Goal: Task Accomplishment & Management: Use online tool/utility

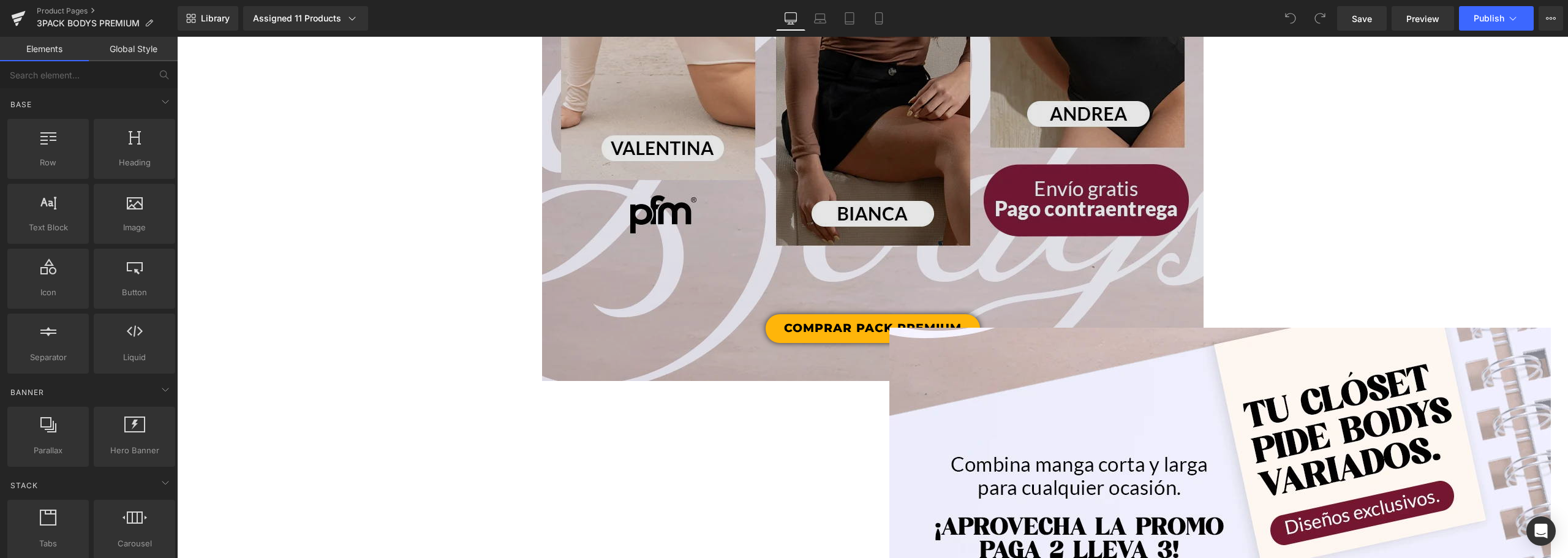
scroll to position [797, 0]
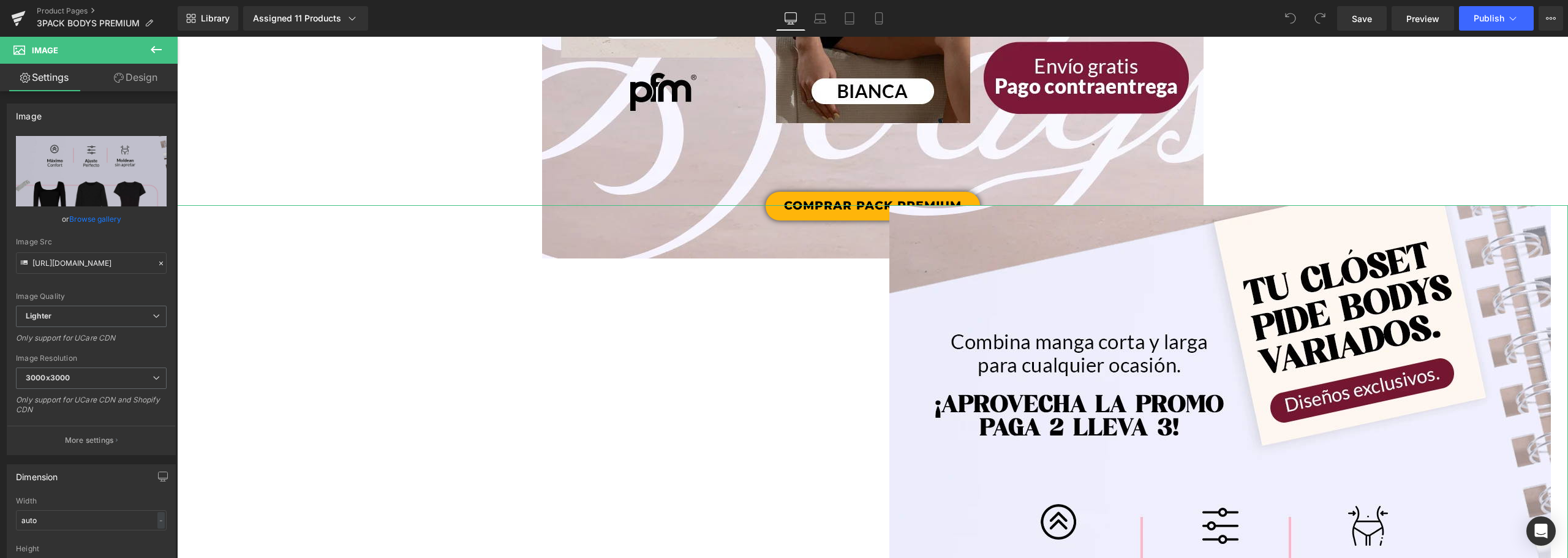
click at [138, 77] on link "Design" at bounding box center [136, 77] width 89 height 27
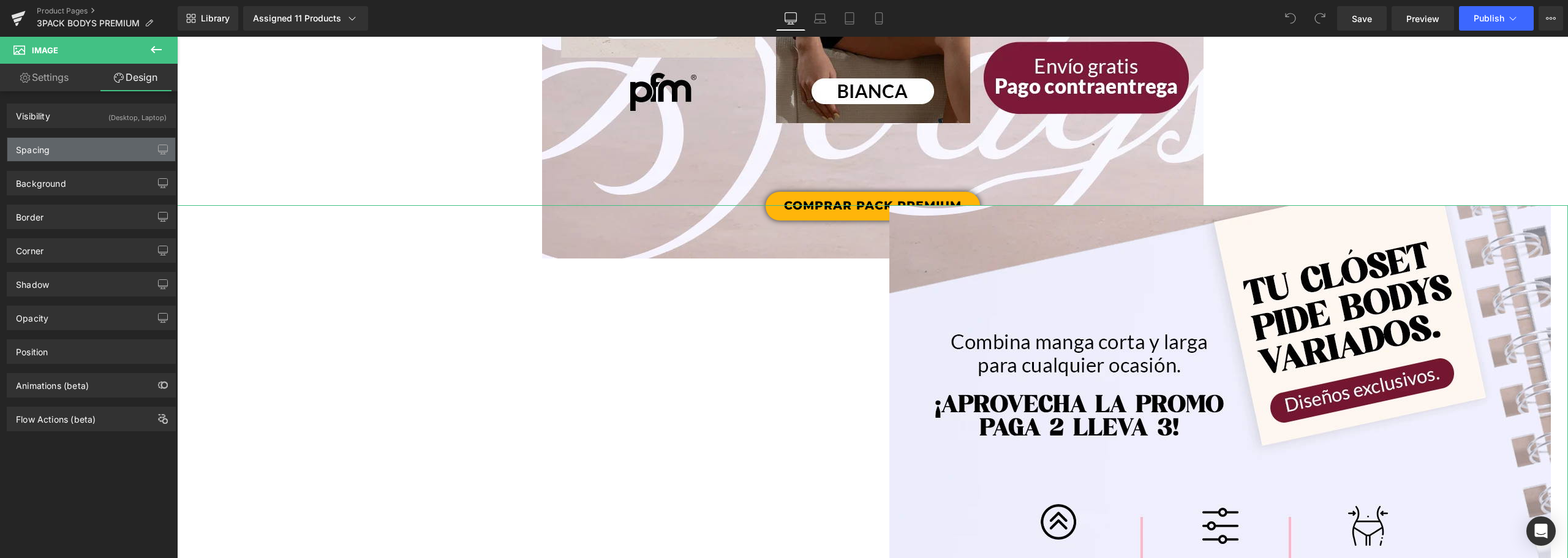
click at [37, 149] on div "Spacing" at bounding box center [32, 146] width 33 height 17
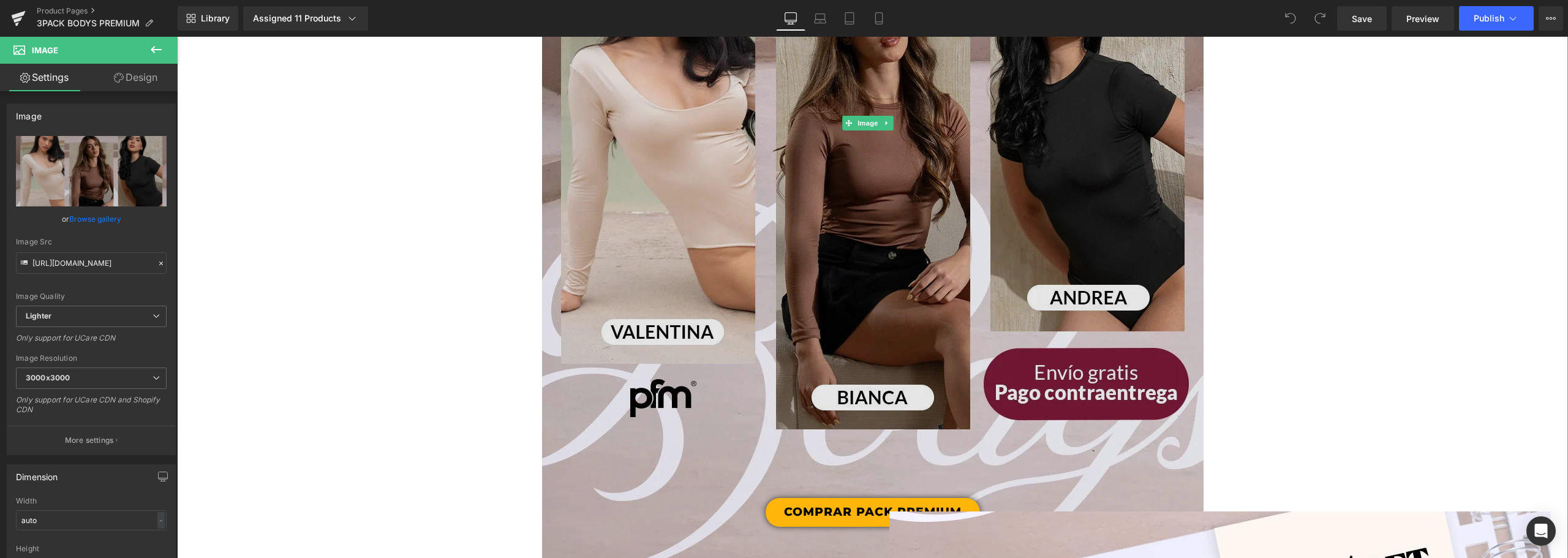
scroll to position [368, 0]
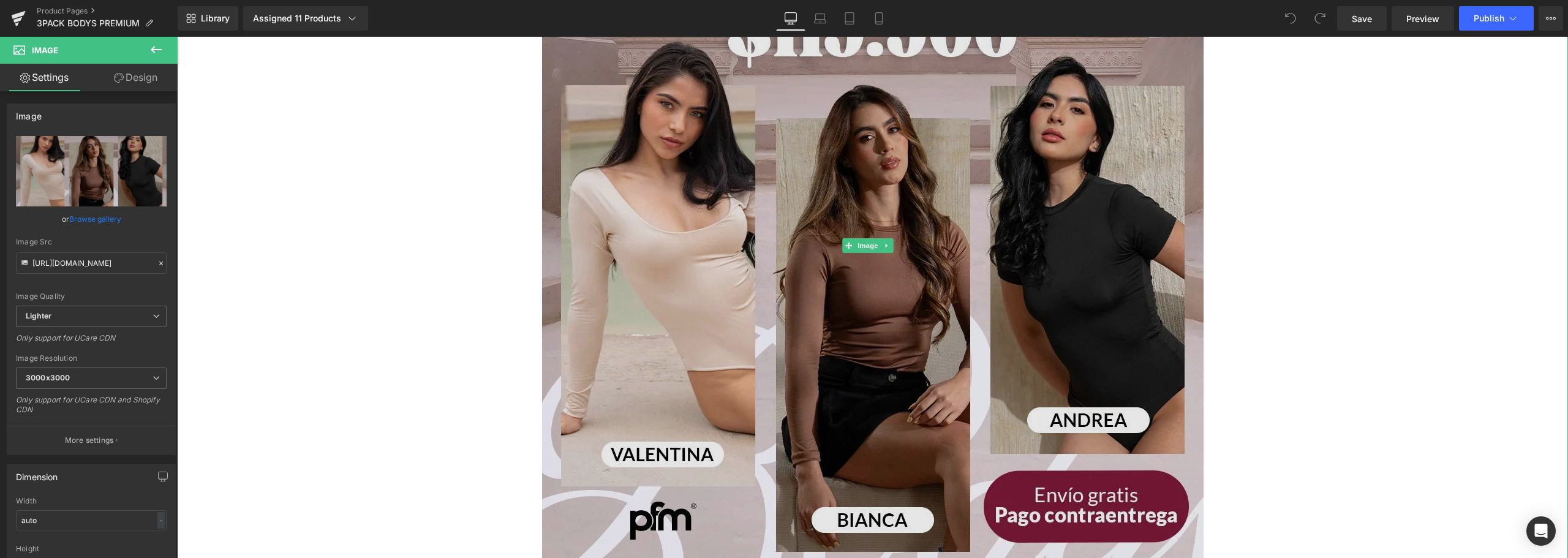
click at [655, 183] on img at bounding box center [872, 245] width 662 height 883
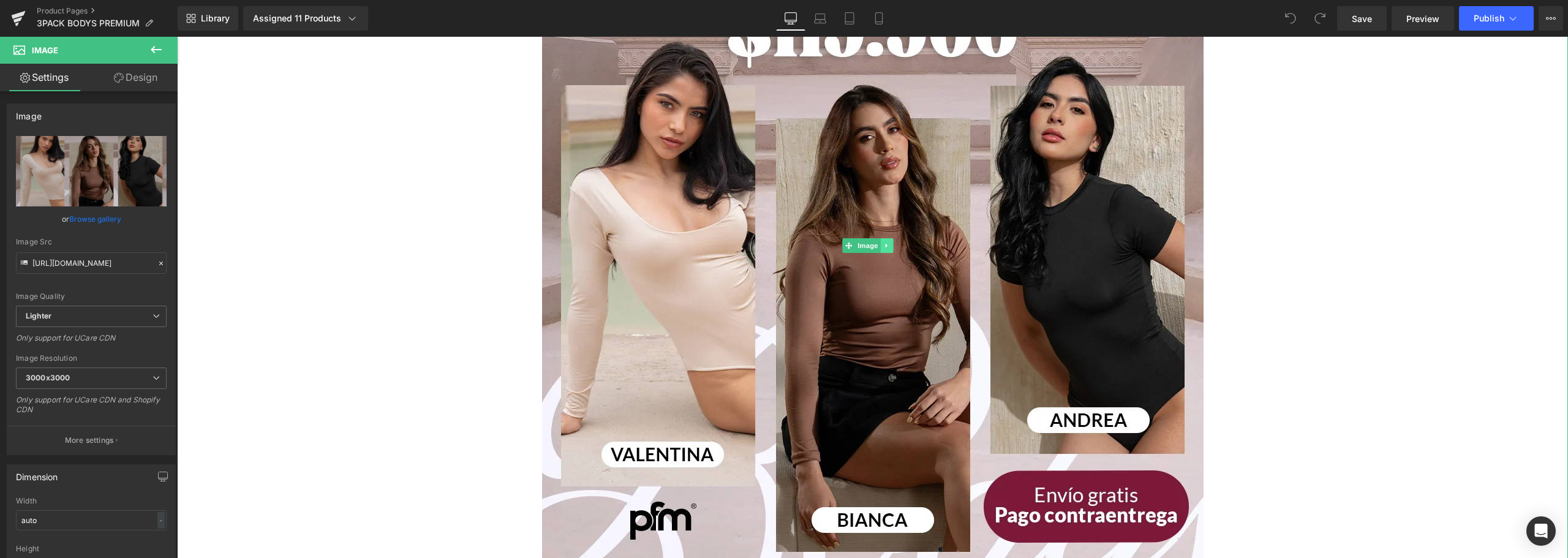
click at [887, 244] on icon at bounding box center [886, 246] width 7 height 7
click at [882, 249] on icon at bounding box center [880, 245] width 7 height 7
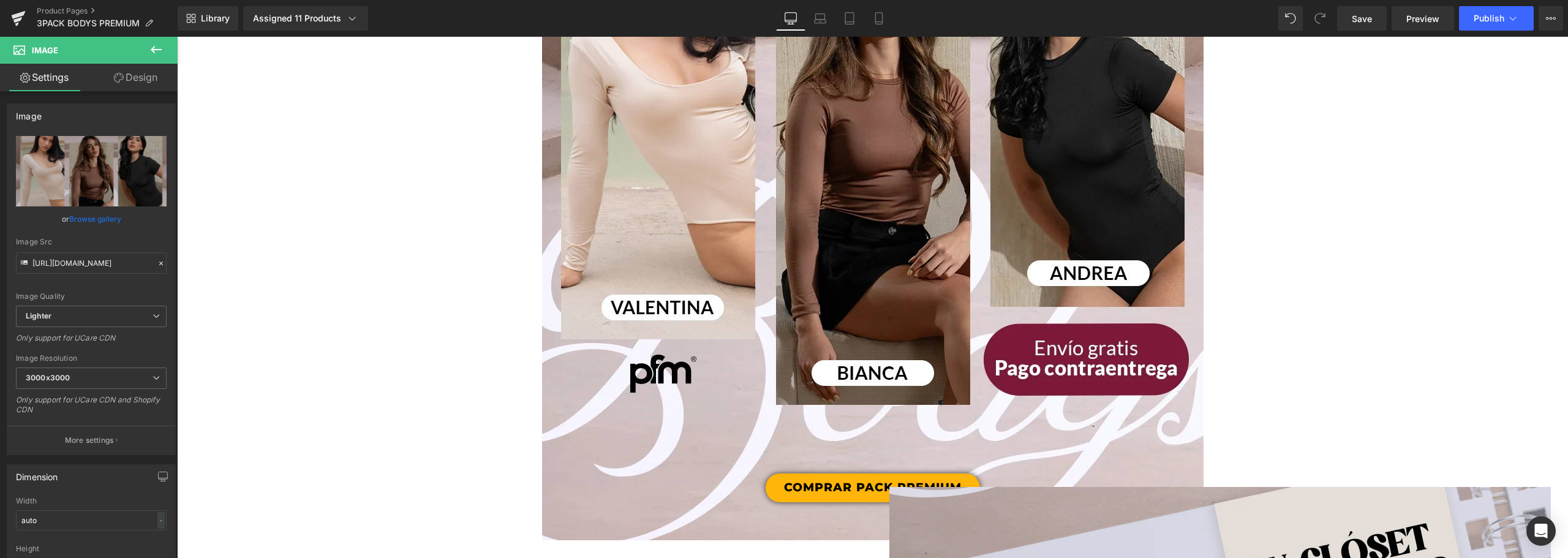
scroll to position [1705, 0]
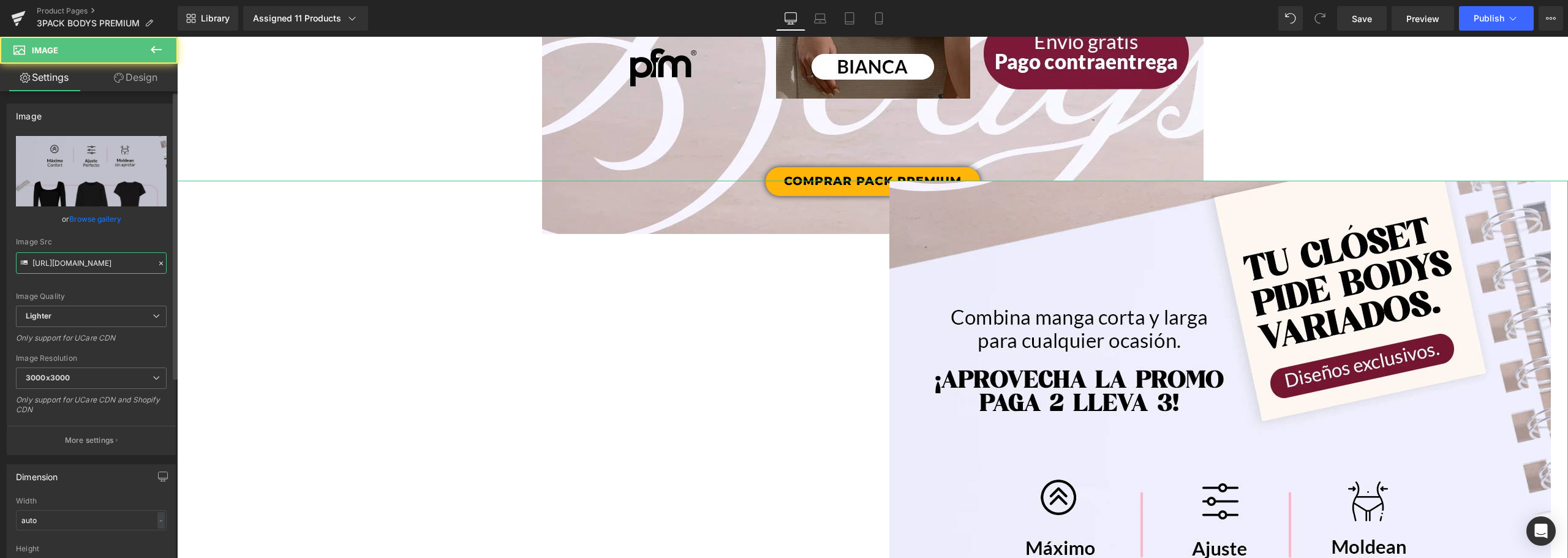
click at [101, 262] on input "[URL][DOMAIN_NAME]" at bounding box center [91, 263] width 151 height 22
drag, startPoint x: 212, startPoint y: 299, endPoint x: 522, endPoint y: 262, distance: 312.2
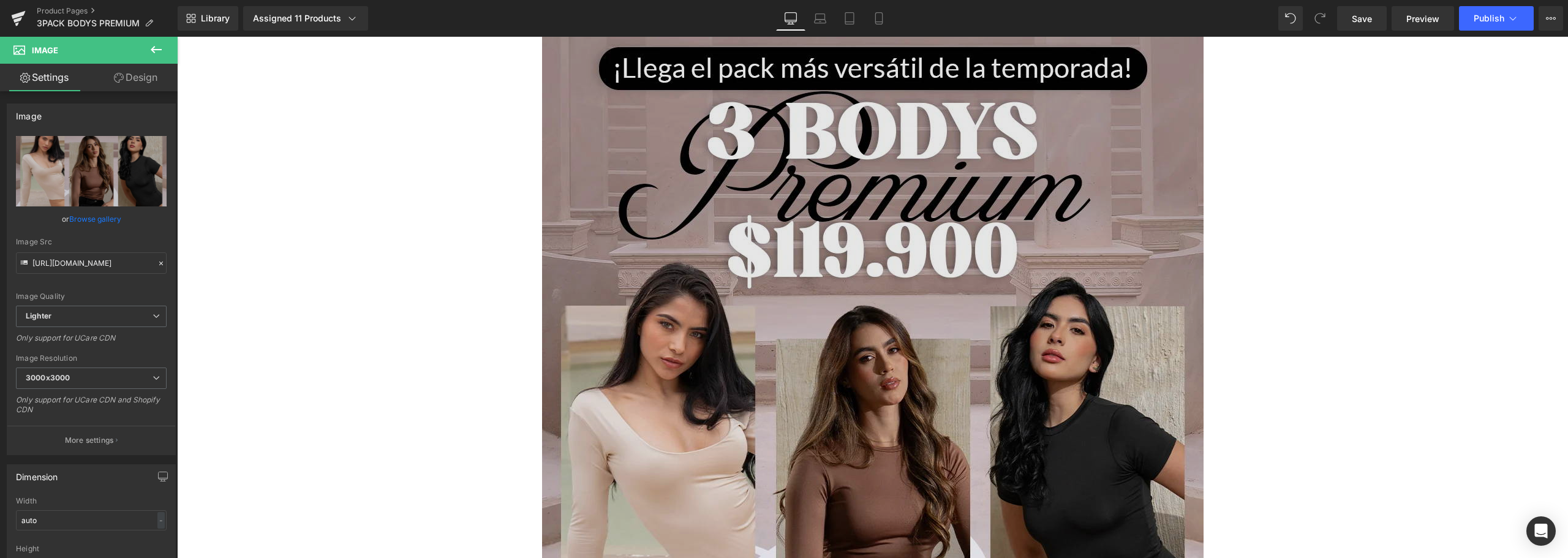
scroll to position [908, 0]
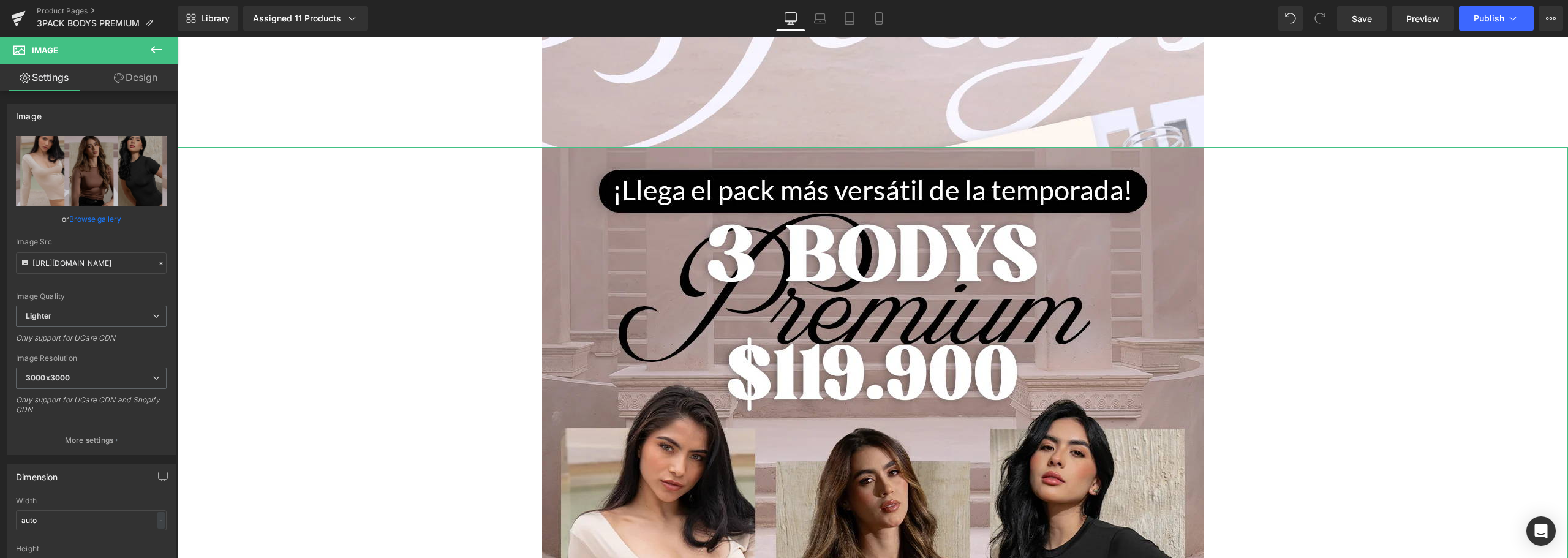
scroll to position [0, 436]
drag, startPoint x: 234, startPoint y: 299, endPoint x: 410, endPoint y: 261, distance: 180.1
type input "h"
type input "[URL][DOMAIN_NAME]"
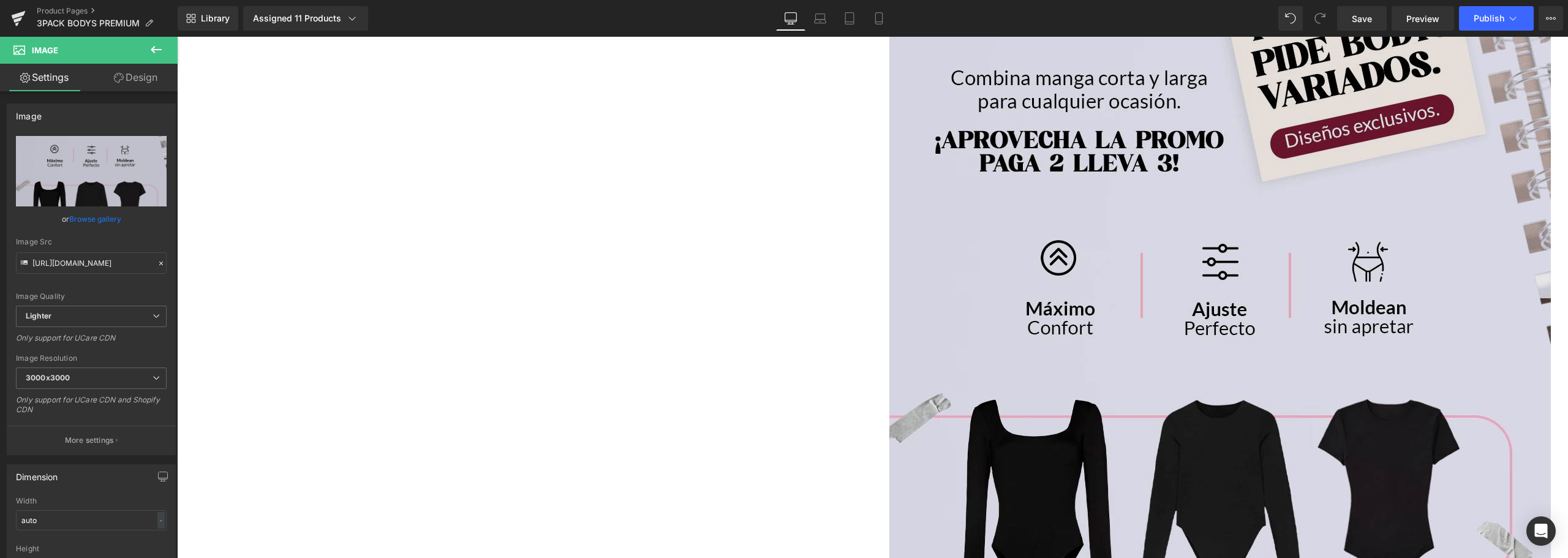
scroll to position [2073, 0]
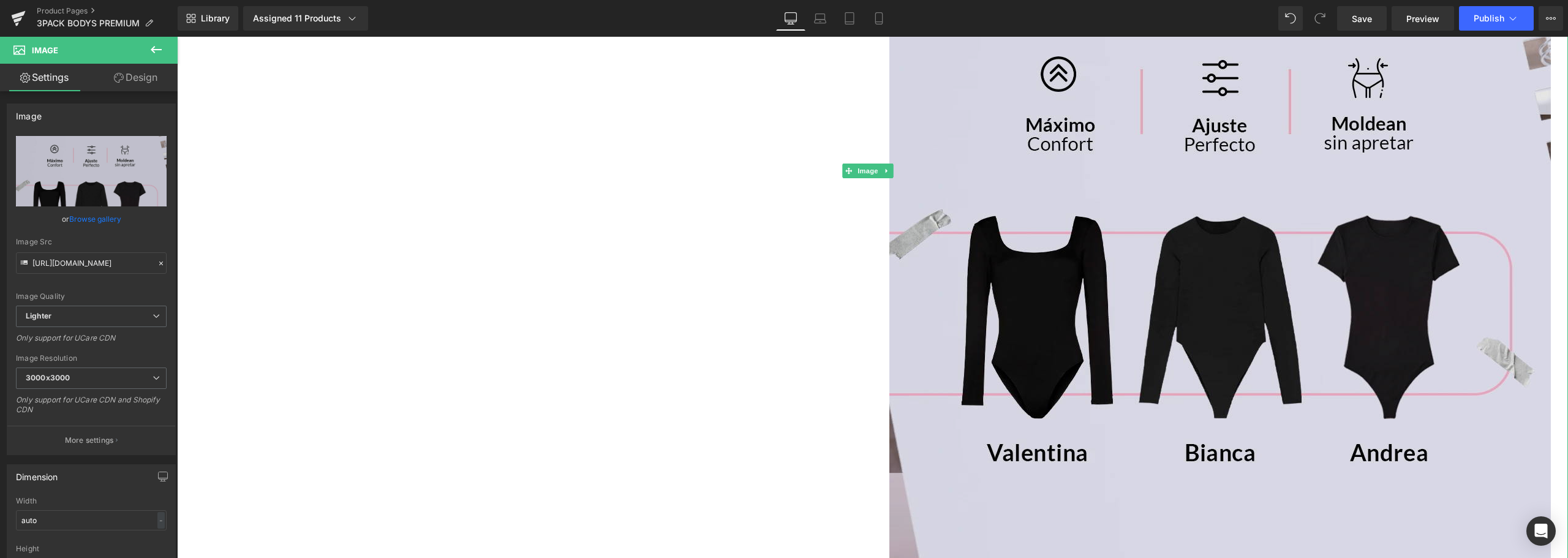
click at [1016, 187] on img at bounding box center [1220, 171] width 662 height 828
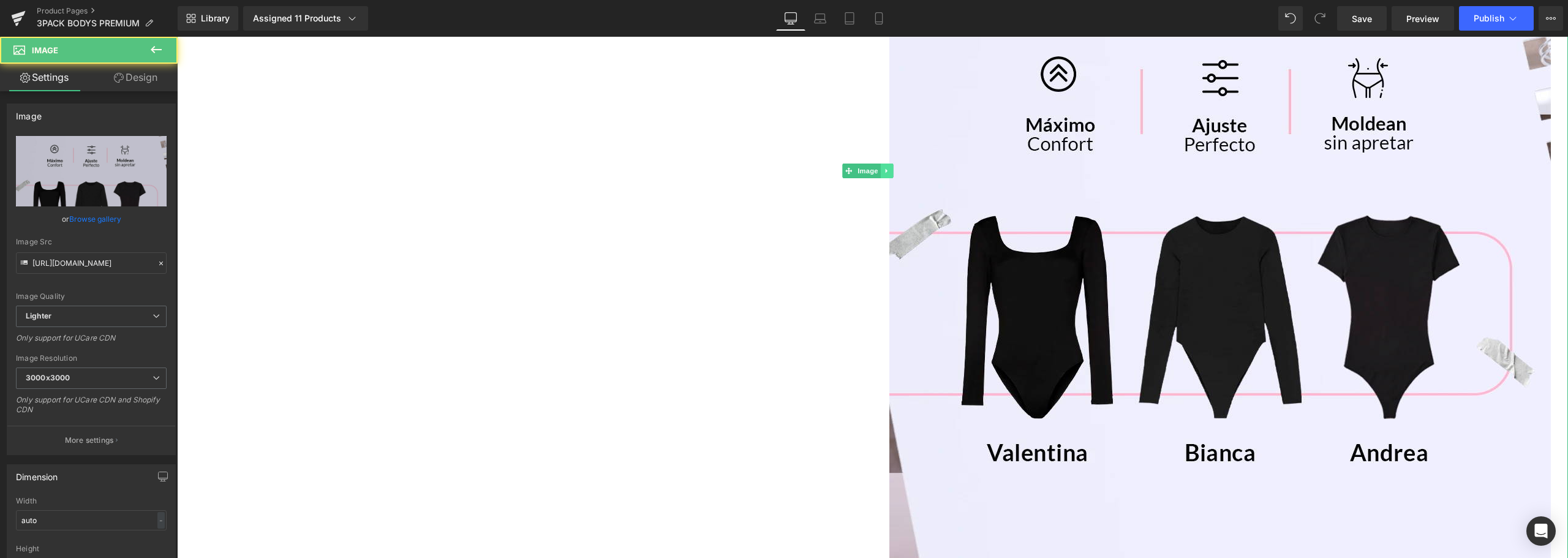
click at [889, 172] on icon at bounding box center [886, 171] width 7 height 7
click at [892, 172] on icon at bounding box center [892, 171] width 7 height 7
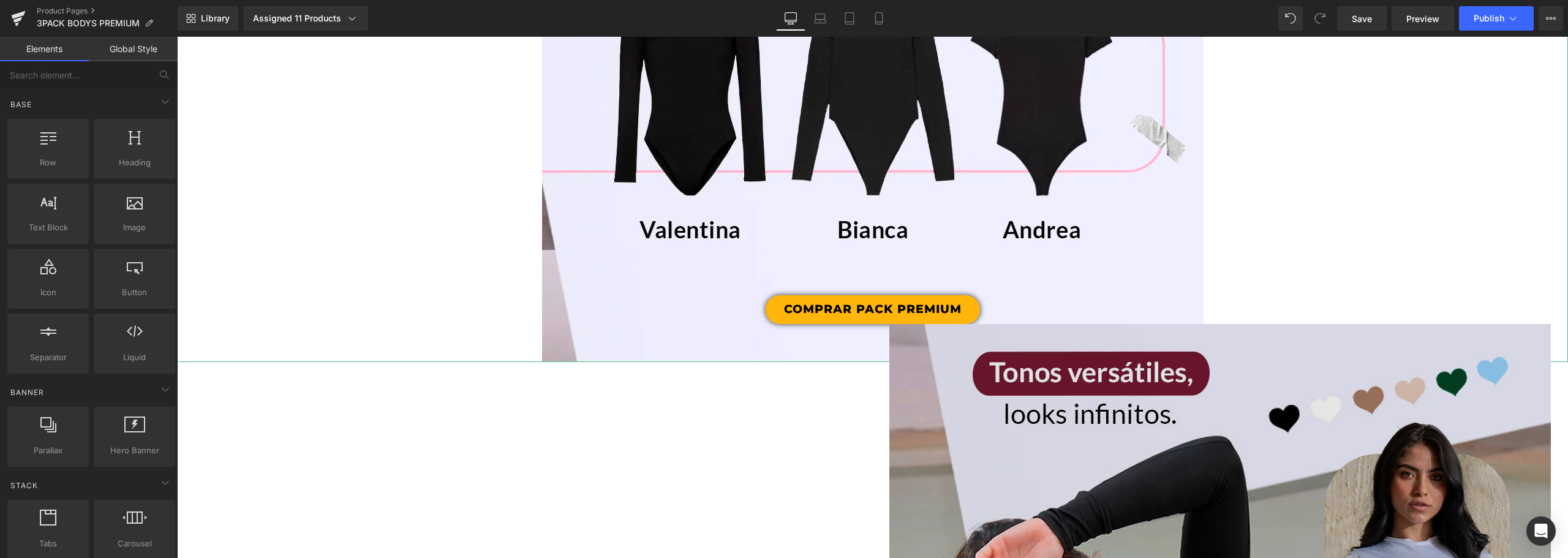
scroll to position [1215, 0]
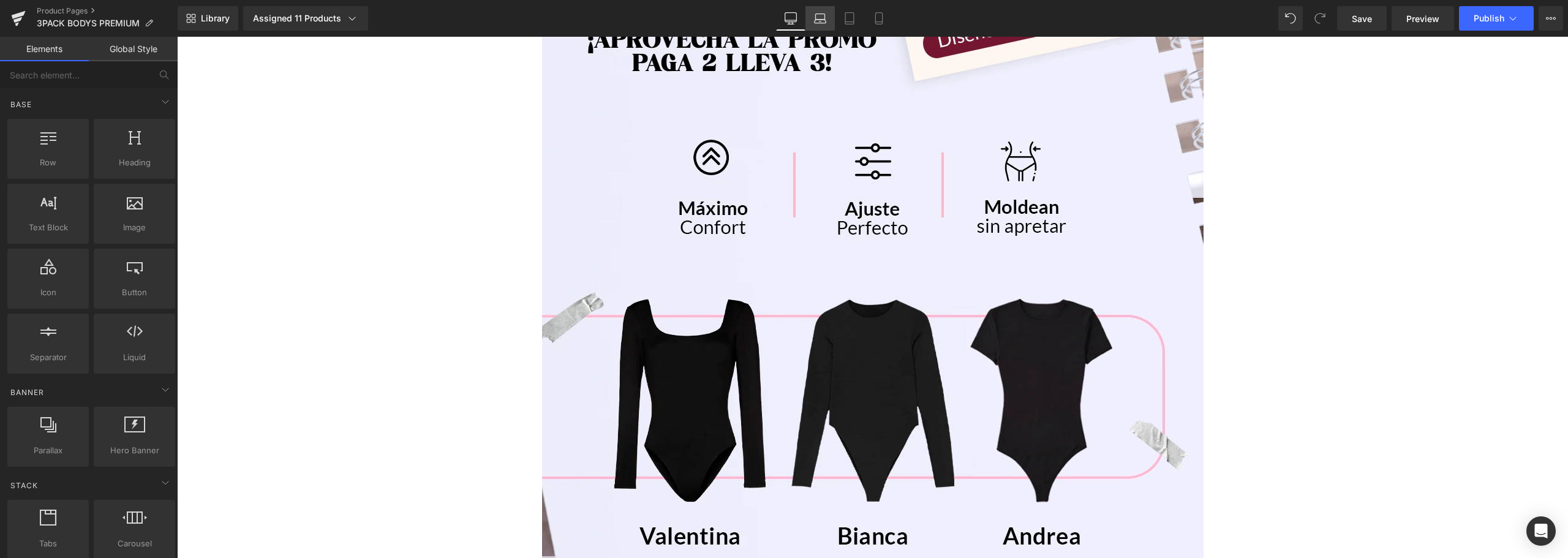
click at [823, 19] on icon at bounding box center [820, 21] width 12 height 4
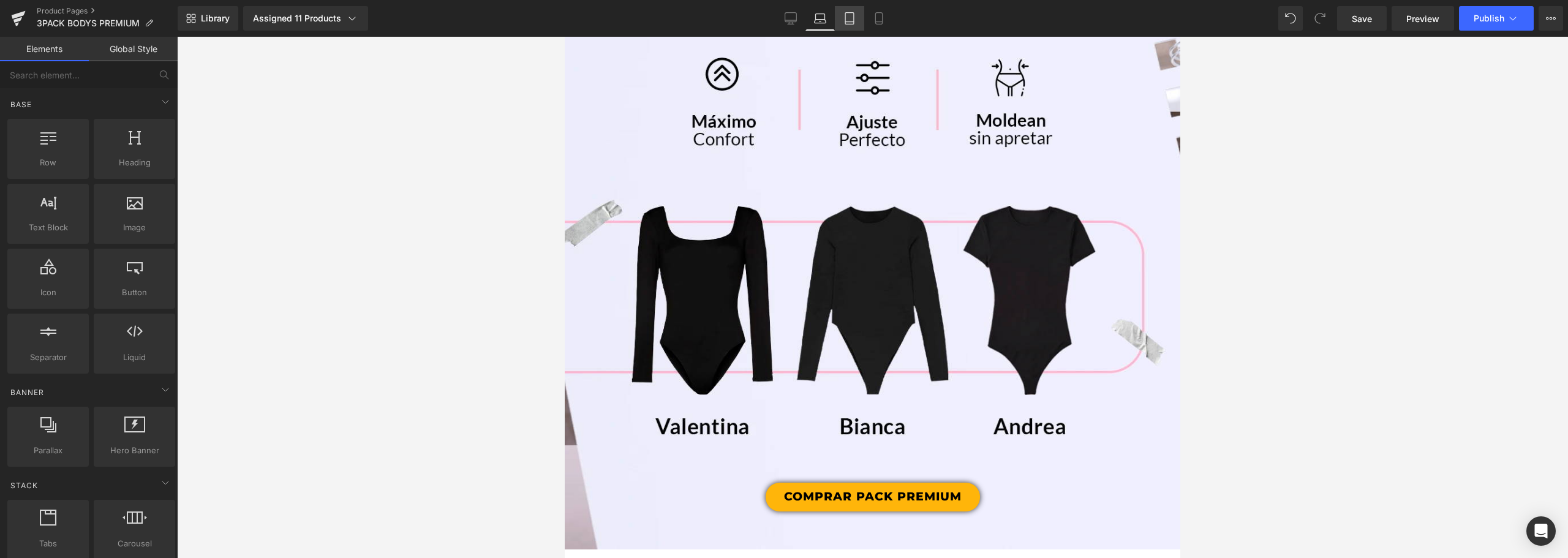
click at [837, 19] on link "Tablet" at bounding box center [849, 18] width 30 height 25
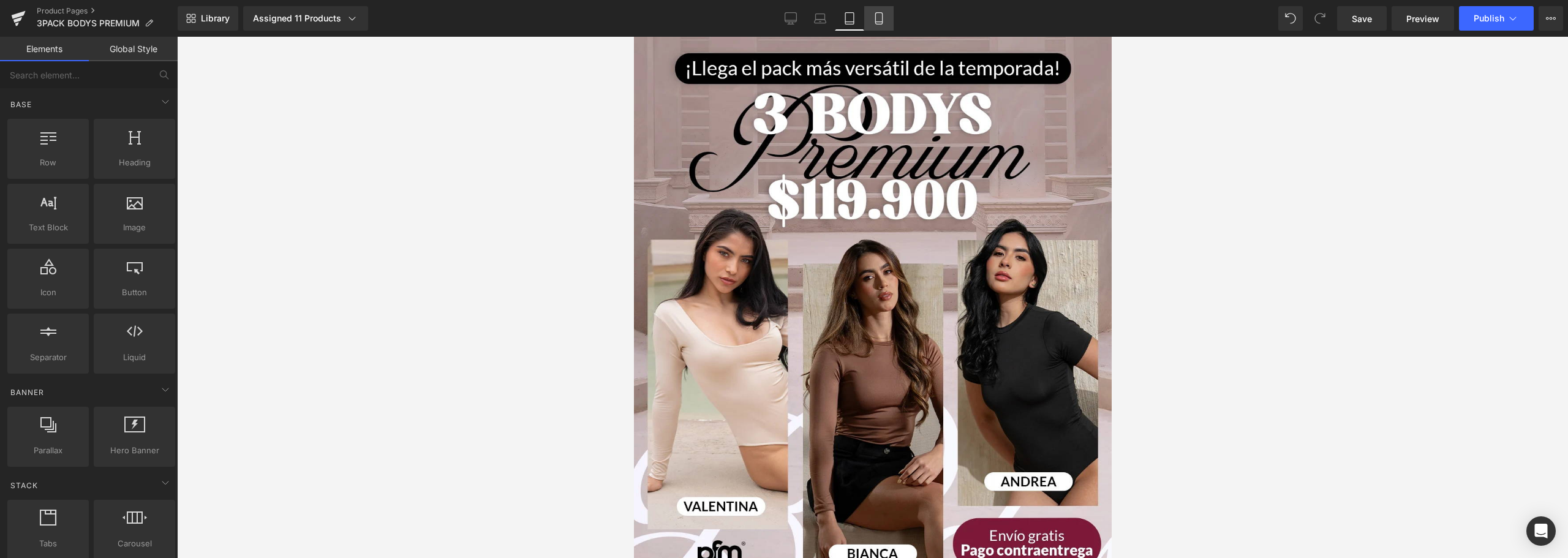
click at [875, 20] on icon at bounding box center [878, 18] width 12 height 12
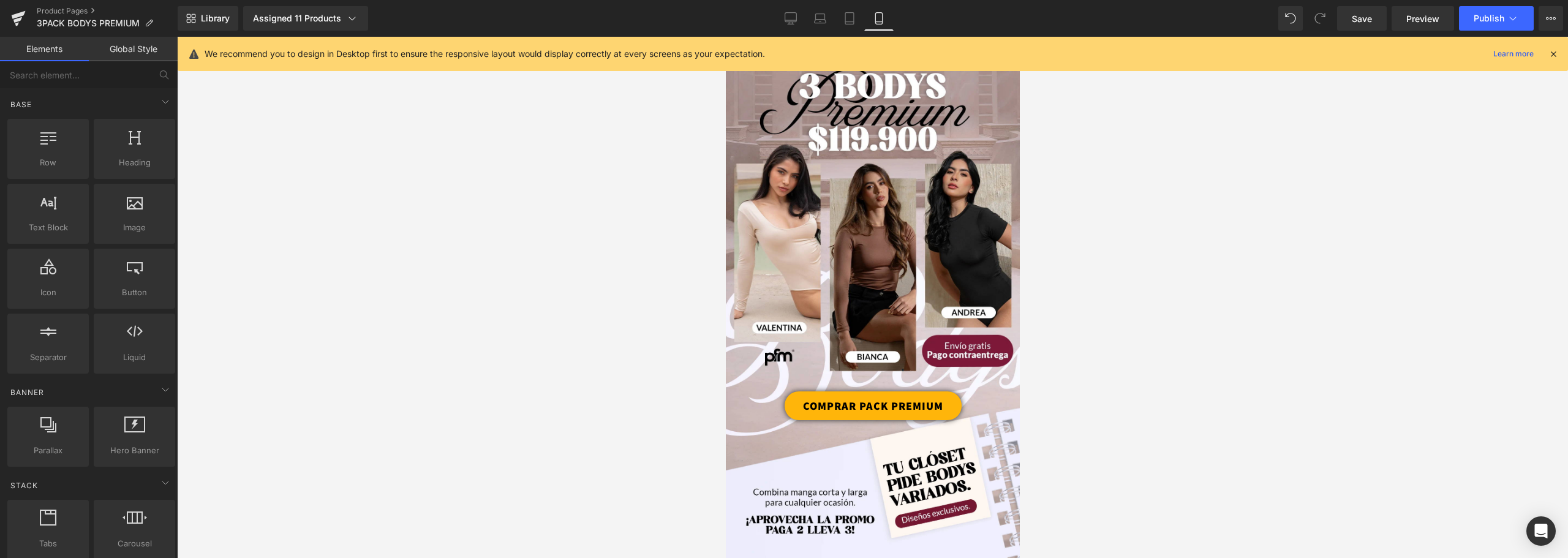
scroll to position [0, 0]
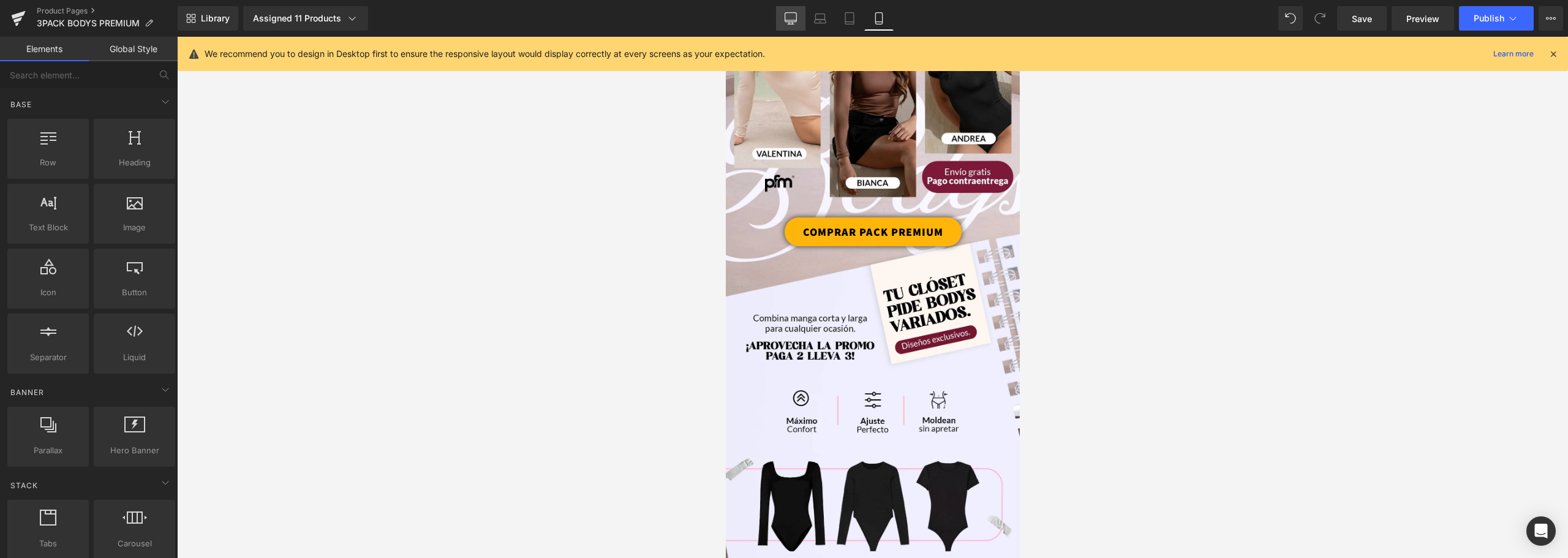
drag, startPoint x: 788, startPoint y: 18, endPoint x: 709, endPoint y: 74, distance: 96.8
click at [788, 18] on icon at bounding box center [791, 18] width 12 height 12
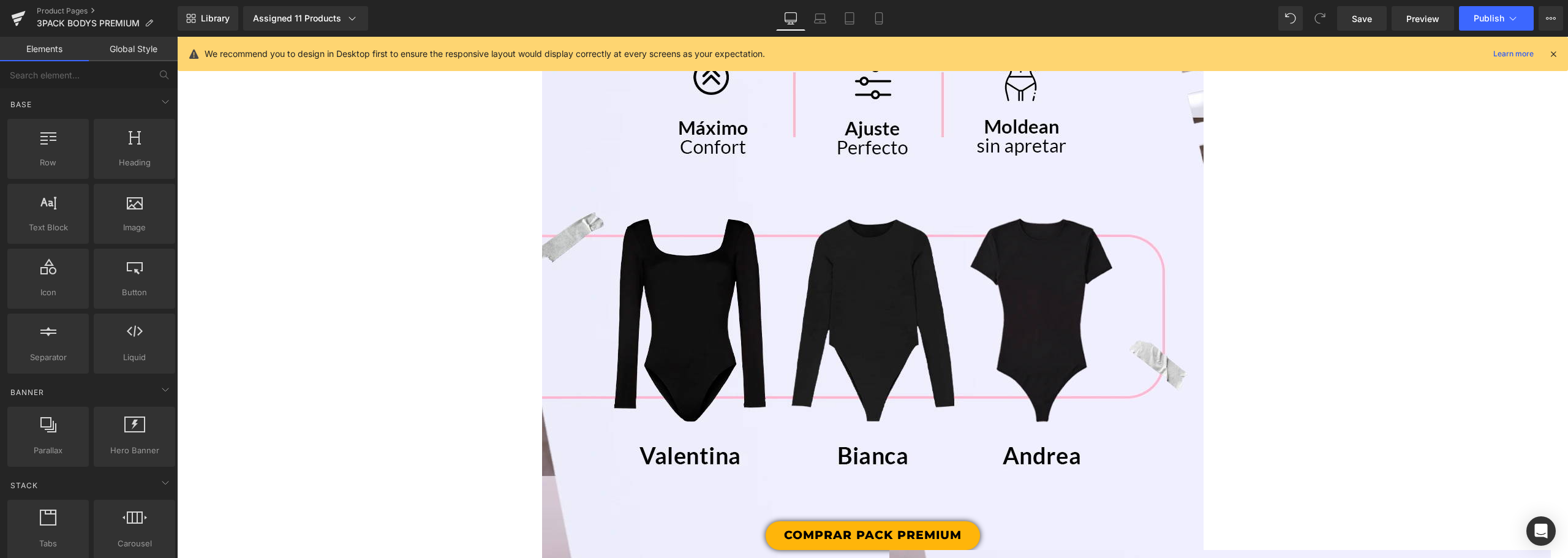
scroll to position [1540, 0]
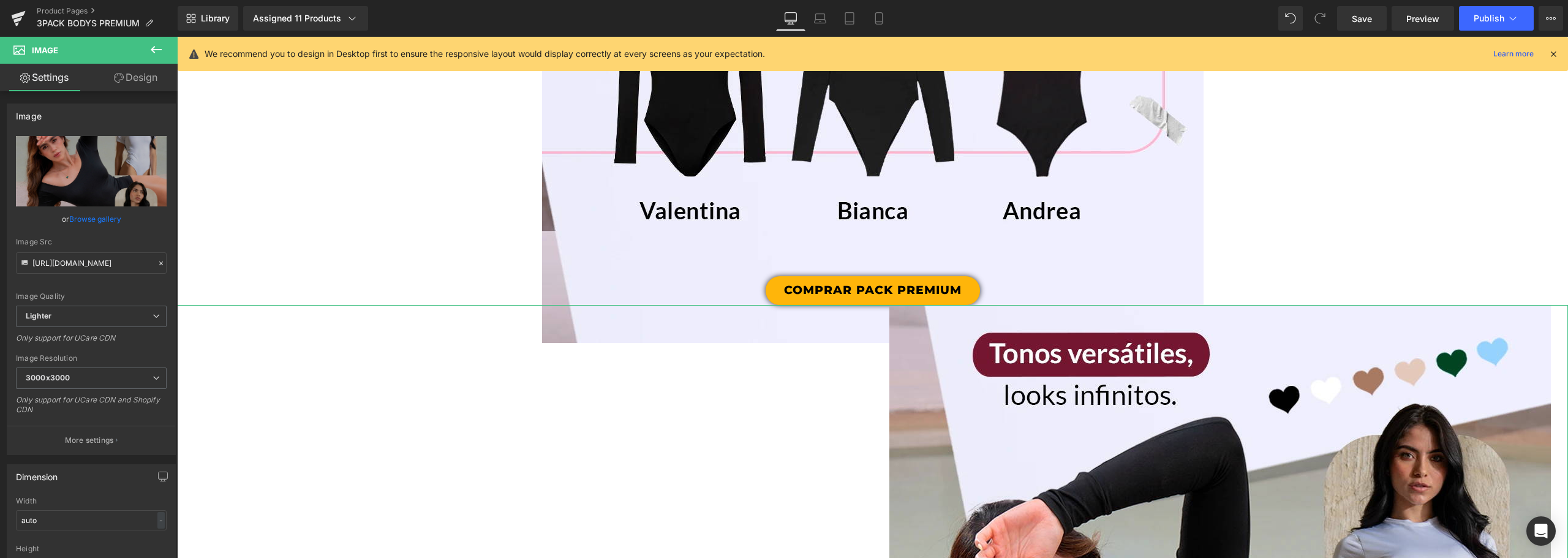
click at [148, 72] on link "Design" at bounding box center [136, 77] width 89 height 27
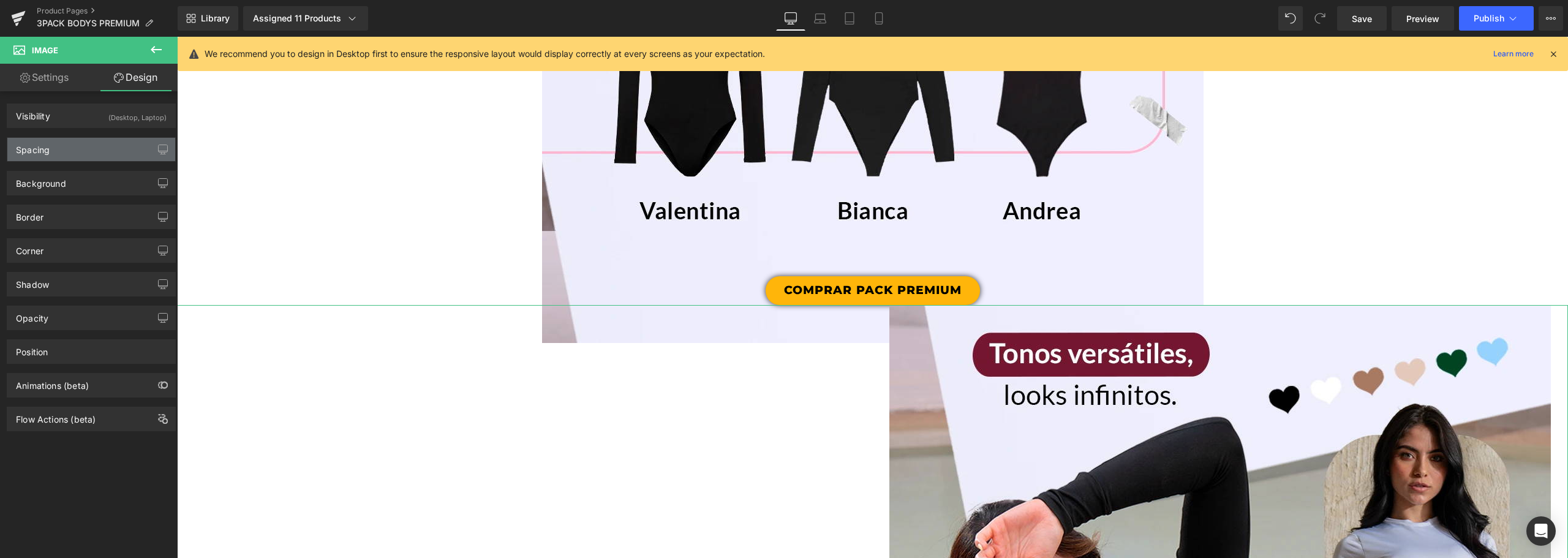
click at [71, 152] on div "Spacing" at bounding box center [91, 149] width 168 height 23
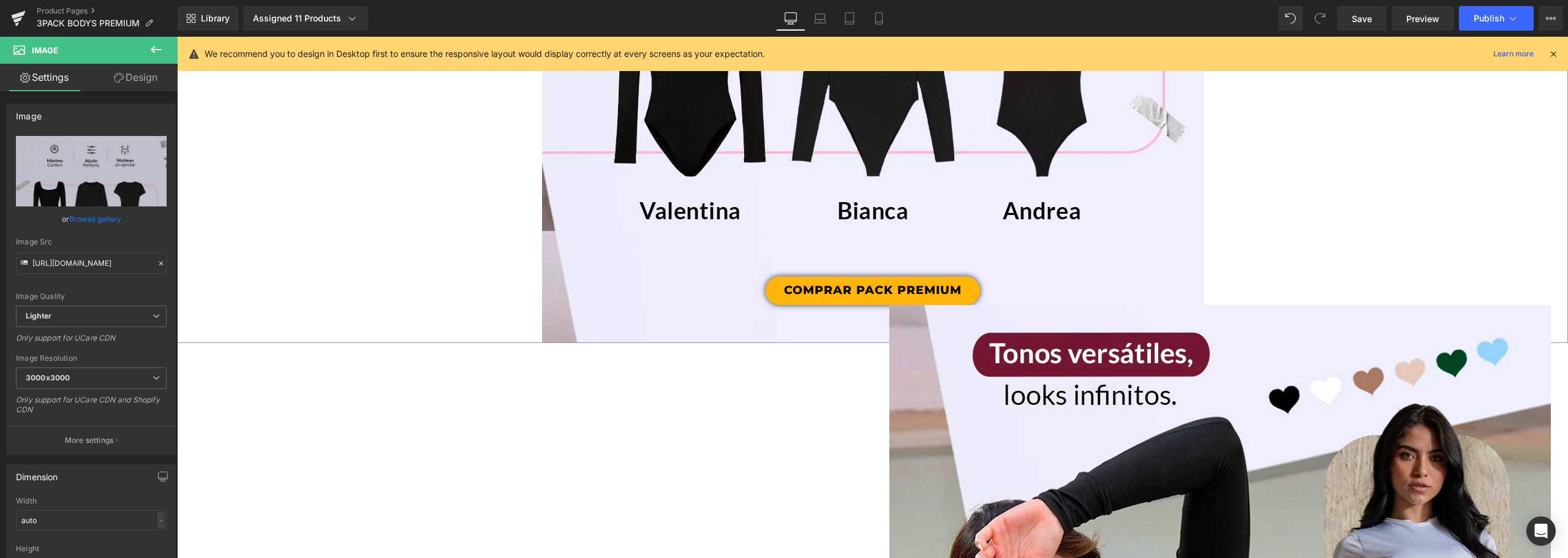
click at [153, 80] on link "Design" at bounding box center [136, 77] width 89 height 27
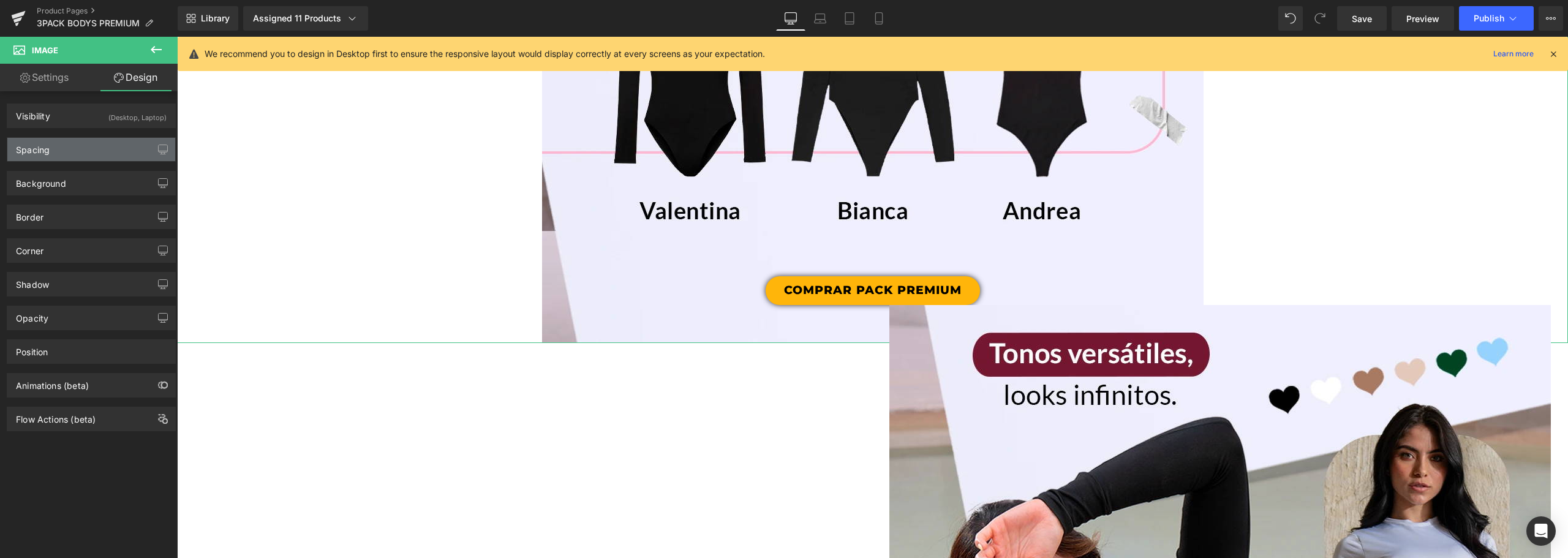
click at [89, 149] on div "Spacing" at bounding box center [91, 149] width 168 height 23
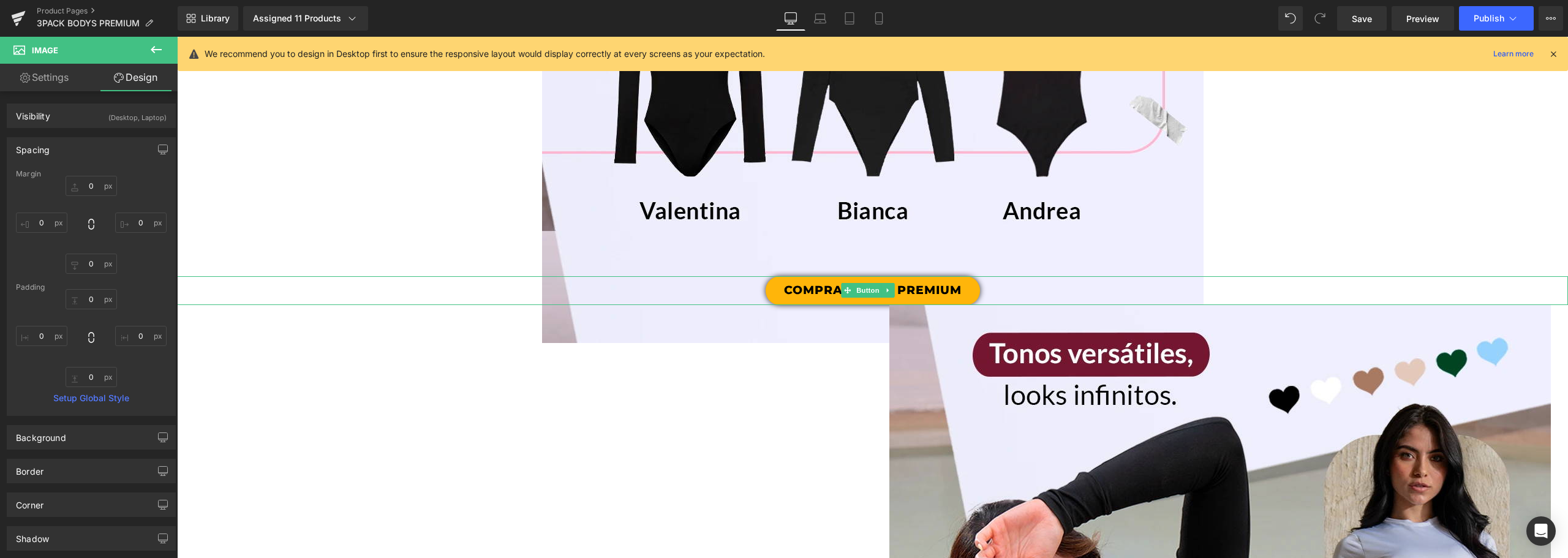
click at [958, 292] on link "COMPRAR PACK PREMIUM" at bounding box center [872, 291] width 215 height 29
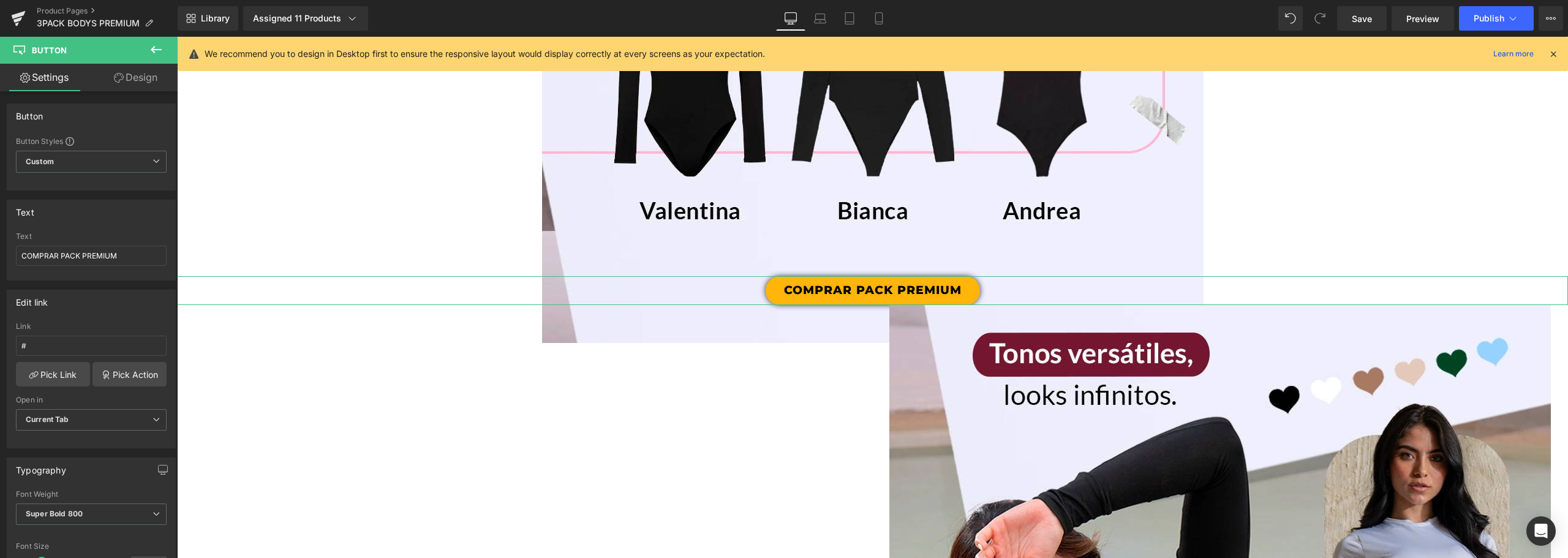
click at [136, 85] on link "Design" at bounding box center [136, 77] width 89 height 27
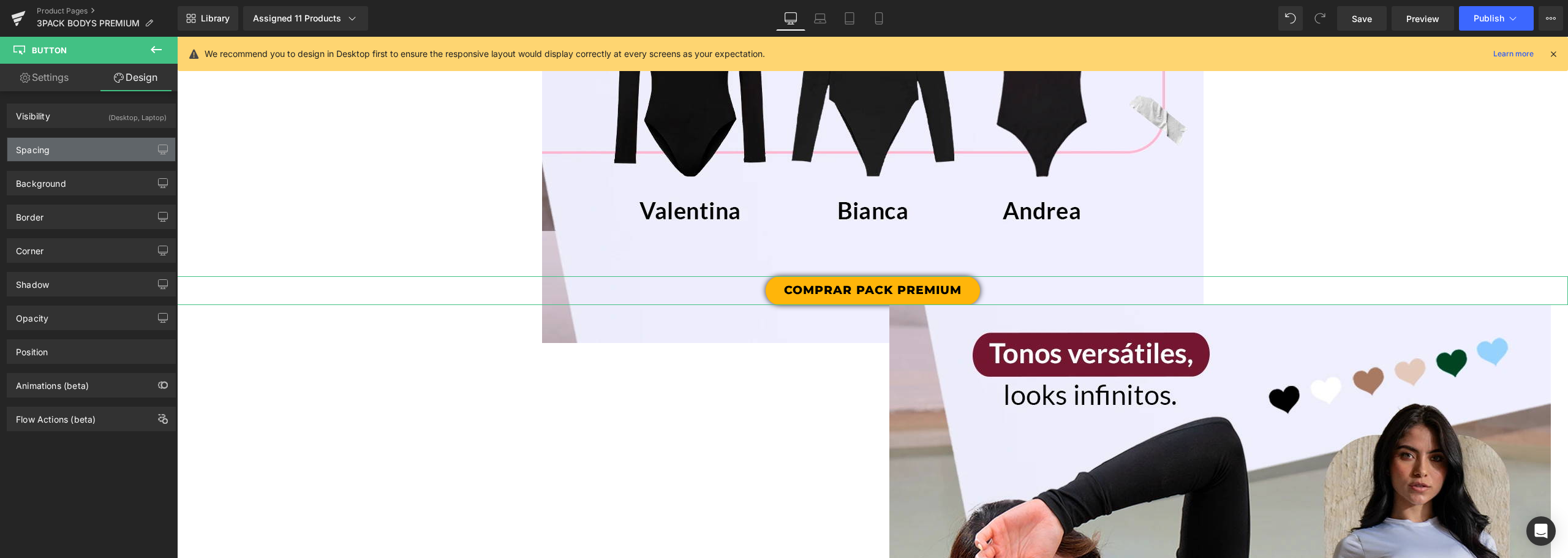
type input "-150"
type input "0"
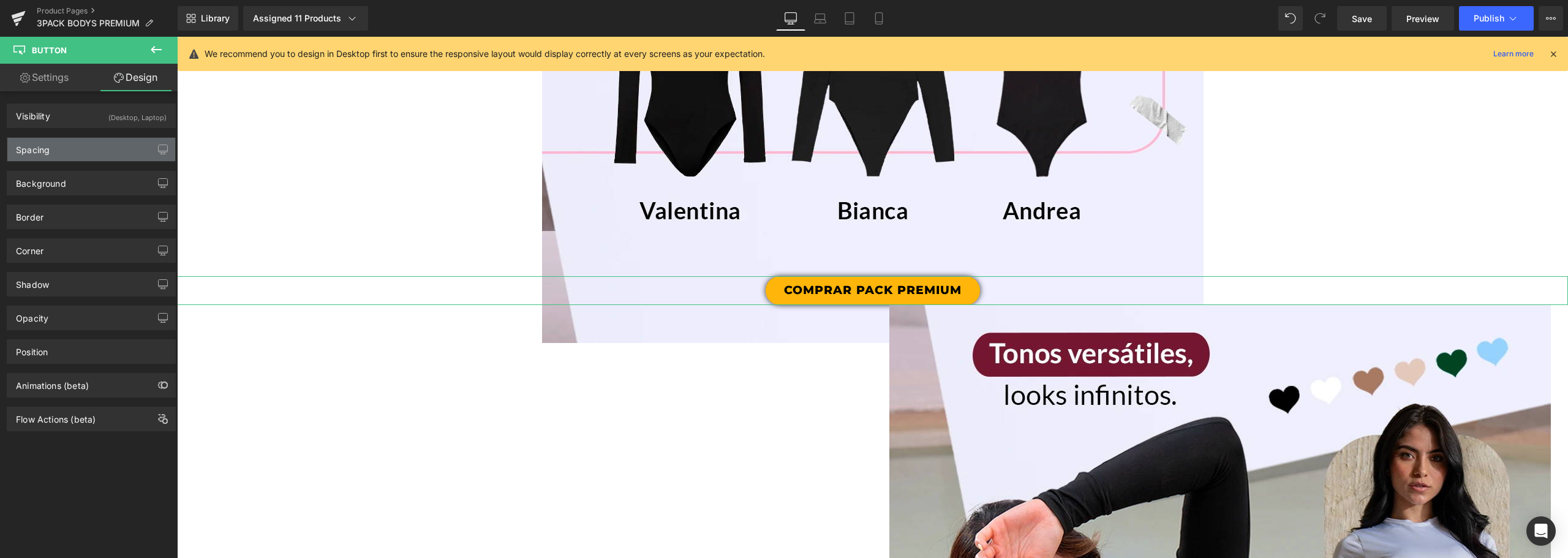
type input "30"
type input "0"
type input "30"
click at [90, 142] on div "Spacing" at bounding box center [91, 149] width 168 height 23
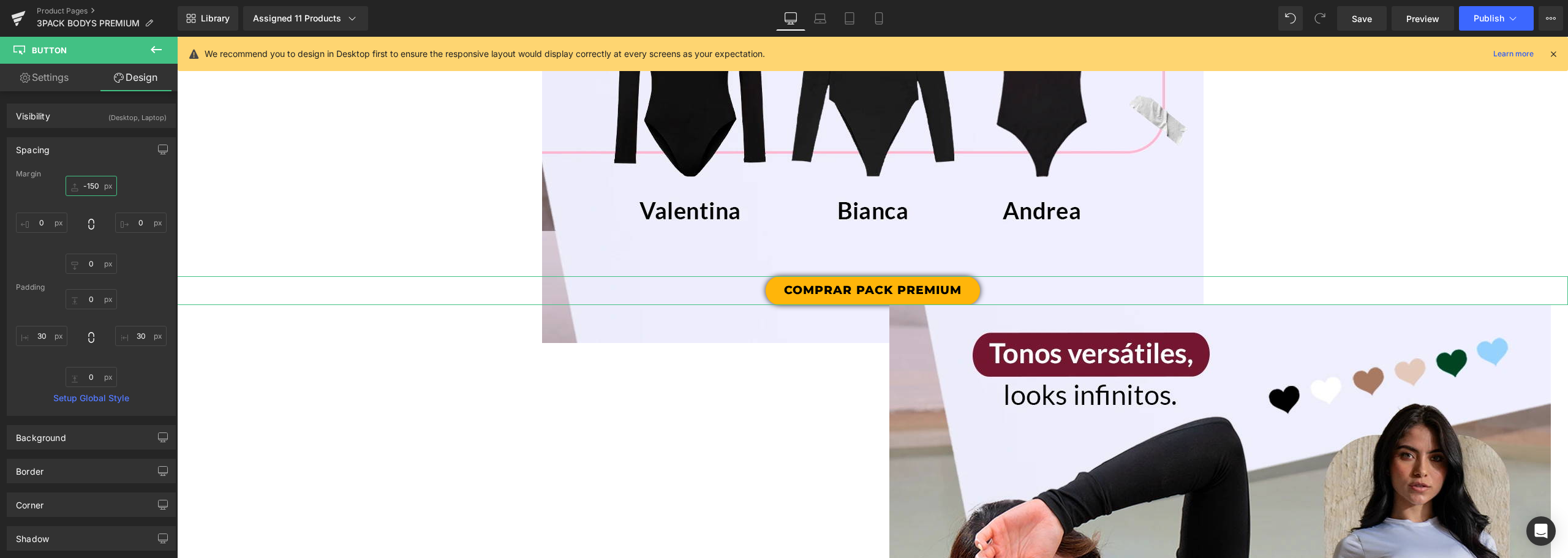
click at [93, 184] on input "-150" at bounding box center [91, 186] width 51 height 20
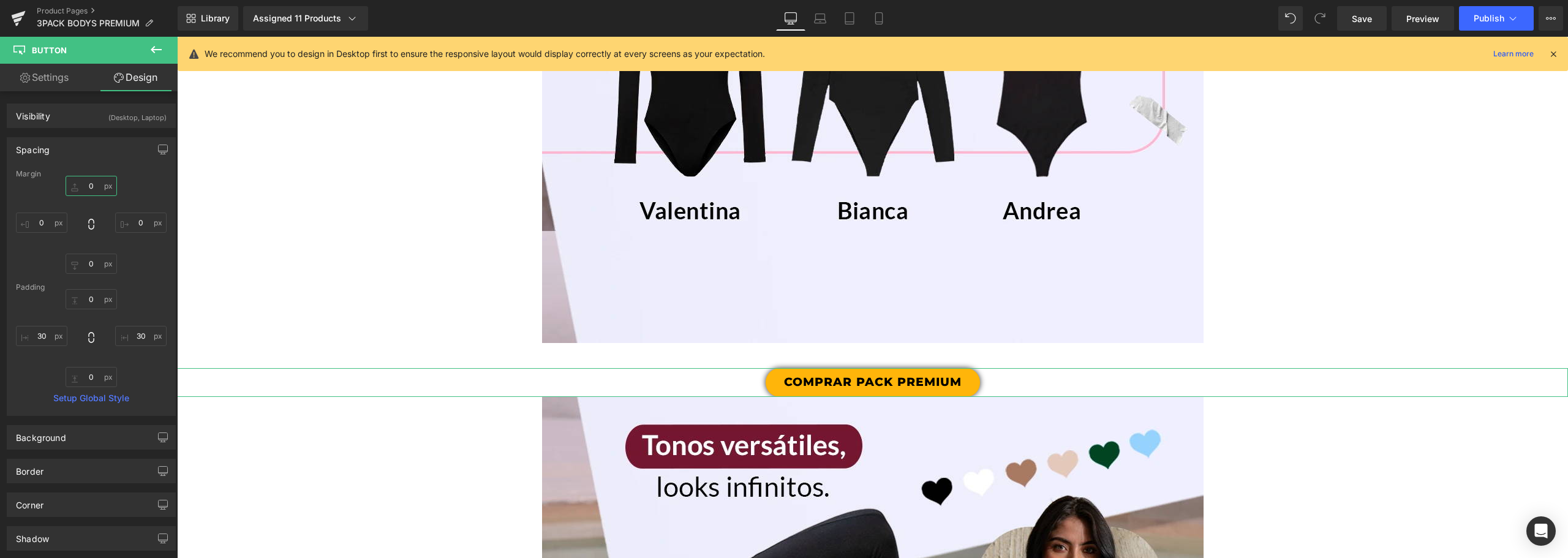
click at [88, 181] on input "0" at bounding box center [91, 186] width 51 height 20
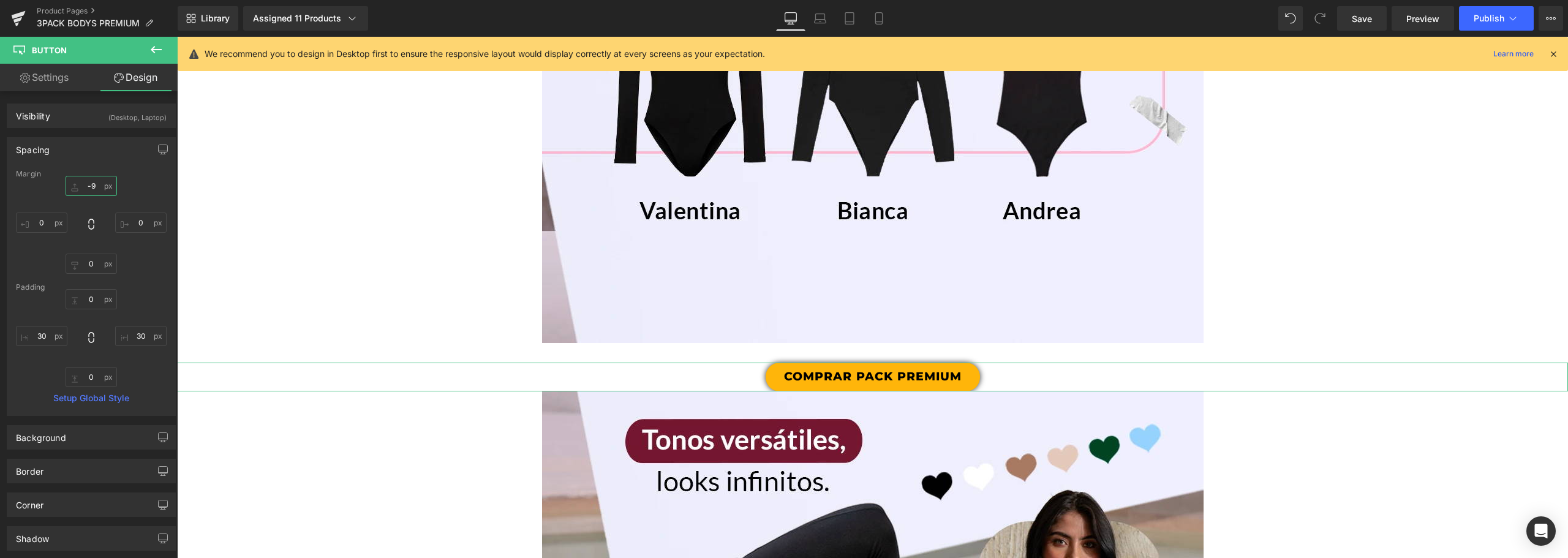
type input "-90"
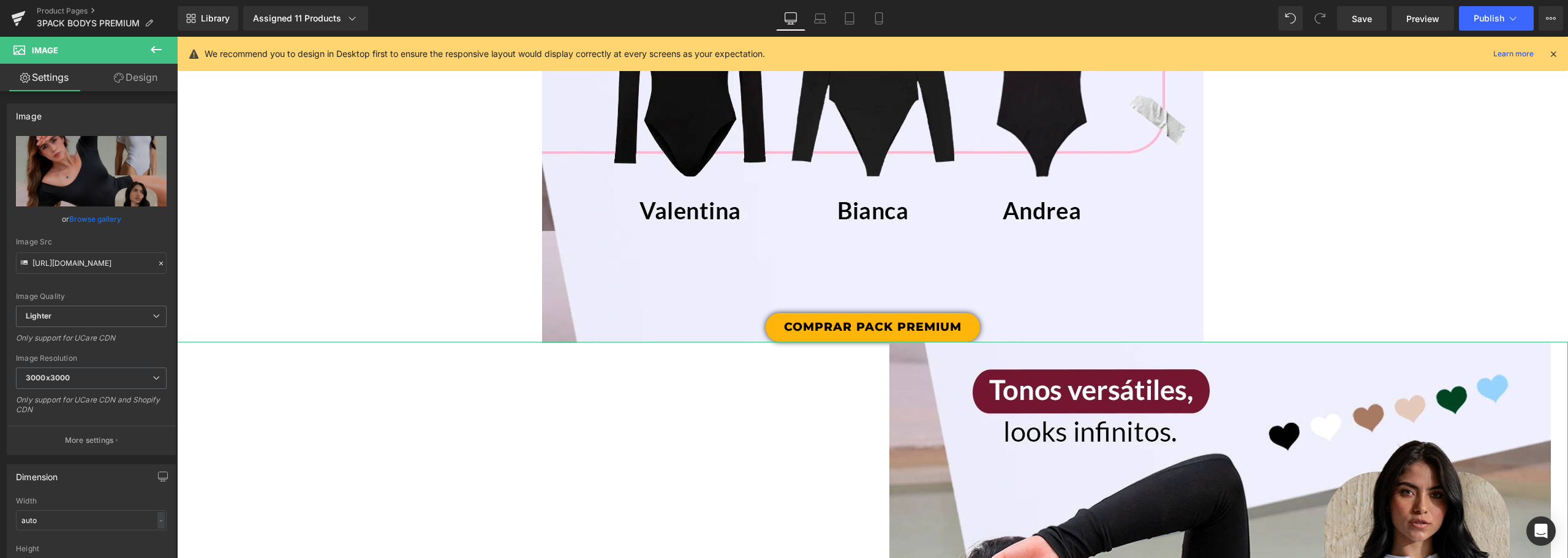
click at [143, 75] on link "Design" at bounding box center [136, 77] width 89 height 27
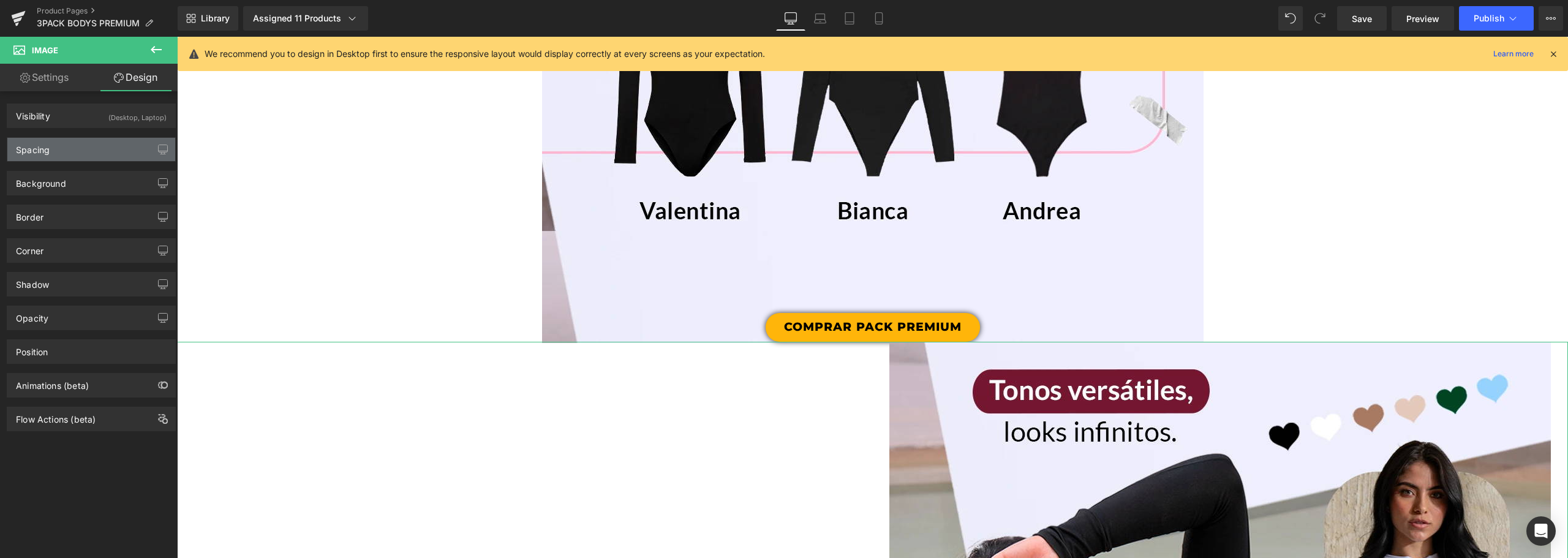
type input "0"
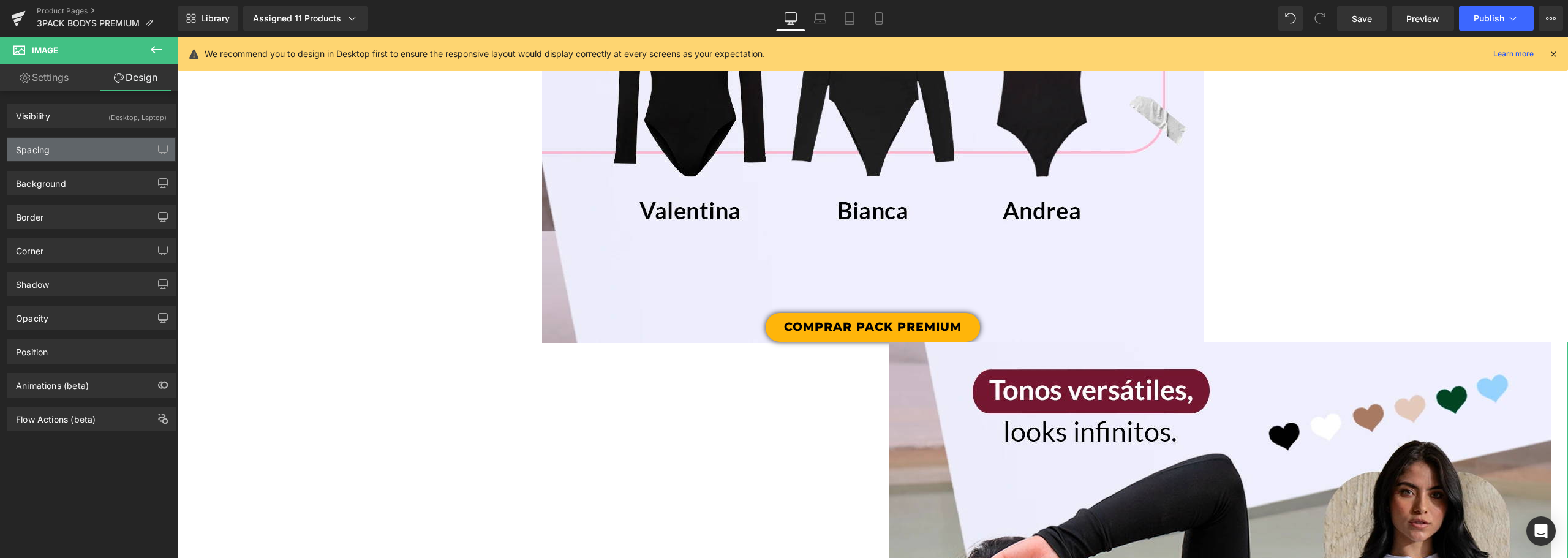
type input "0"
click at [79, 146] on div "Spacing" at bounding box center [91, 149] width 168 height 23
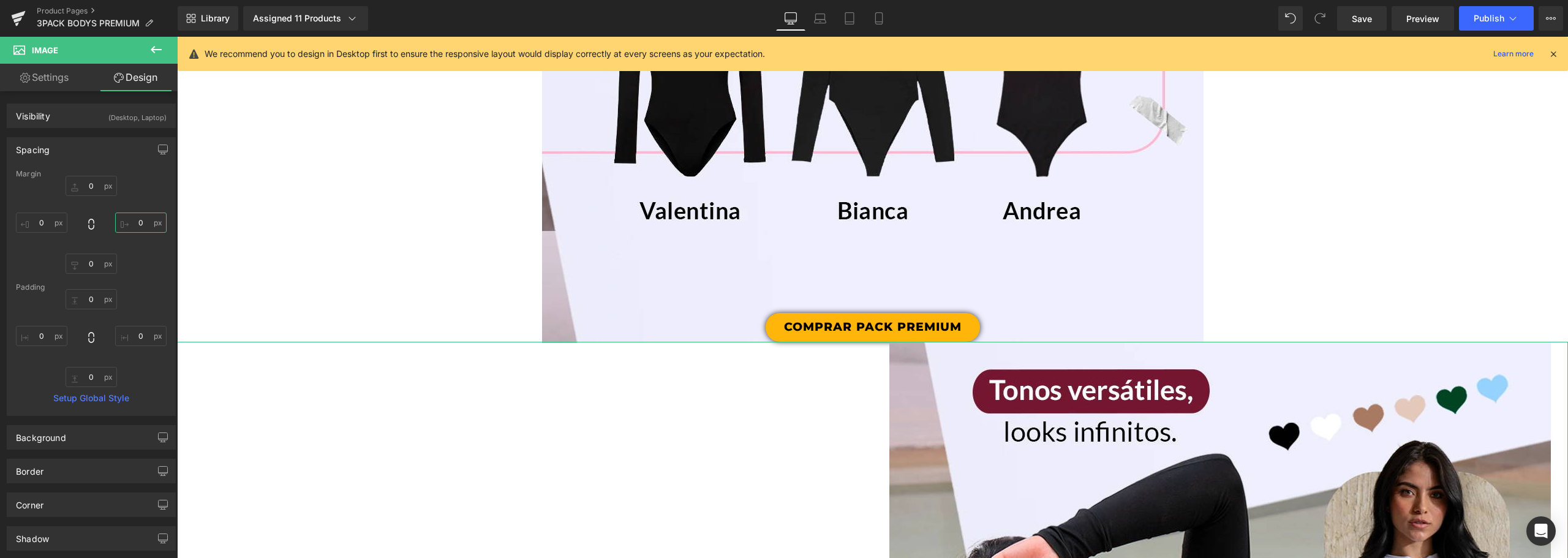
click at [125, 221] on input "0" at bounding box center [140, 222] width 51 height 20
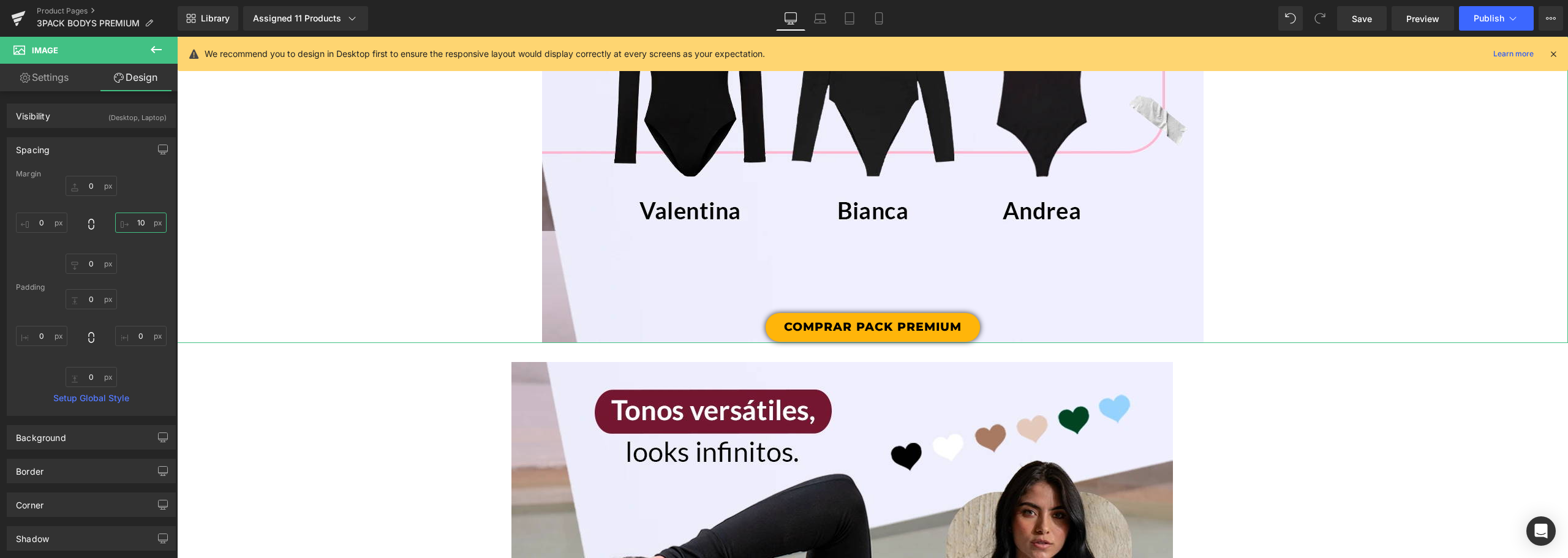
type input "1"
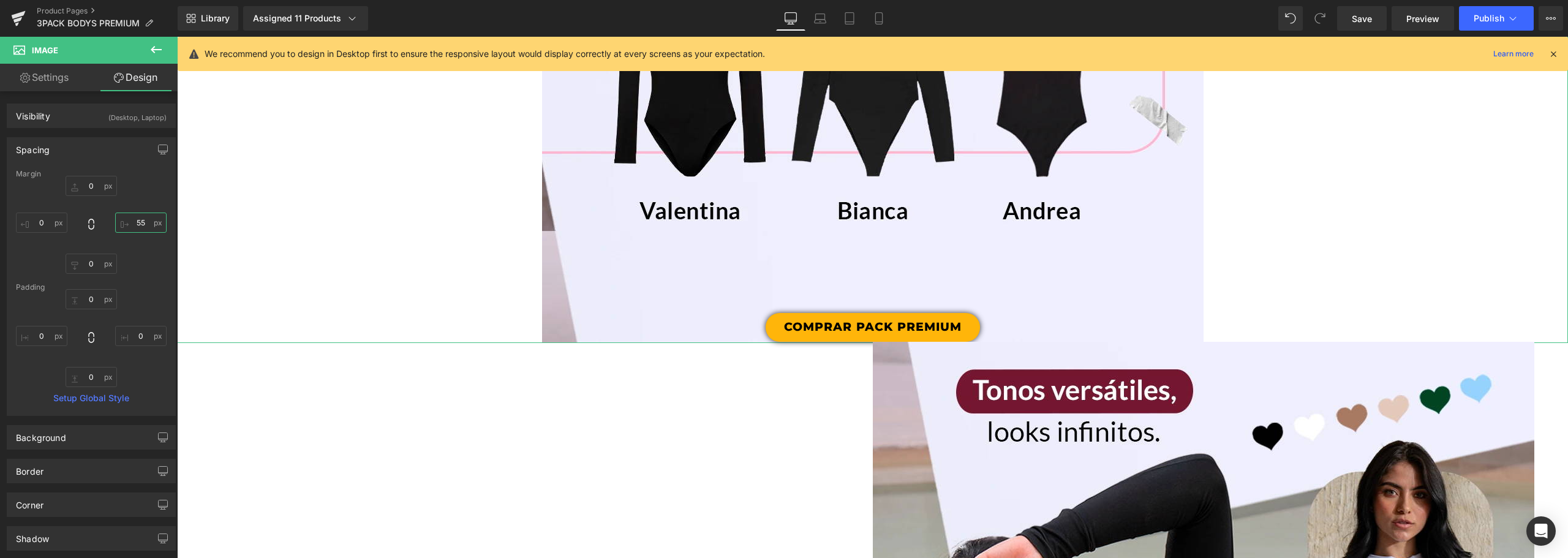
type input "5"
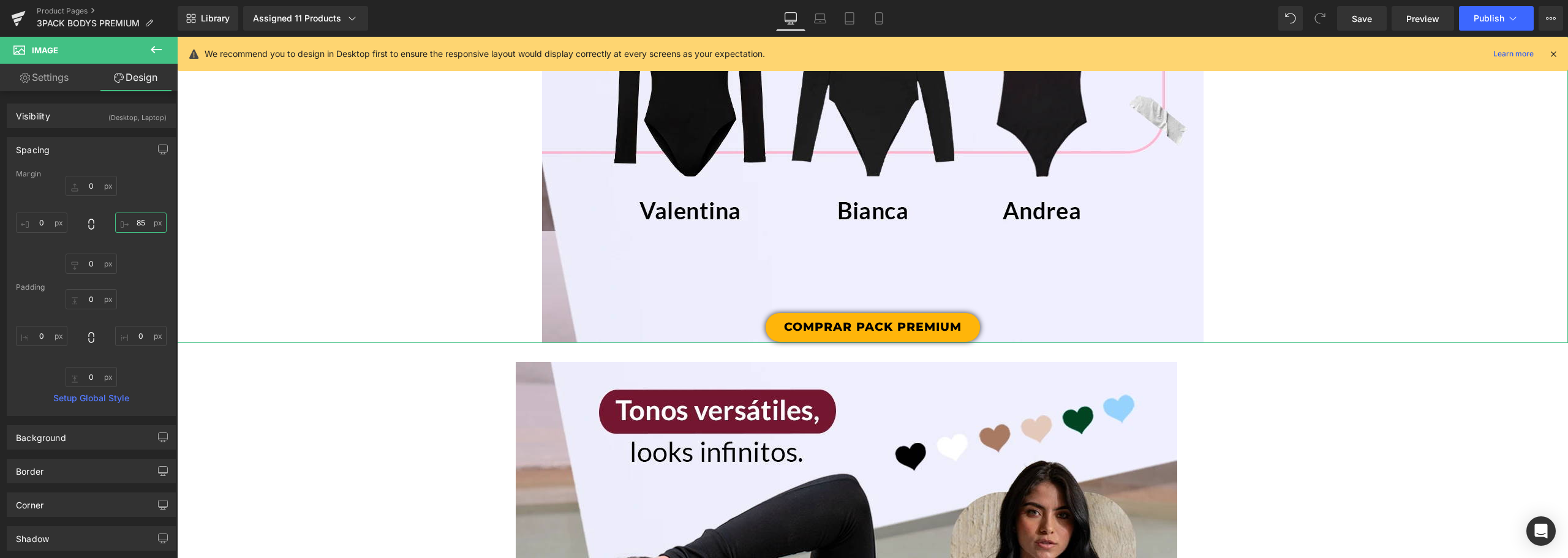
type input "8"
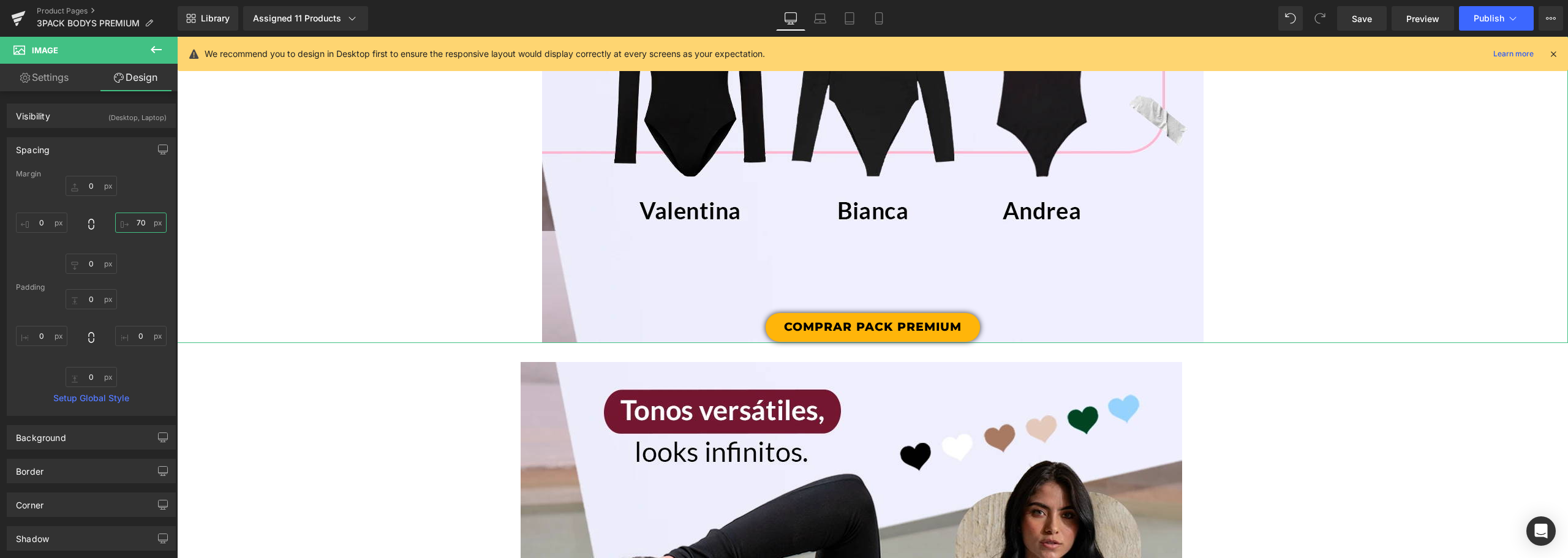
type input "7"
type input "6"
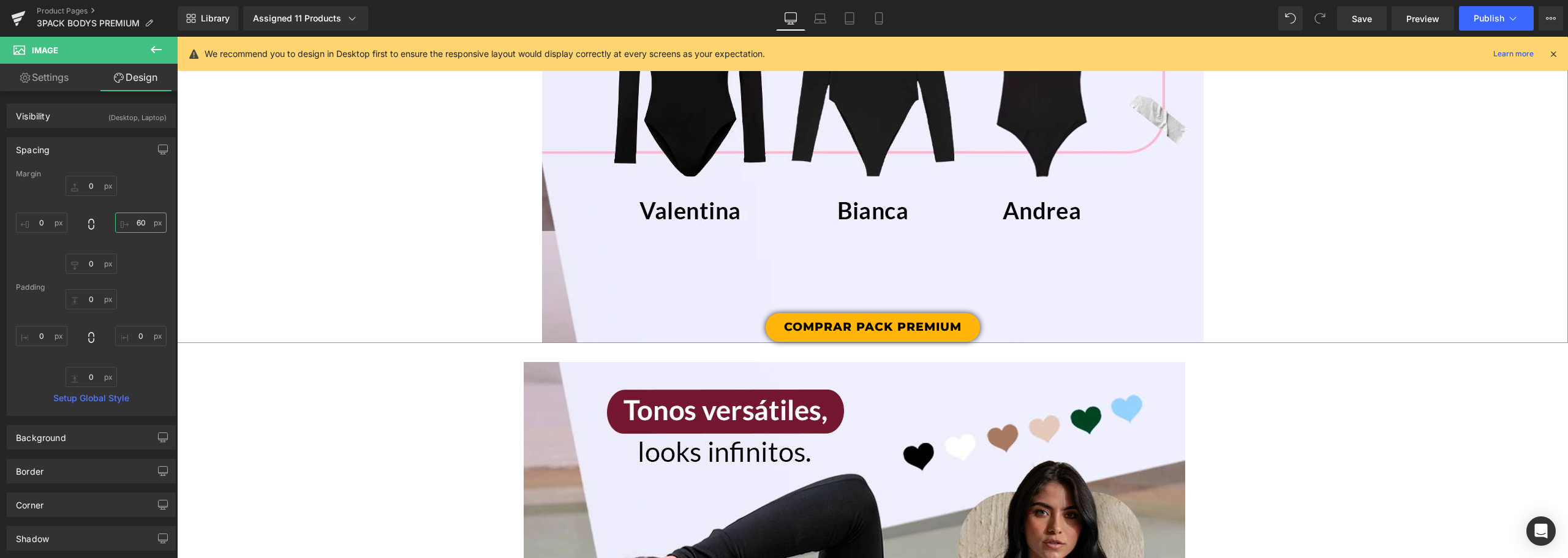
type input "6"
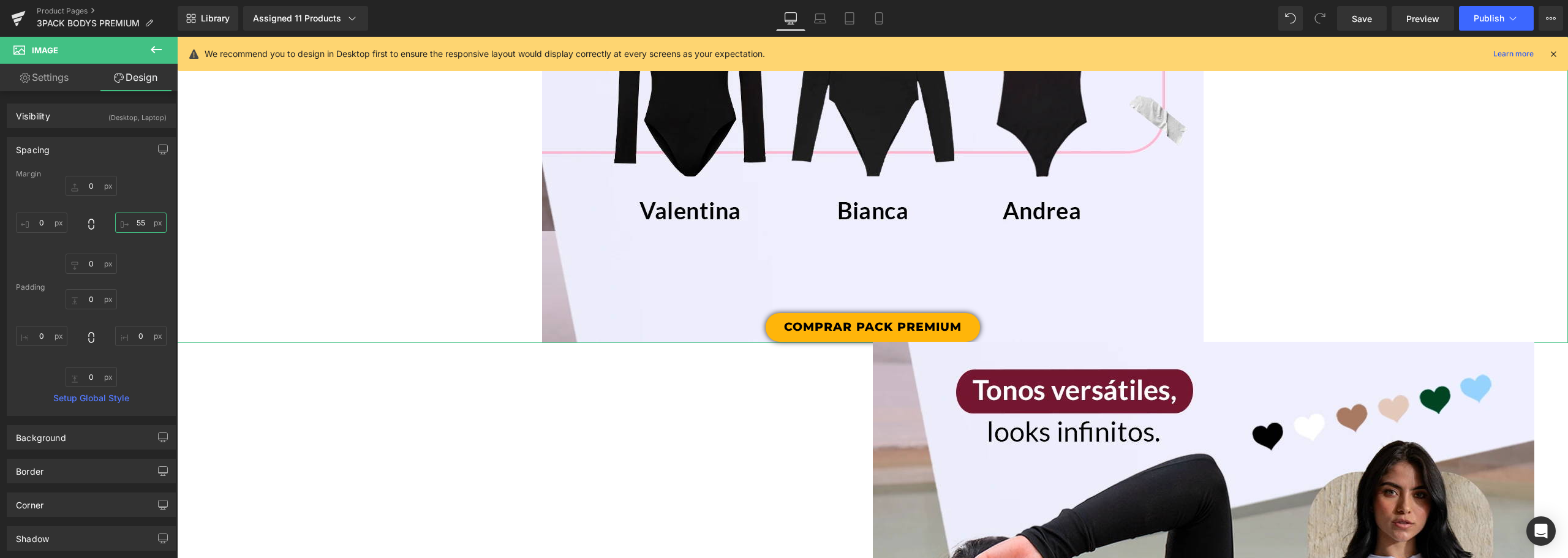
type input "5"
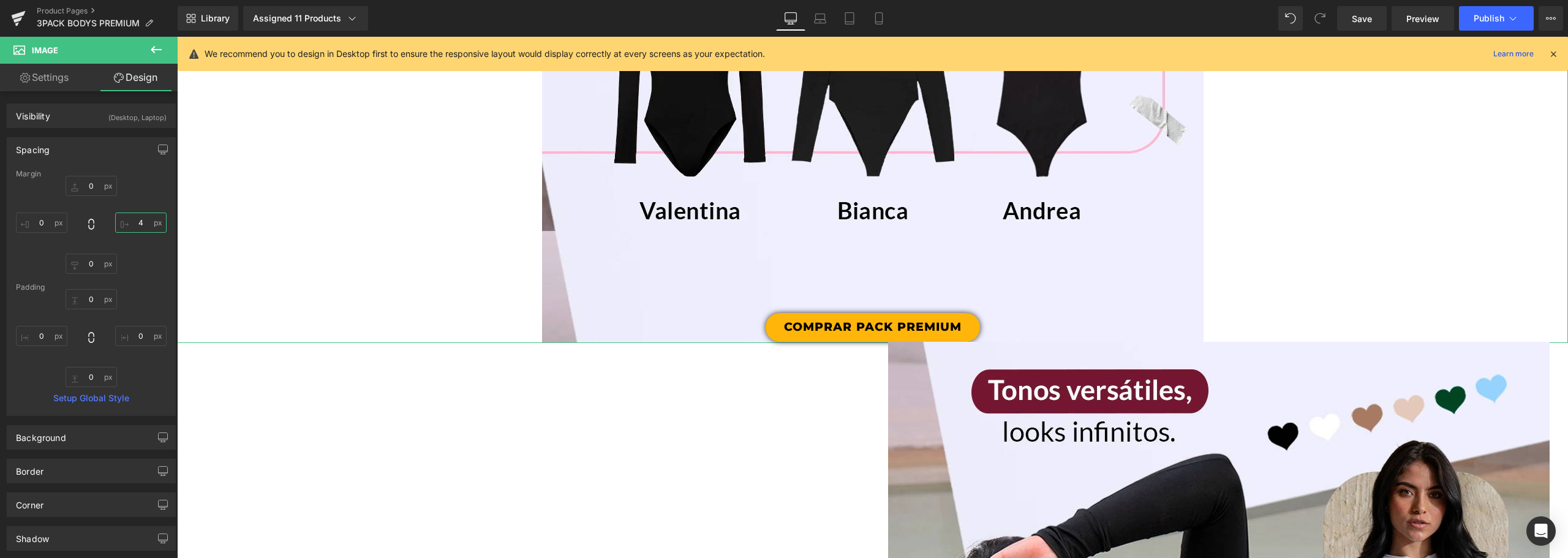
type input "48"
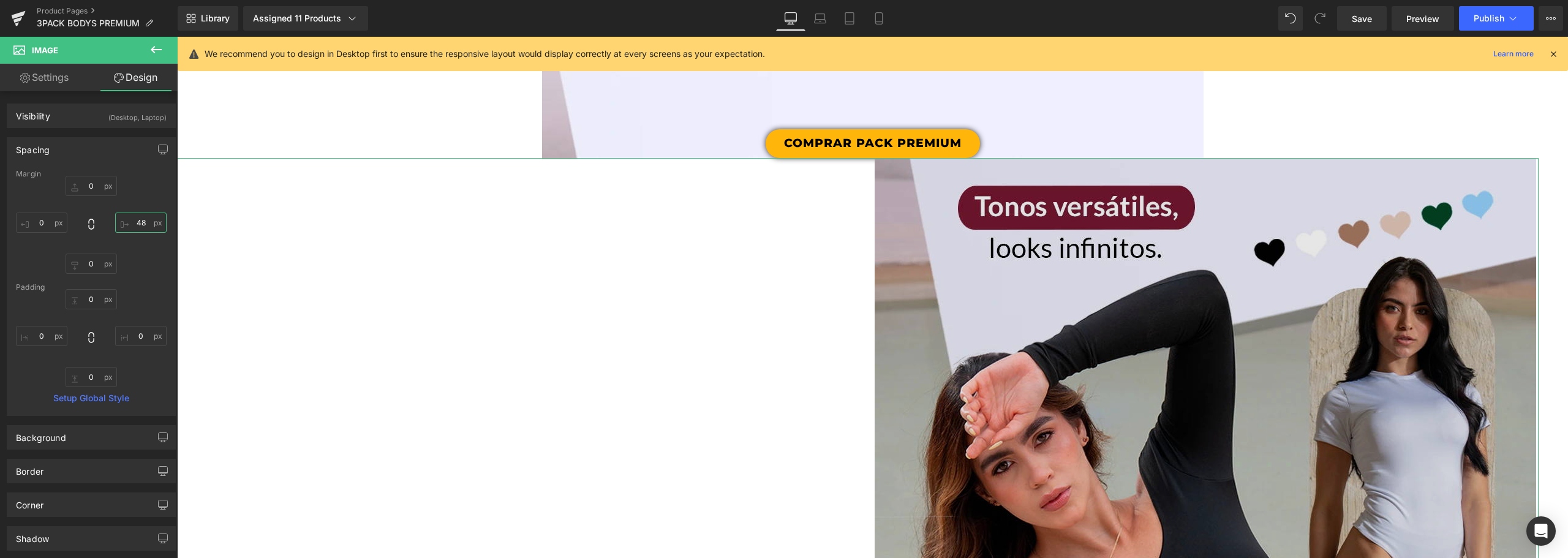
scroll to position [1846, 0]
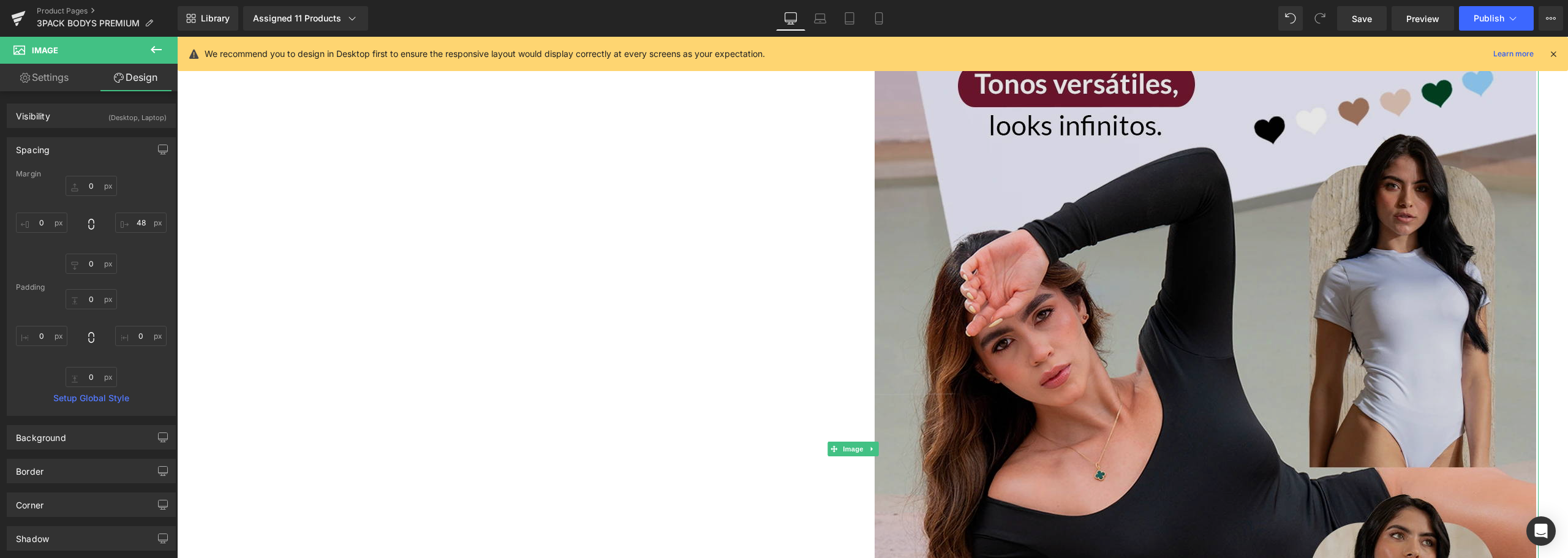
click at [875, 303] on img at bounding box center [1205, 449] width 662 height 827
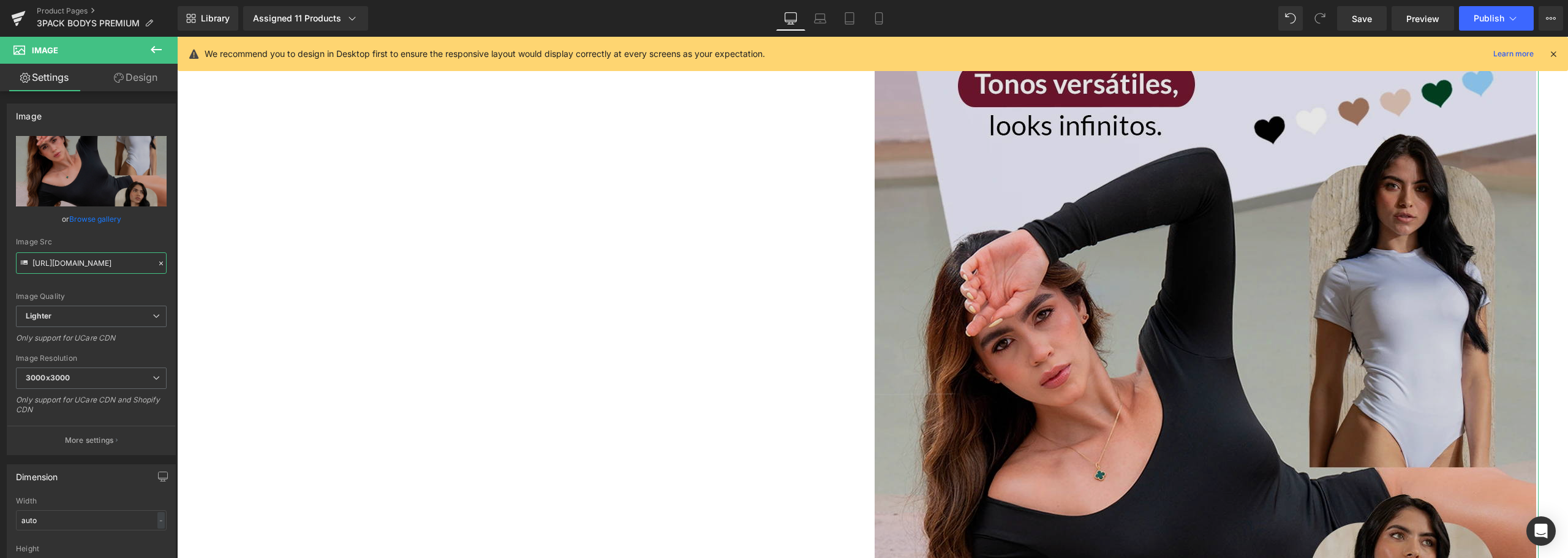
scroll to position [0, 415]
drag, startPoint x: 211, startPoint y: 299, endPoint x: 604, endPoint y: 265, distance: 394.5
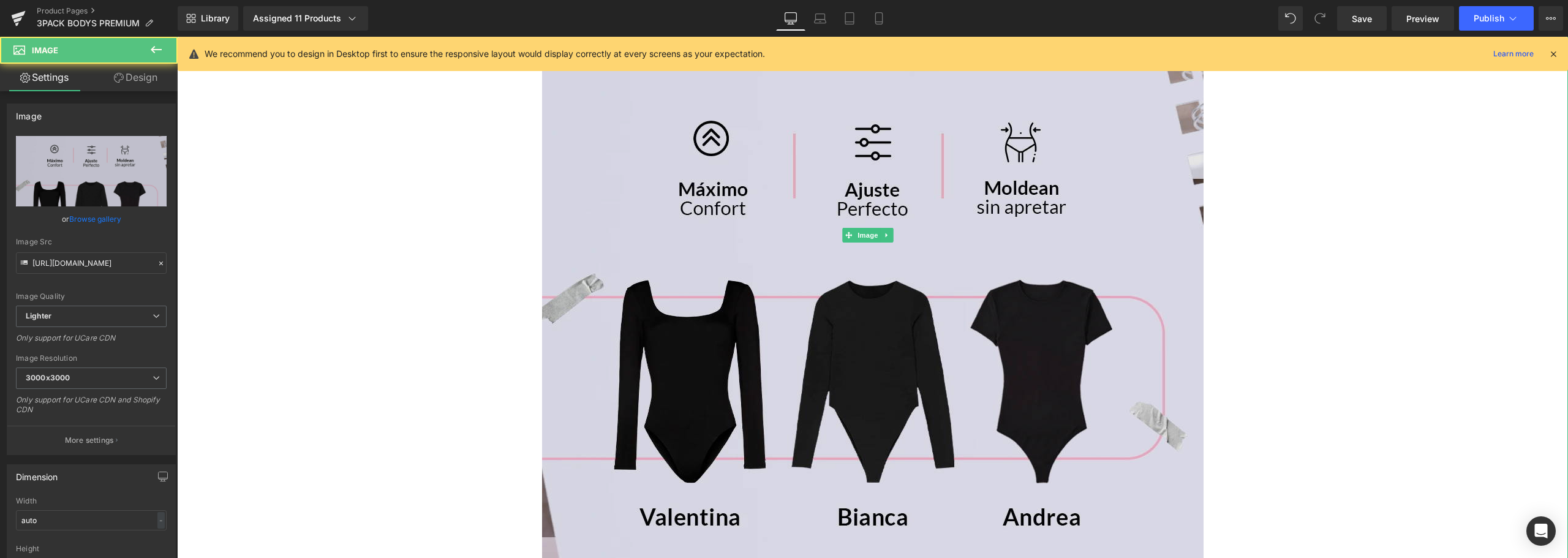
scroll to position [1050, 0]
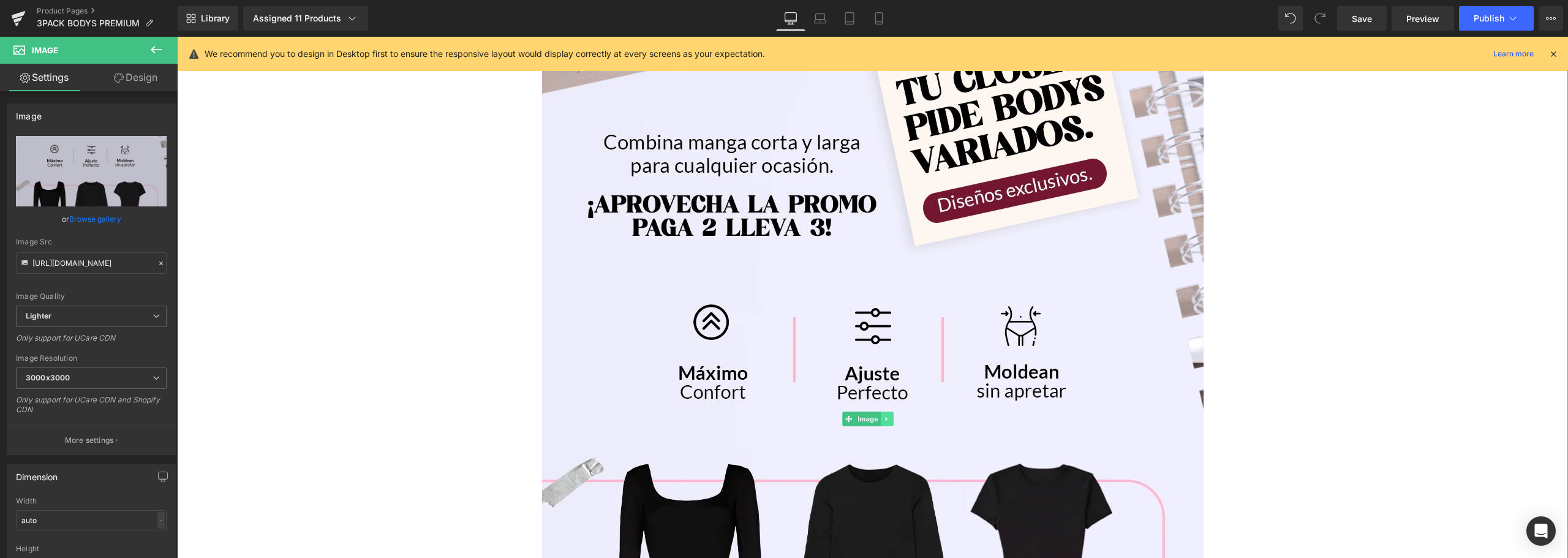
click at [886, 418] on icon at bounding box center [886, 419] width 7 height 7
click at [881, 418] on icon at bounding box center [880, 419] width 7 height 7
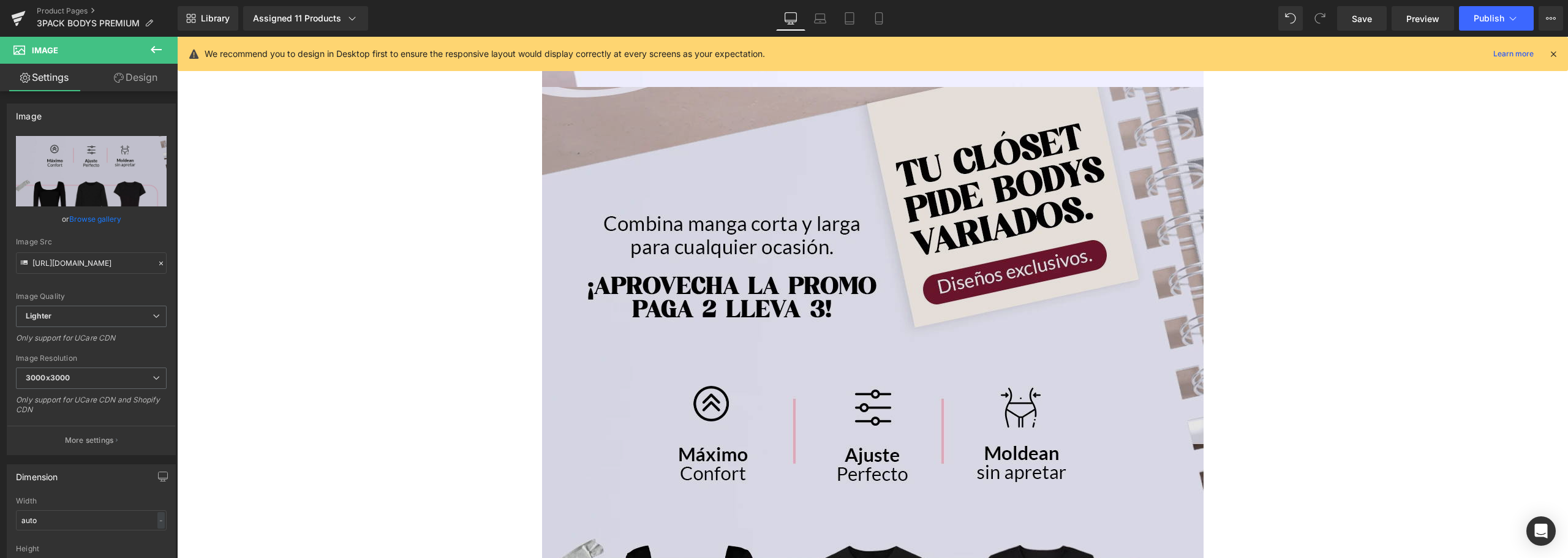
scroll to position [1797, 0]
click at [768, 272] on img at bounding box center [872, 499] width 662 height 828
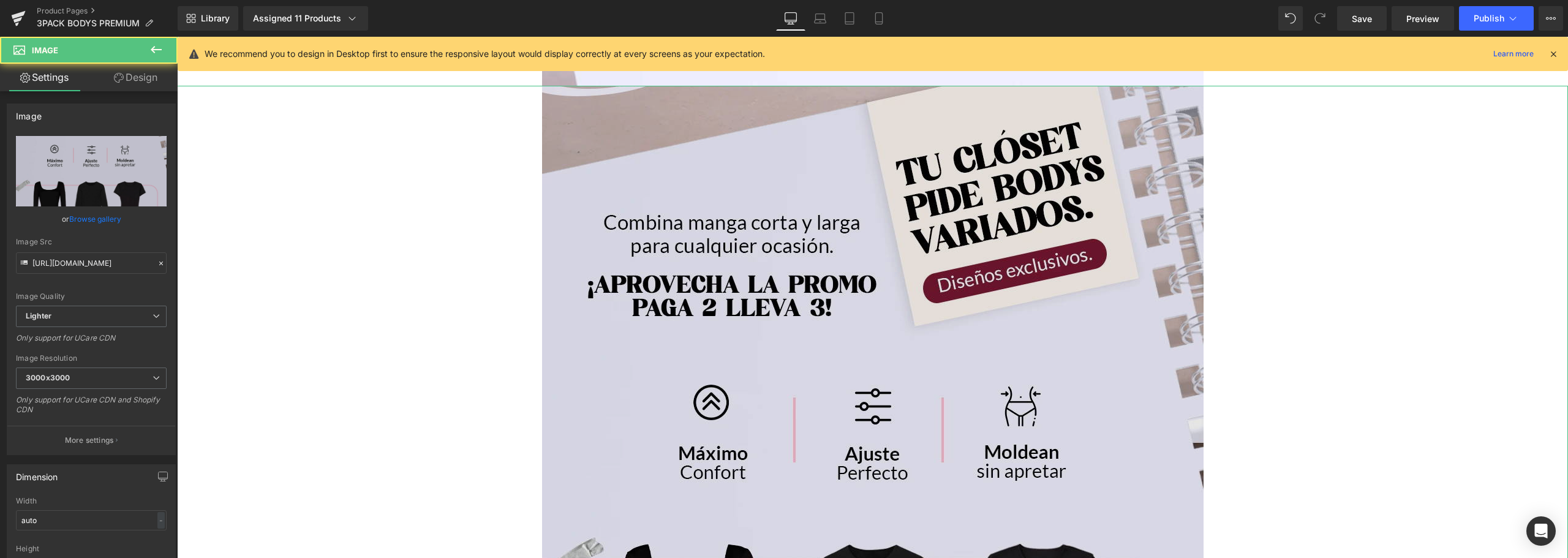
drag, startPoint x: 229, startPoint y: 298, endPoint x: 612, endPoint y: 263, distance: 384.6
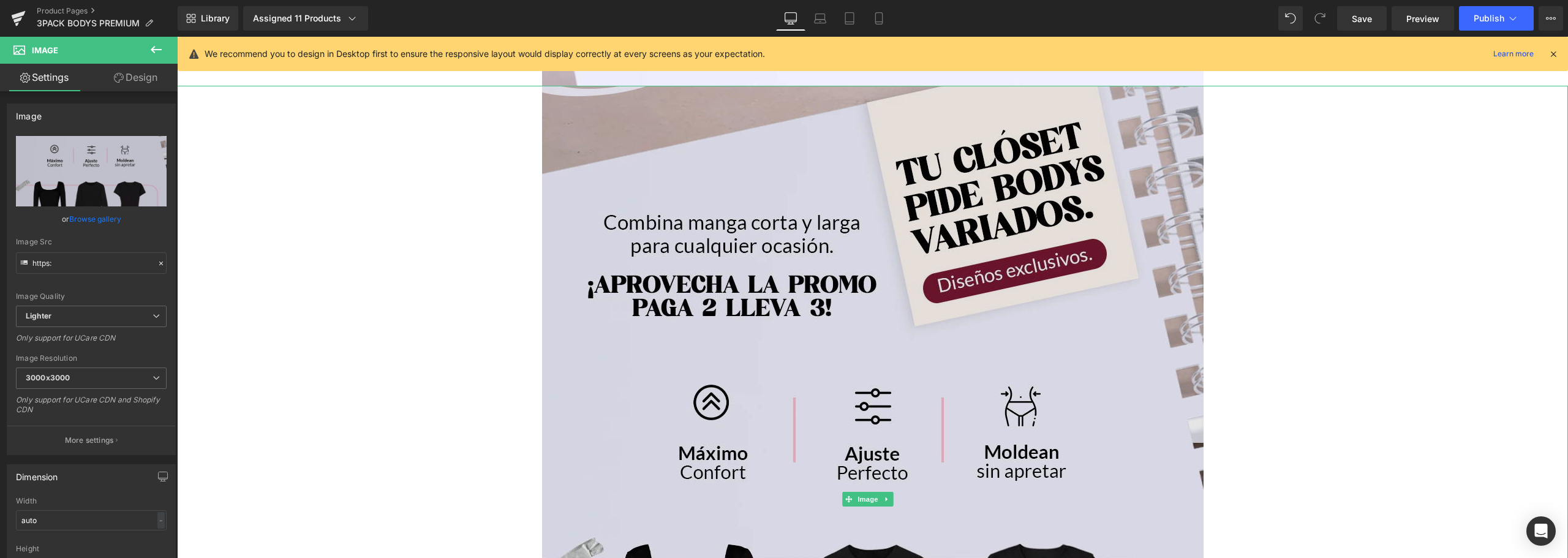
scroll to position [0, 0]
type input "h"
type input "[URL][DOMAIN_NAME]"
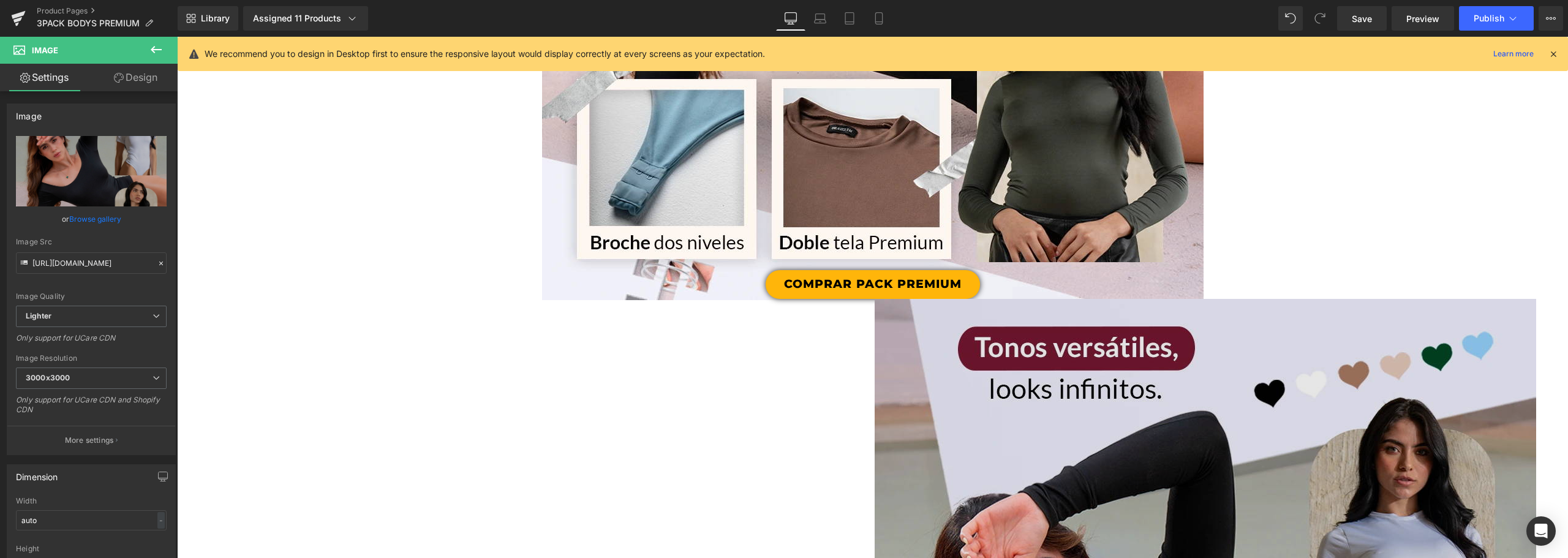
scroll to position [2656, 0]
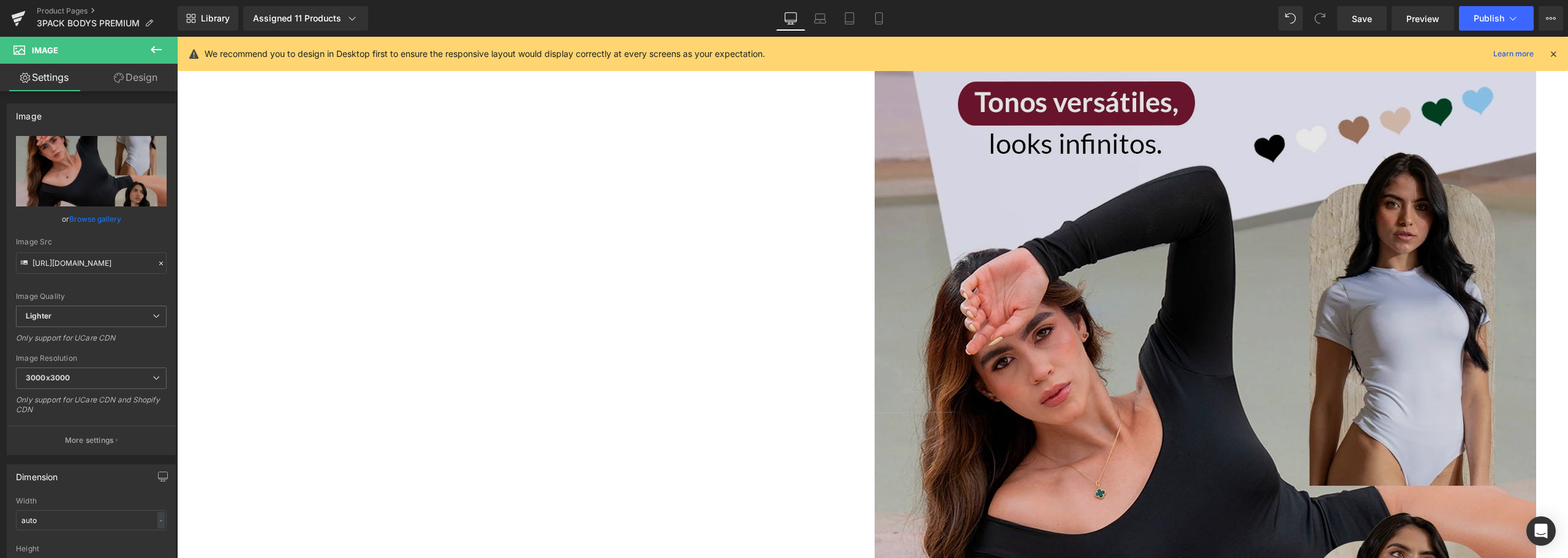
click at [880, 201] on img at bounding box center [1205, 467] width 662 height 827
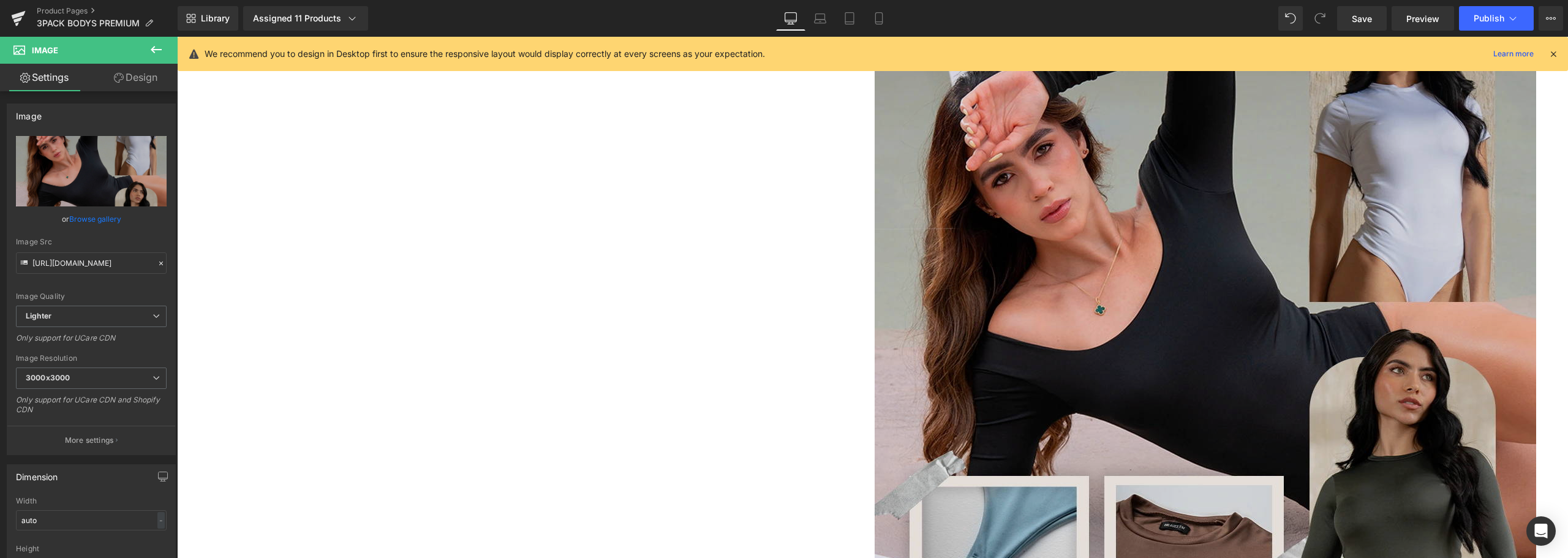
scroll to position [3023, 0]
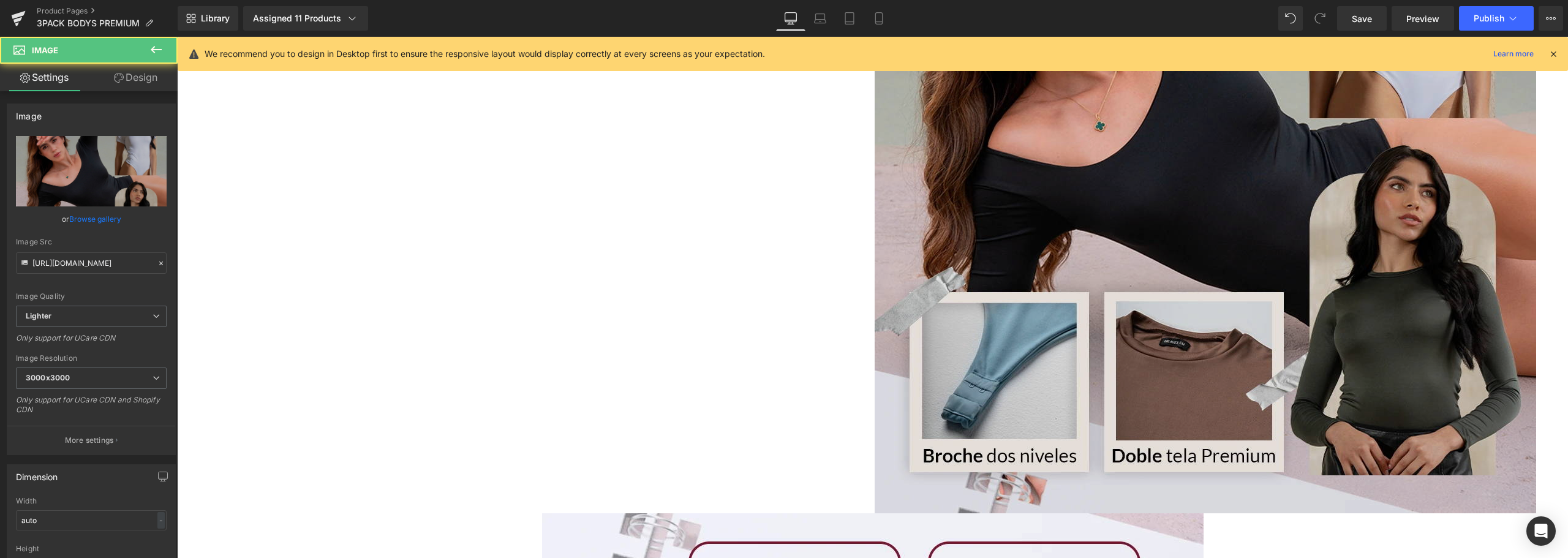
click at [875, 210] on img at bounding box center [1205, 100] width 662 height 827
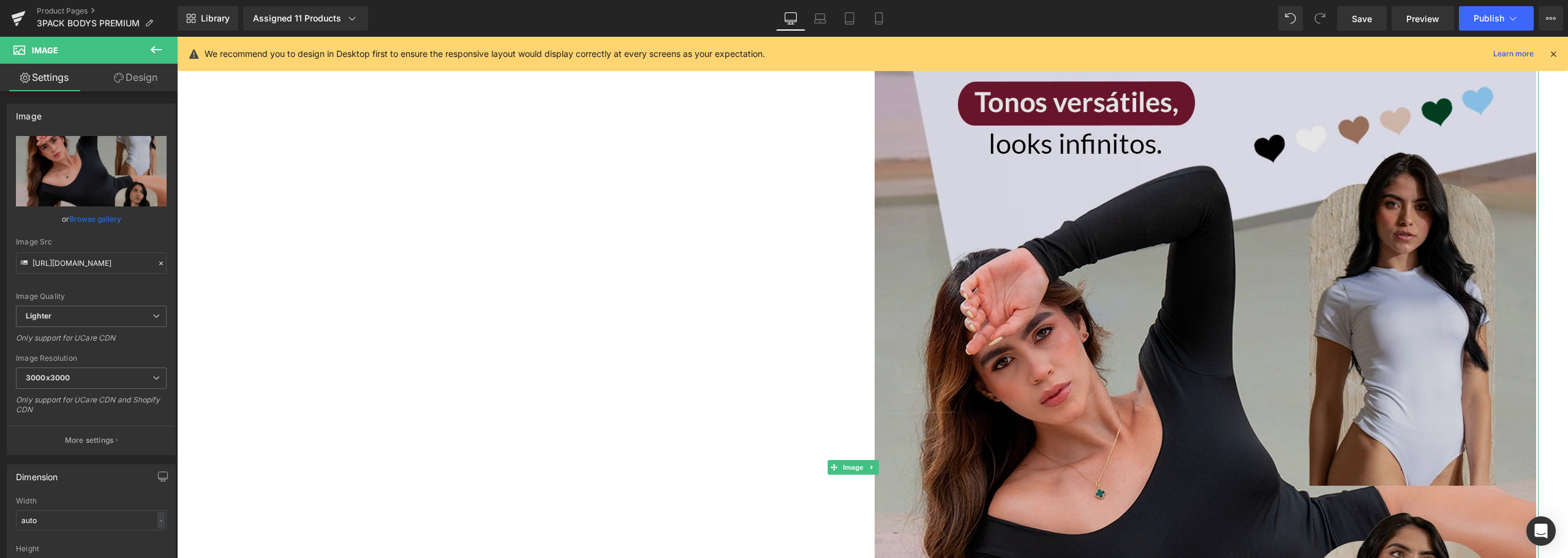
scroll to position [2594, 0]
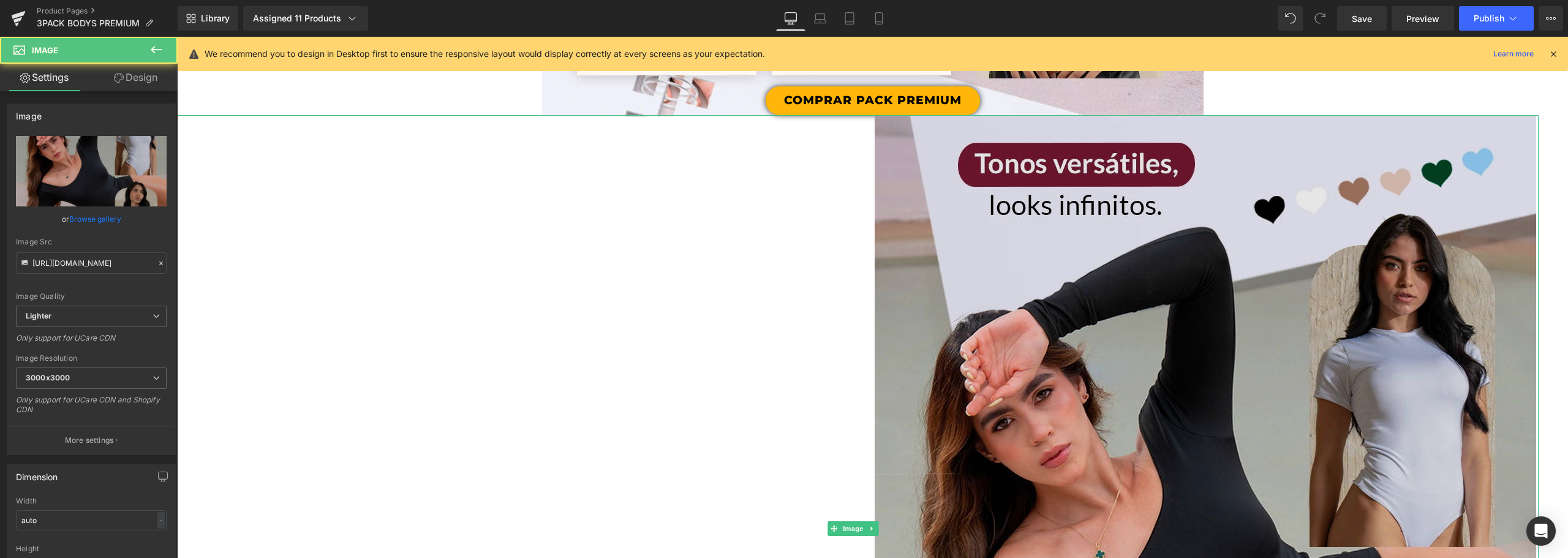
click at [902, 186] on img at bounding box center [1205, 528] width 662 height 827
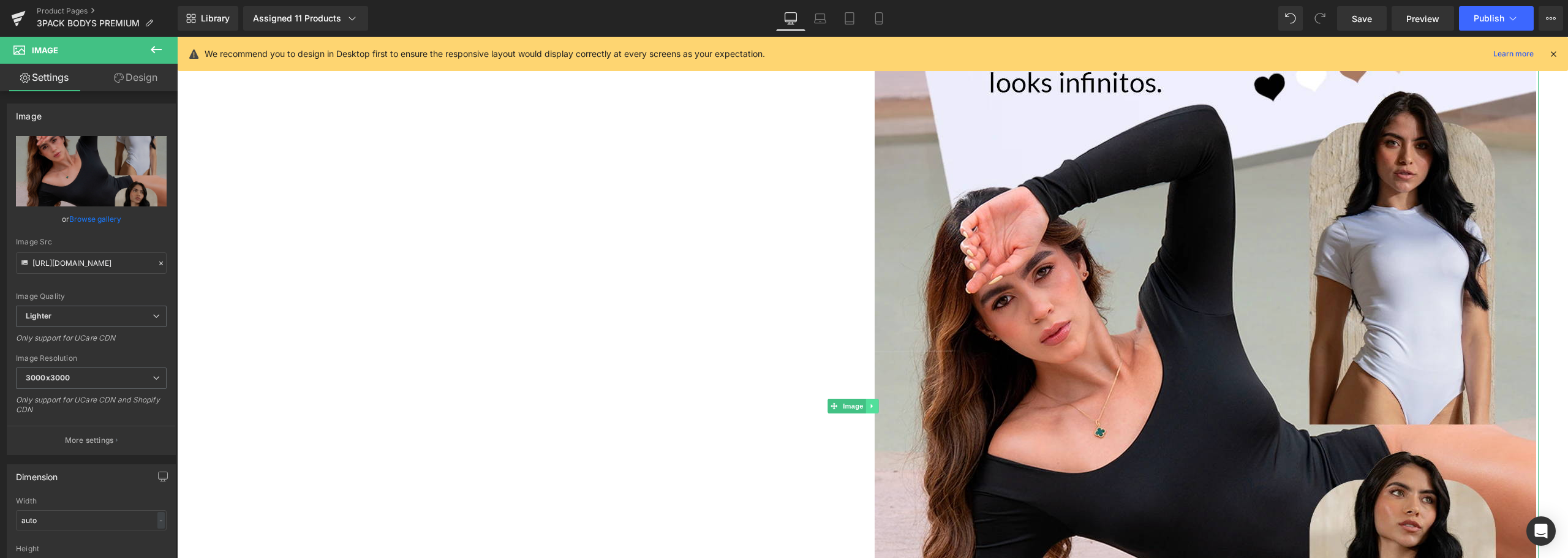
click at [872, 410] on icon at bounding box center [872, 406] width 7 height 7
click at [879, 409] on icon at bounding box center [878, 406] width 7 height 7
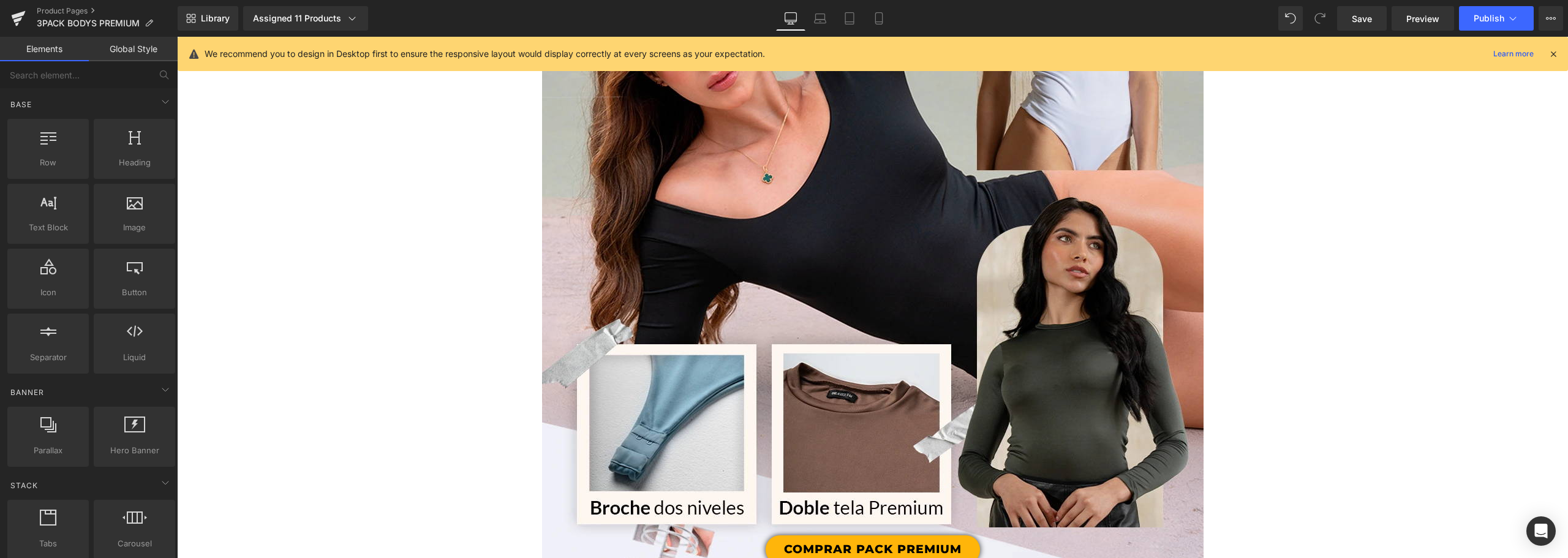
scroll to position [2206, 0]
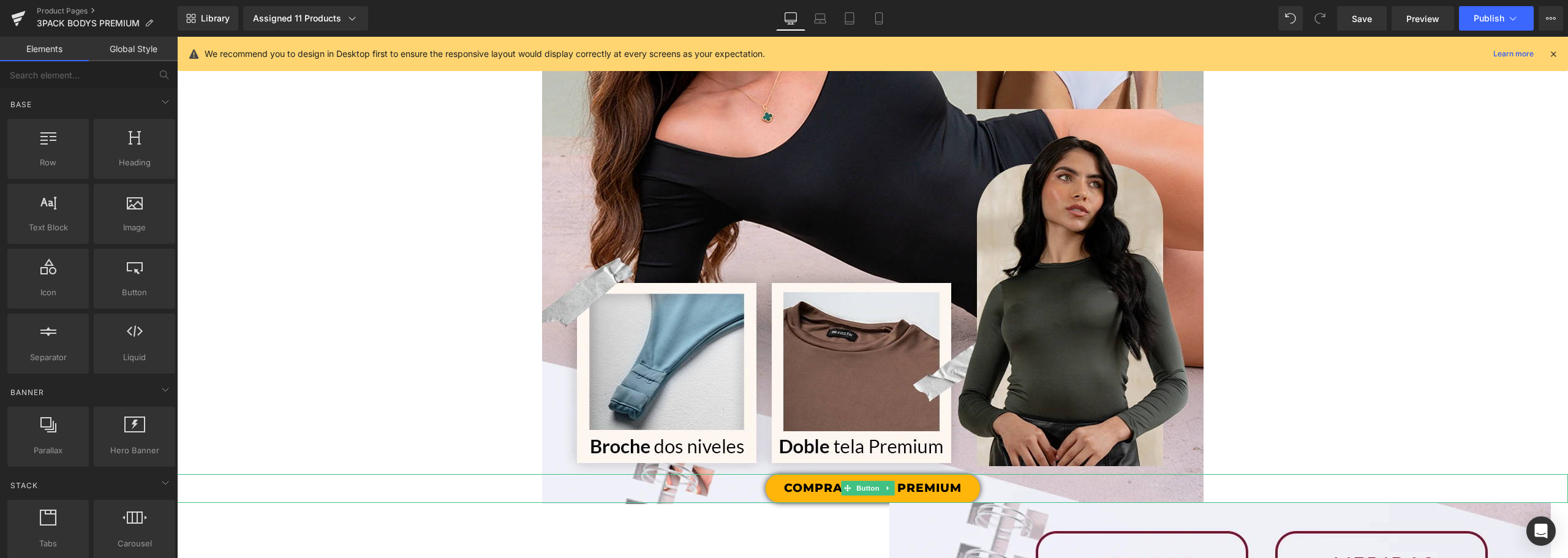
click at [959, 487] on link "COMPRAR PACK PREMIUM" at bounding box center [872, 488] width 215 height 29
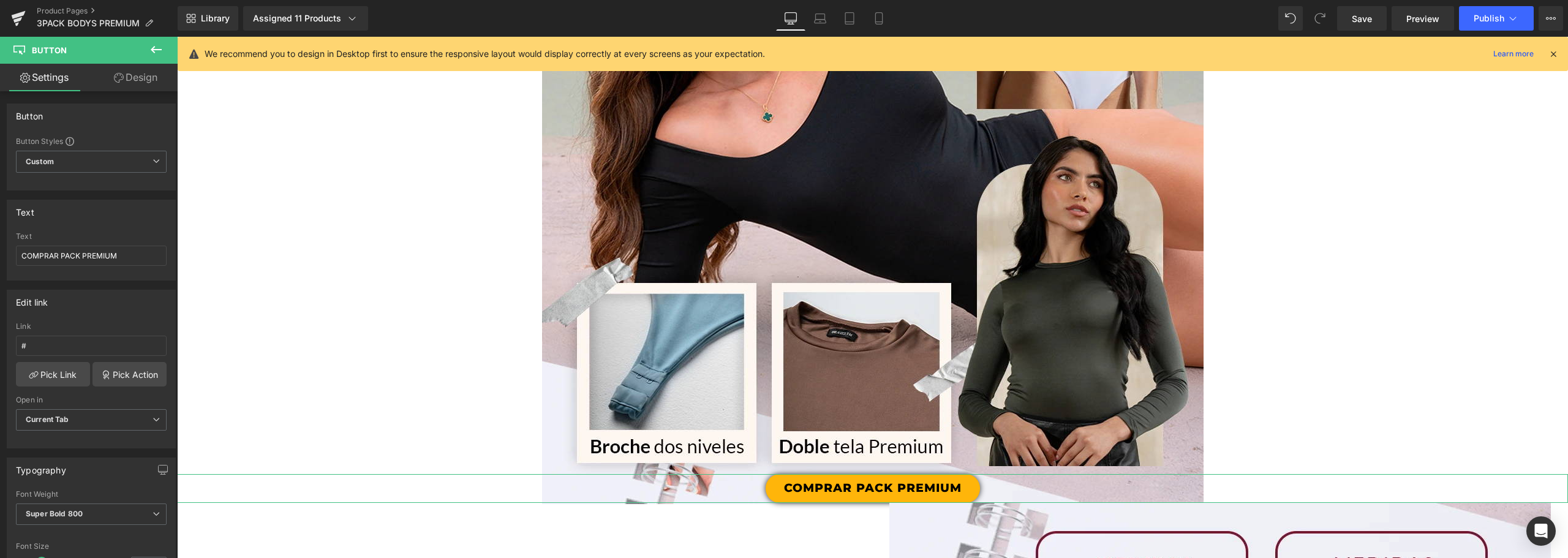
click at [137, 83] on link "Design" at bounding box center [136, 77] width 89 height 27
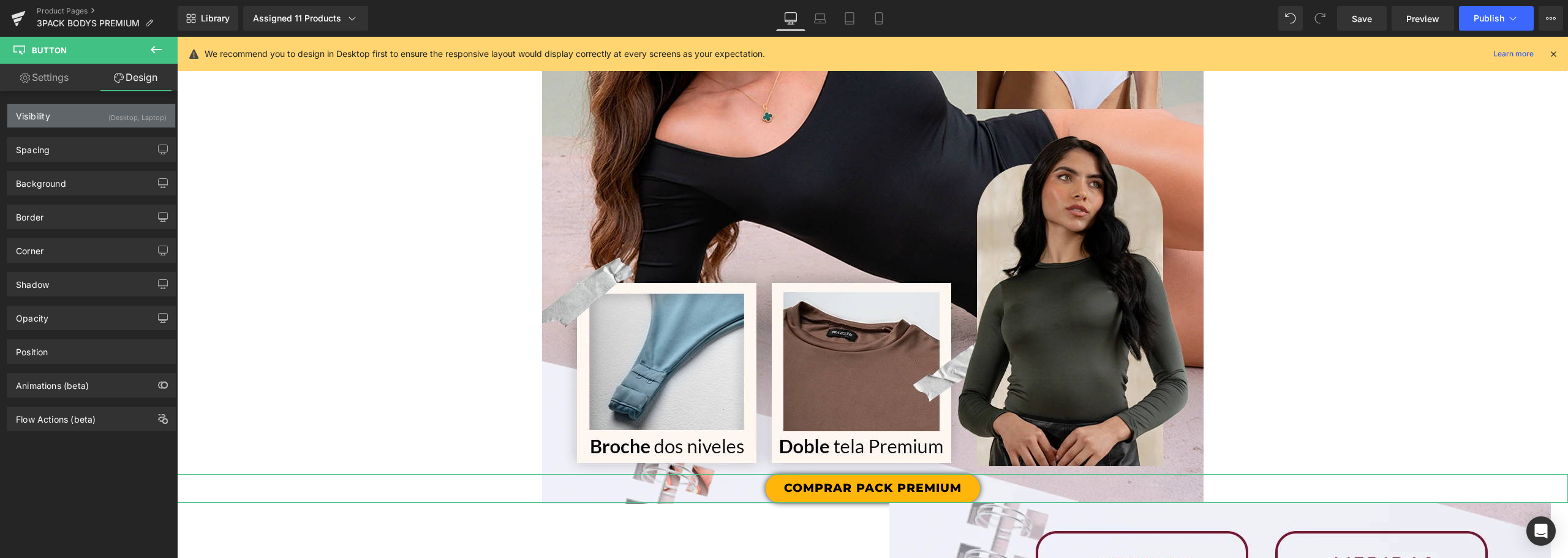
click at [53, 108] on div "Visibility (Desktop, Laptop)" at bounding box center [91, 115] width 168 height 23
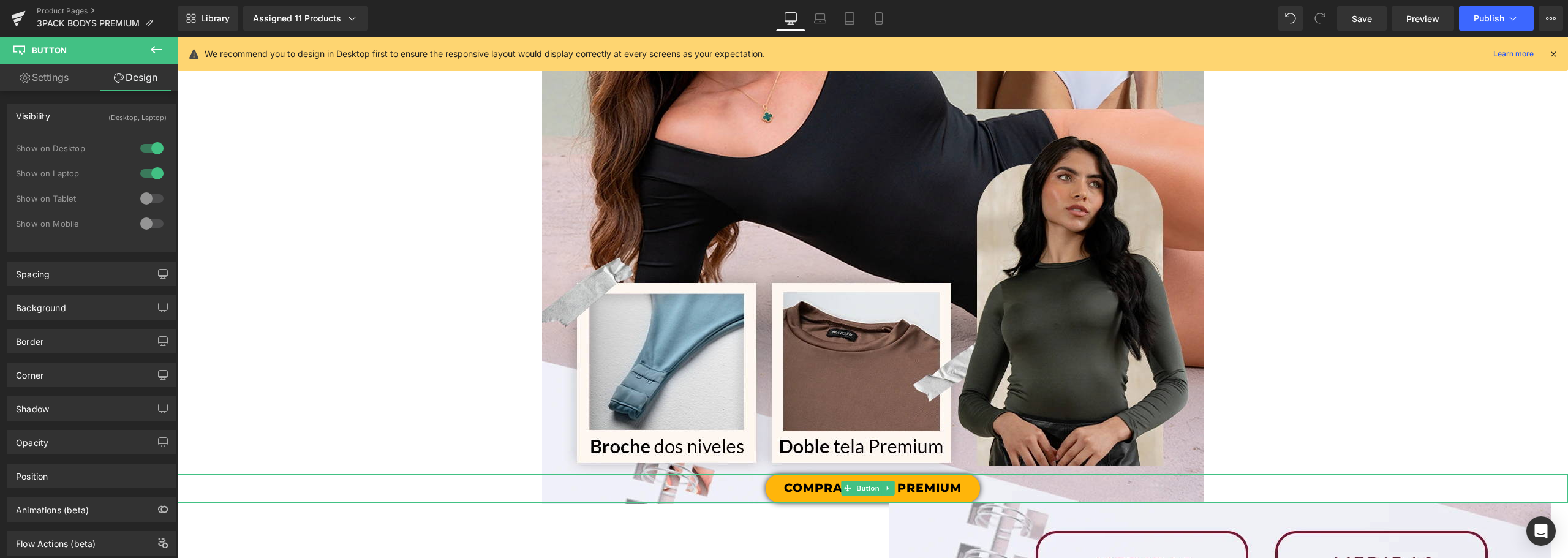
click at [957, 483] on link "COMPRAR PACK PREMIUM" at bounding box center [872, 488] width 215 height 29
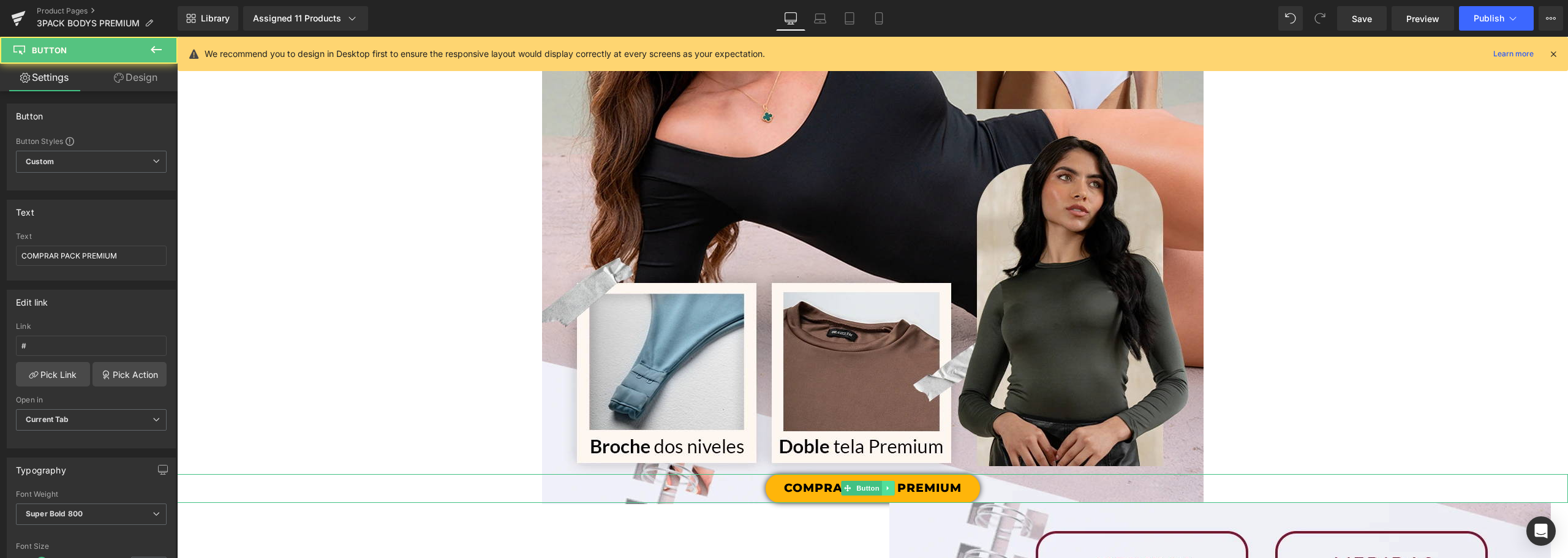
scroll to position [2329, 0]
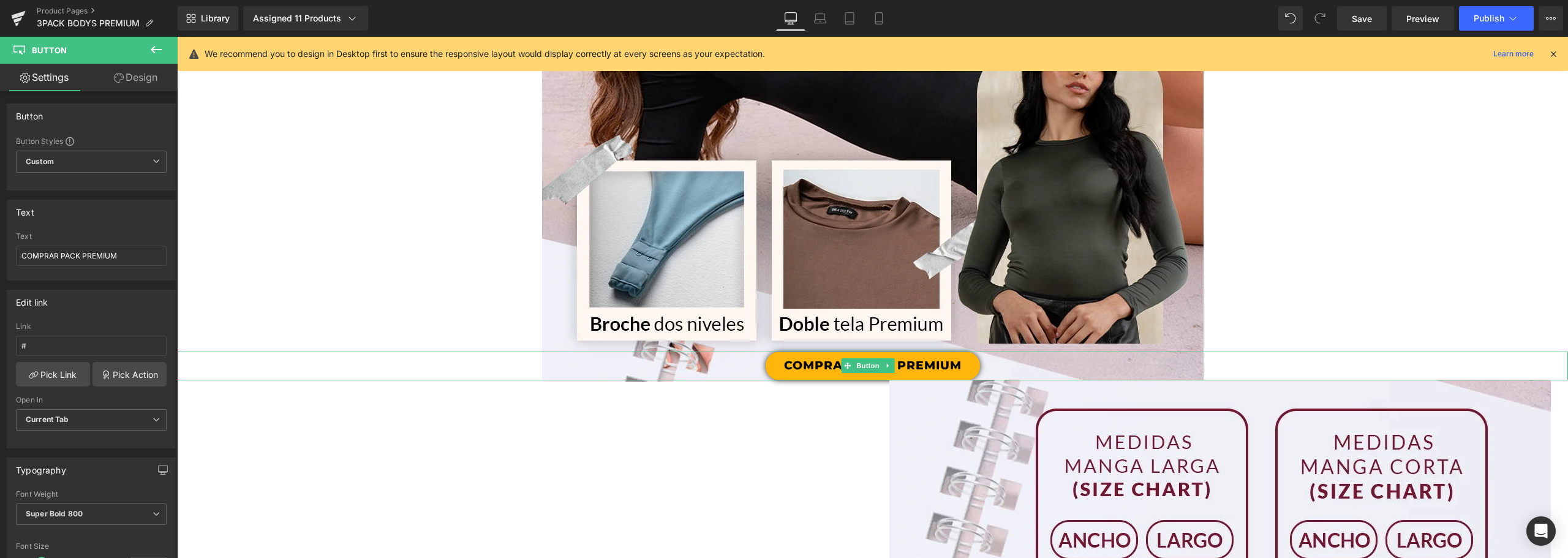
click at [961, 364] on link "COMPRAR PACK PREMIUM" at bounding box center [872, 366] width 215 height 29
click at [886, 364] on icon at bounding box center [888, 366] width 7 height 7
click at [880, 364] on icon at bounding box center [881, 366] width 7 height 7
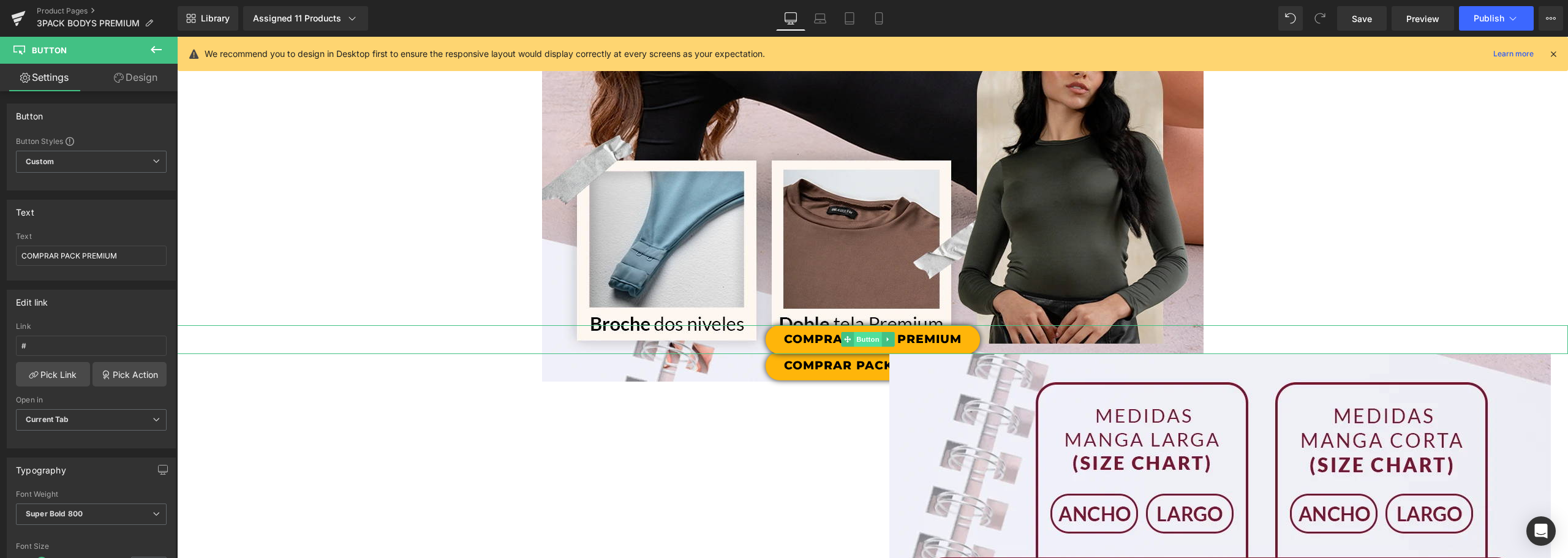
click at [872, 342] on span "Button" at bounding box center [868, 340] width 28 height 15
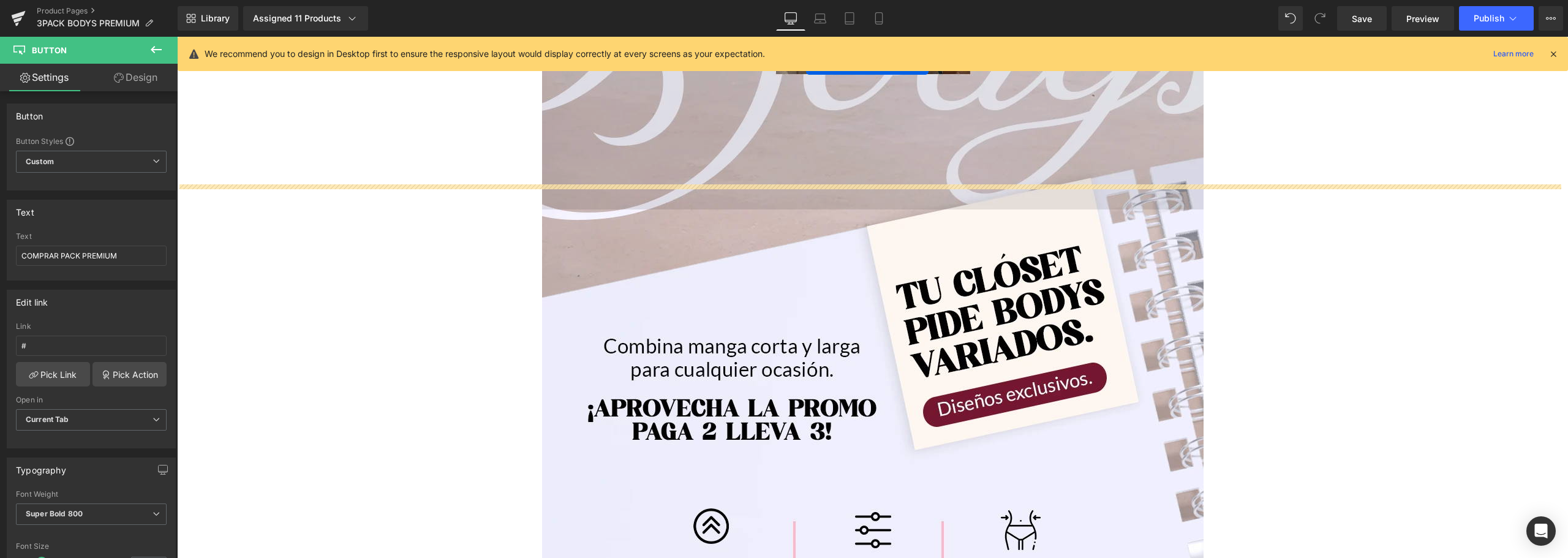
scroll to position [772, 0]
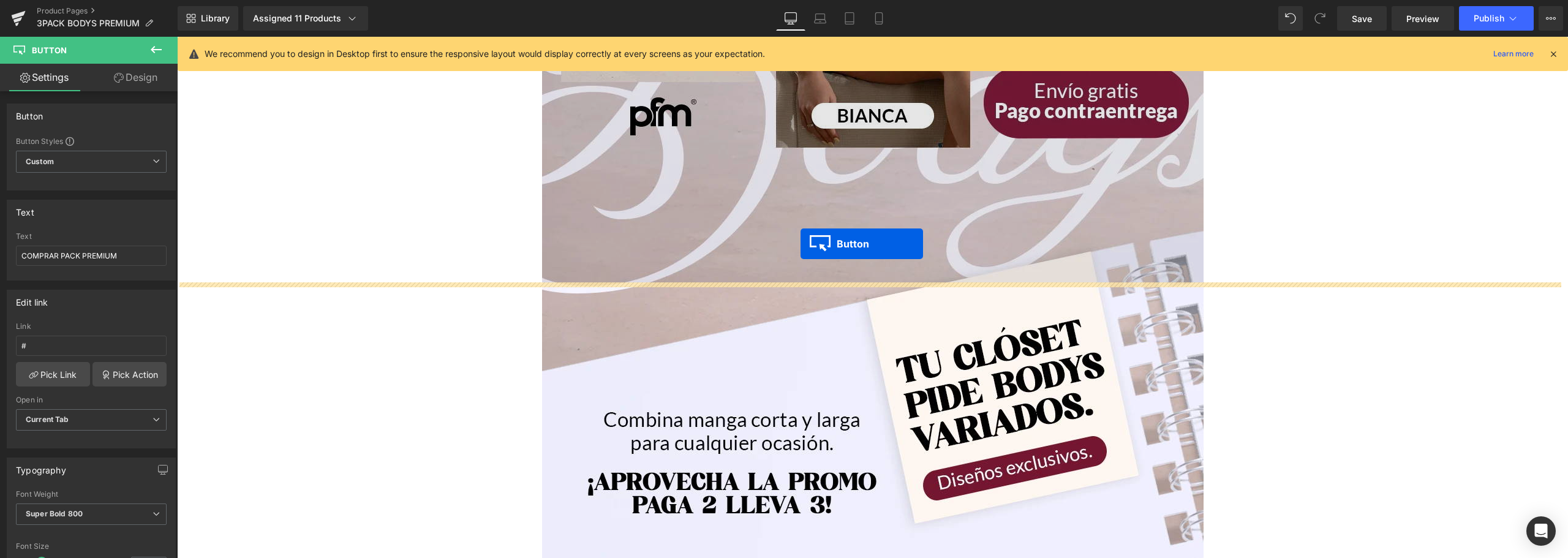
drag, startPoint x: 848, startPoint y: 337, endPoint x: 800, endPoint y: 242, distance: 106.4
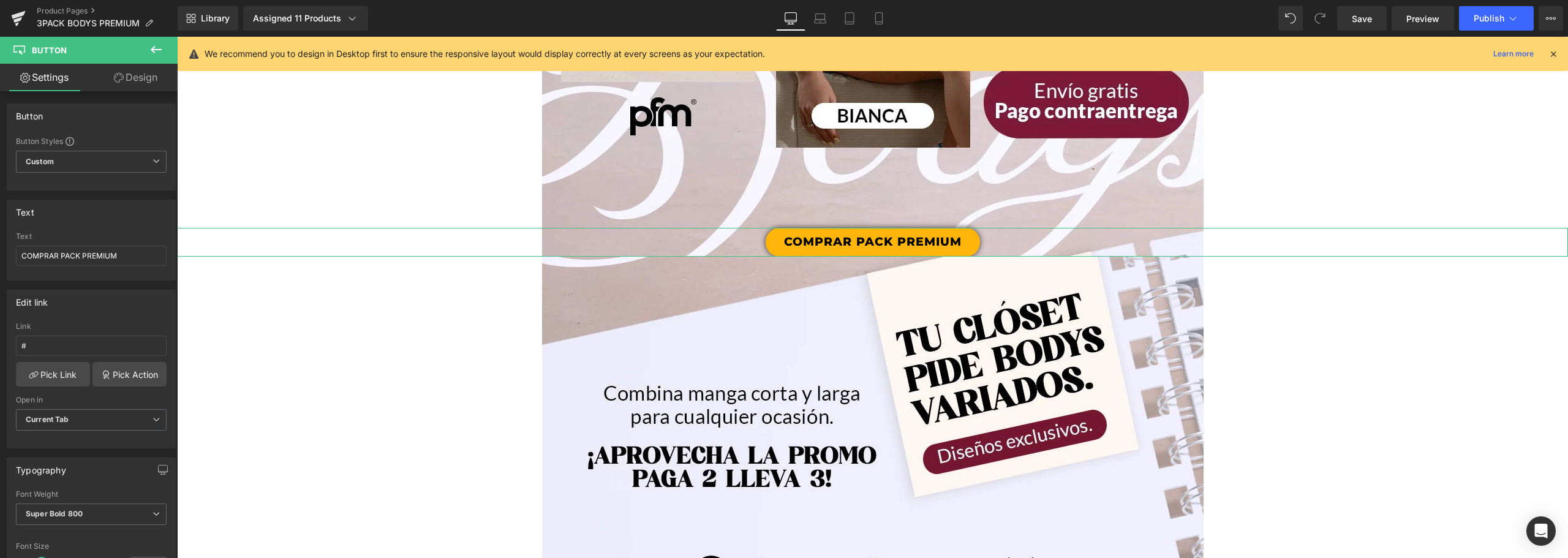
click at [142, 82] on link "Design" at bounding box center [136, 77] width 89 height 27
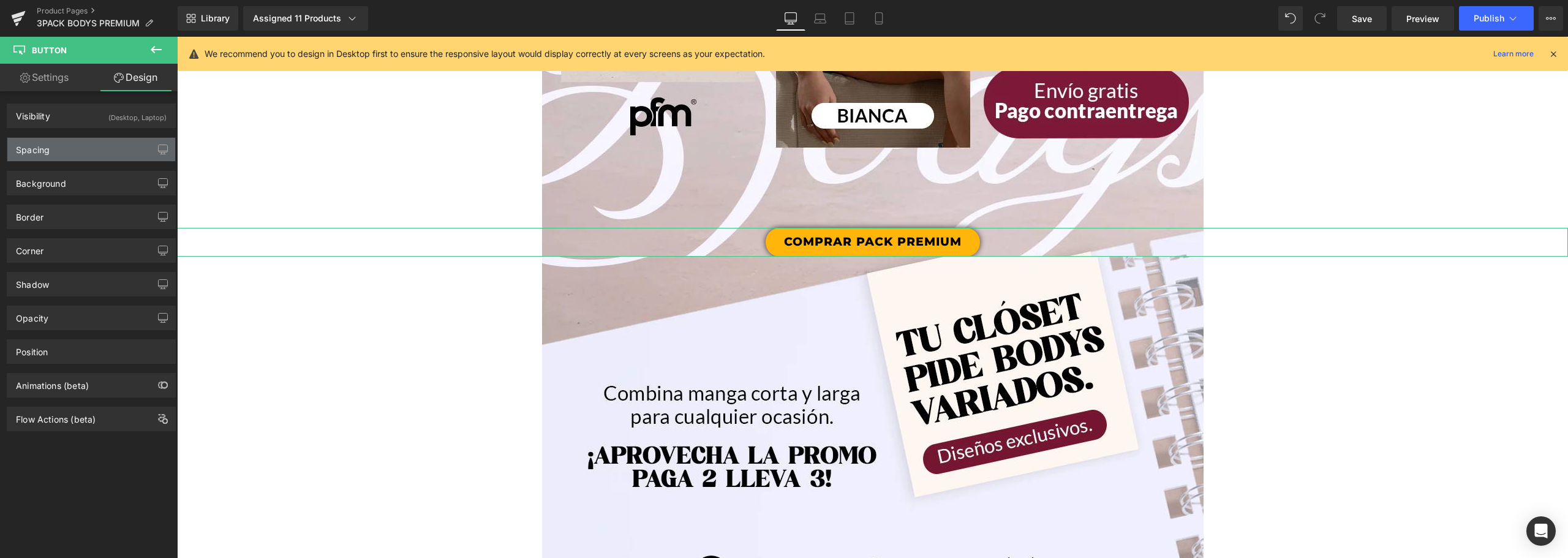
click at [62, 144] on div "Spacing" at bounding box center [91, 149] width 168 height 23
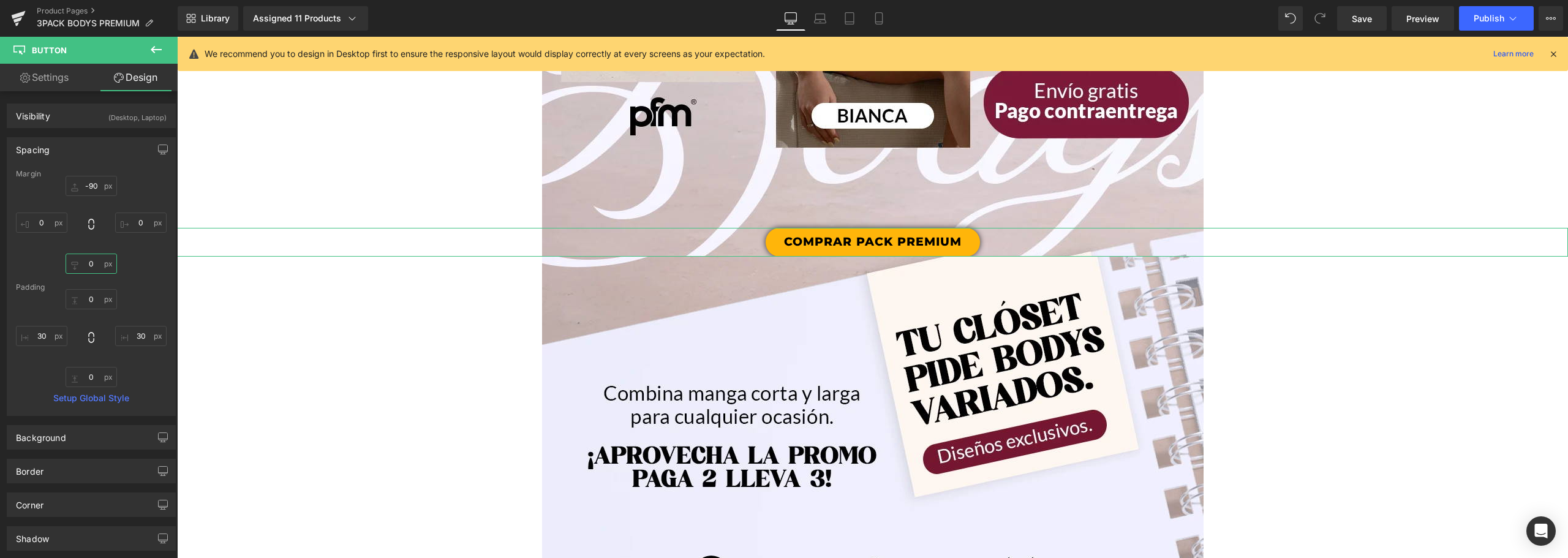
click at [86, 262] on input "text" at bounding box center [91, 263] width 51 height 20
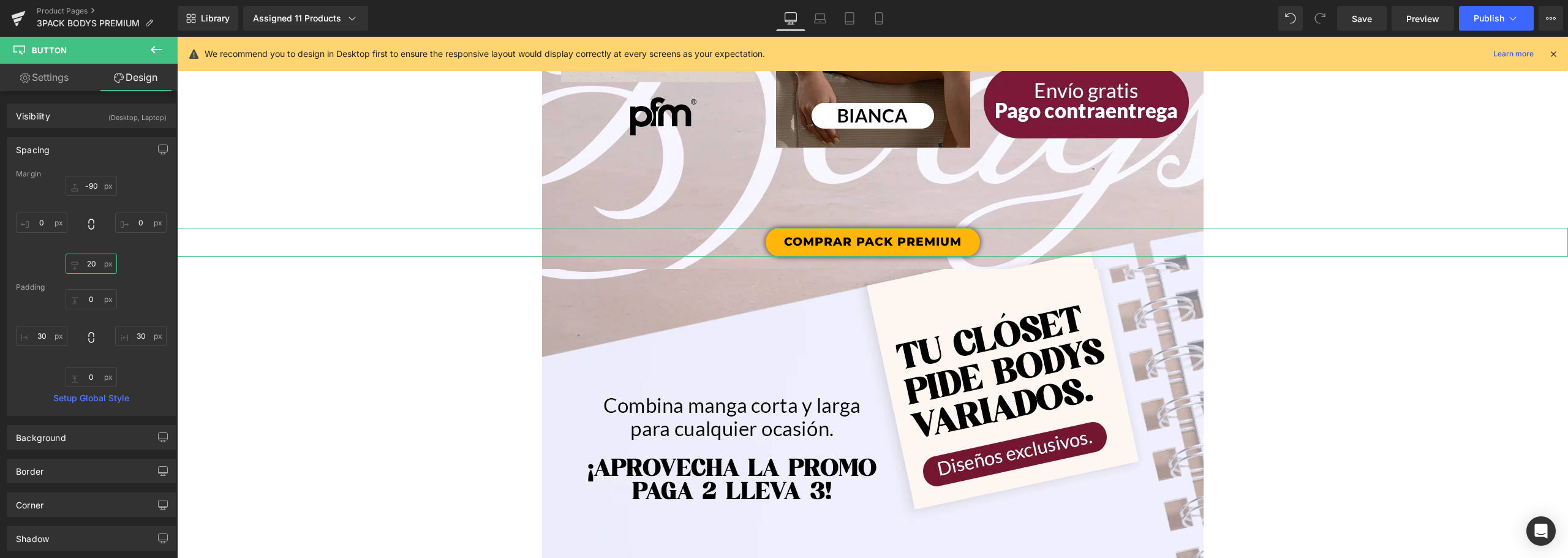
type input "2"
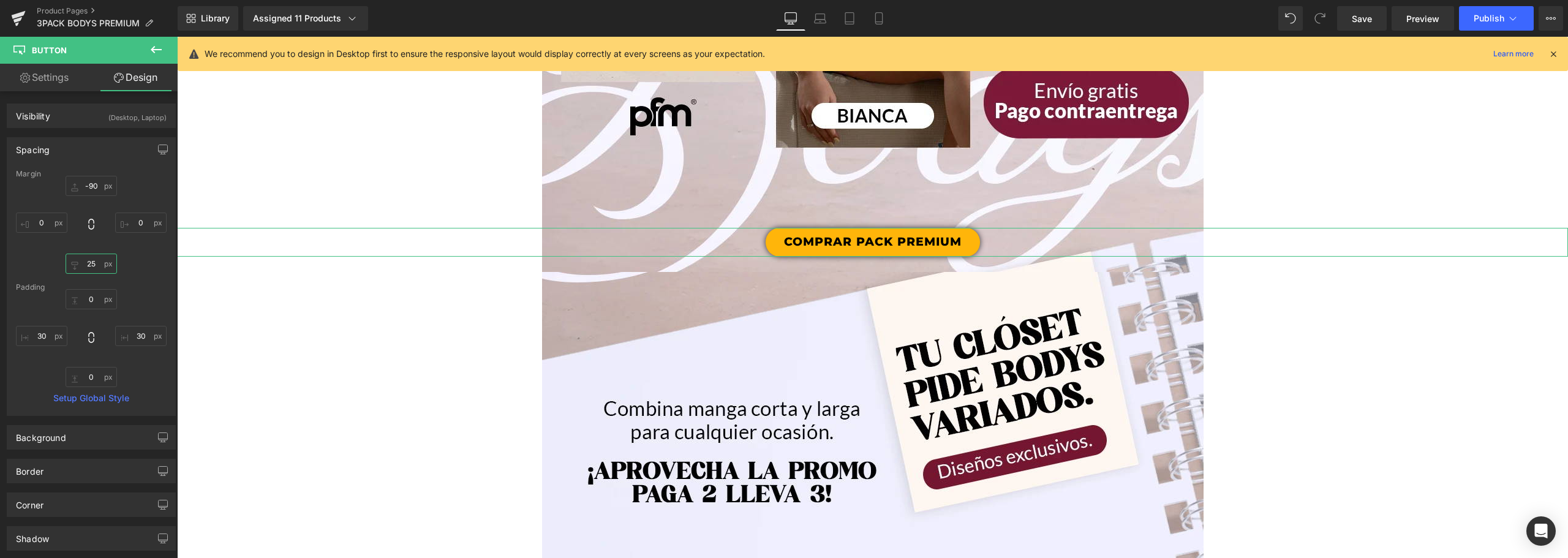
type input "2"
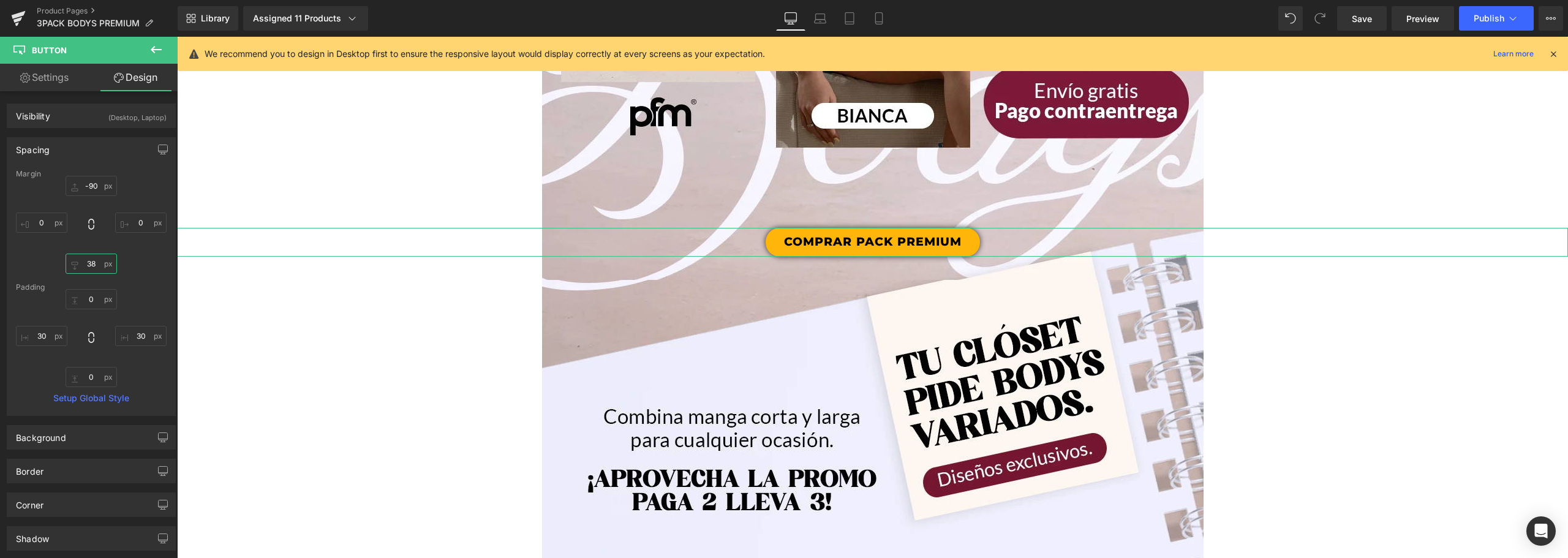
type input "3"
type input "4"
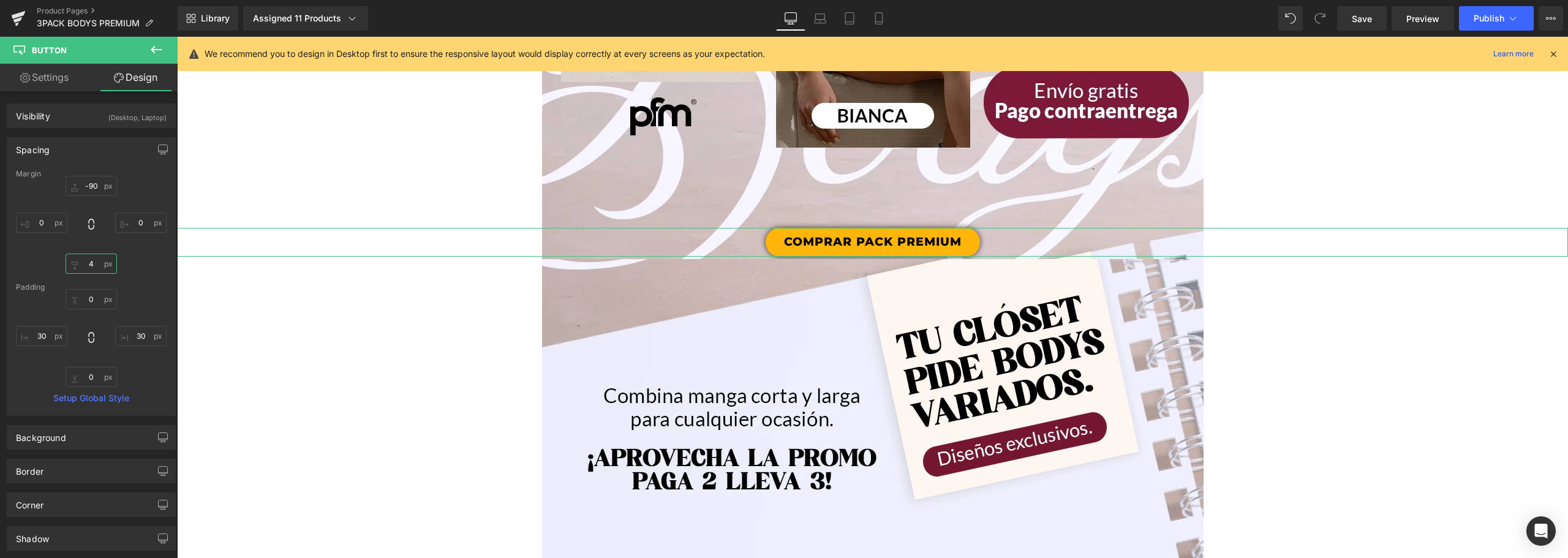
type input "43"
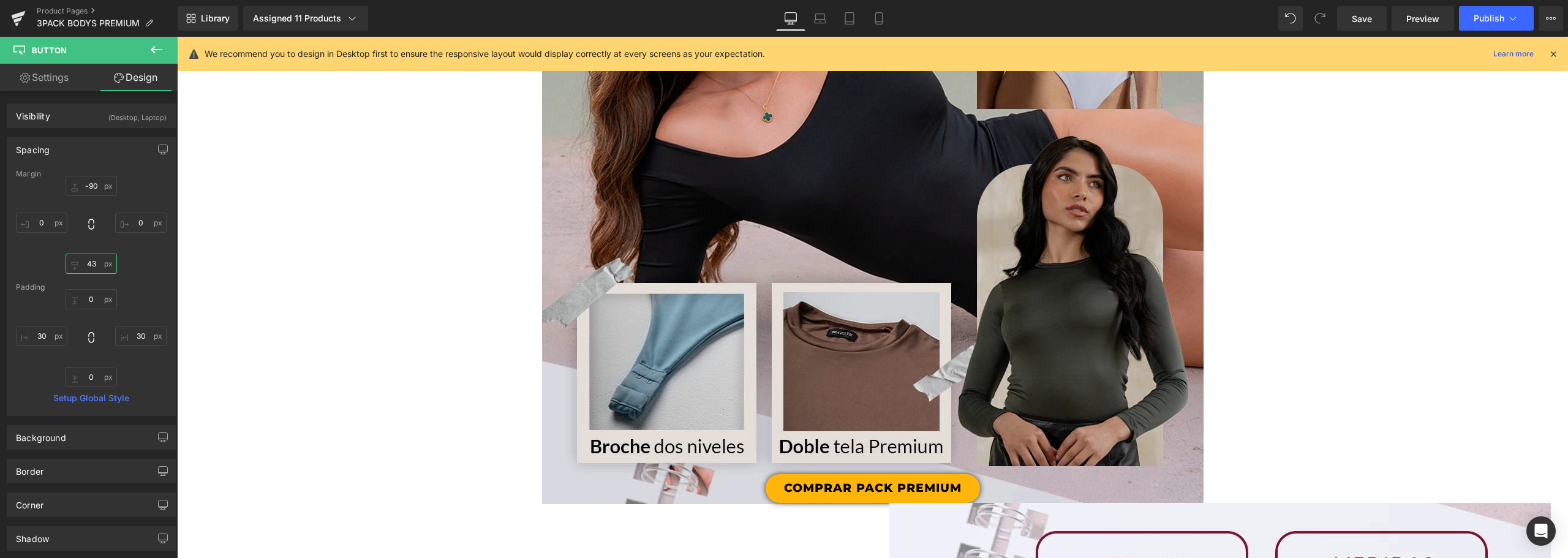
scroll to position [2390, 0]
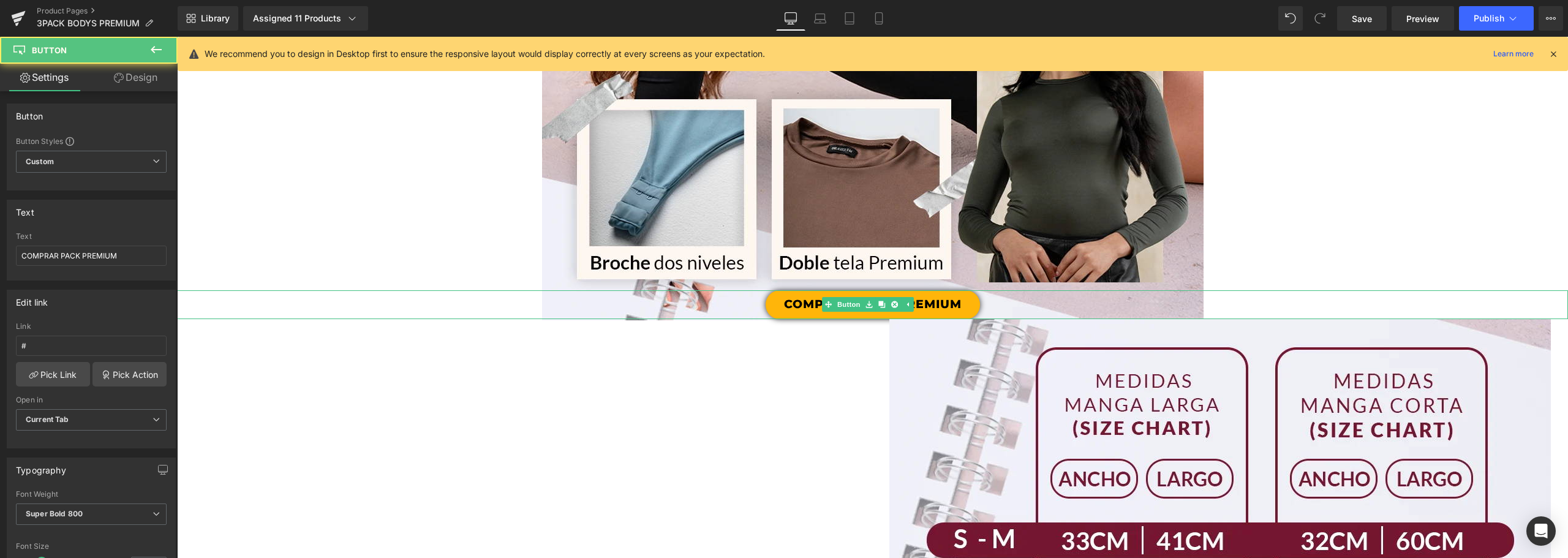
click at [956, 301] on link "COMPRAR PACK PREMIUM" at bounding box center [872, 305] width 215 height 29
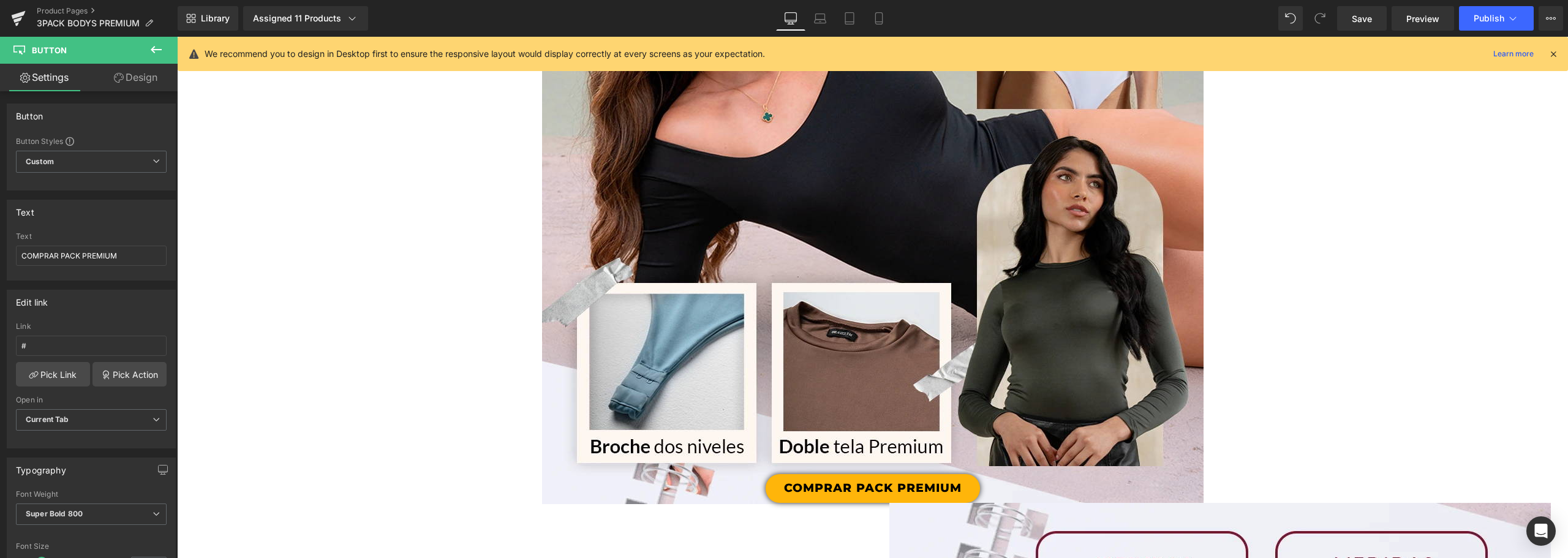
scroll to position [1961, 0]
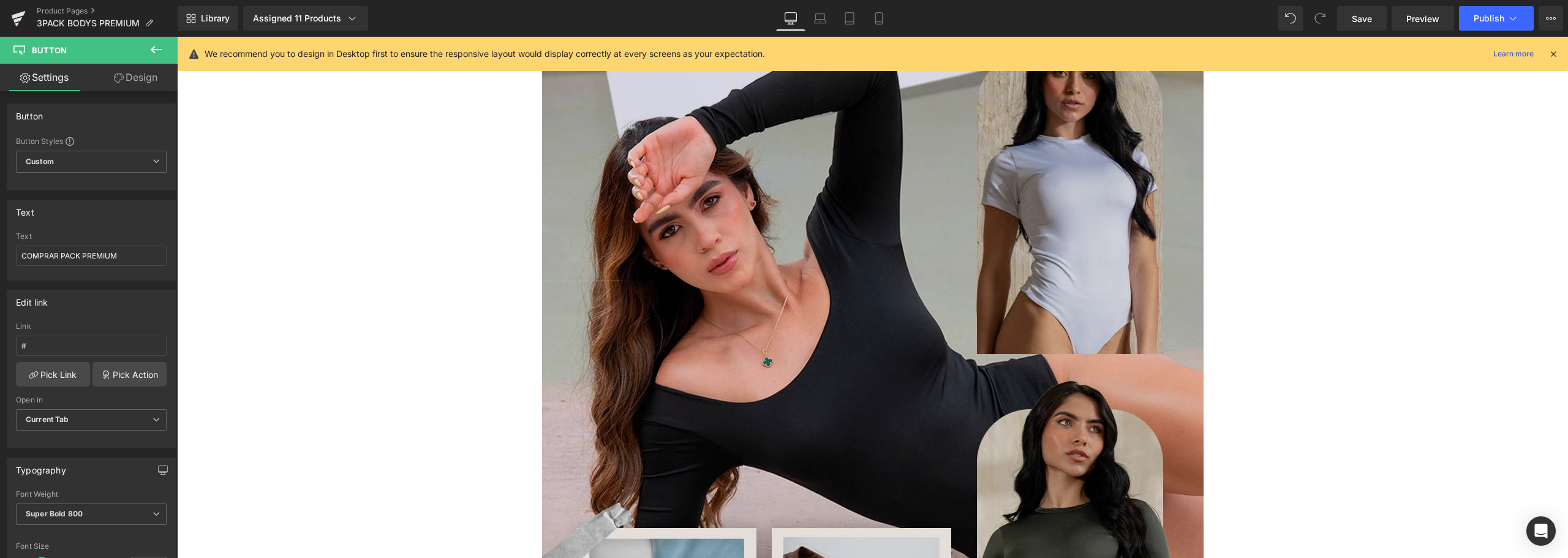
click at [858, 236] on img at bounding box center [872, 335] width 662 height 827
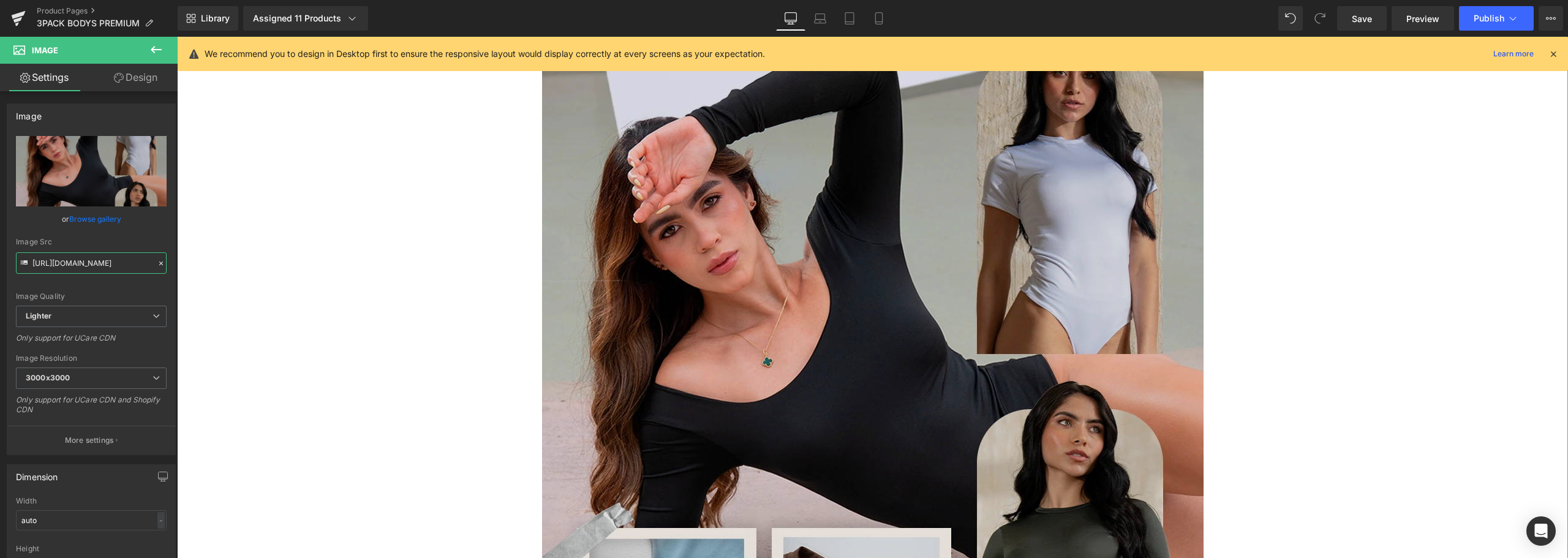
scroll to position [0, 415]
drag, startPoint x: 217, startPoint y: 299, endPoint x: 681, endPoint y: 264, distance: 465.3
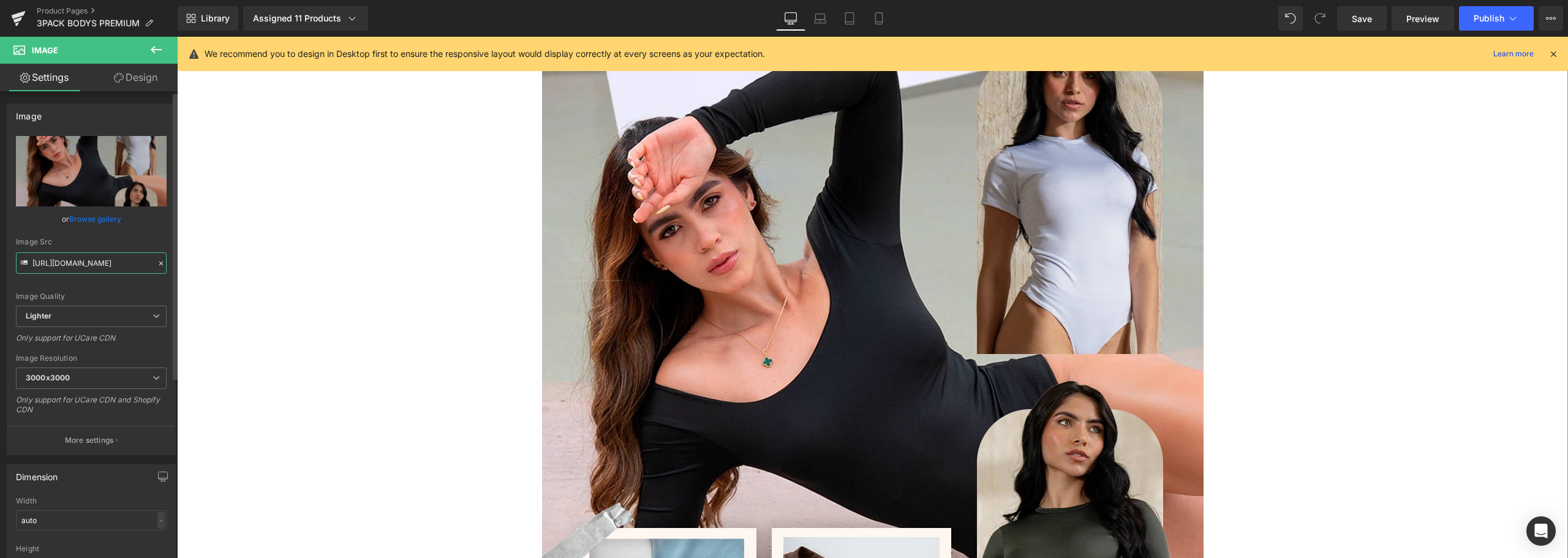
type input "ht"
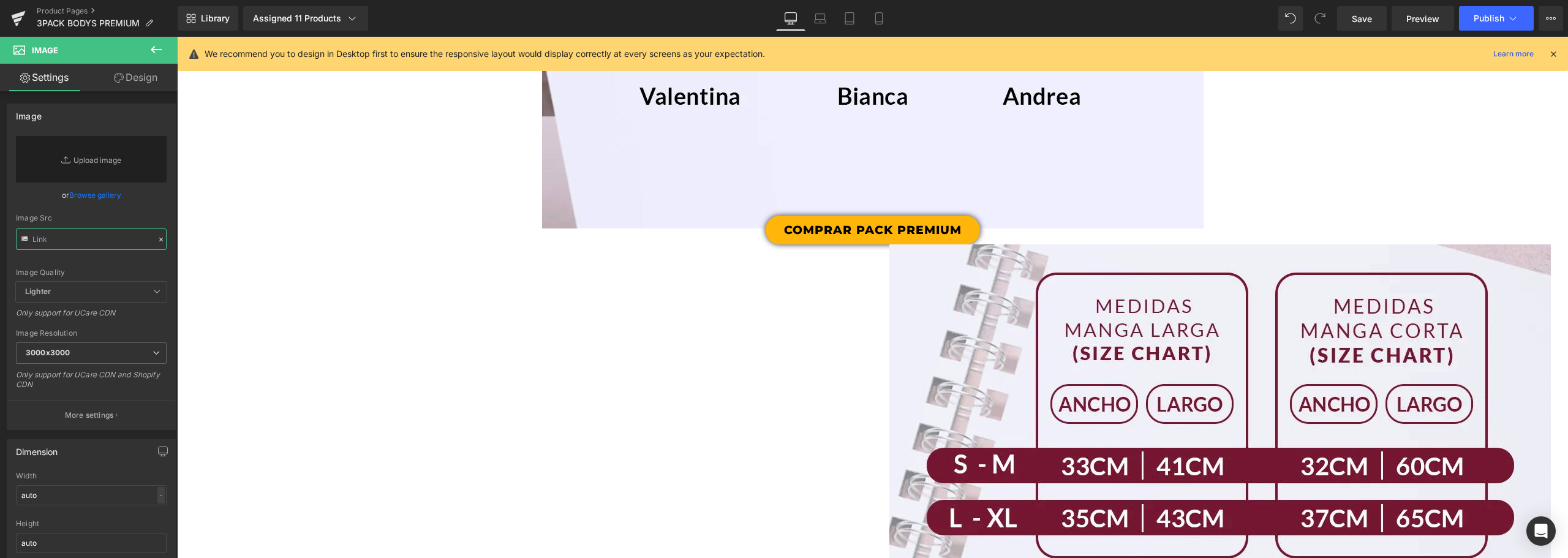
scroll to position [1838, 0]
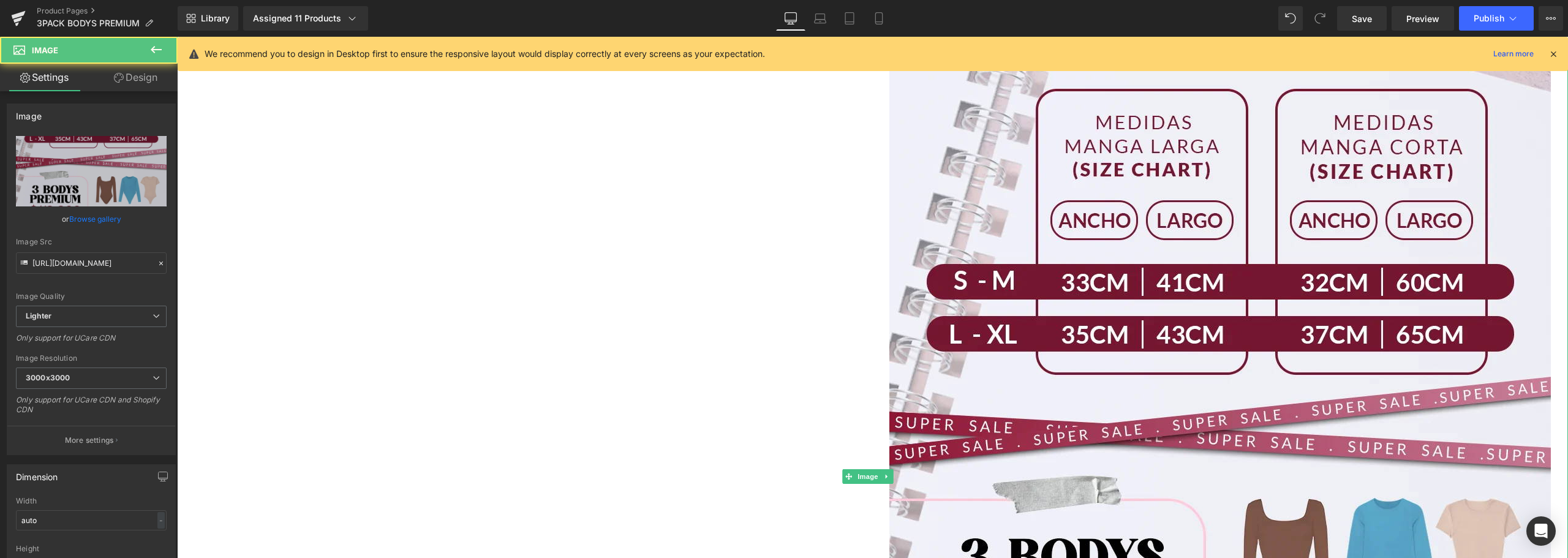
click at [774, 243] on div at bounding box center [872, 477] width 1391 height 832
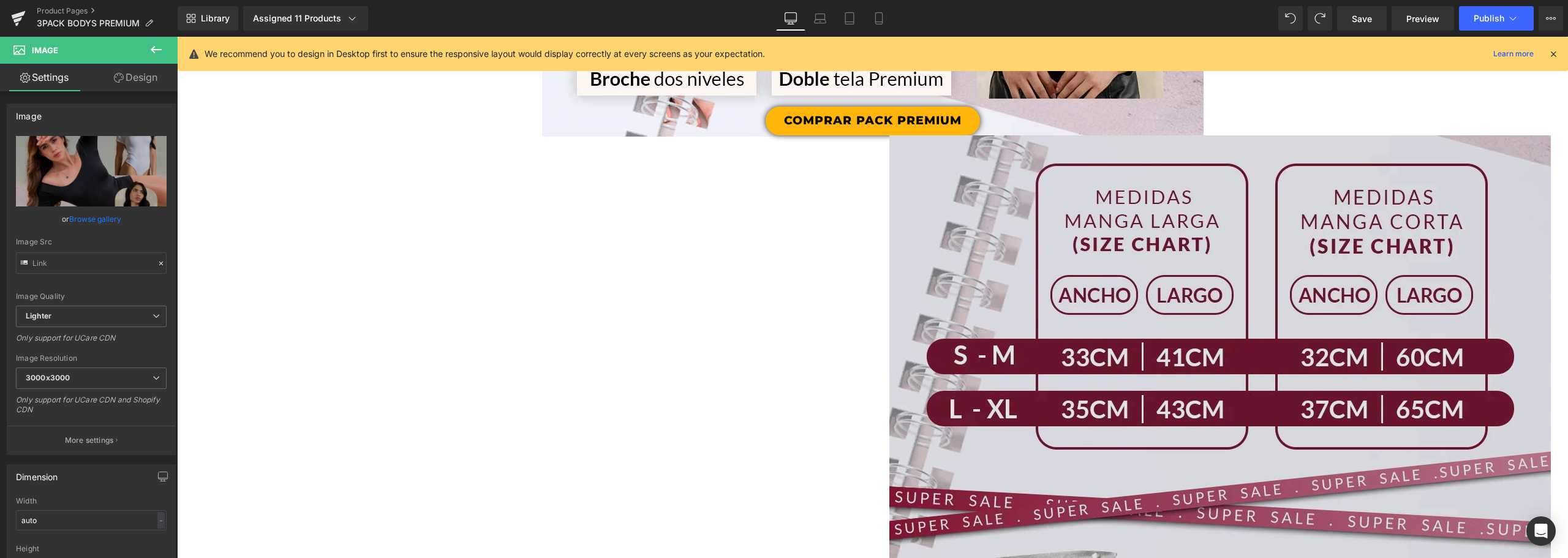
scroll to position [2451, 0]
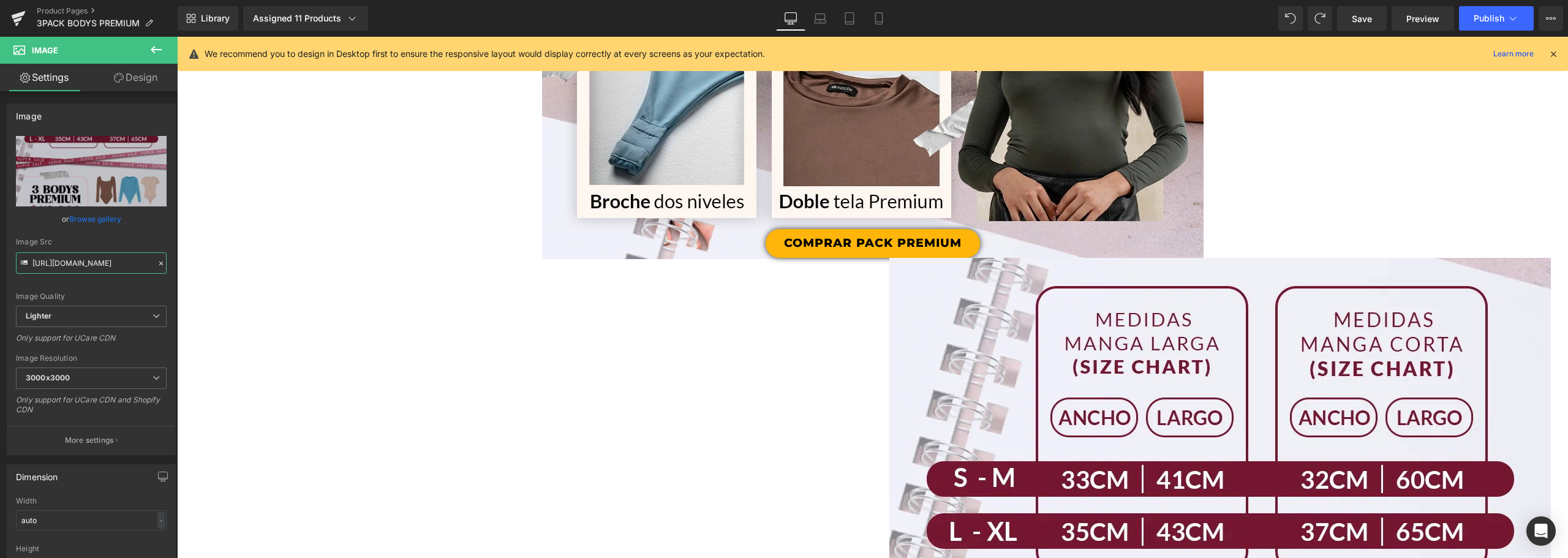
scroll to position [0, 442]
drag, startPoint x: 232, startPoint y: 296, endPoint x: 191, endPoint y: 270, distance: 48.5
click at [119, 264] on input "[URL][DOMAIN_NAME]" at bounding box center [91, 263] width 151 height 22
drag, startPoint x: 145, startPoint y: 264, endPoint x: -192, endPoint y: 222, distance: 339.6
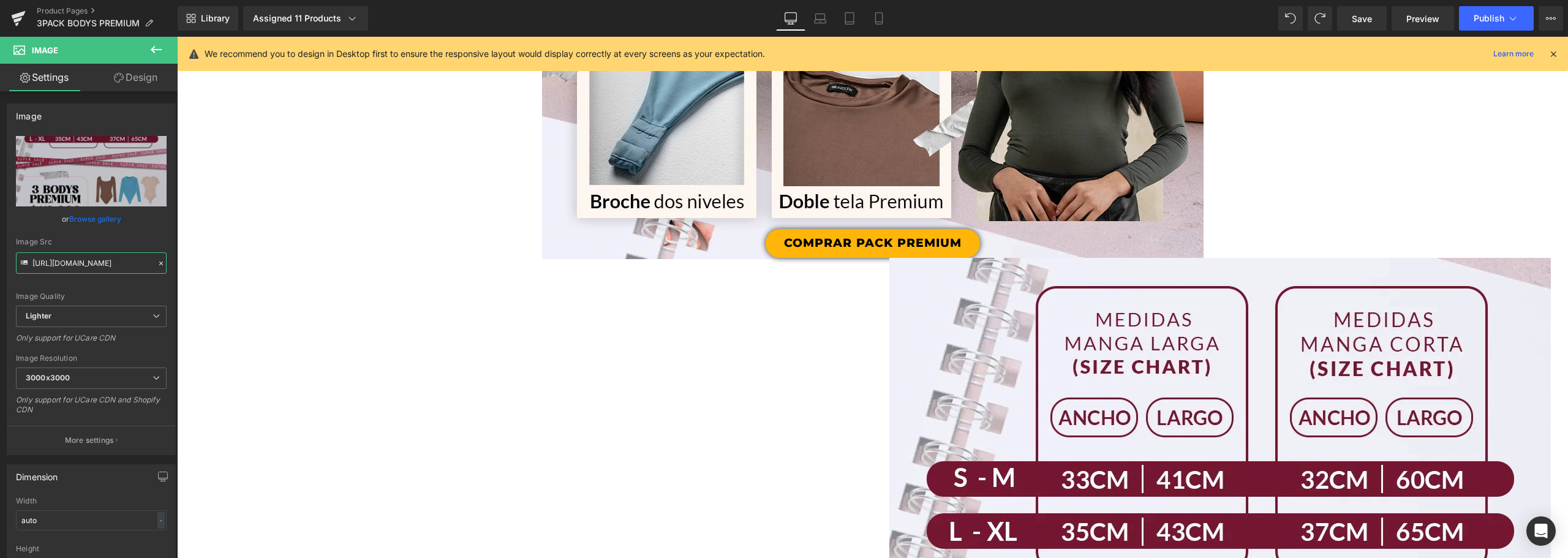
click at [0, 222] on html "Button You are previewing how the will restyle your page. You can not edit Elem…" at bounding box center [784, 279] width 1568 height 558
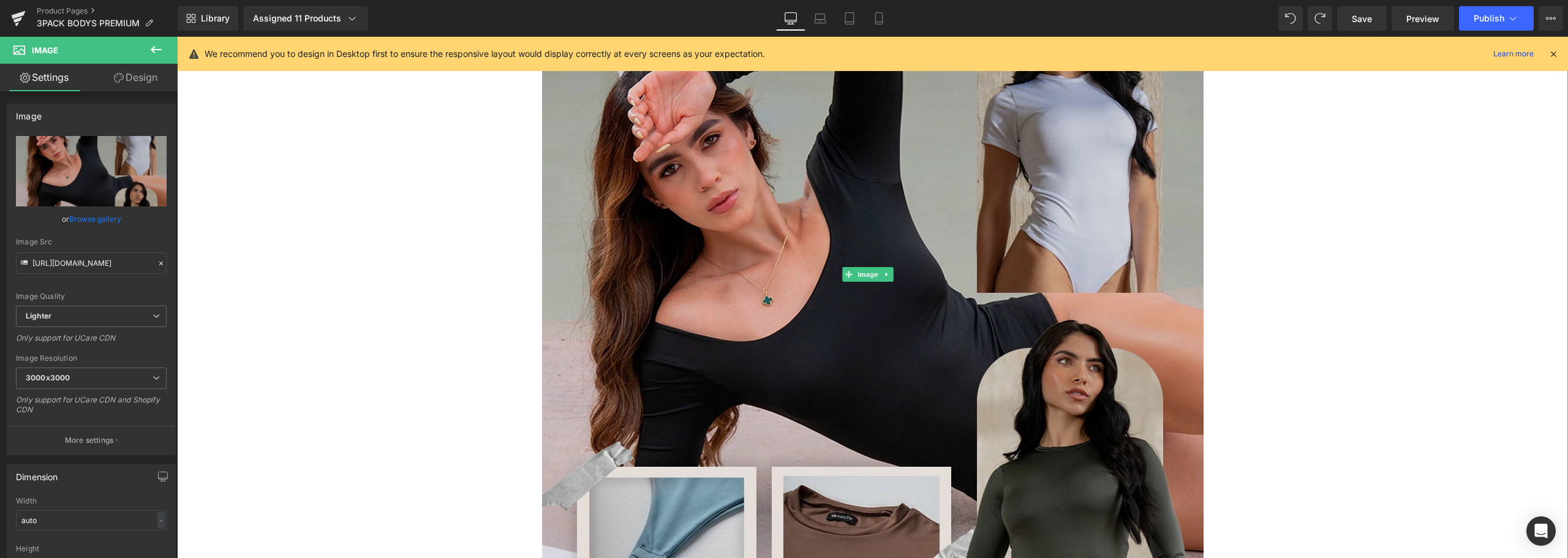
scroll to position [1961, 0]
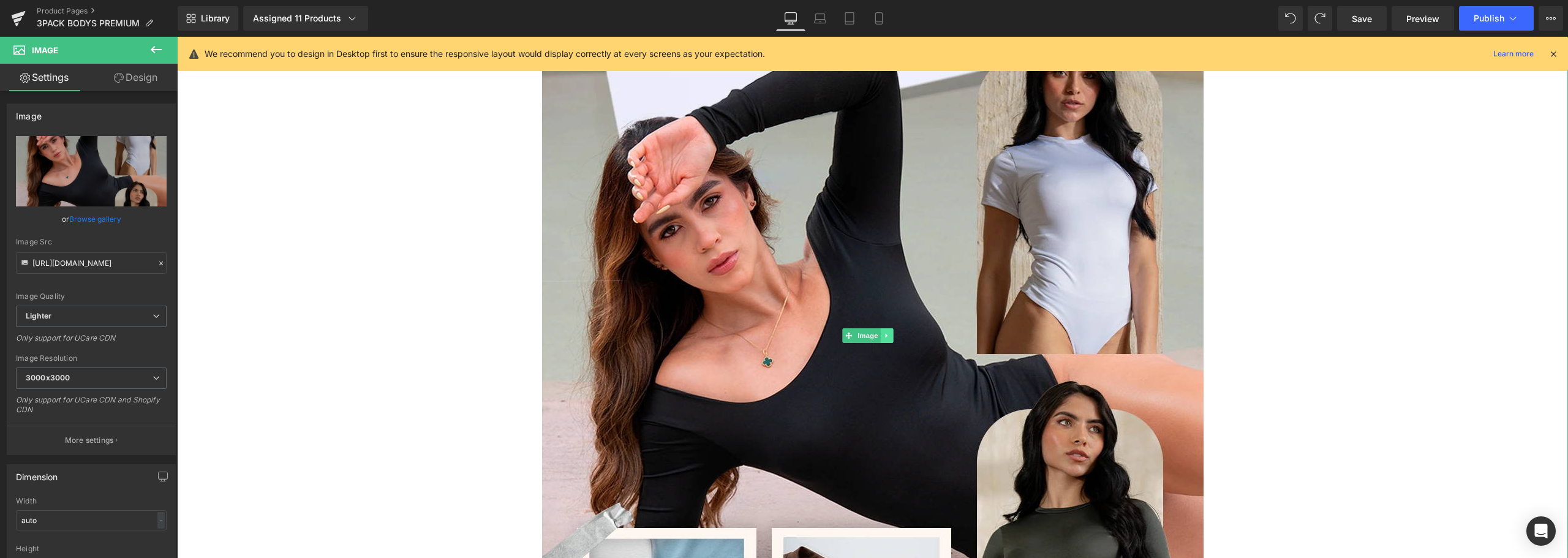
click at [888, 335] on icon at bounding box center [886, 336] width 7 height 7
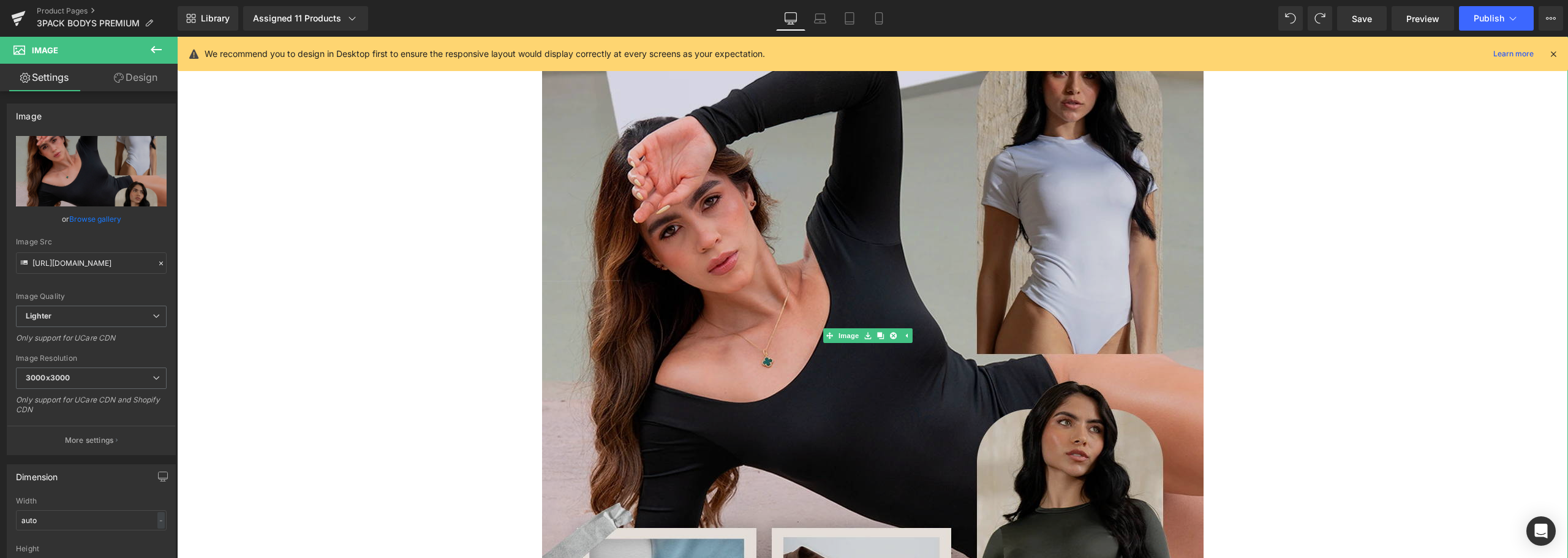
click at [875, 337] on link at bounding box center [880, 336] width 13 height 15
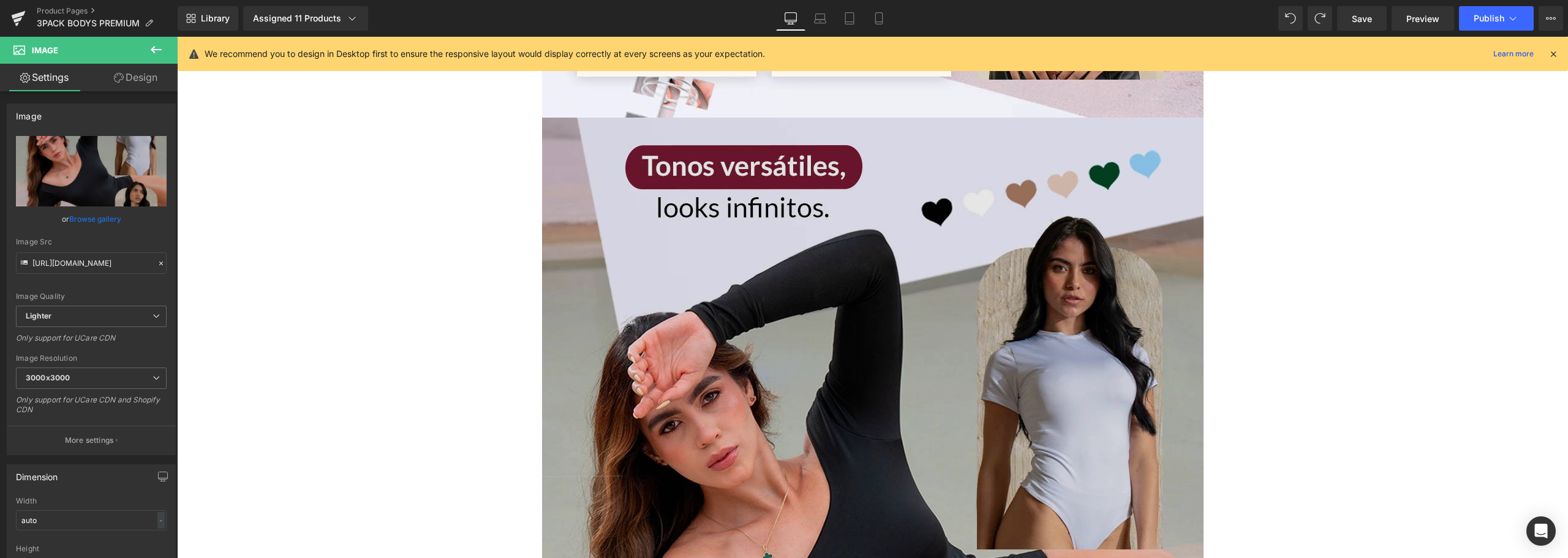
scroll to position [2625, 0]
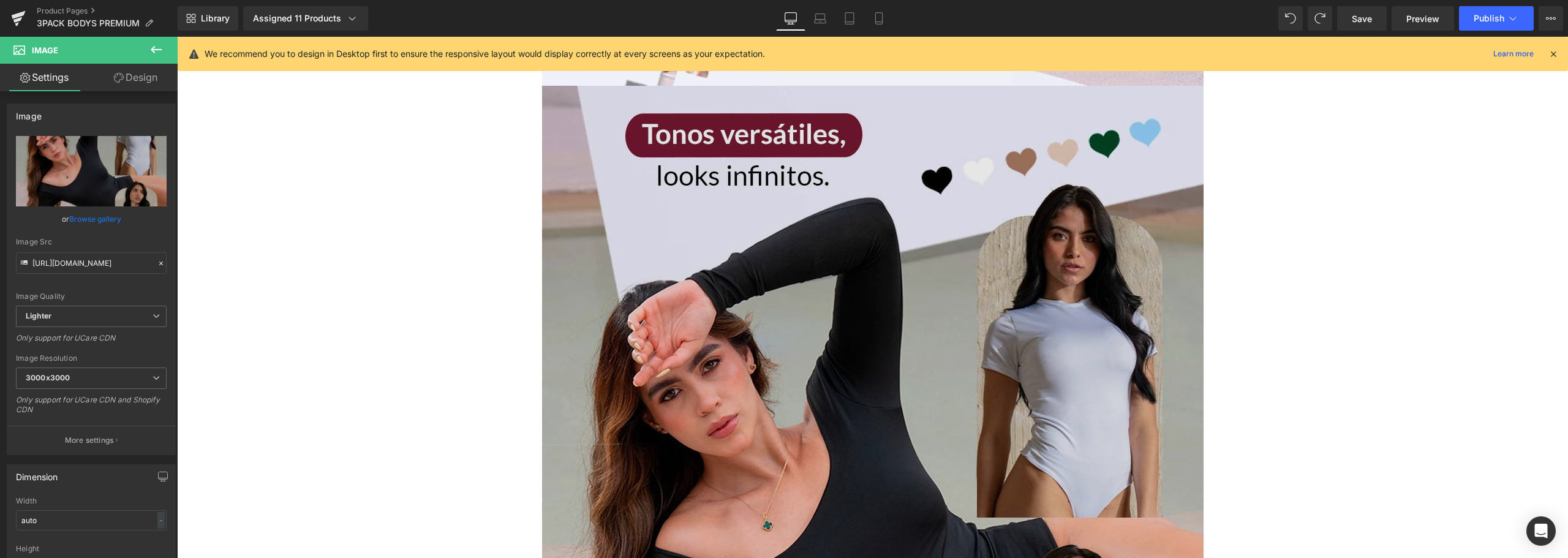
click at [819, 271] on img at bounding box center [872, 499] width 662 height 827
drag, startPoint x: 324, startPoint y: 300, endPoint x: 780, endPoint y: 272, distance: 456.9
type input "h"
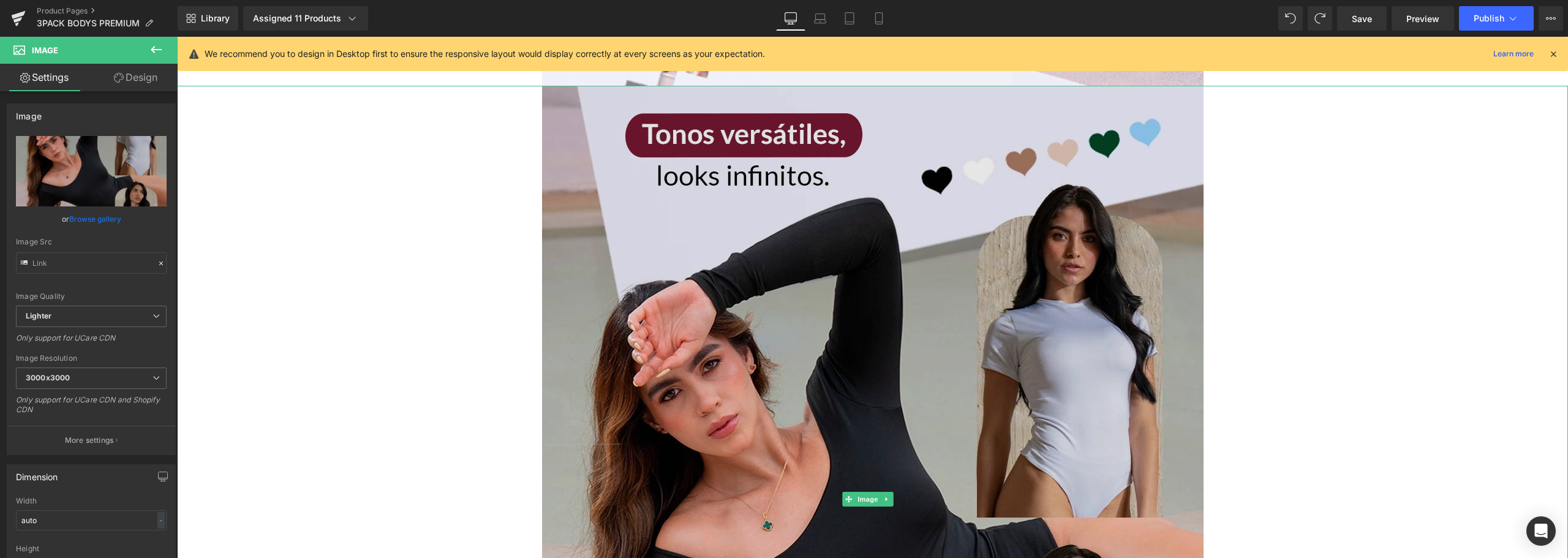
type input "[URL][DOMAIN_NAME]"
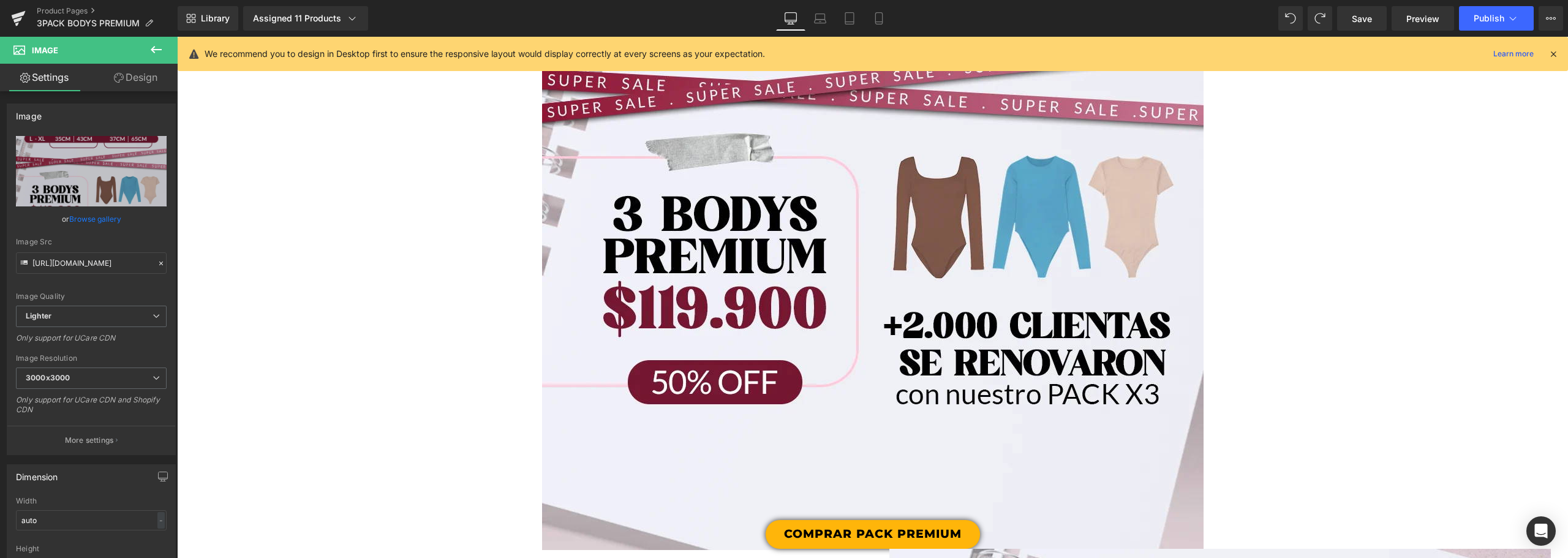
scroll to position [3054, 0]
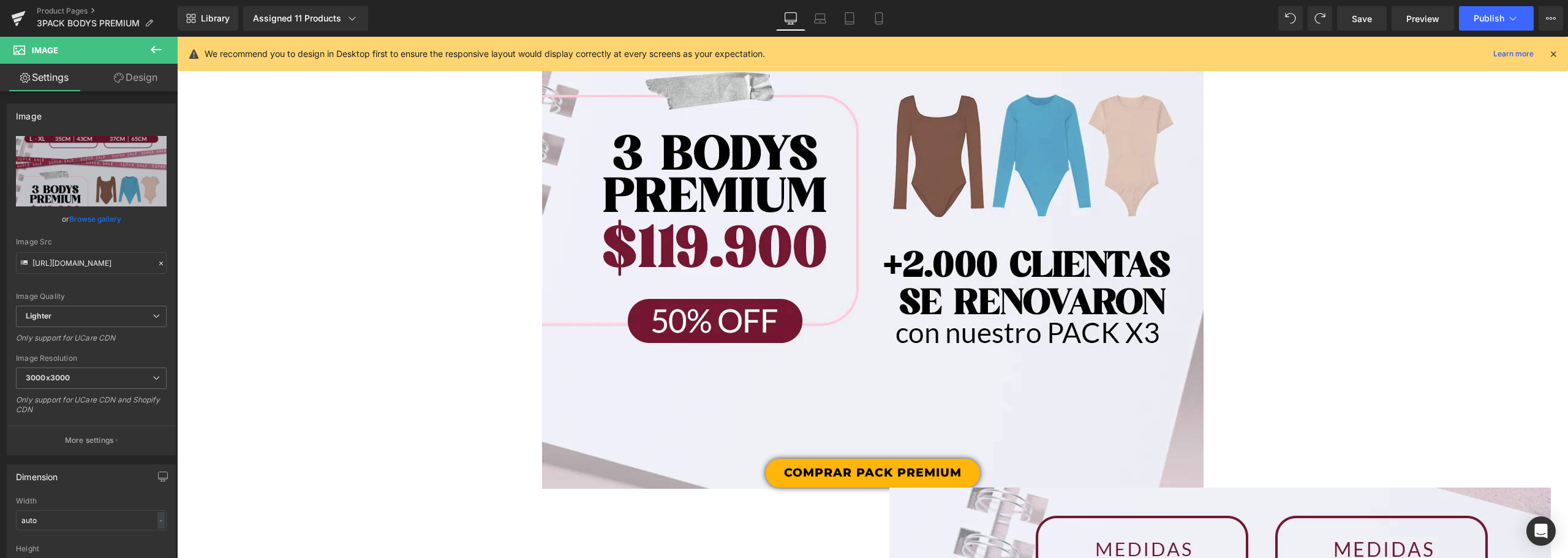
click at [898, 470] on div "COMPRAR PACK PREMIUM Button" at bounding box center [872, 473] width 1391 height 29
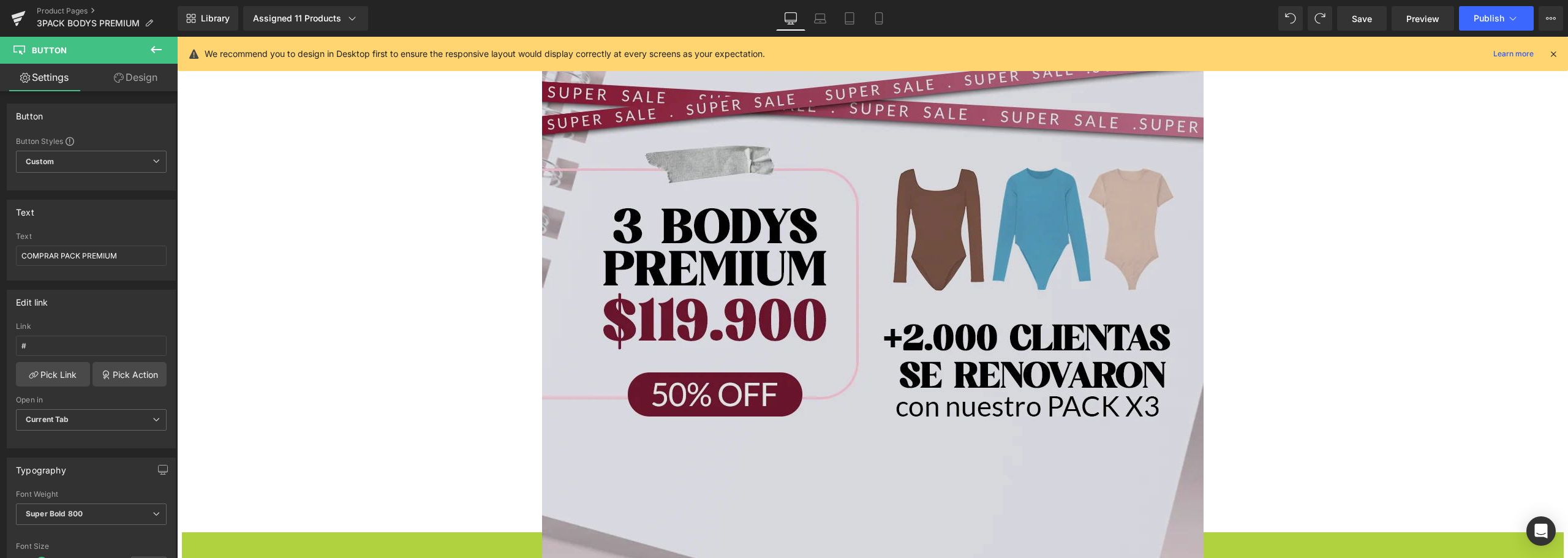
scroll to position [2956, 0]
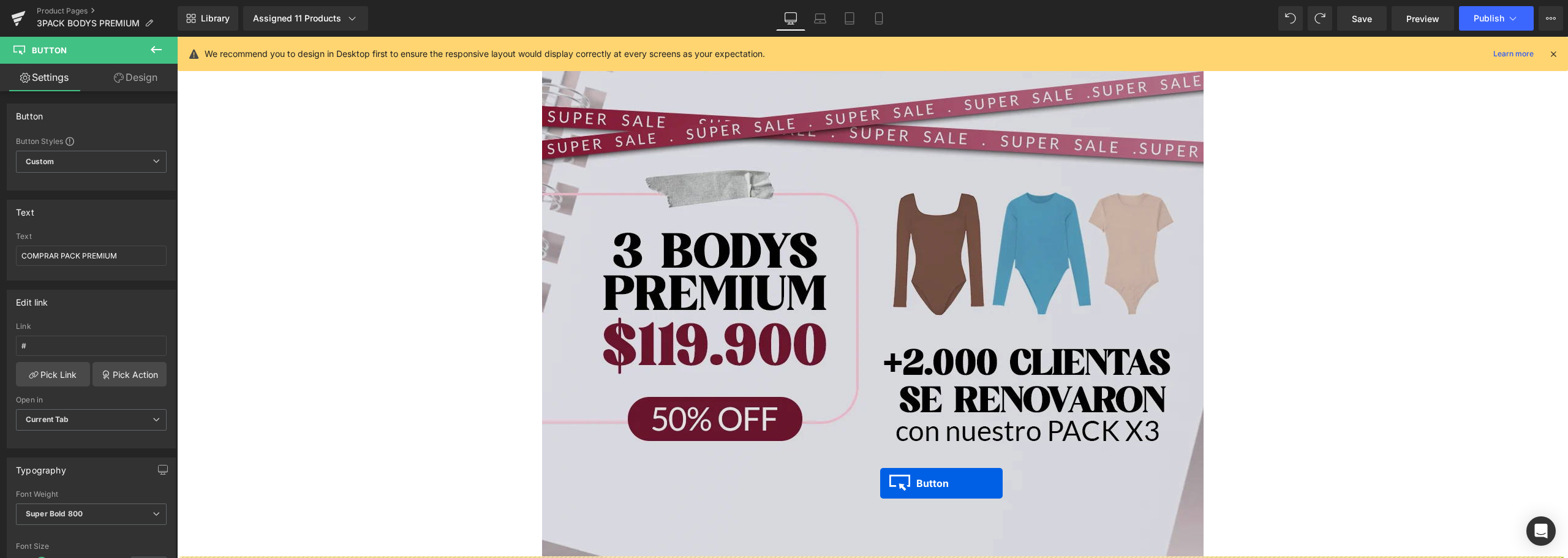
drag, startPoint x: 830, startPoint y: 470, endPoint x: 893, endPoint y: 452, distance: 65.5
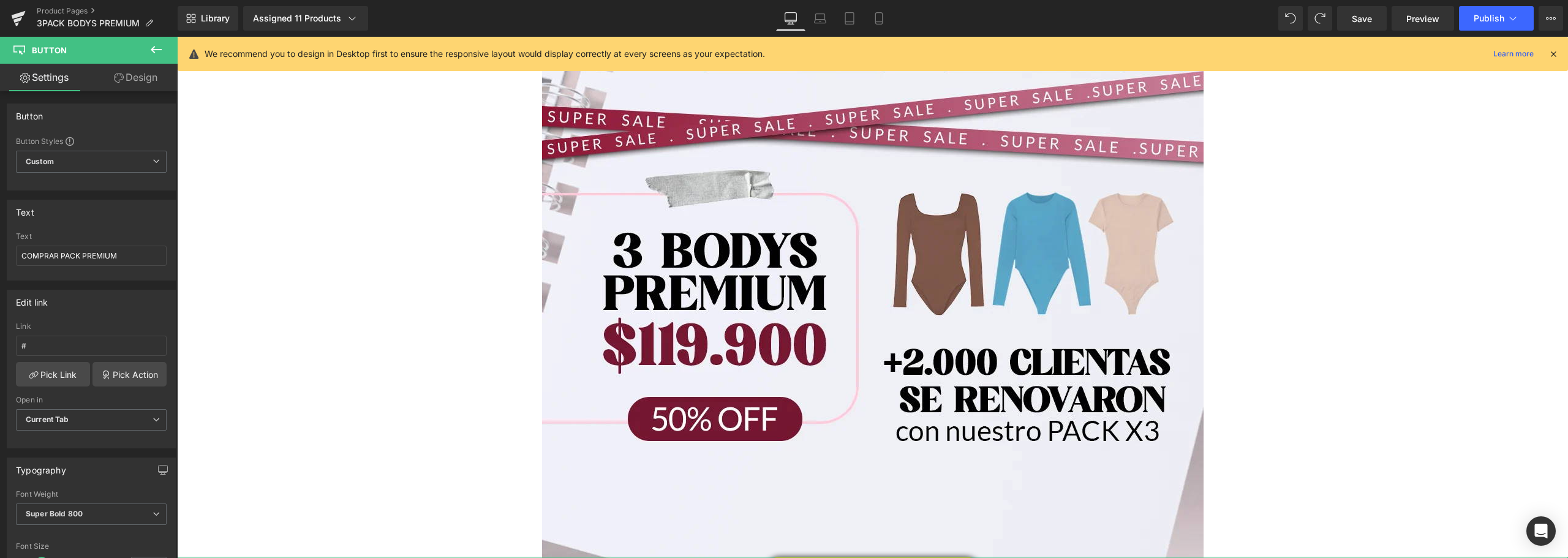
click at [139, 78] on link "Design" at bounding box center [136, 77] width 89 height 27
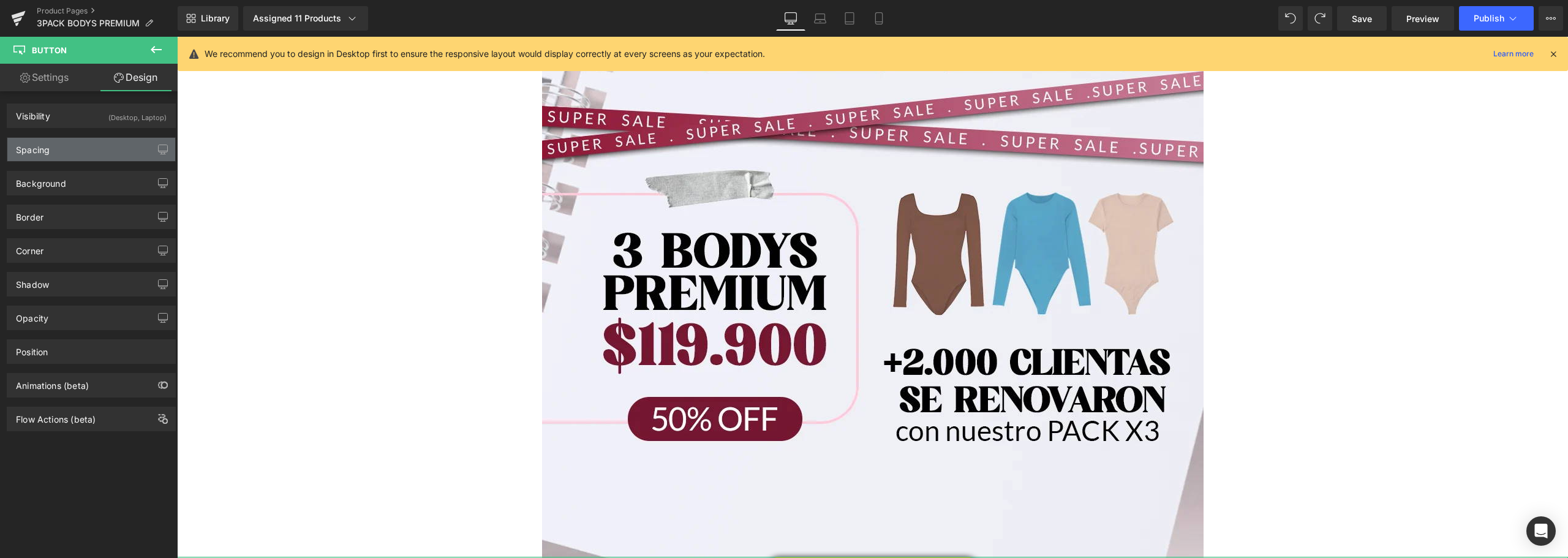
click at [53, 147] on div "Spacing" at bounding box center [91, 149] width 168 height 23
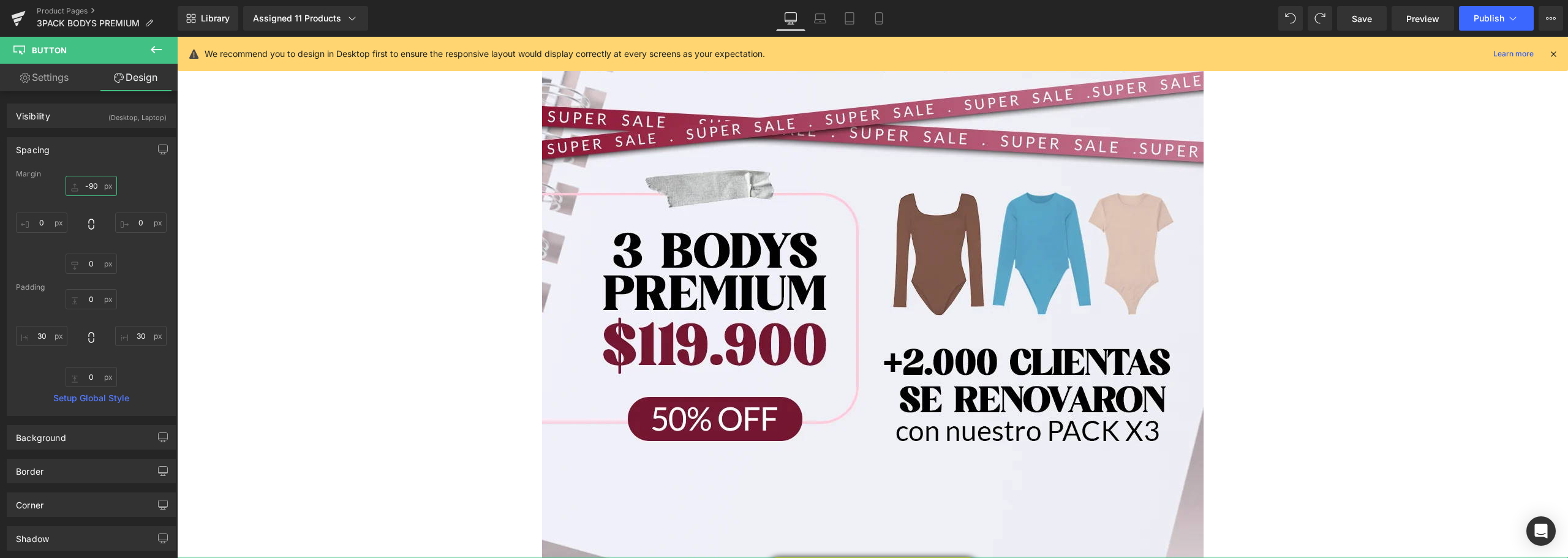
click at [96, 186] on input "-90" at bounding box center [91, 186] width 51 height 20
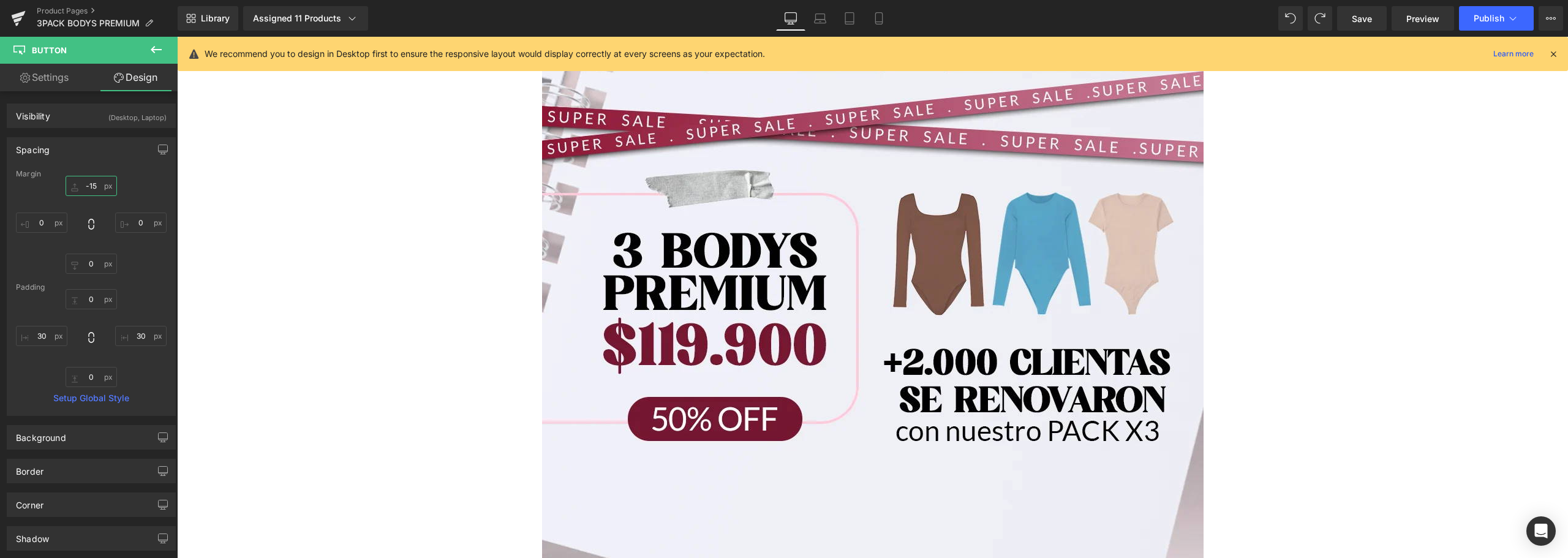
type input "-150"
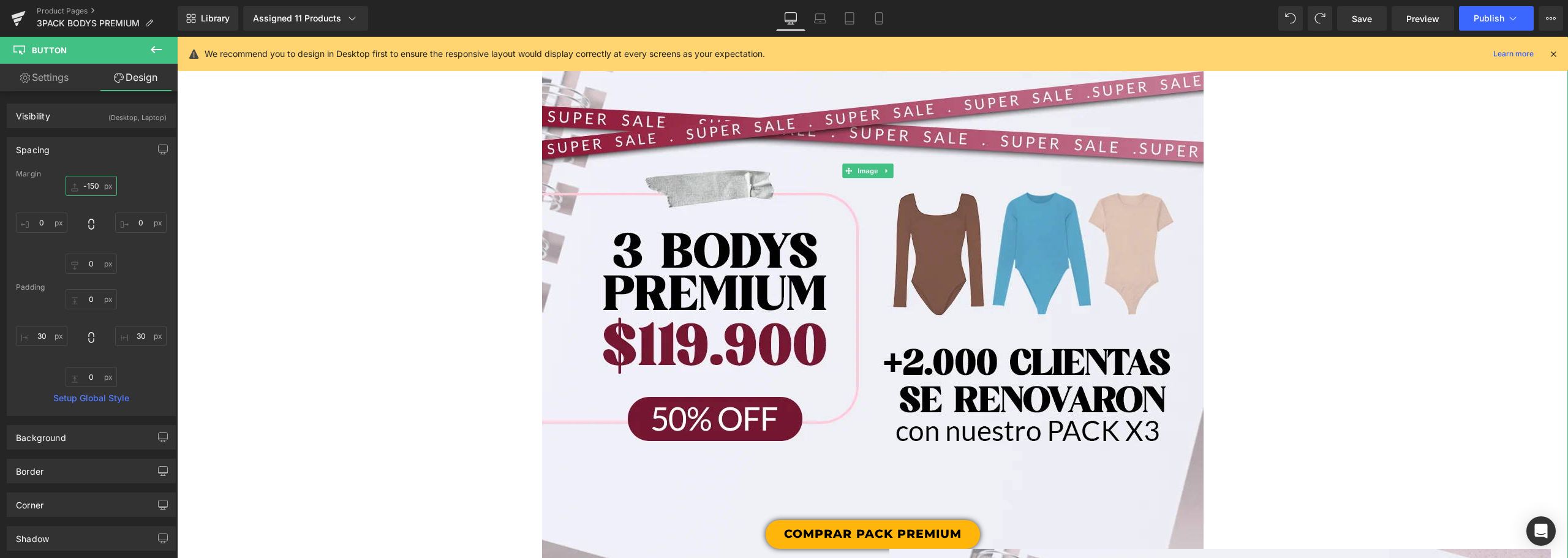
scroll to position [3140, 0]
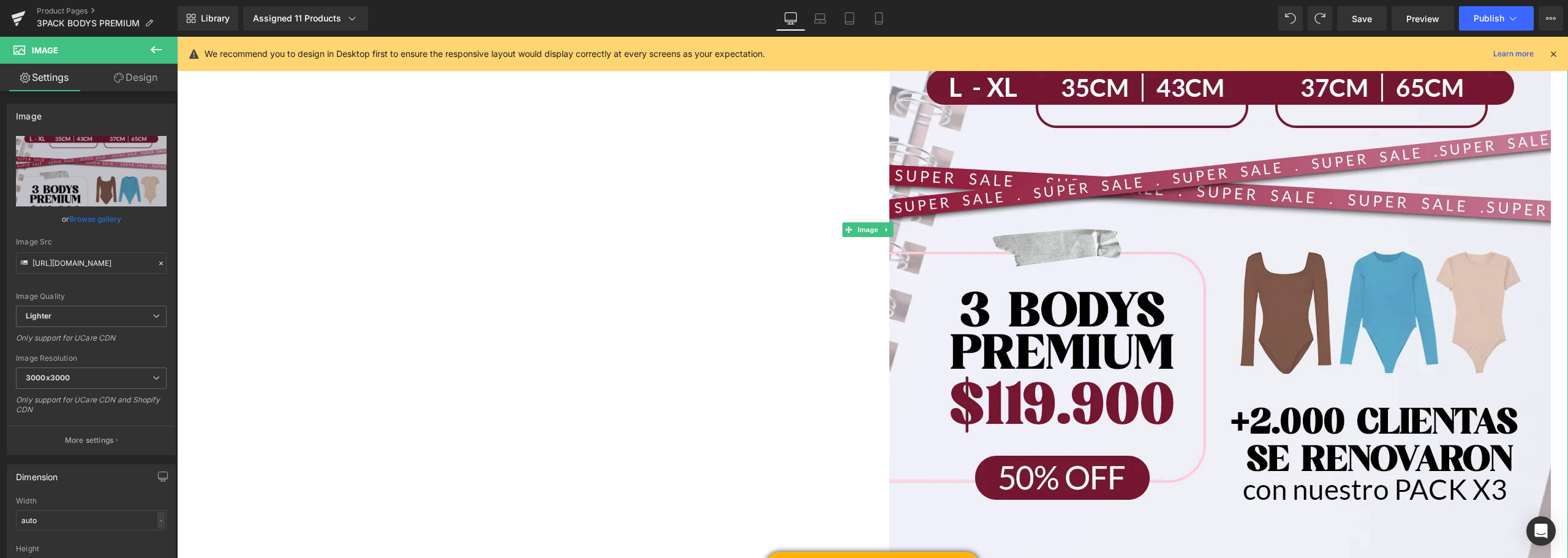
scroll to position [3936, 0]
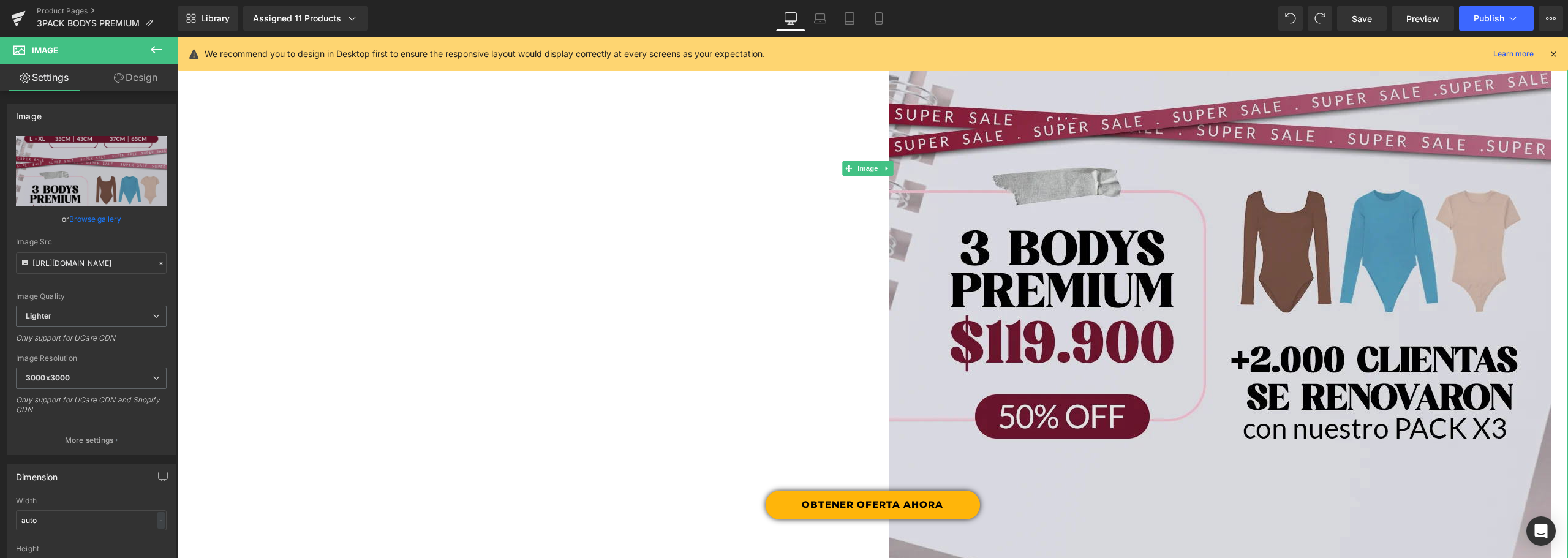
scroll to position [3569, 0]
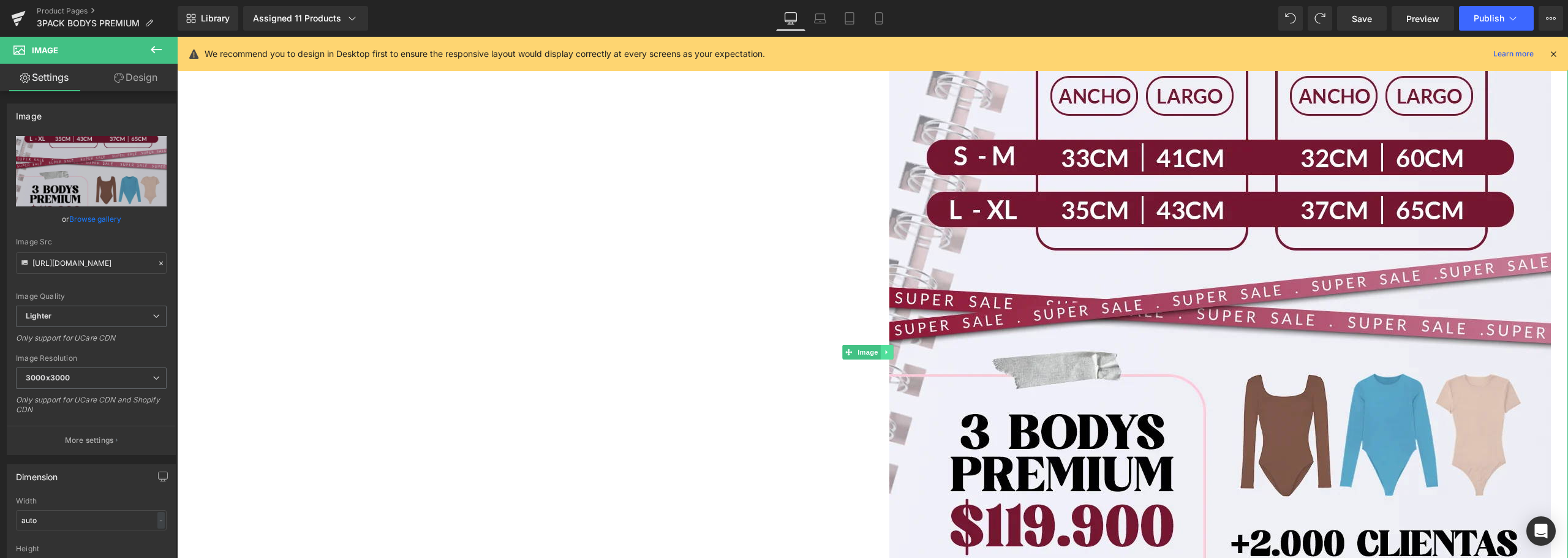
click at [886, 354] on icon at bounding box center [886, 352] width 1 height 4
click at [889, 354] on link at bounding box center [892, 352] width 13 height 15
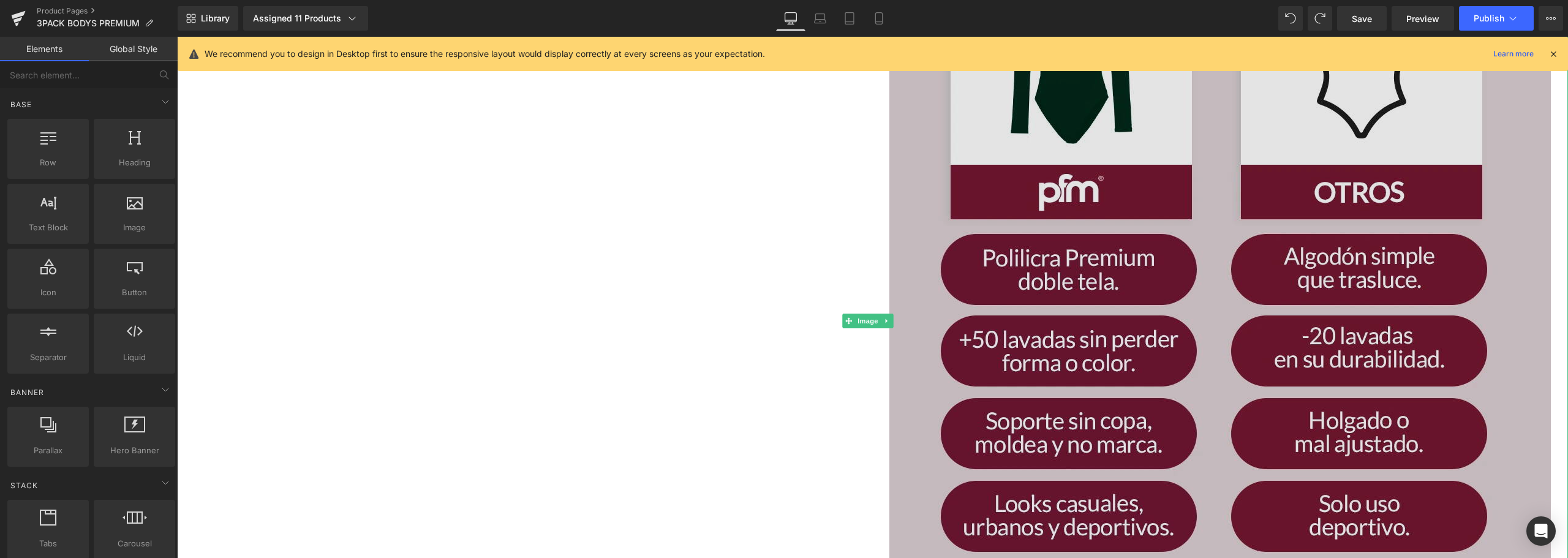
scroll to position [3323, 0]
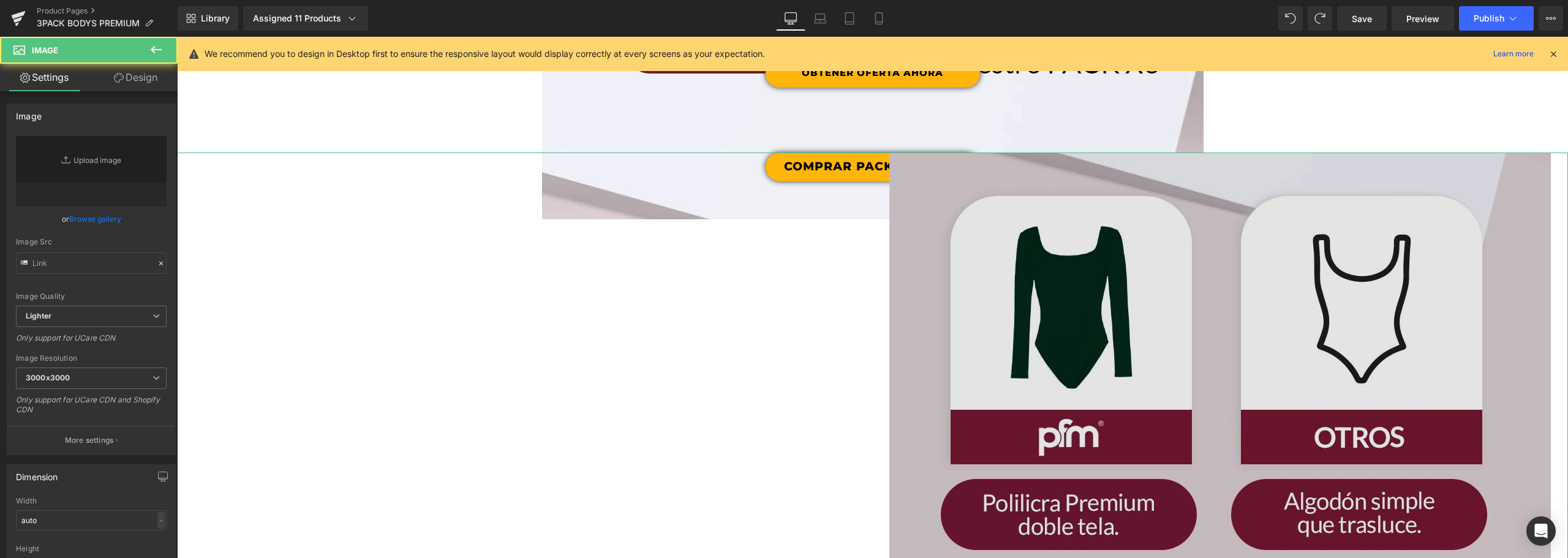
click at [1169, 198] on img at bounding box center [1220, 565] width 662 height 827
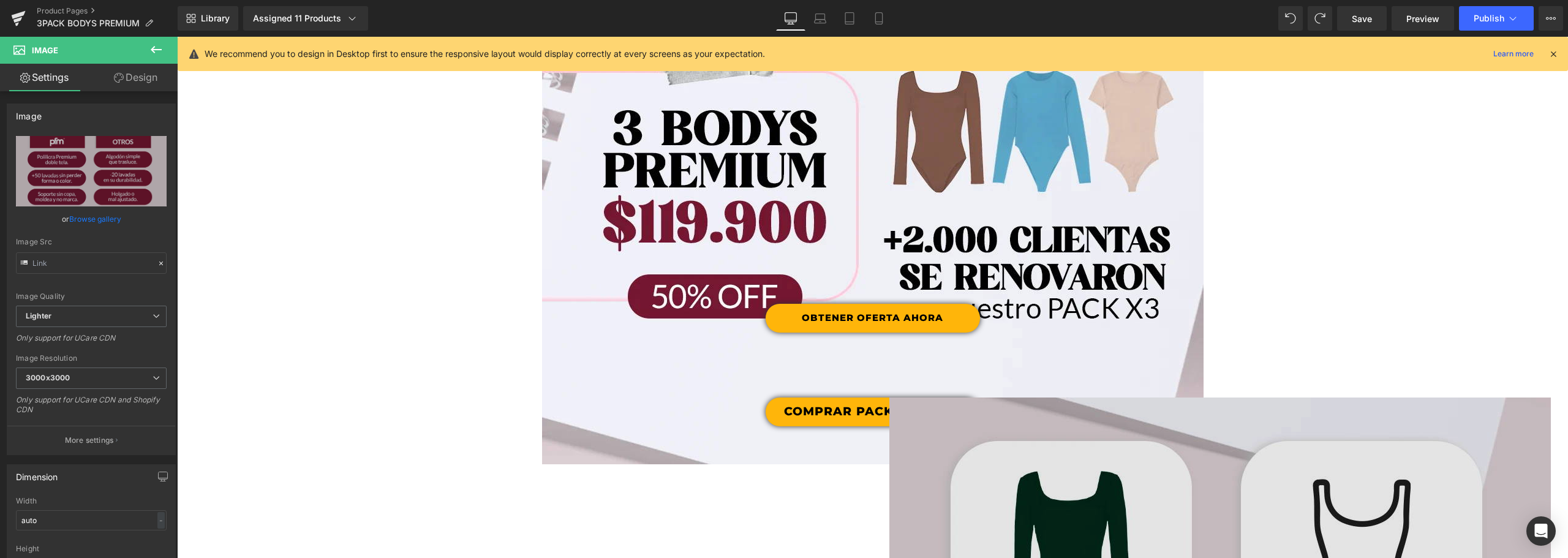
scroll to position [2895, 0]
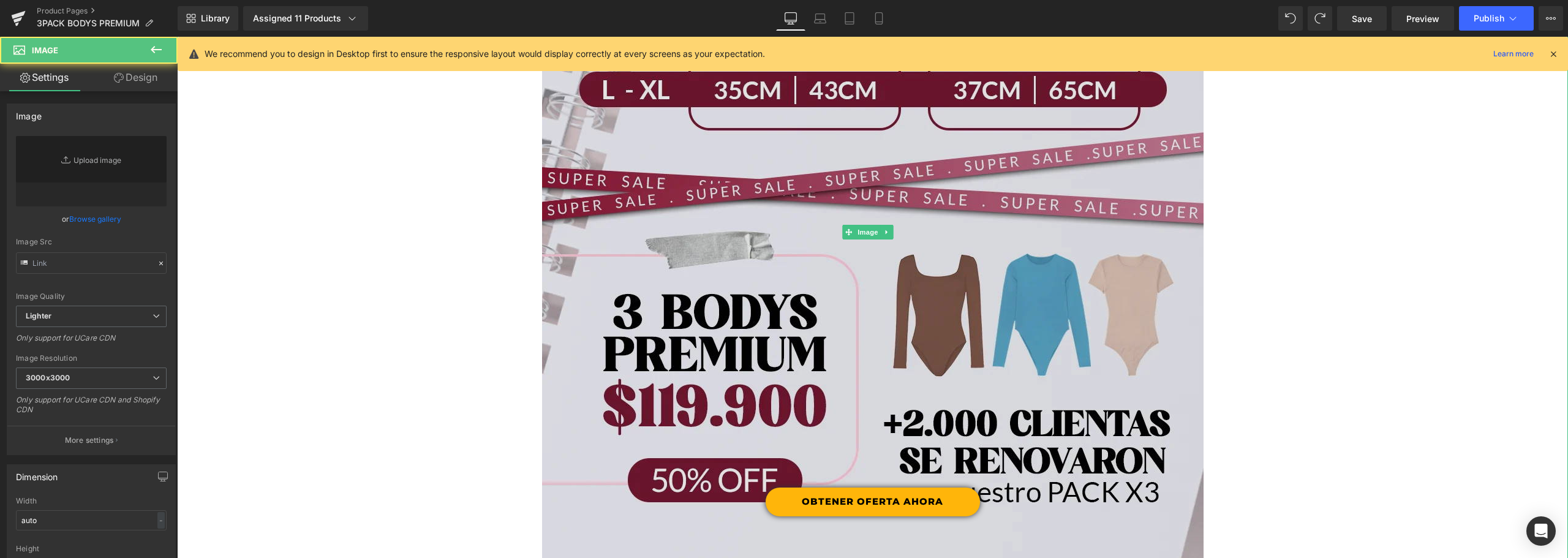
click at [970, 253] on img at bounding box center [872, 233] width 662 height 832
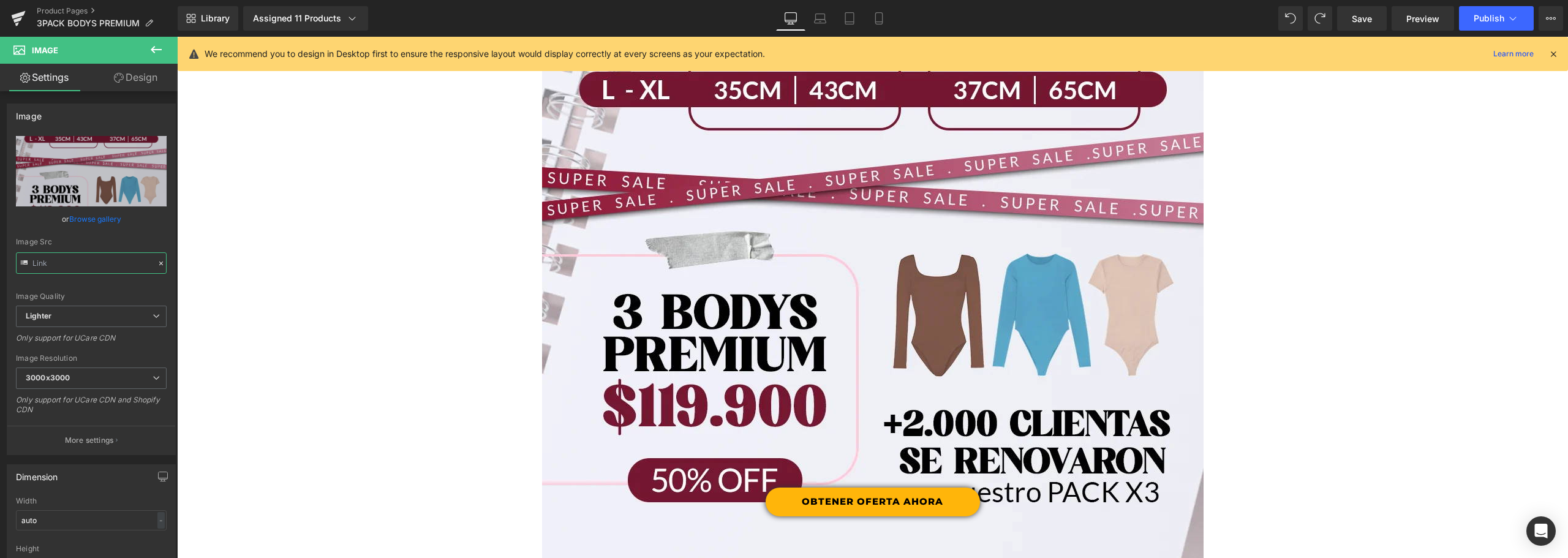
scroll to position [0, 442]
drag, startPoint x: 423, startPoint y: 261, endPoint x: 499, endPoint y: 261, distance: 76.0
click at [114, 259] on input "text" at bounding box center [91, 263] width 151 height 22
drag, startPoint x: 146, startPoint y: 265, endPoint x: -160, endPoint y: 248, distance: 306.5
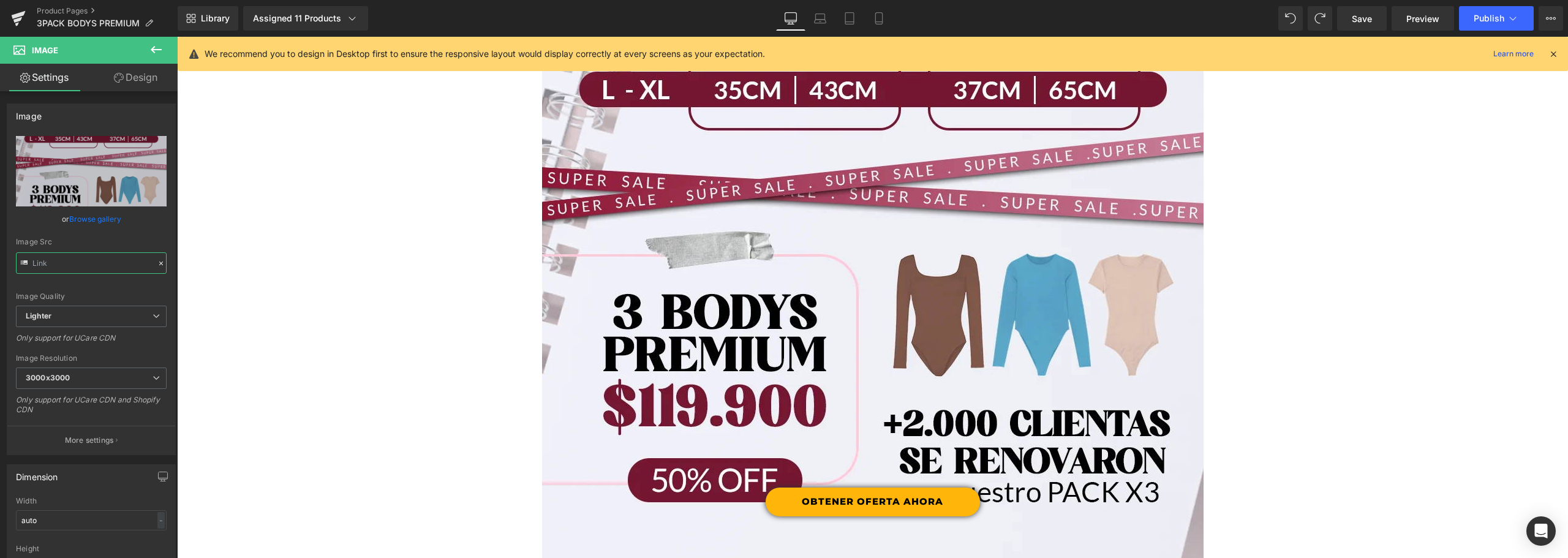
click at [0, 248] on html "Button You are previewing how the will restyle your page. You can not edit Elem…" at bounding box center [784, 279] width 1568 height 558
type input "[URL][DOMAIN_NAME]"
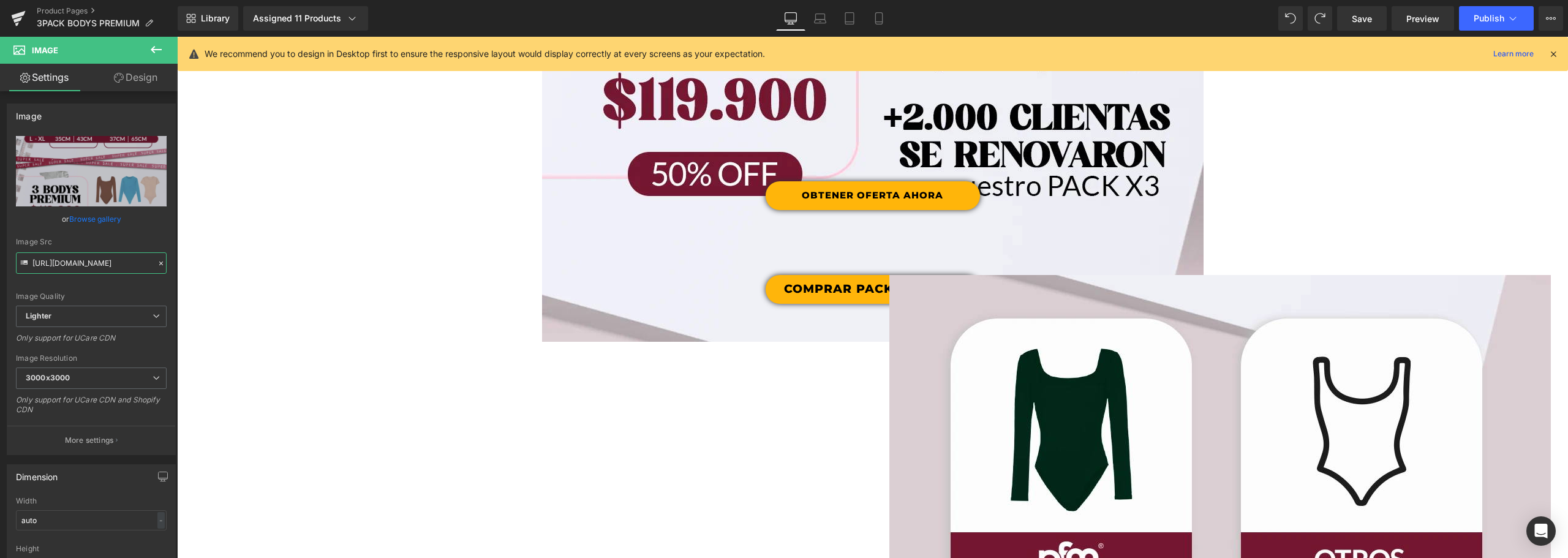
scroll to position [3384, 0]
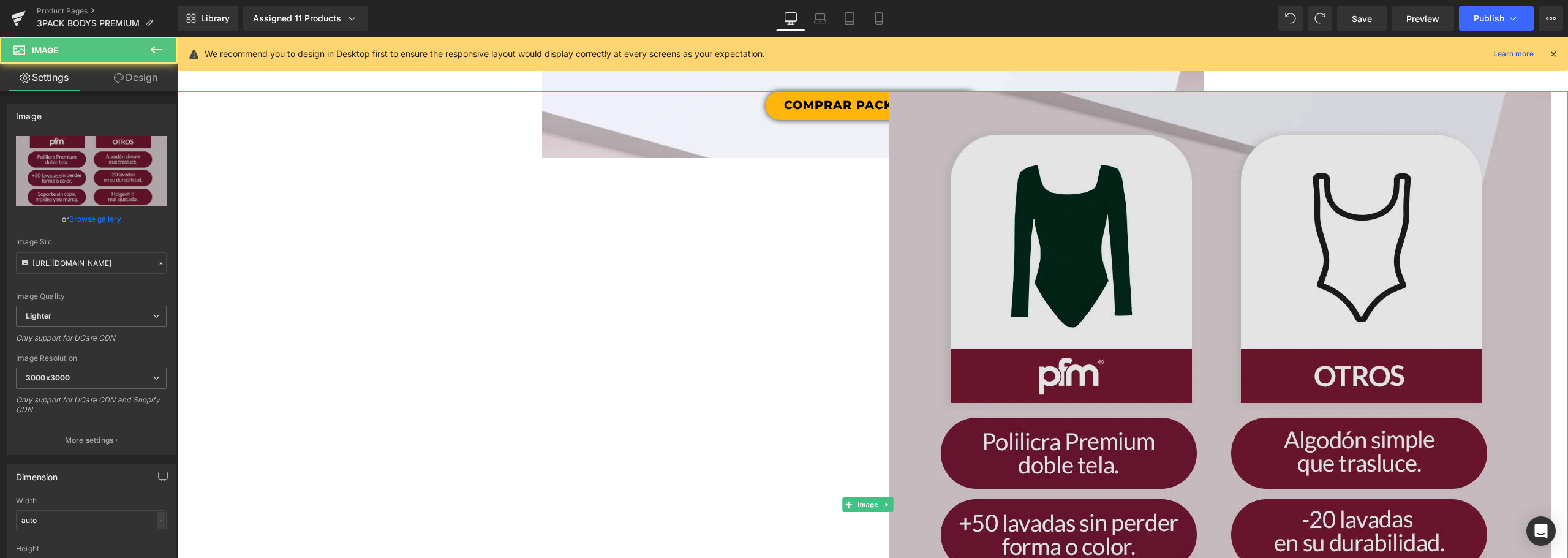
click at [967, 254] on img at bounding box center [1220, 505] width 662 height 827
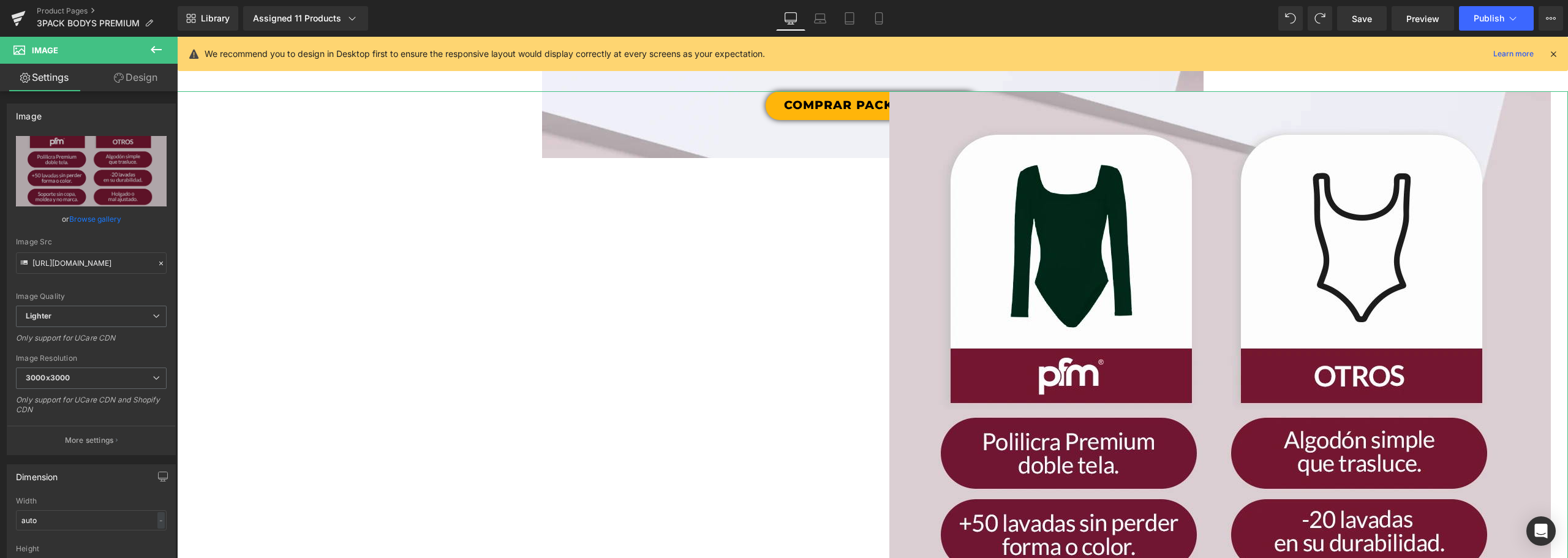
scroll to position [0, 413]
drag, startPoint x: 222, startPoint y: 296, endPoint x: 673, endPoint y: 262, distance: 452.3
type input "h"
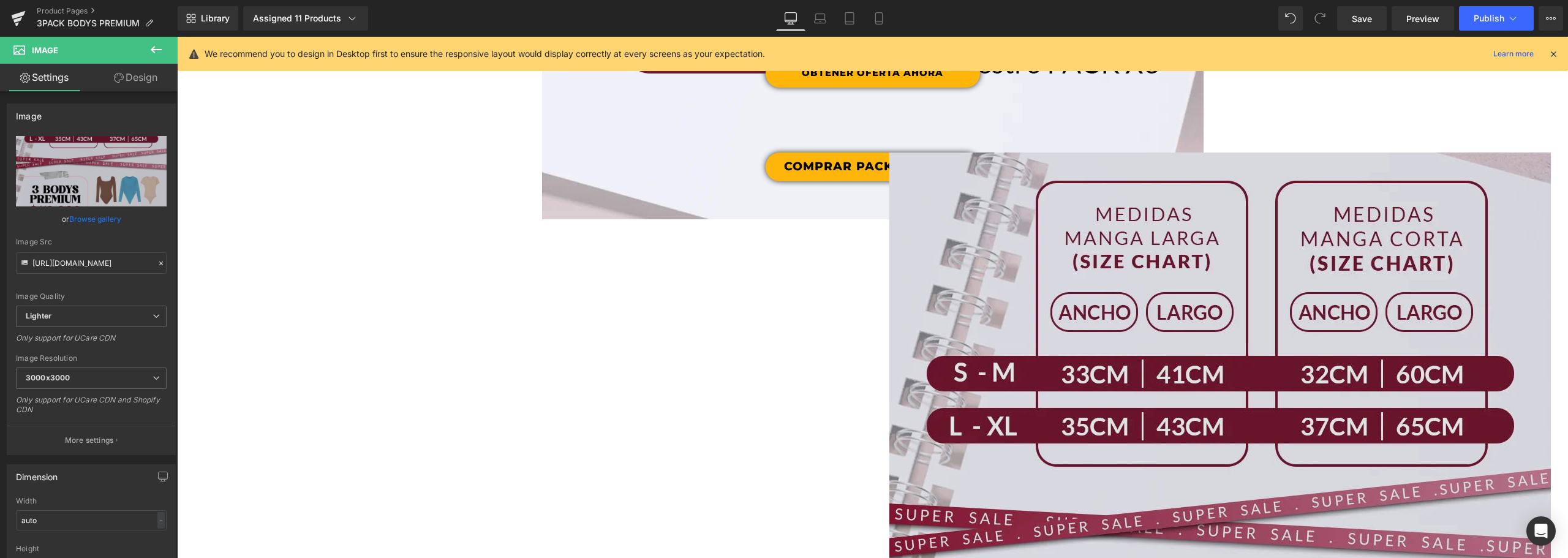
scroll to position [3446, 0]
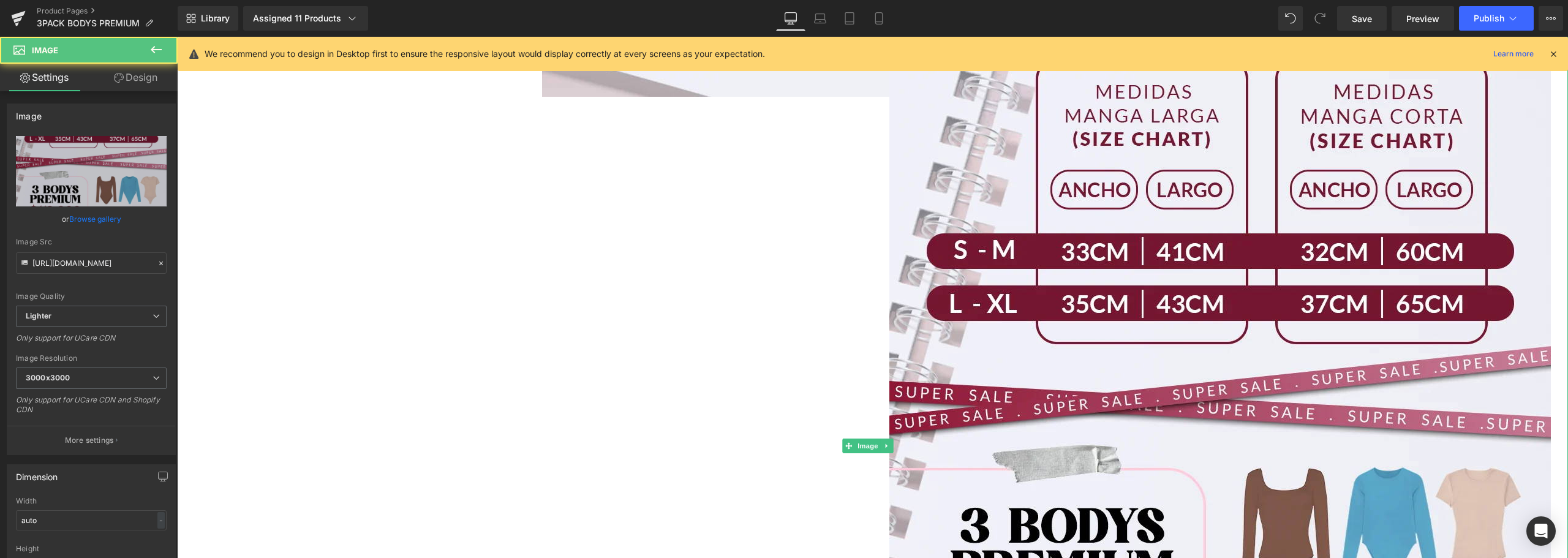
click at [837, 247] on div at bounding box center [872, 446] width 1391 height 832
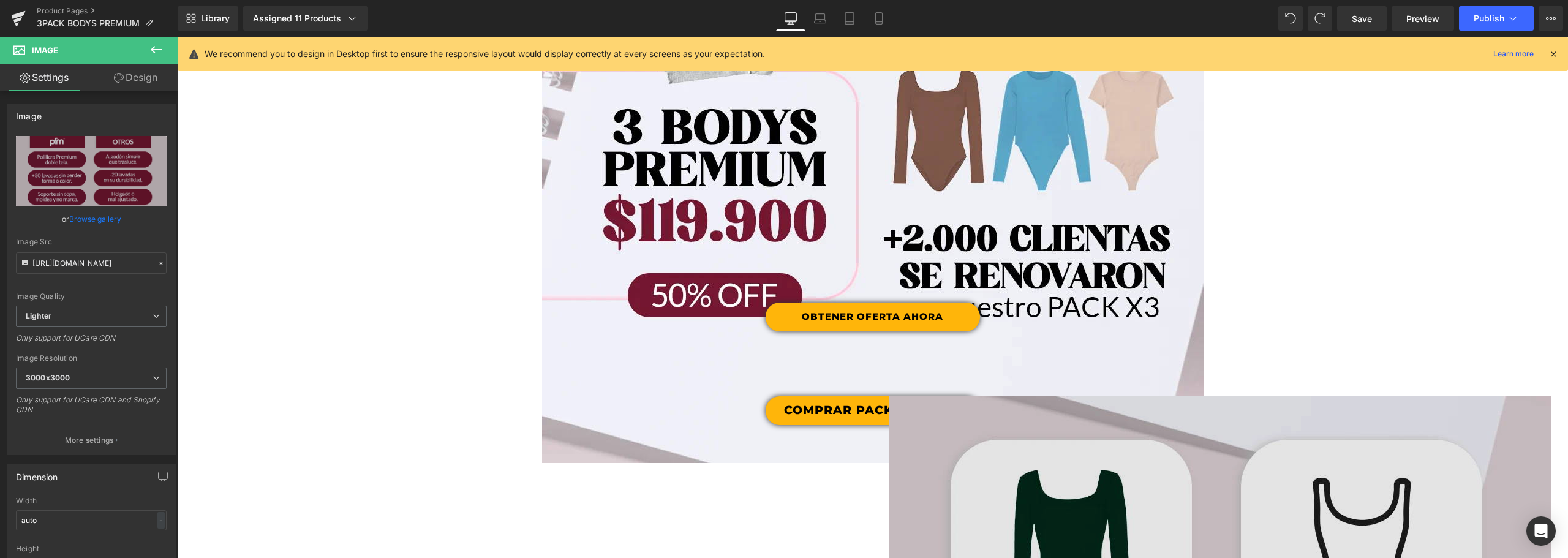
scroll to position [3325, 0]
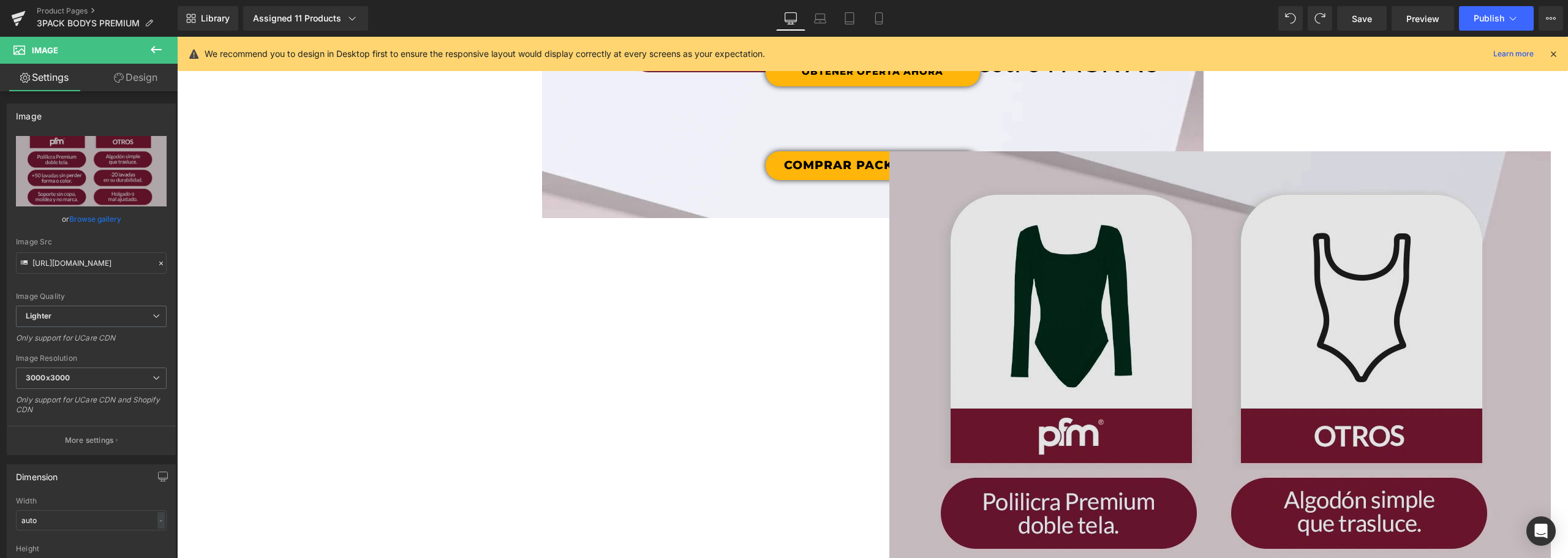
click at [1114, 324] on img at bounding box center [1220, 565] width 662 height 827
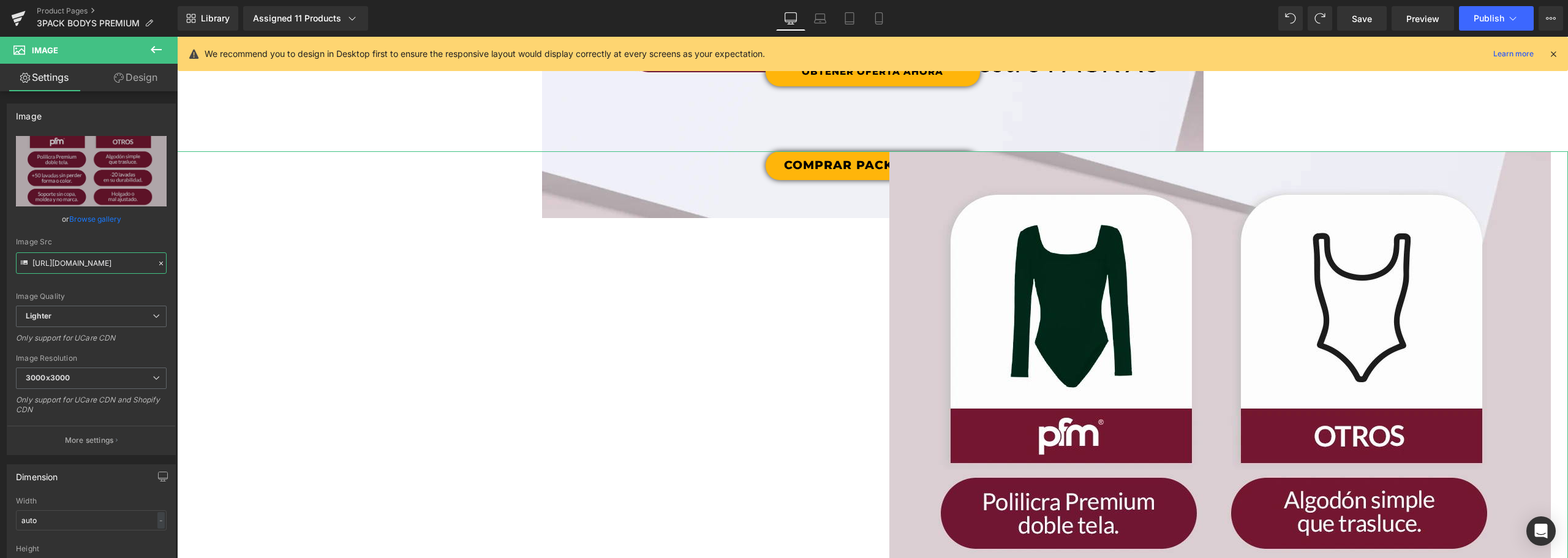
scroll to position [0, 413]
drag, startPoint x: 298, startPoint y: 296, endPoint x: 519, endPoint y: 259, distance: 224.1
click at [134, 262] on input "[URL][DOMAIN_NAME]" at bounding box center [91, 263] width 151 height 22
drag, startPoint x: 143, startPoint y: 262, endPoint x: -270, endPoint y: 237, distance: 413.8
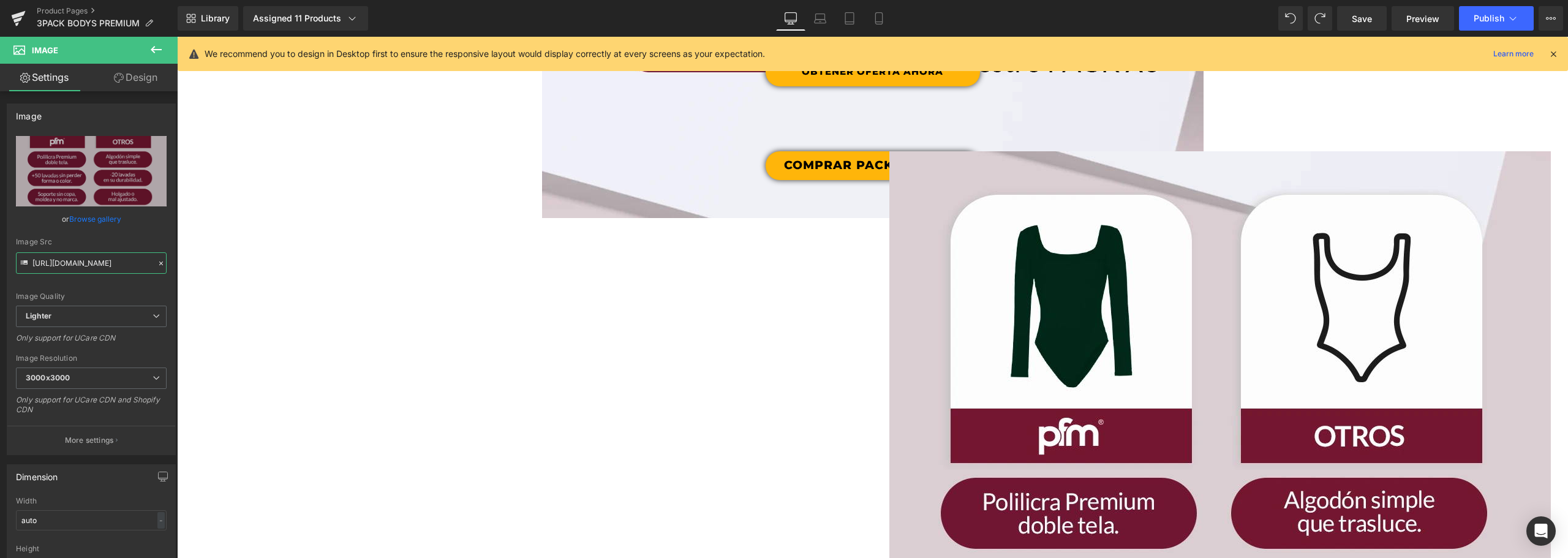
click at [0, 237] on html "Button You are previewing how the will restyle your page. You can not edit Elem…" at bounding box center [784, 279] width 1568 height 558
type input "[URL][DOMAIN_NAME]"
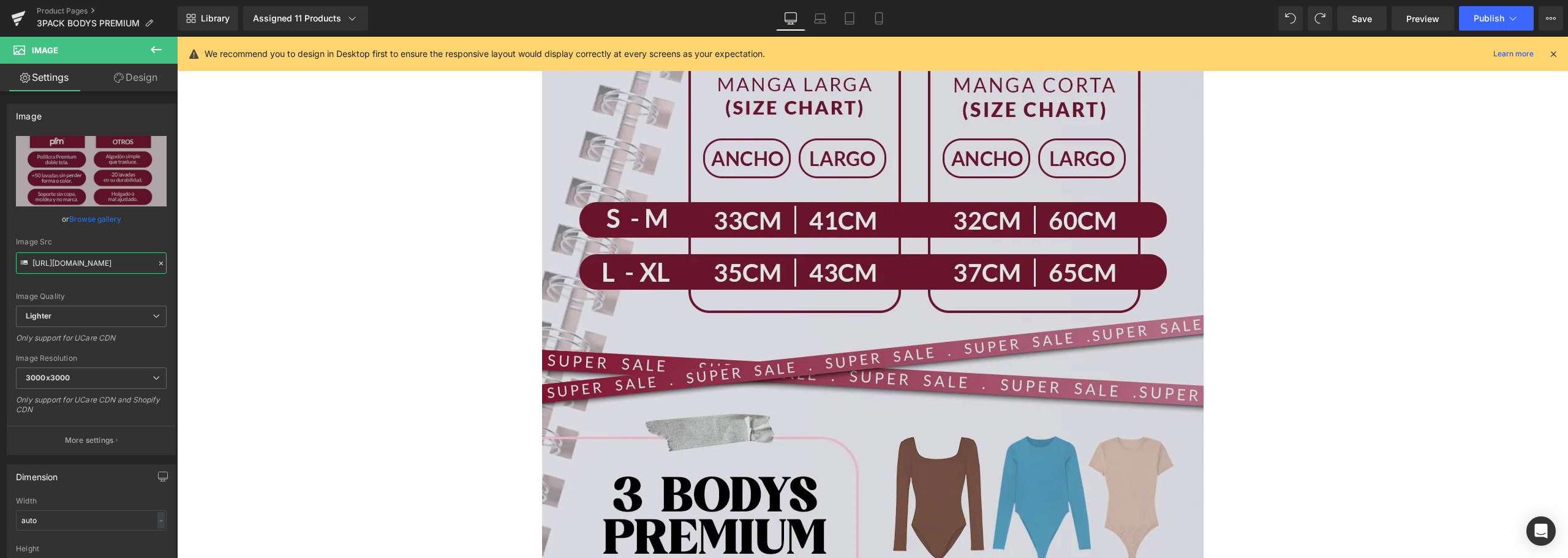
scroll to position [2835, 0]
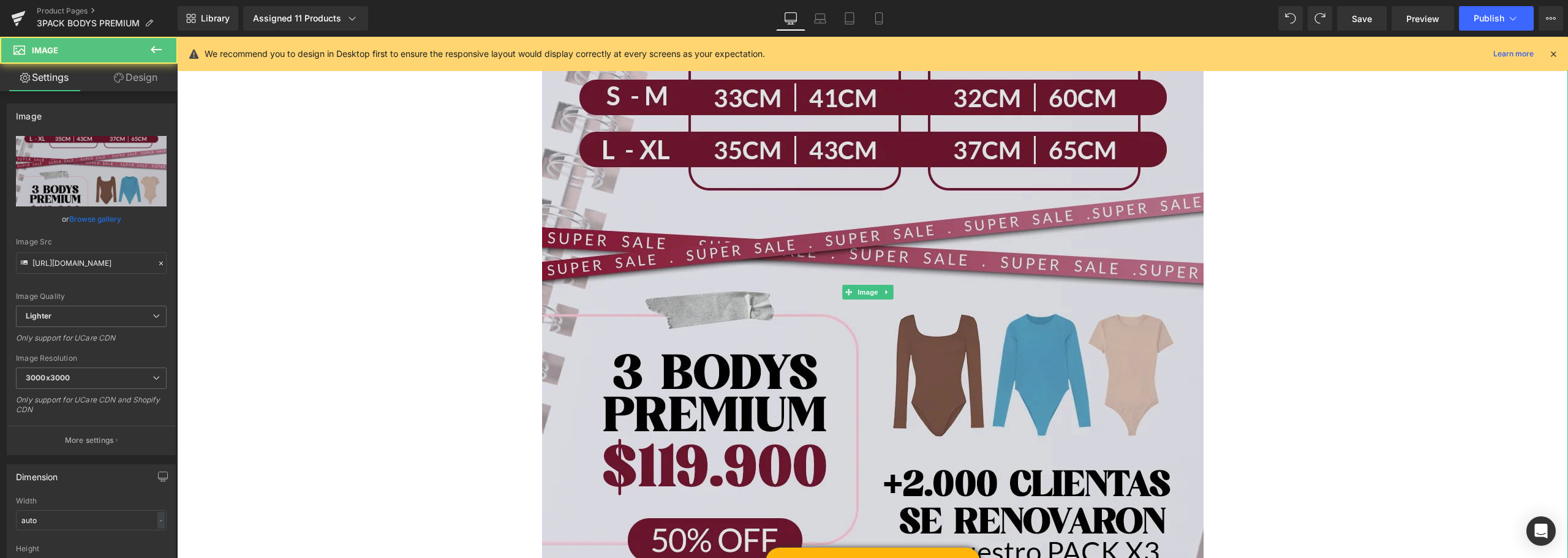
click at [788, 195] on img at bounding box center [872, 292] width 662 height 832
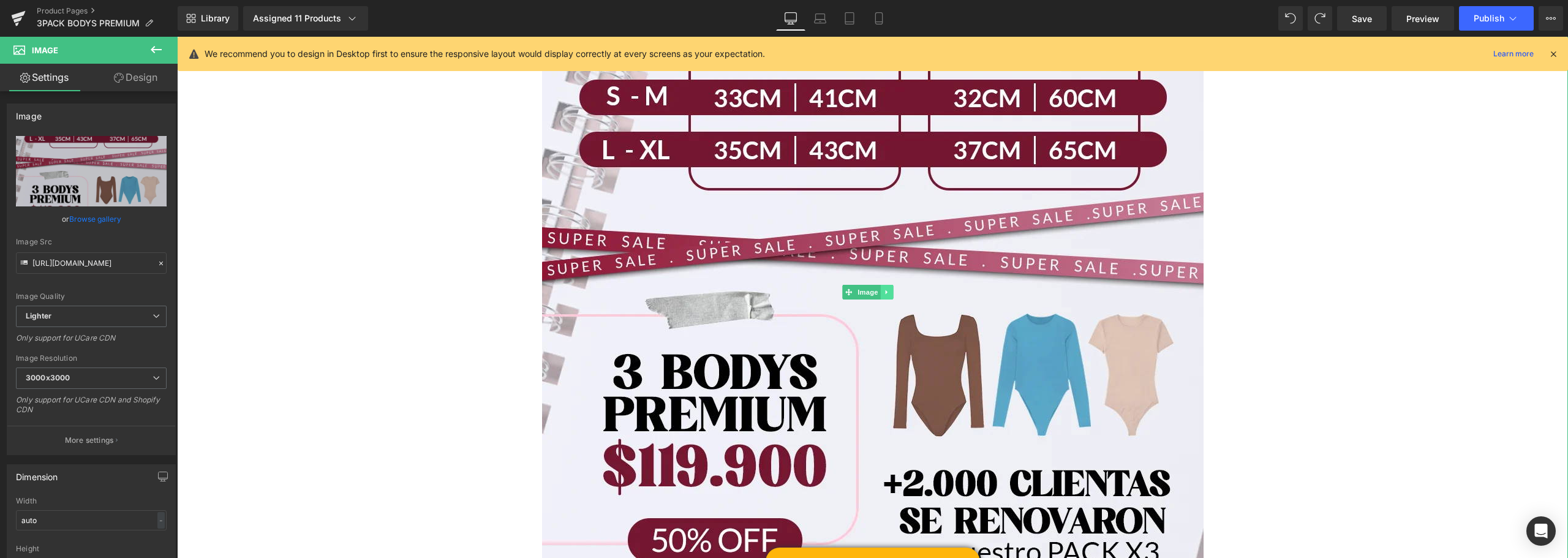
click at [887, 292] on icon at bounding box center [886, 292] width 7 height 7
click at [875, 292] on link at bounding box center [880, 293] width 13 height 15
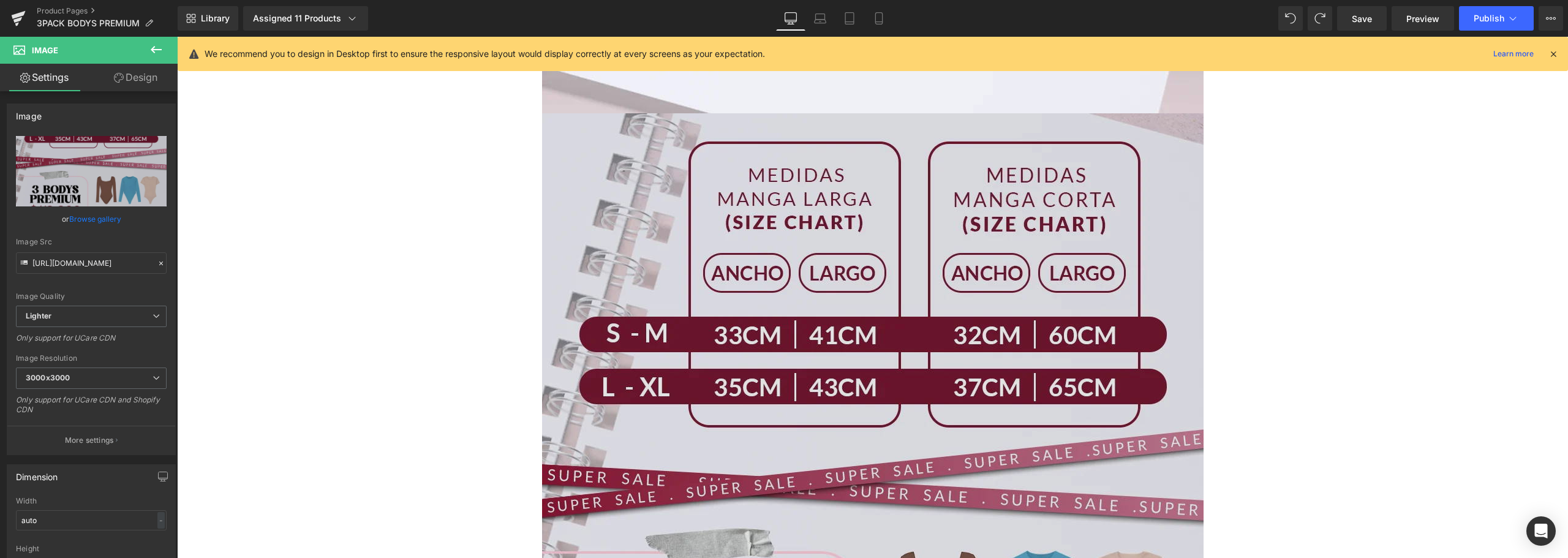
scroll to position [3457, 0]
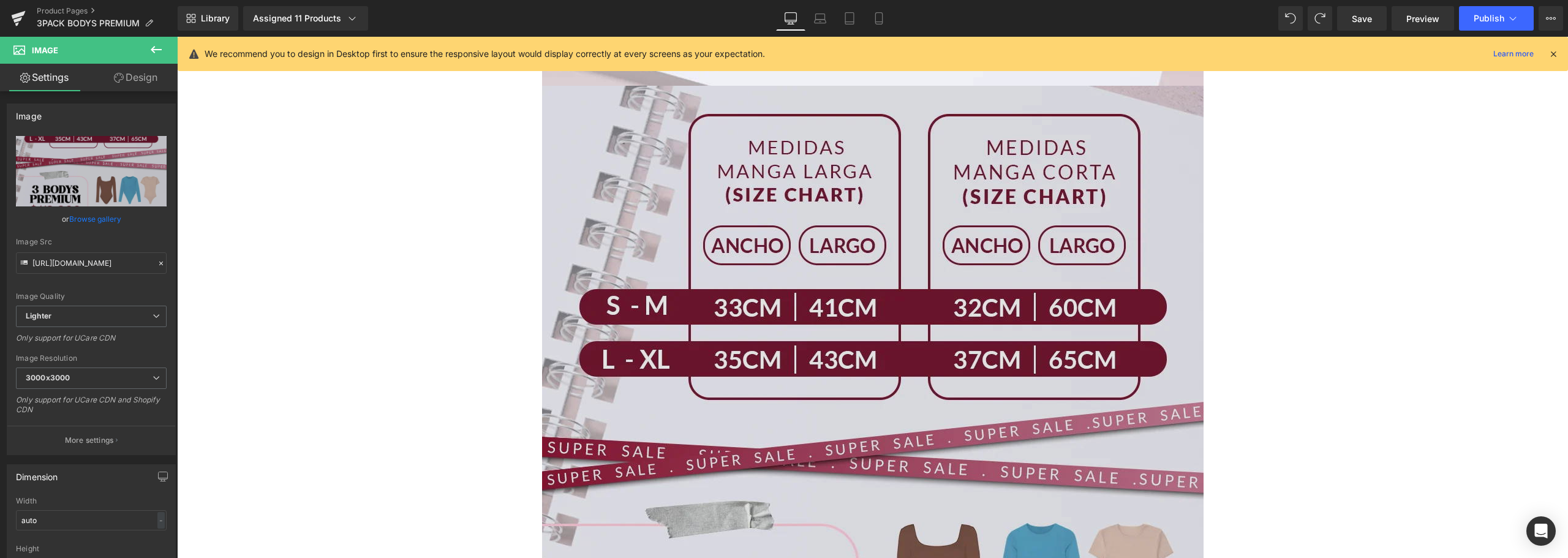
click at [825, 303] on img at bounding box center [872, 502] width 662 height 832
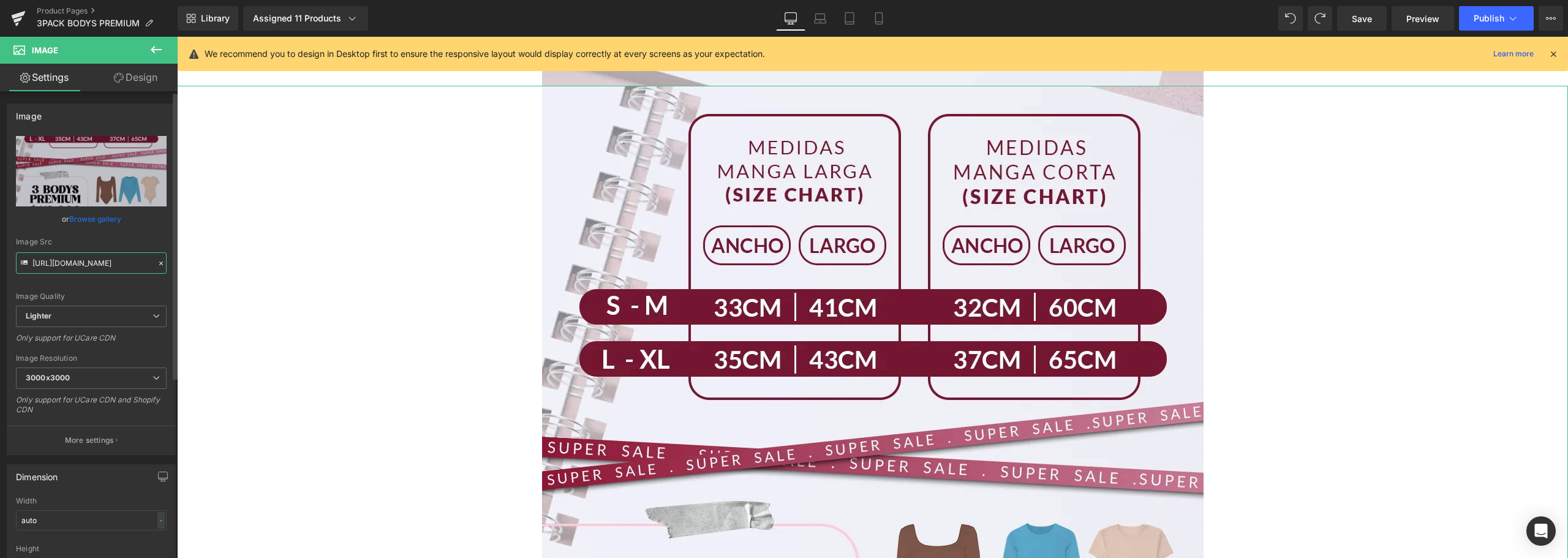
drag, startPoint x: 68, startPoint y: 259, endPoint x: 164, endPoint y: 259, distance: 96.0
click at [151, 259] on input "[URL][DOMAIN_NAME]" at bounding box center [91, 263] width 151 height 22
type input "9b-4053-88e7-c0c53ce6fe48/-/format/auto/-/preview/3000x3000/-/quality/lighter/l…"
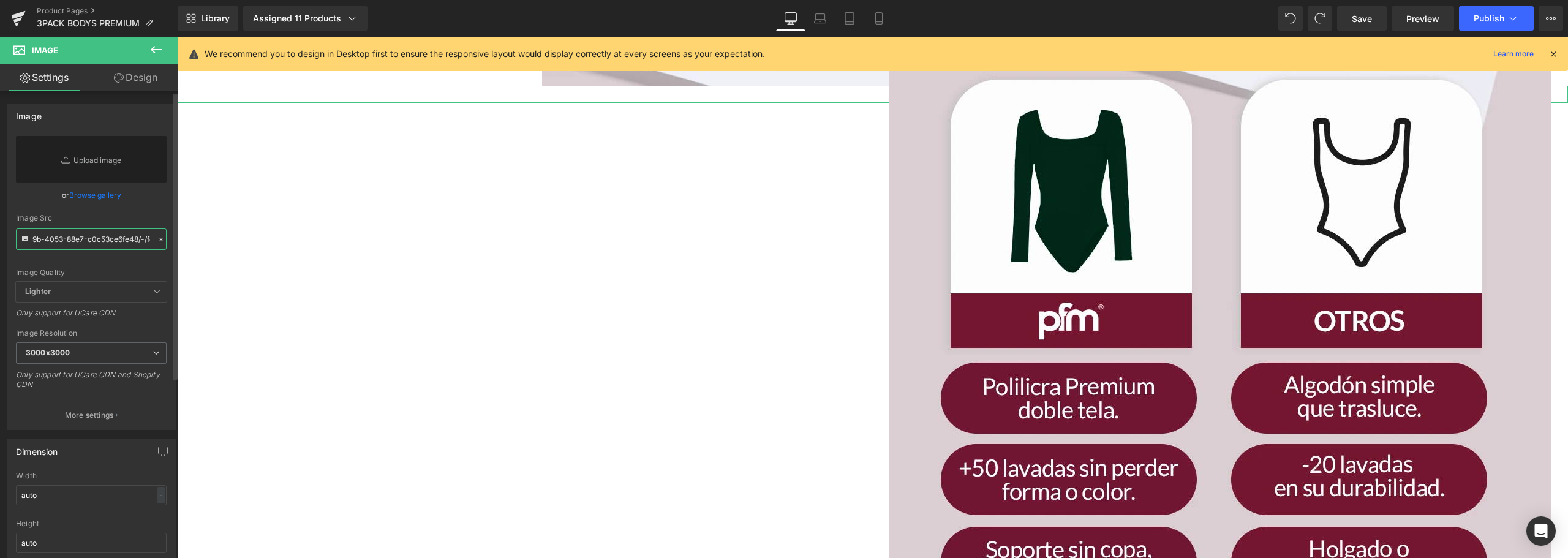
click at [57, 243] on input "9b-4053-88e7-c0c53ce6fe48/-/format/auto/-/preview/3000x3000/-/quality/lighter/l…" at bounding box center [91, 239] width 151 height 22
paste input "[URL][DOMAIN_NAME]"
type input "[URL][DOMAIN_NAME]"
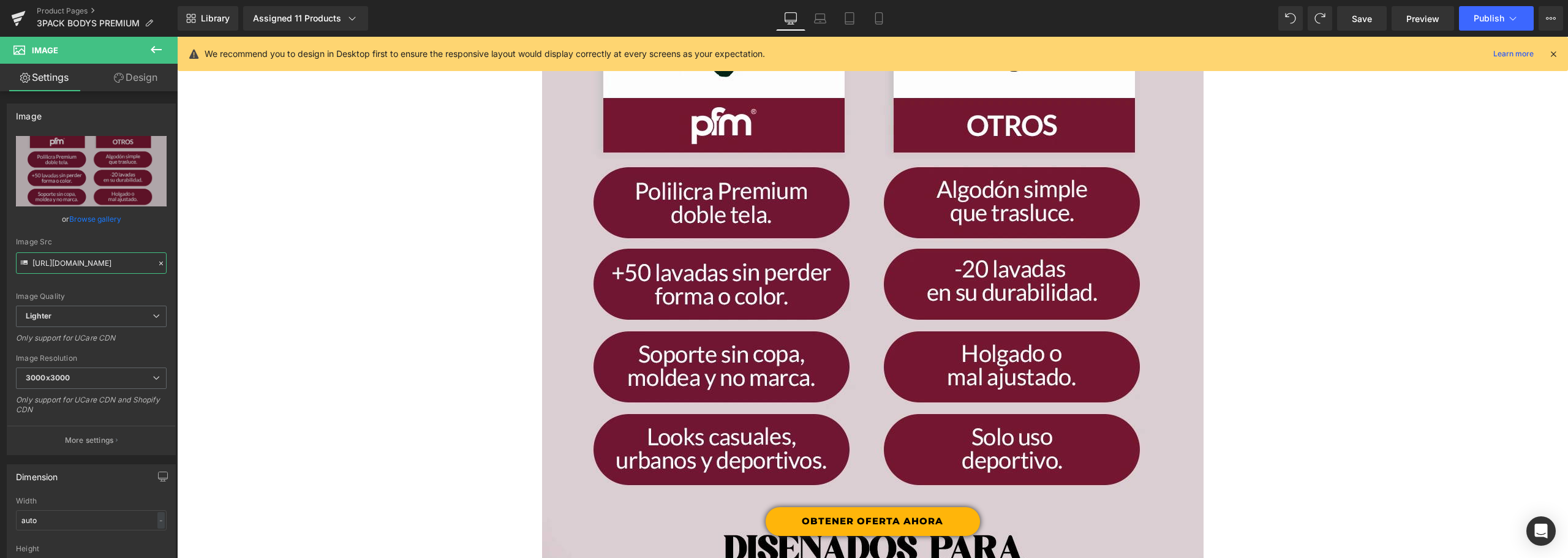
scroll to position [3948, 0]
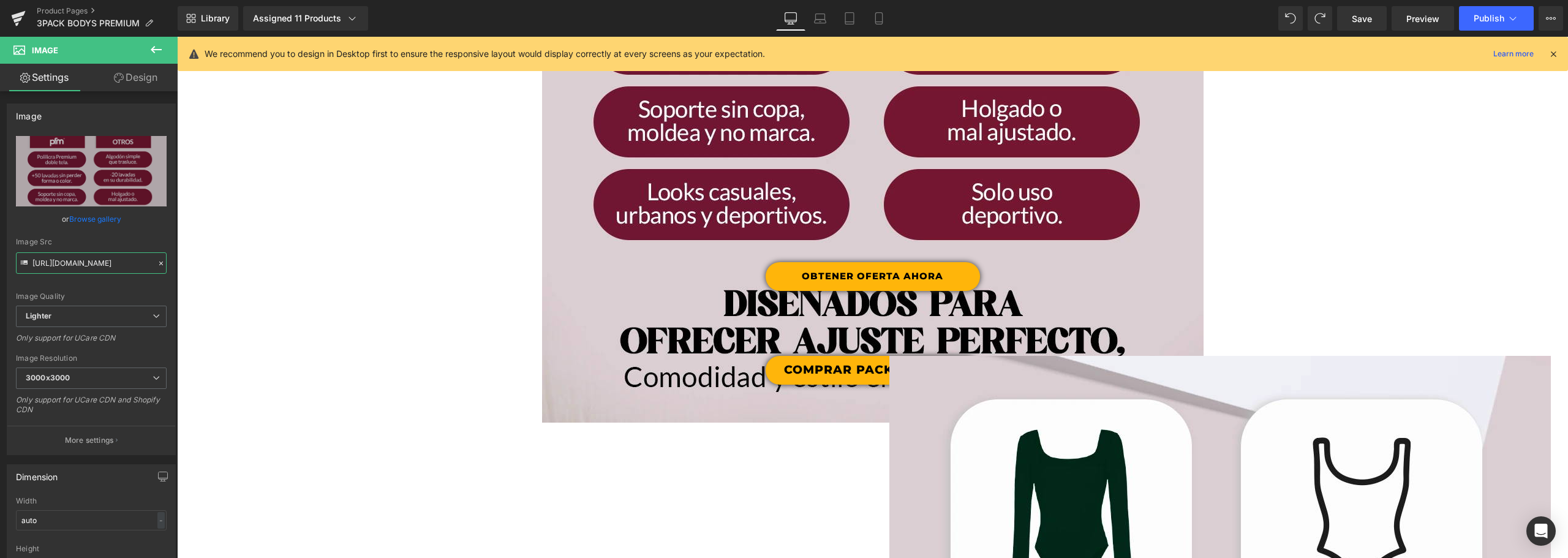
drag, startPoint x: 865, startPoint y: 271, endPoint x: 850, endPoint y: 276, distance: 15.8
click at [865, 271] on span "Button" at bounding box center [872, 276] width 28 height 15
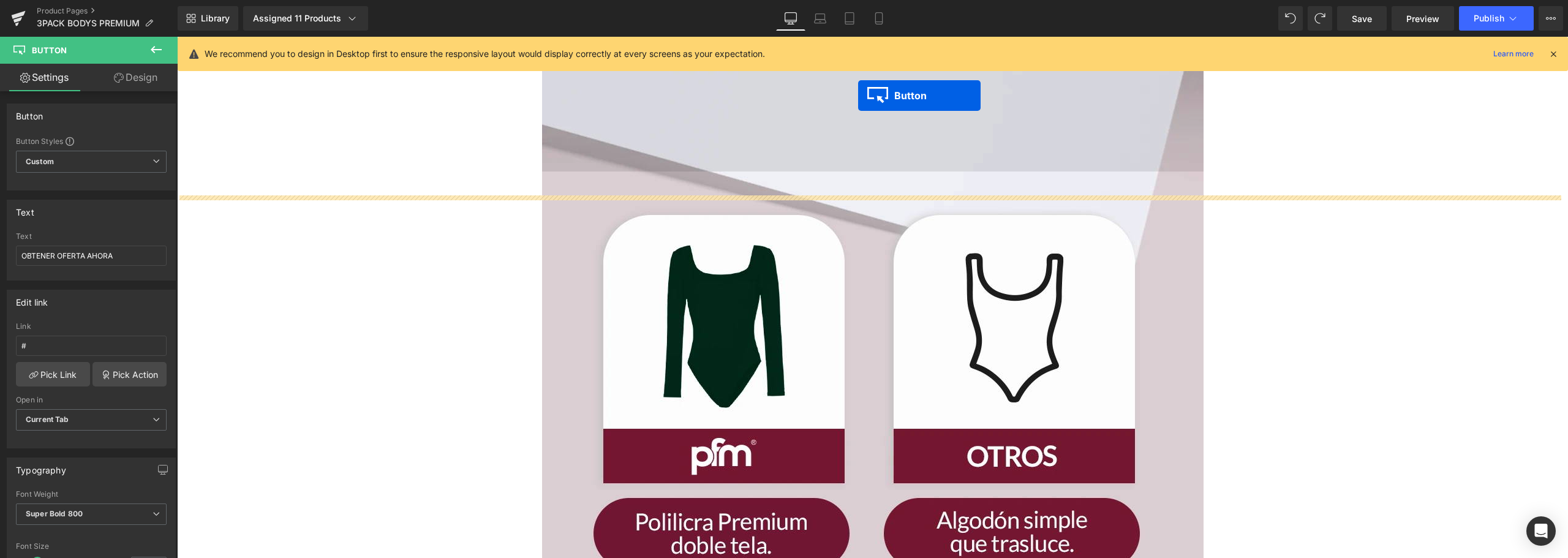
scroll to position [3347, 0]
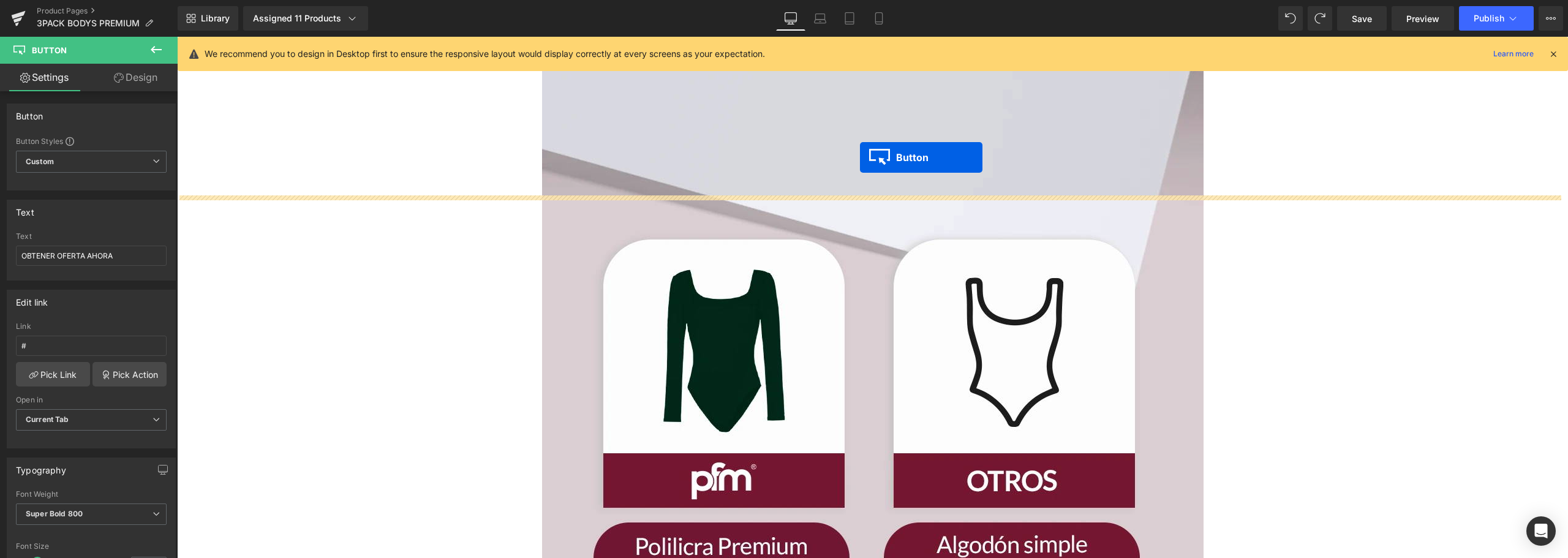
drag, startPoint x: 842, startPoint y: 276, endPoint x: 860, endPoint y: 158, distance: 119.4
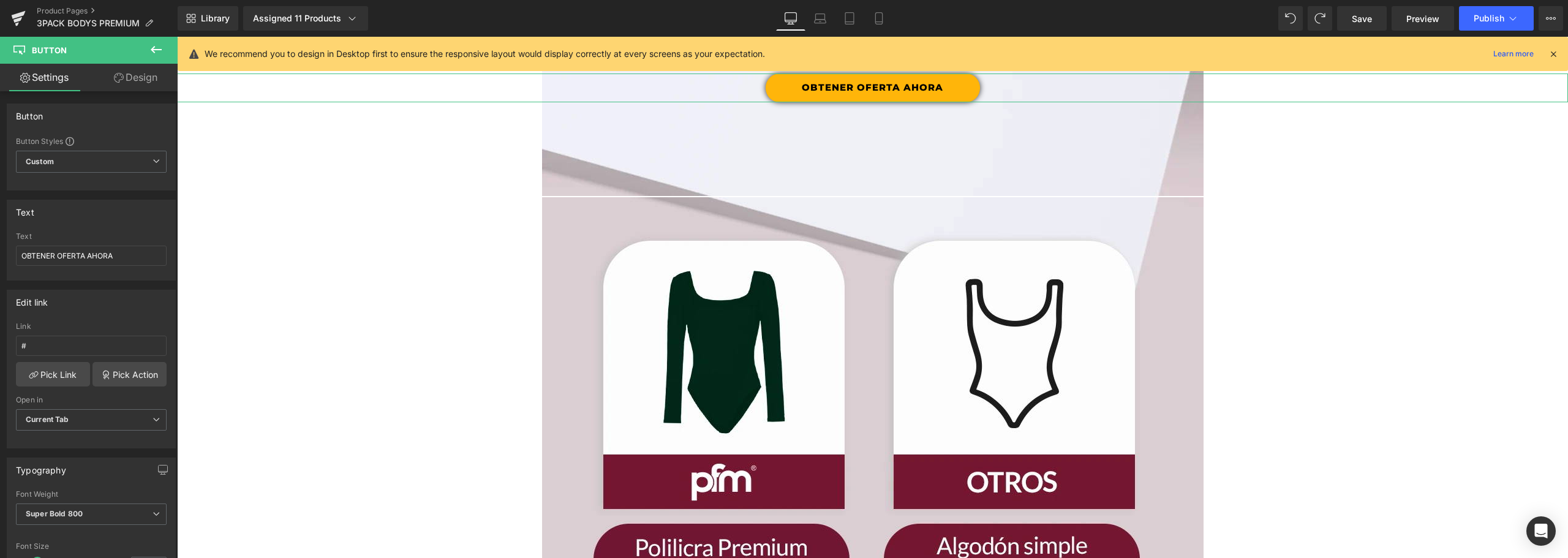
click at [136, 85] on link "Design" at bounding box center [136, 77] width 89 height 27
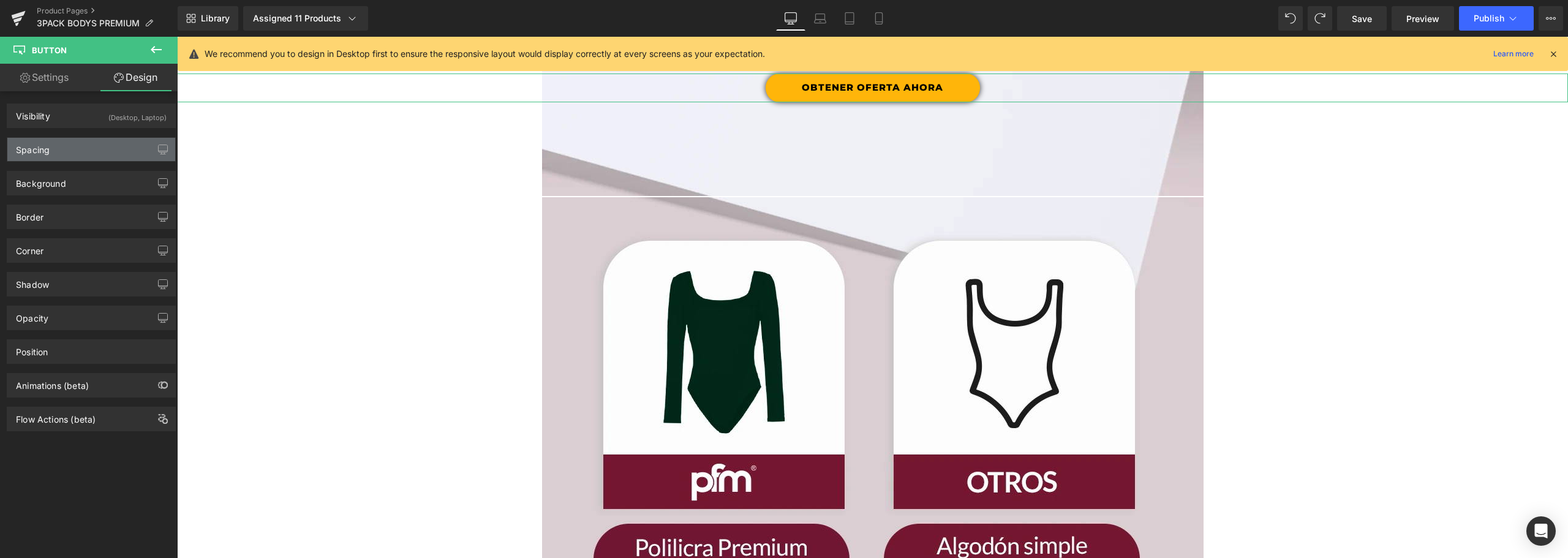
click at [82, 153] on div "Spacing" at bounding box center [91, 149] width 168 height 23
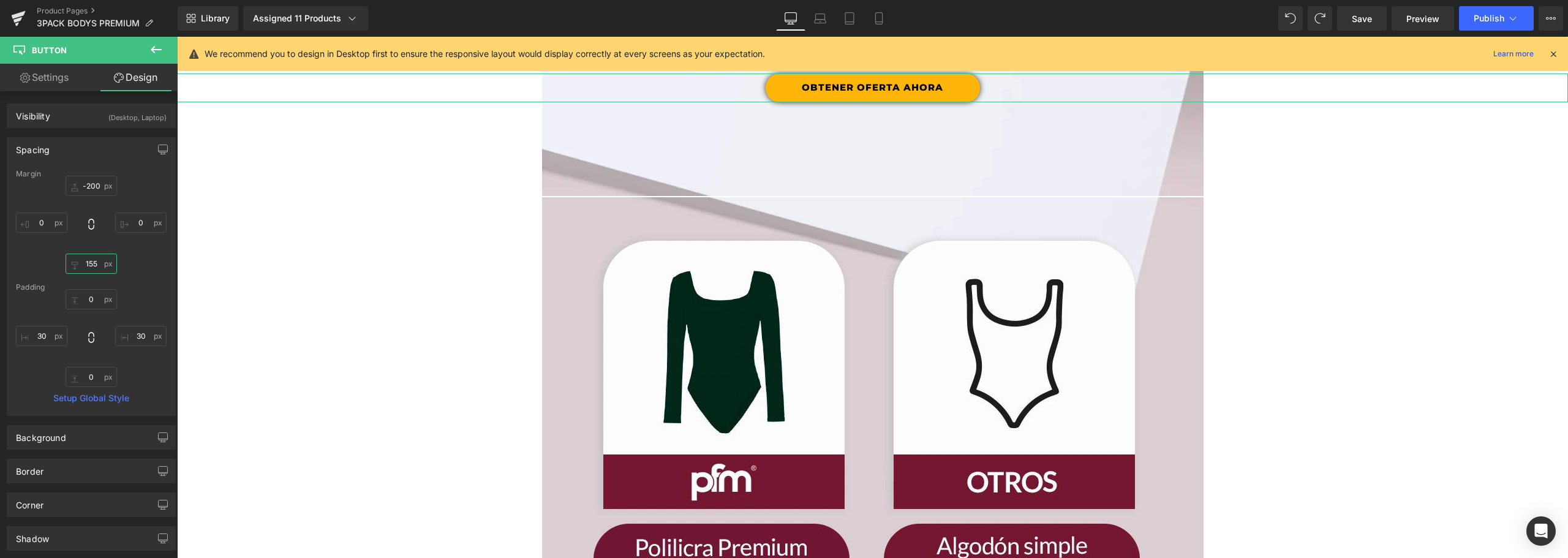
click at [89, 265] on input "155" at bounding box center [91, 263] width 51 height 20
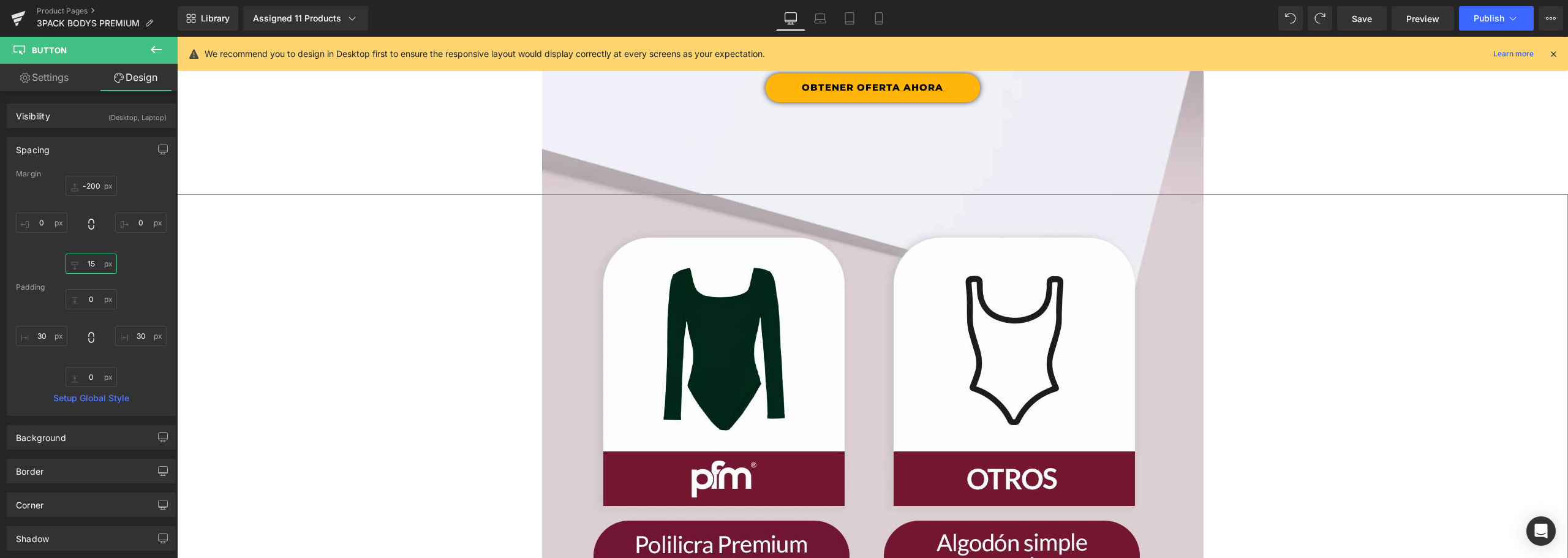
type input "153"
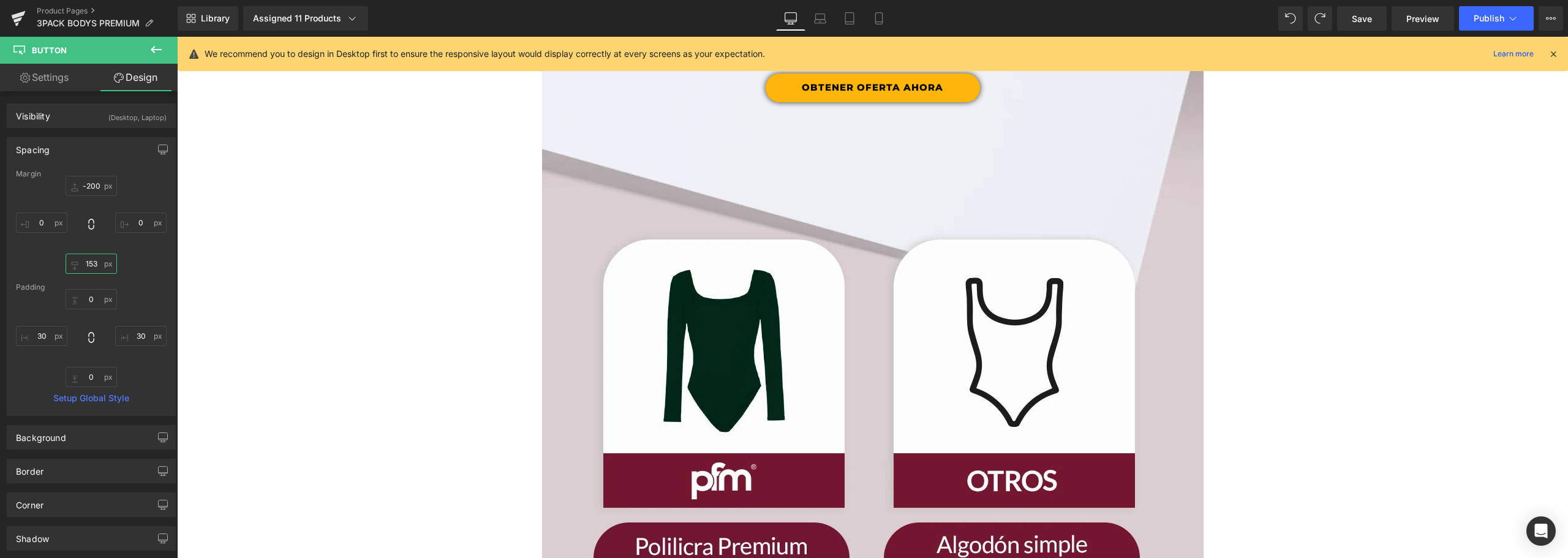
scroll to position [3163, 0]
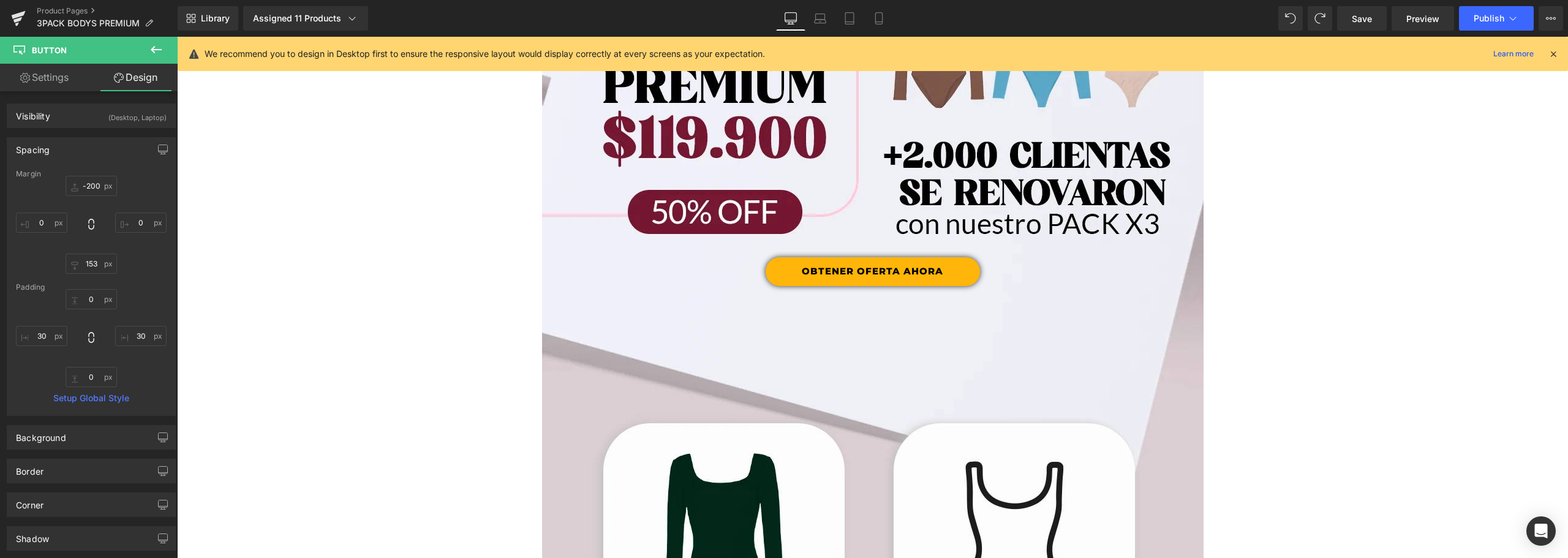
click at [961, 272] on link "OBTENER OFERTA AHORA" at bounding box center [872, 271] width 215 height 29
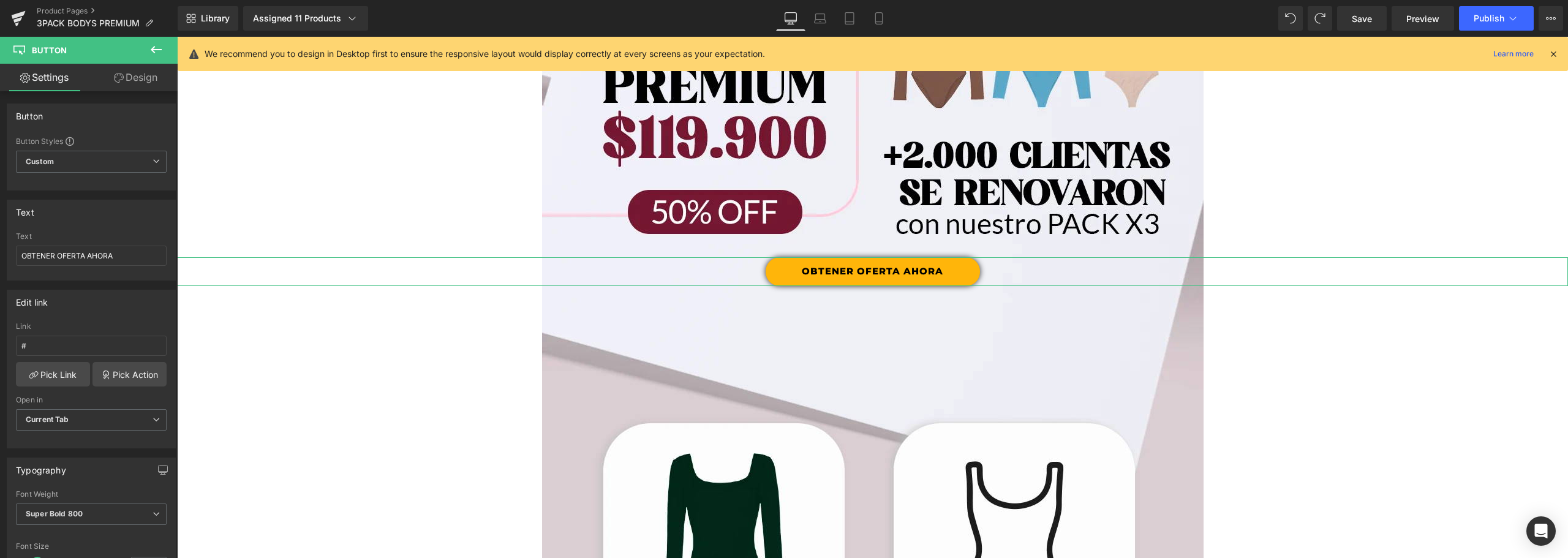
click at [131, 74] on link "Design" at bounding box center [136, 77] width 89 height 27
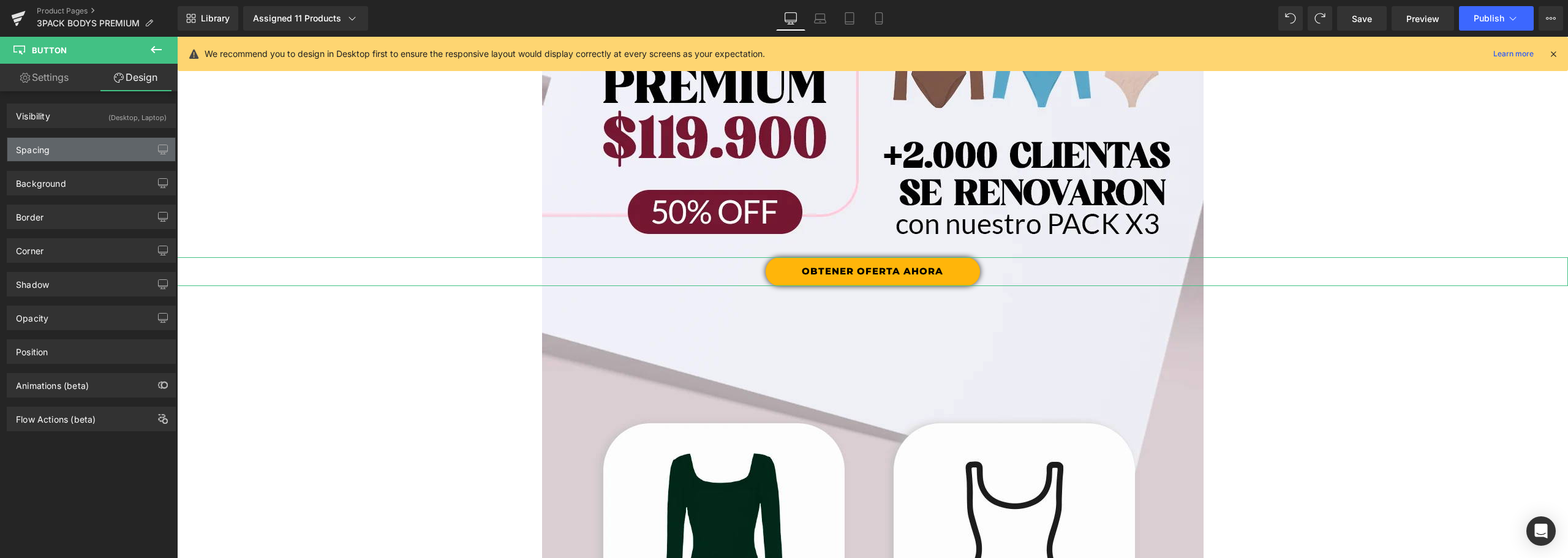
click at [72, 149] on div "Spacing" at bounding box center [91, 149] width 168 height 23
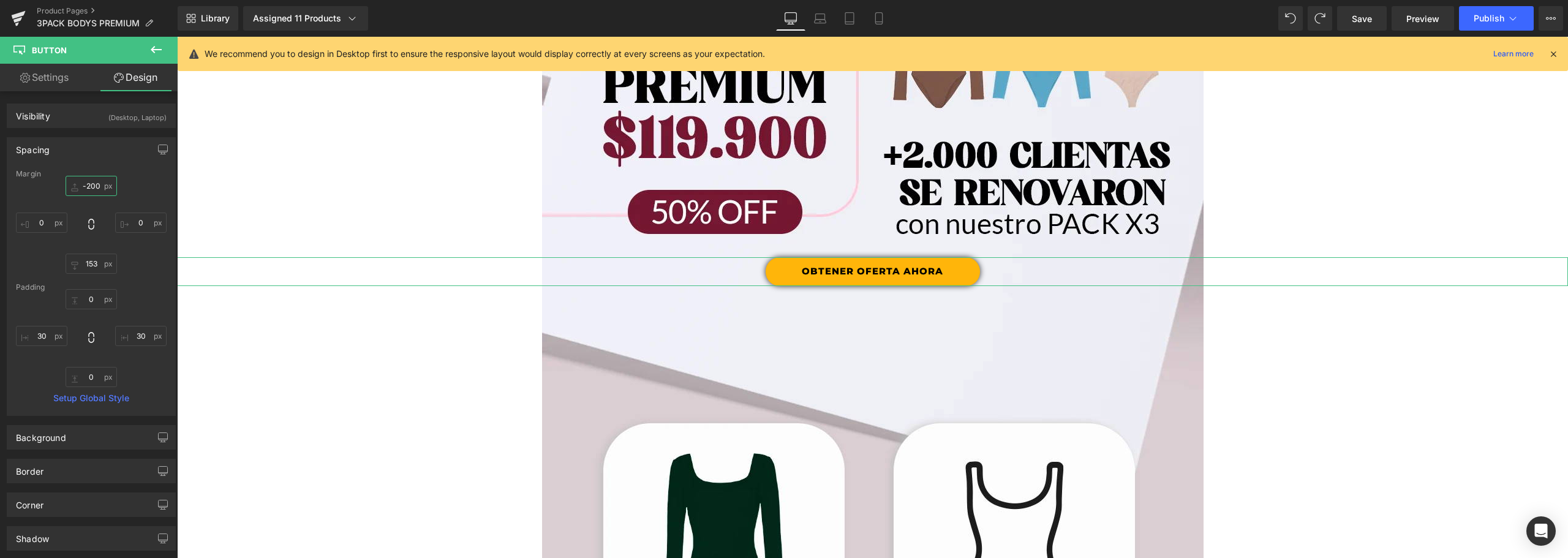
click at [94, 186] on input "-200" at bounding box center [91, 186] width 51 height 20
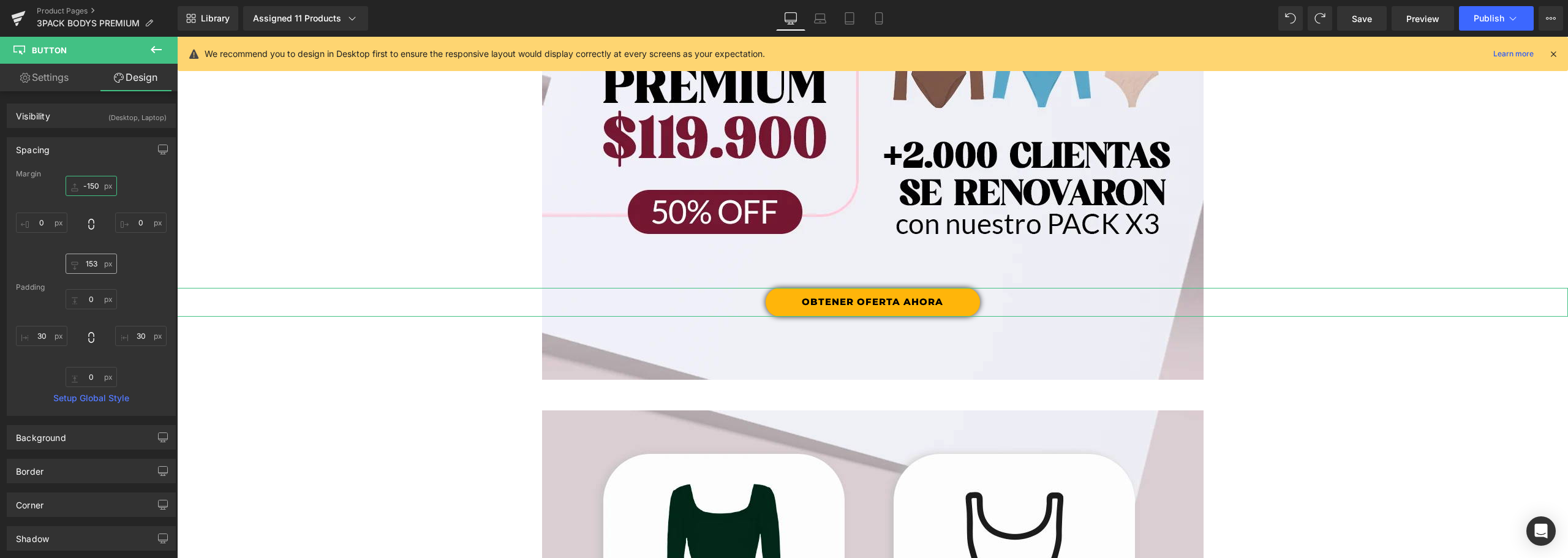
type input "-150"
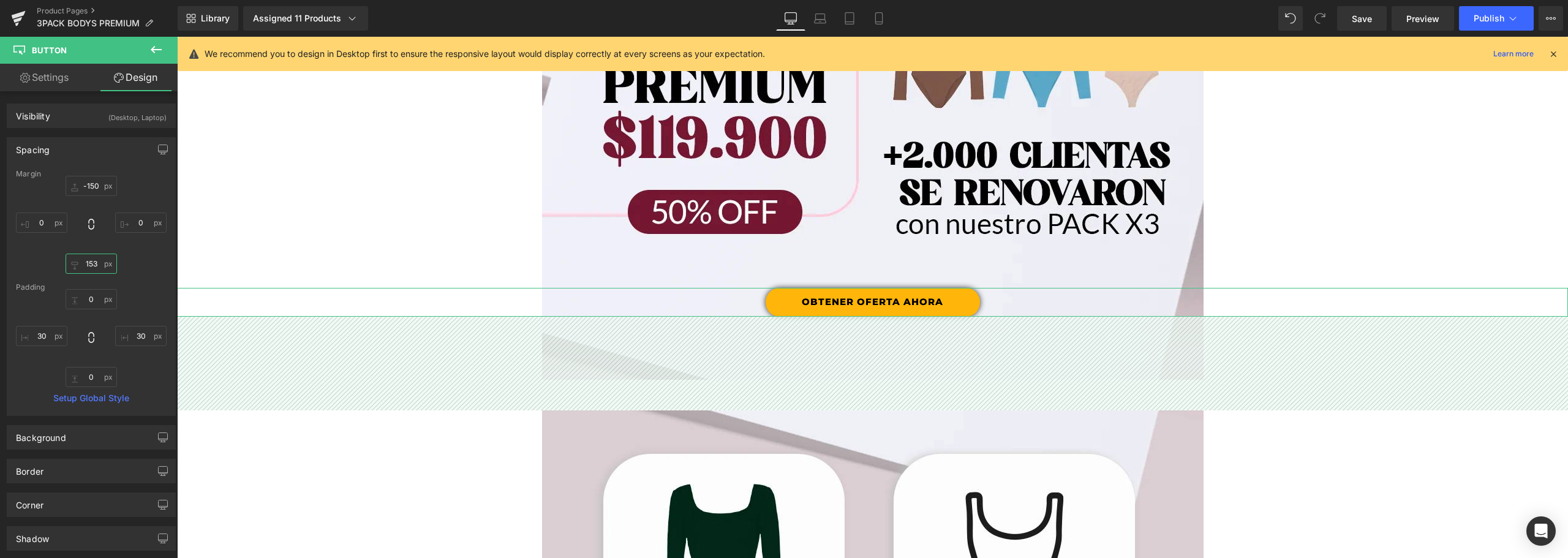
click at [92, 267] on input "153" at bounding box center [91, 263] width 51 height 20
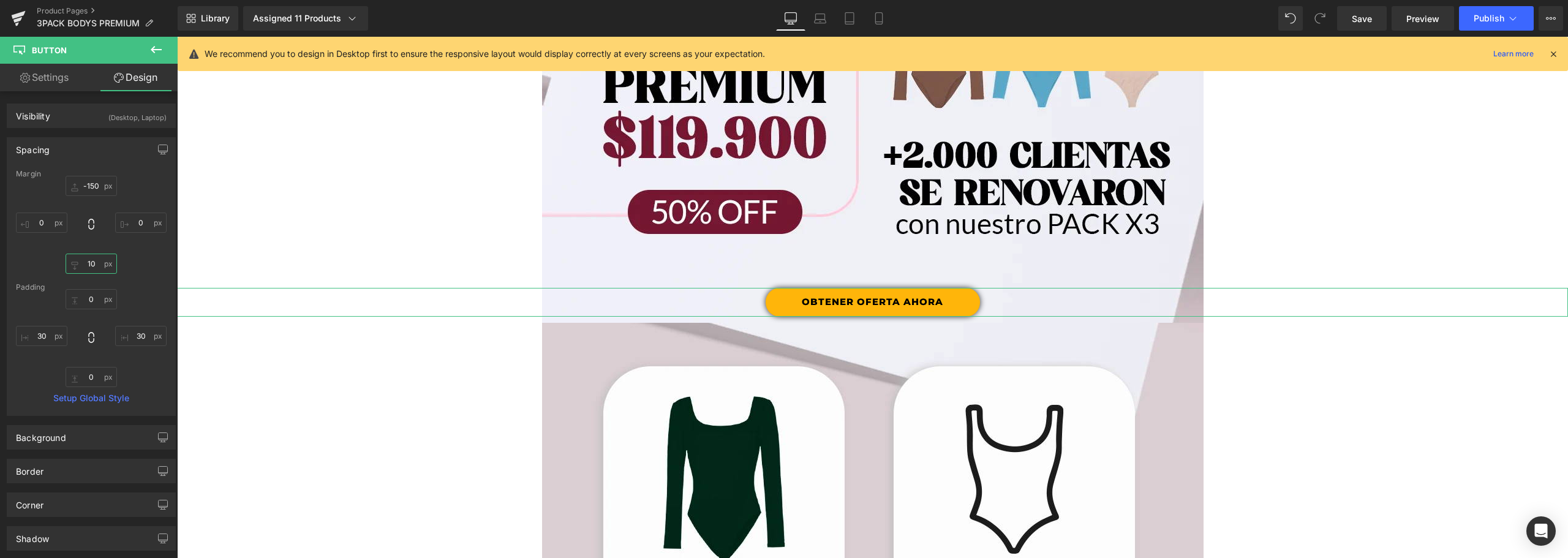
type input "102"
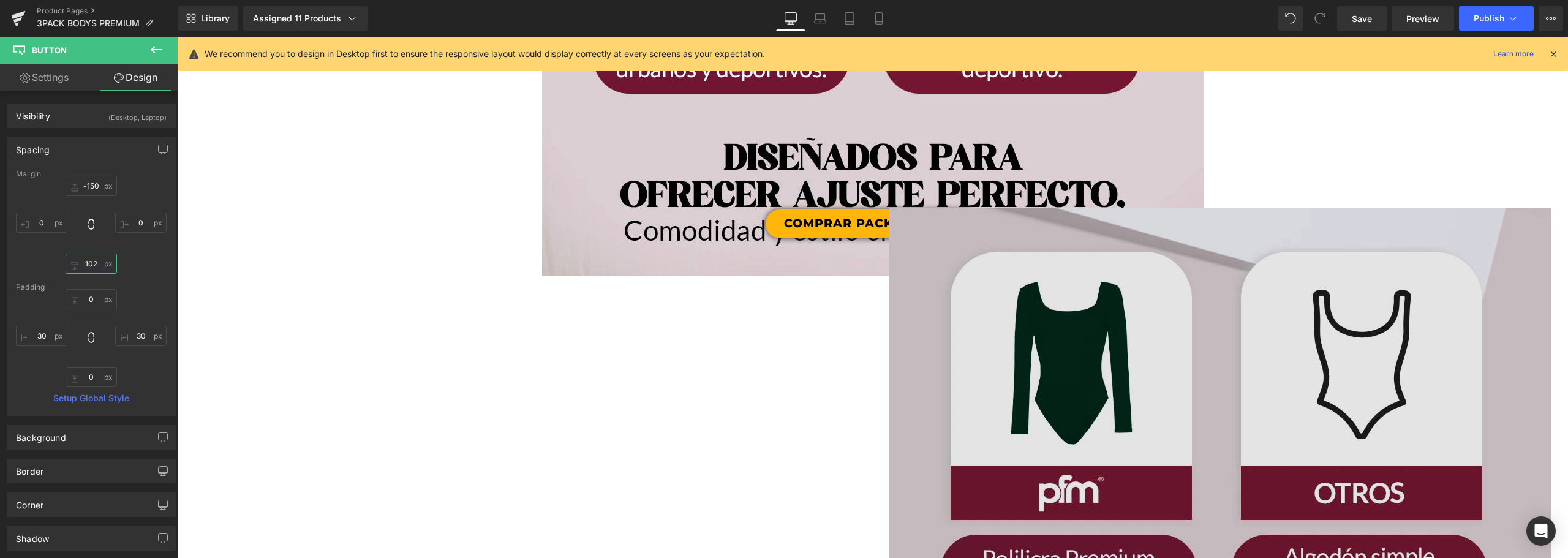
scroll to position [4085, 0]
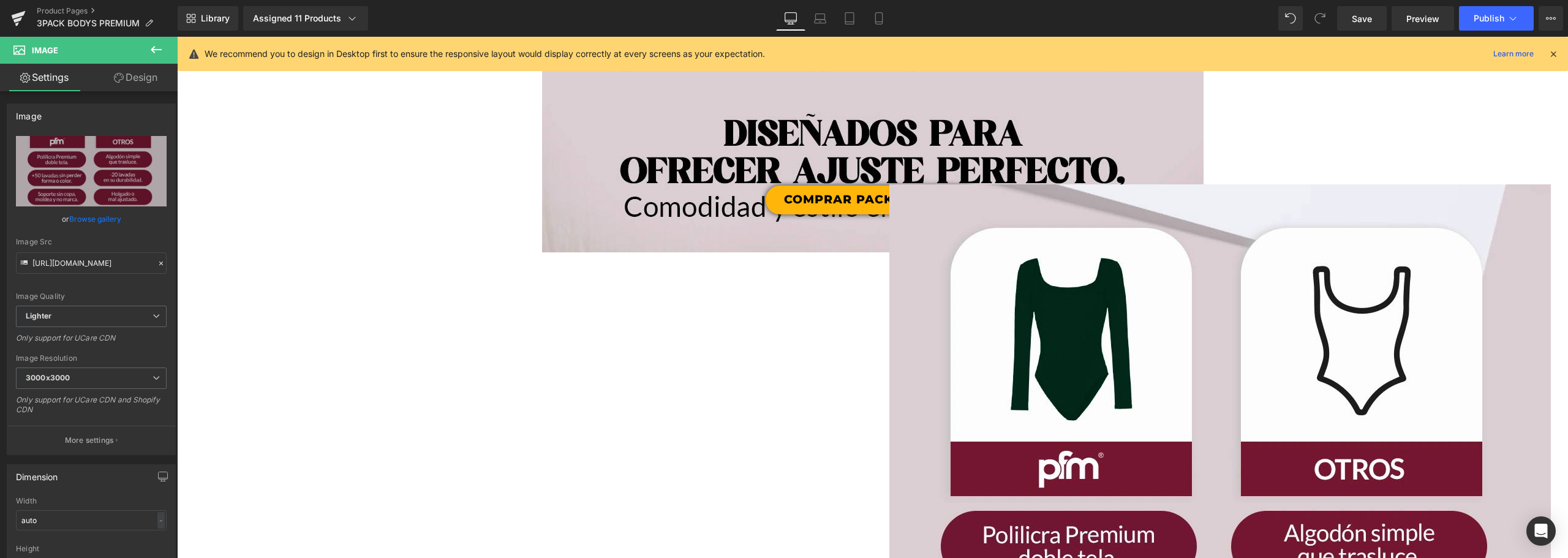
scroll to position [4150, 0]
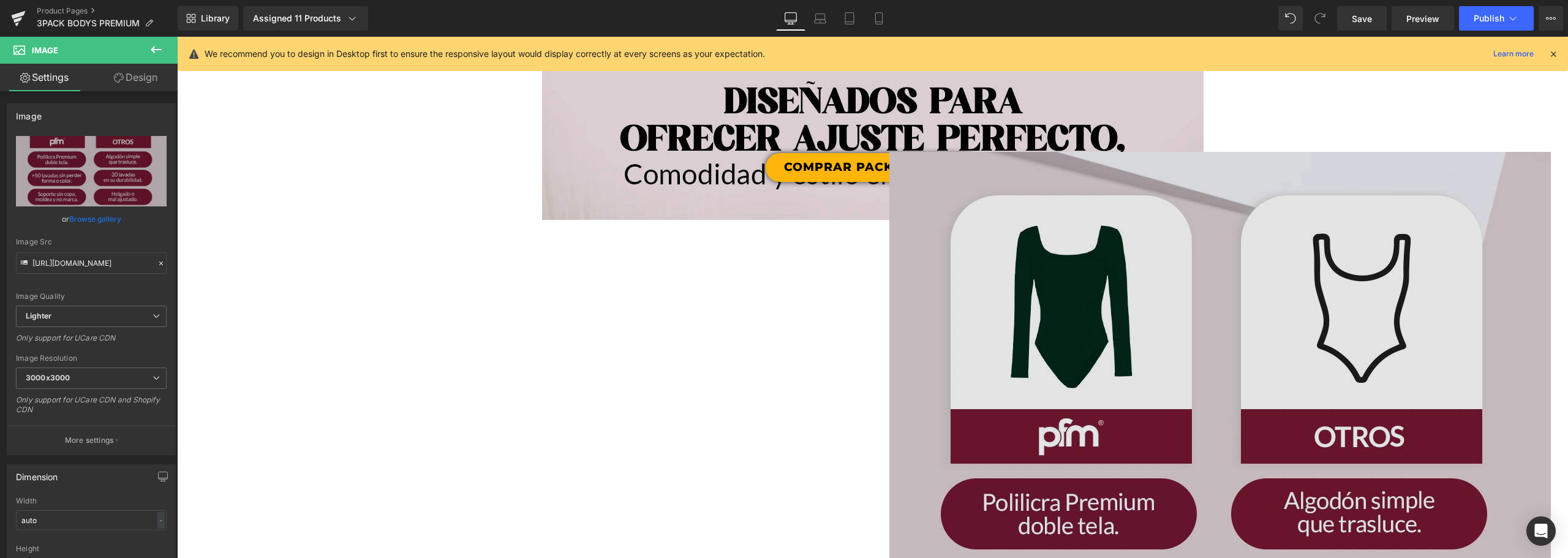
click at [1198, 295] on img at bounding box center [1220, 565] width 662 height 827
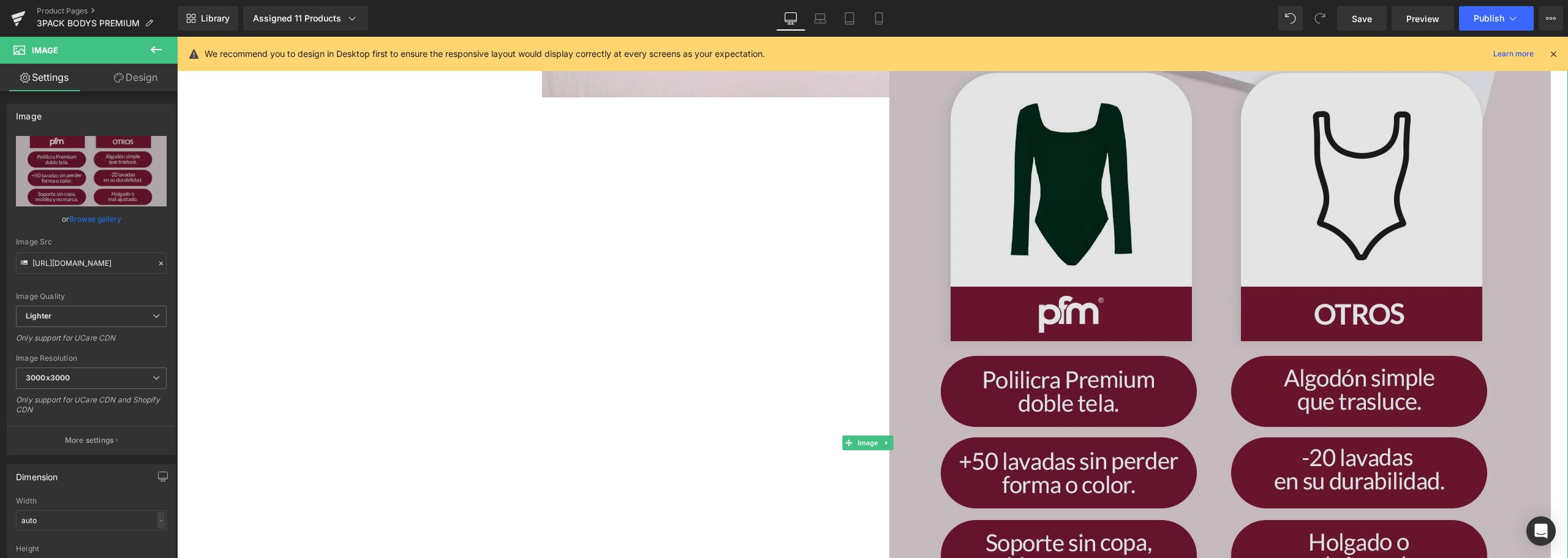
scroll to position [4333, 0]
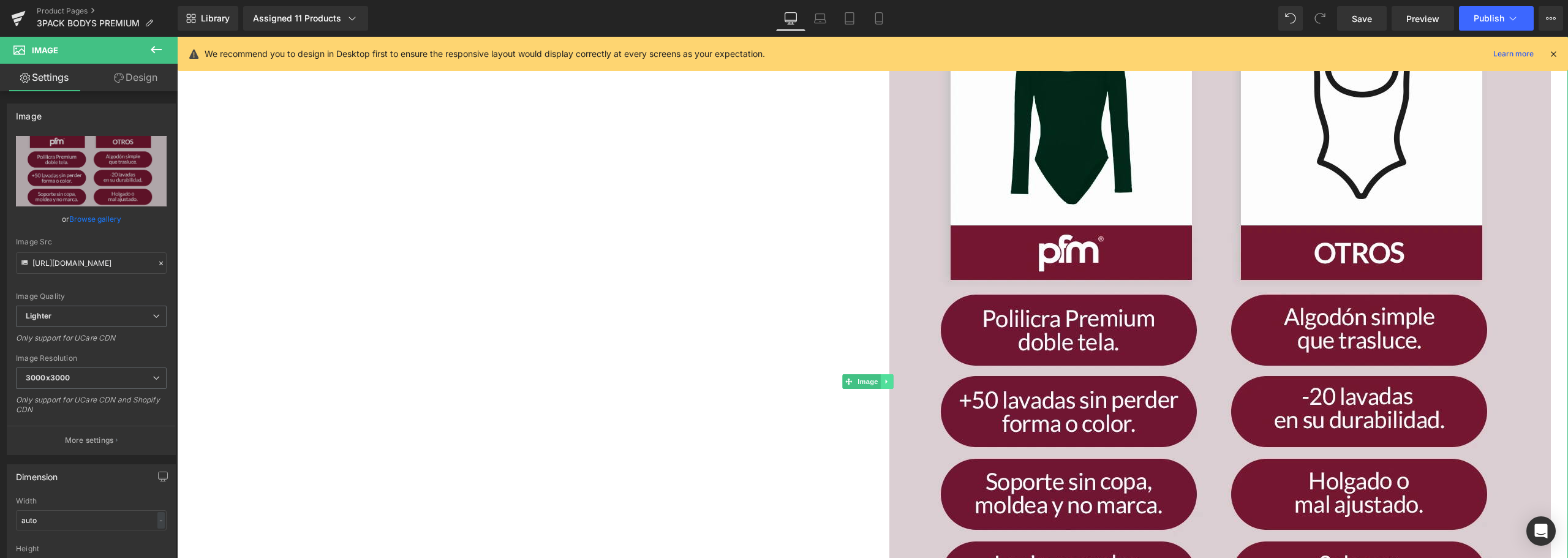
click at [886, 377] on link at bounding box center [886, 382] width 13 height 15
click at [893, 381] on icon at bounding box center [892, 381] width 7 height 7
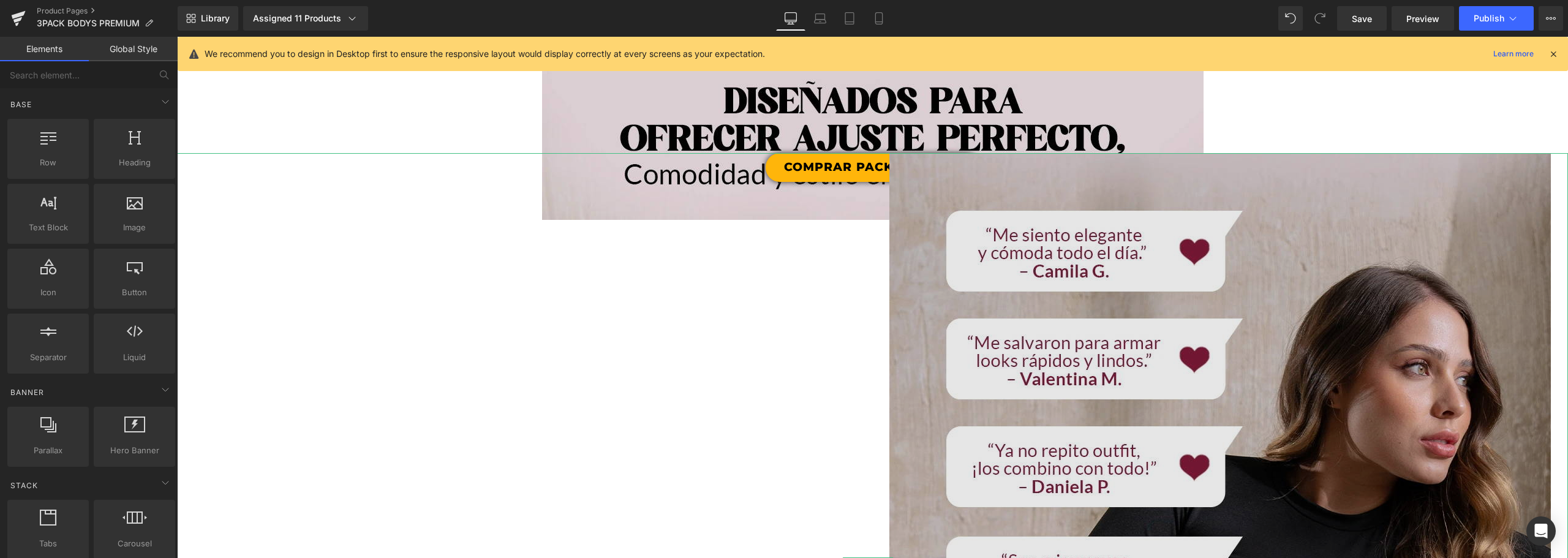
scroll to position [3965, 0]
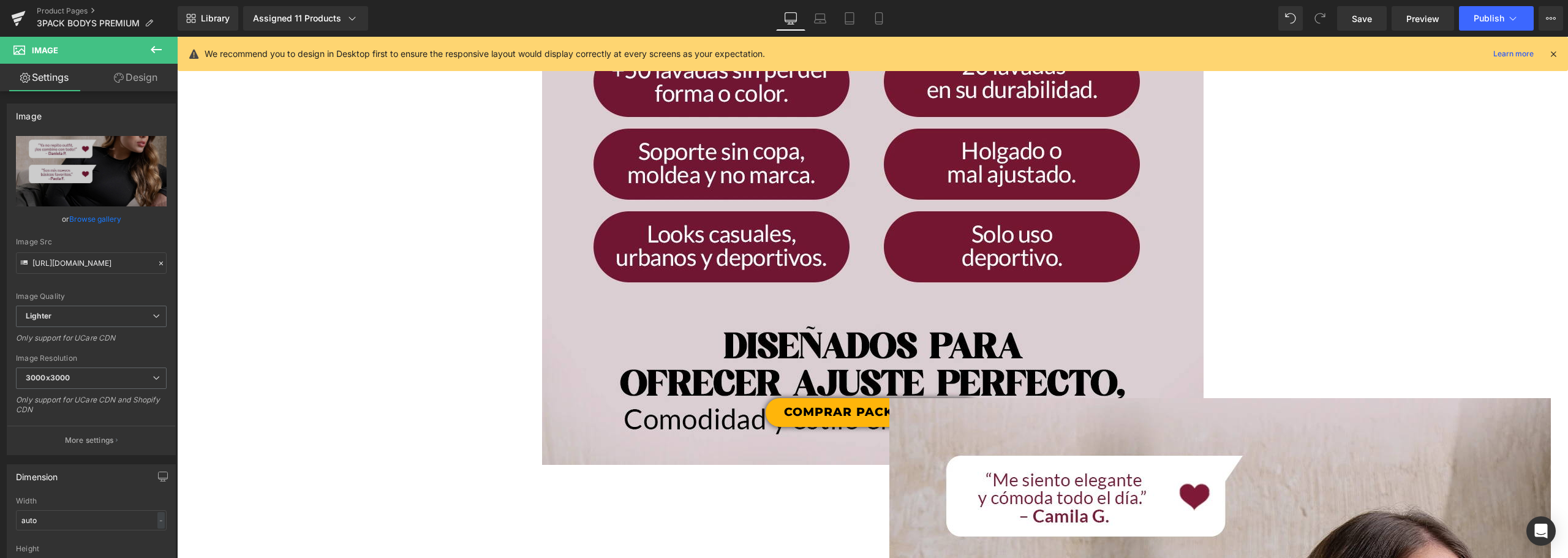
scroll to position [4027, 0]
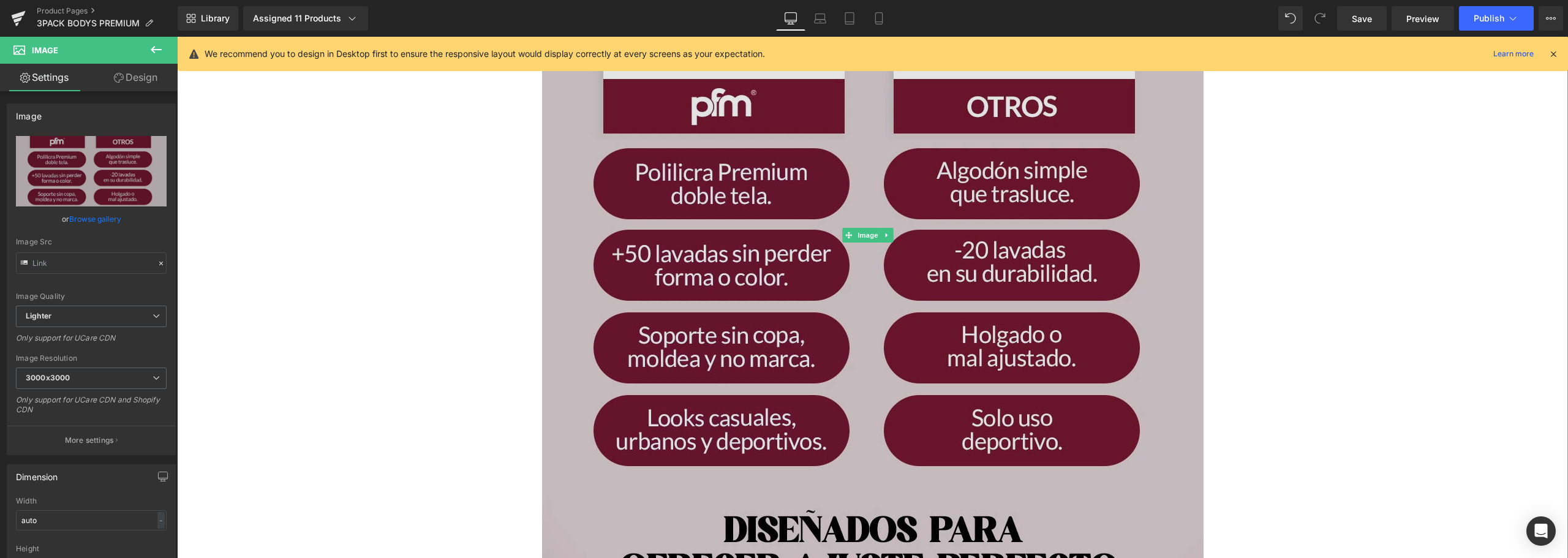
scroll to position [3659, 0]
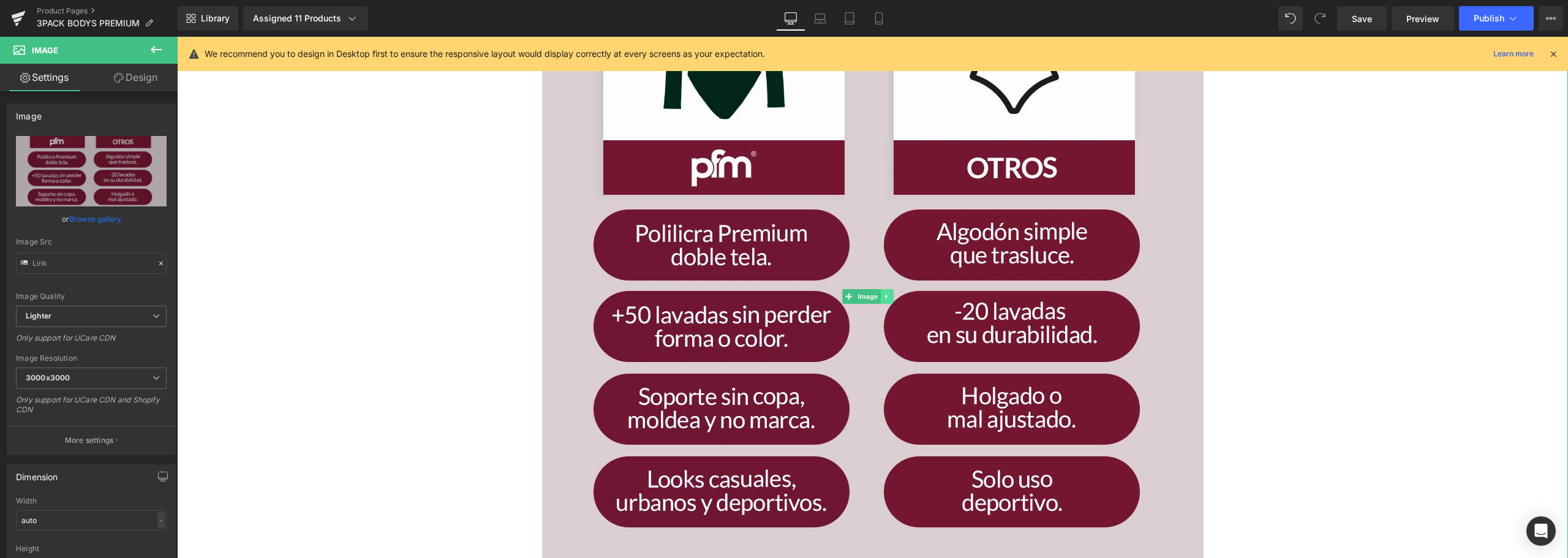
click at [887, 293] on icon at bounding box center [886, 296] width 7 height 7
click at [881, 299] on icon at bounding box center [880, 296] width 7 height 7
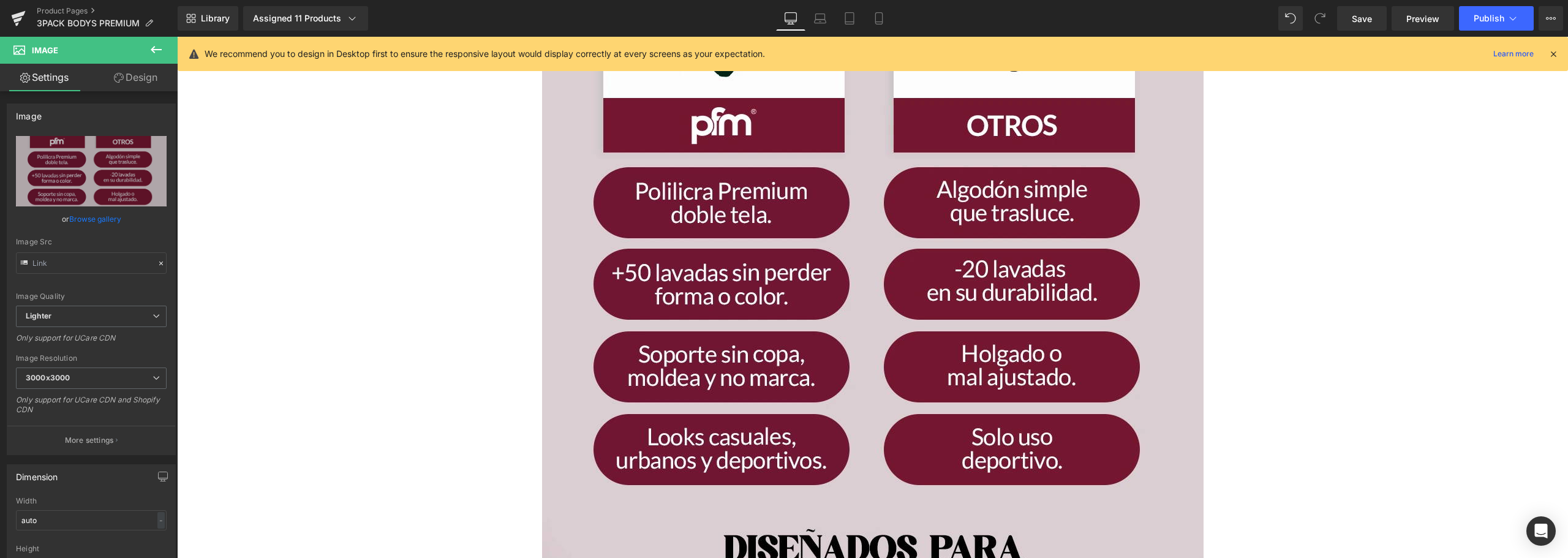
scroll to position [4836, 0]
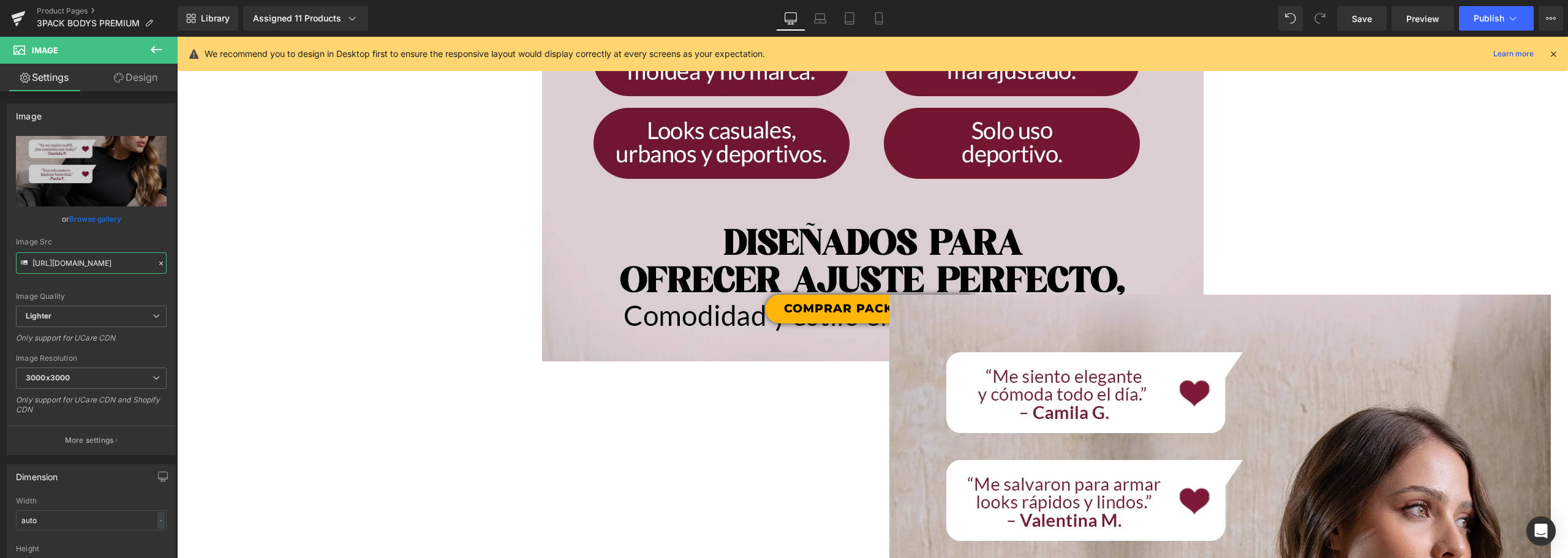
scroll to position [0, 409]
drag, startPoint x: 383, startPoint y: 267, endPoint x: 396, endPoint y: 267, distance: 13.0
click at [148, 264] on input "[URL][DOMAIN_NAME]" at bounding box center [91, 263] width 151 height 22
drag, startPoint x: 146, startPoint y: 263, endPoint x: -229, endPoint y: 263, distance: 375.0
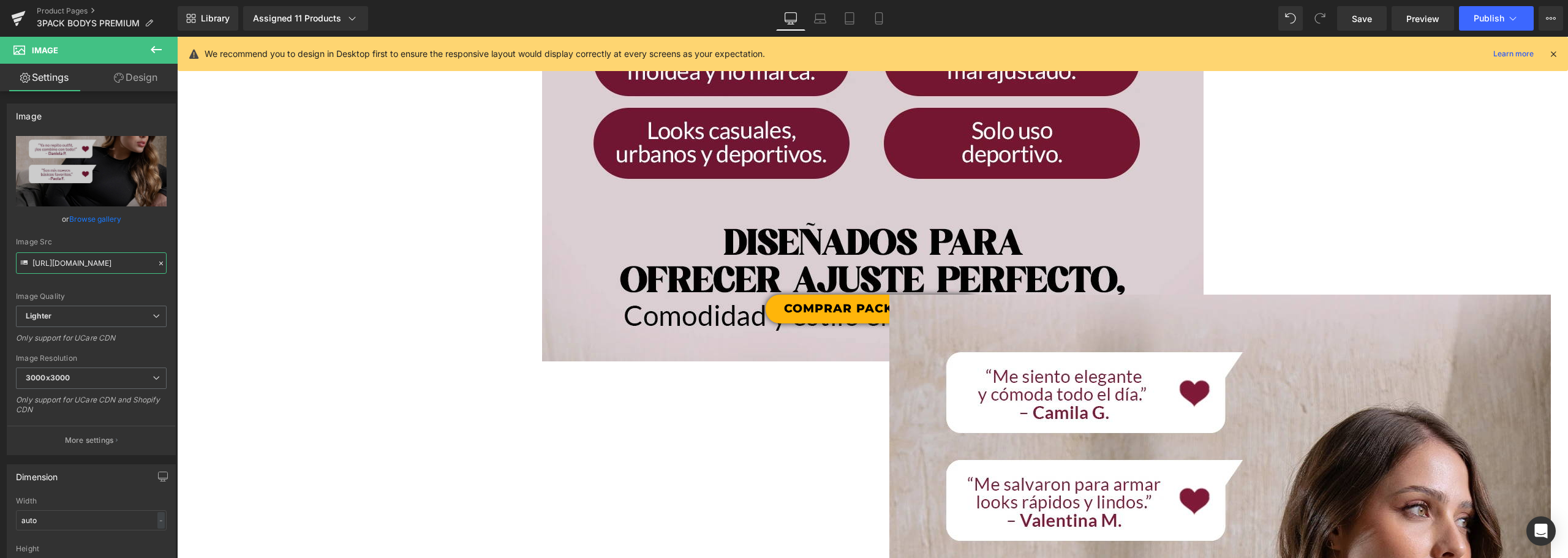
click at [0, 263] on html "Button You are previewing how the will restyle your page. You can not edit Elem…" at bounding box center [784, 279] width 1568 height 558
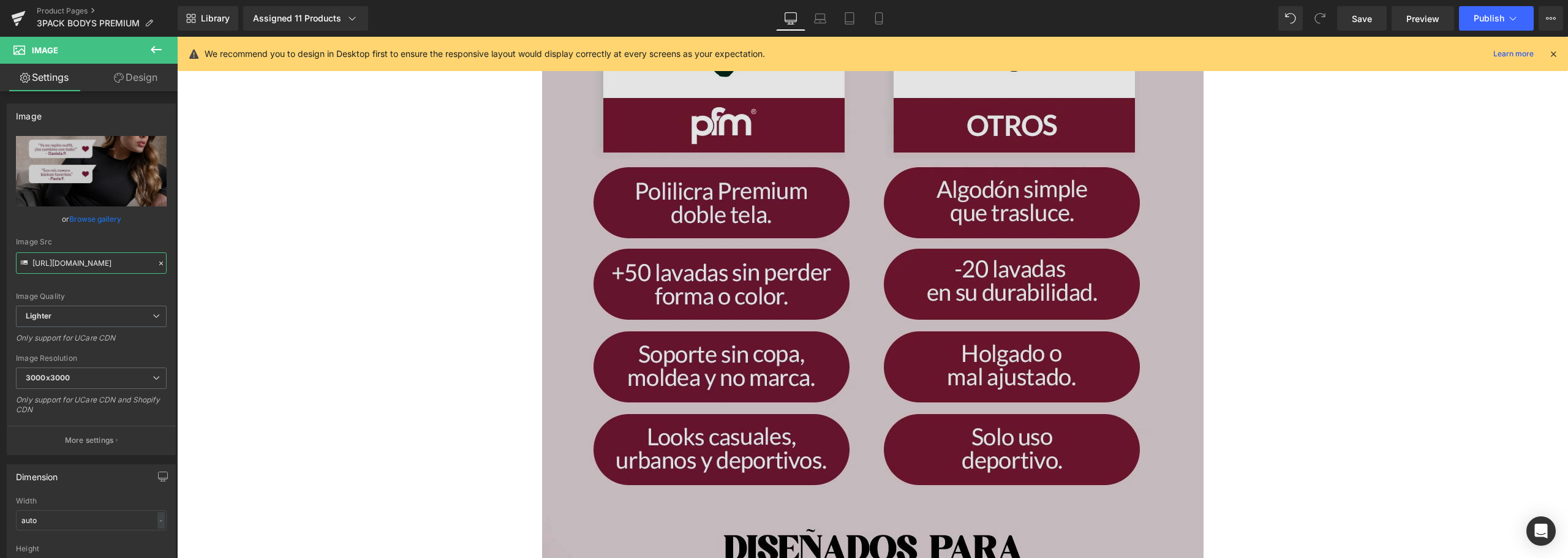
scroll to position [4468, 0]
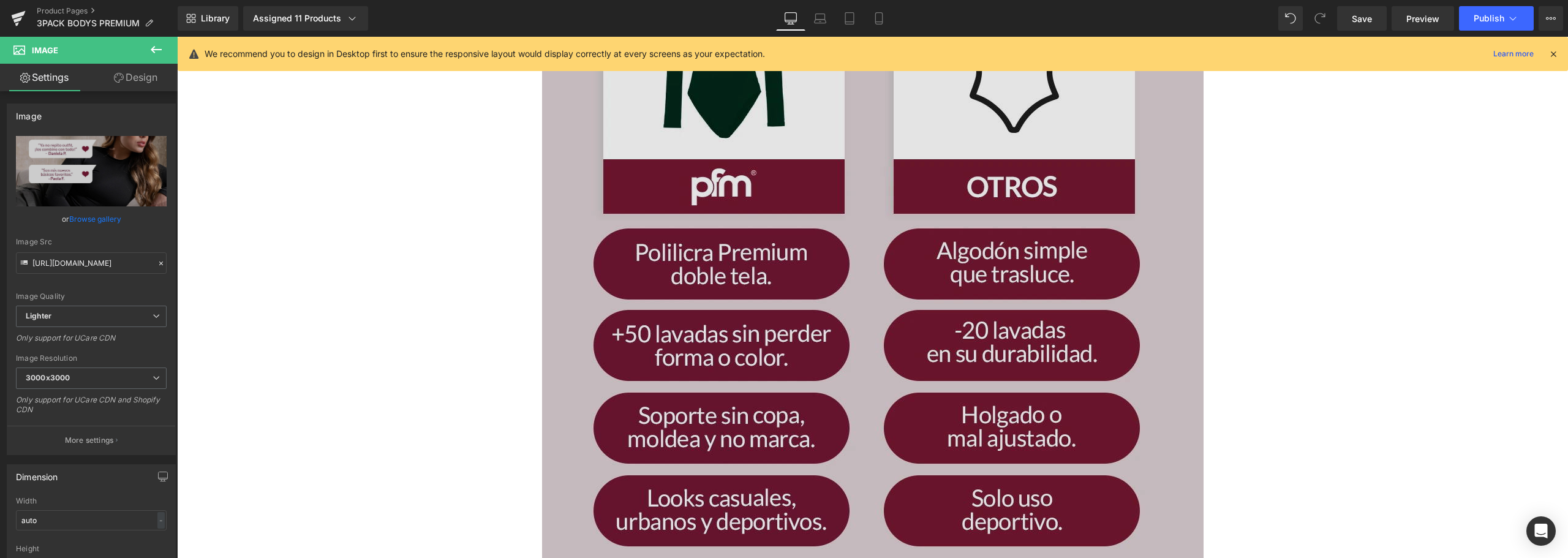
click at [702, 226] on img at bounding box center [872, 315] width 662 height 827
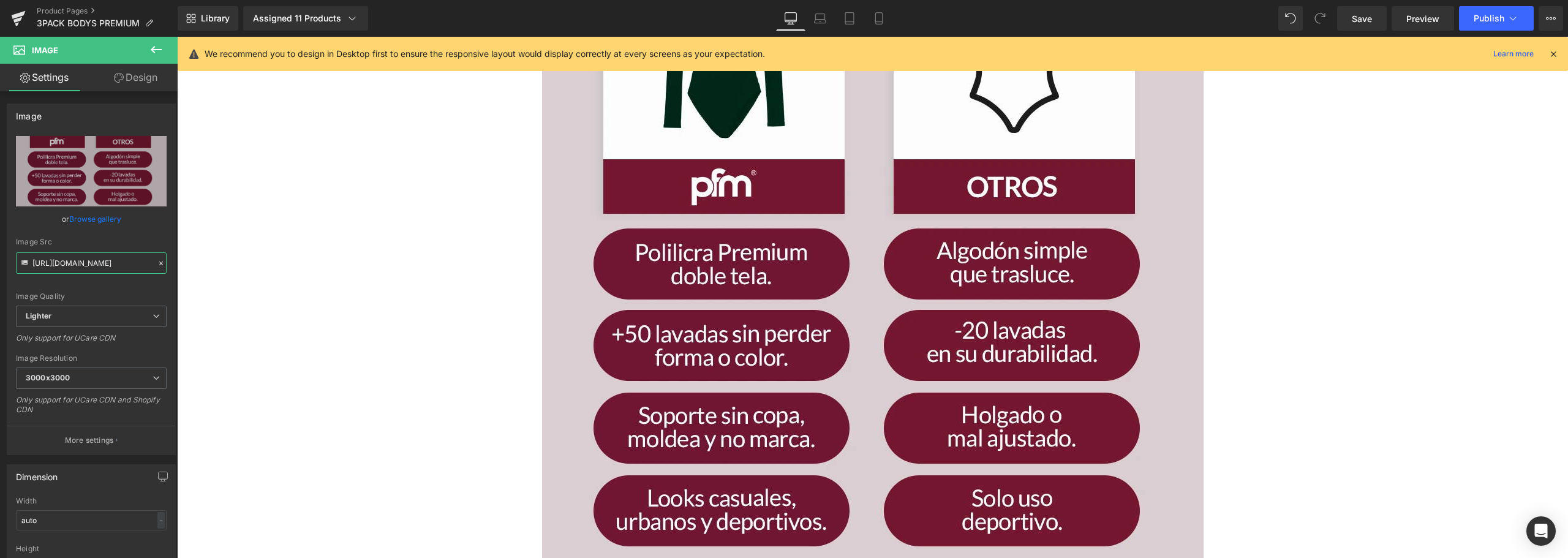
scroll to position [0, 413]
drag, startPoint x: 238, startPoint y: 296, endPoint x: 448, endPoint y: 259, distance: 213.2
type input "h"
type input "[URL][DOMAIN_NAME]"
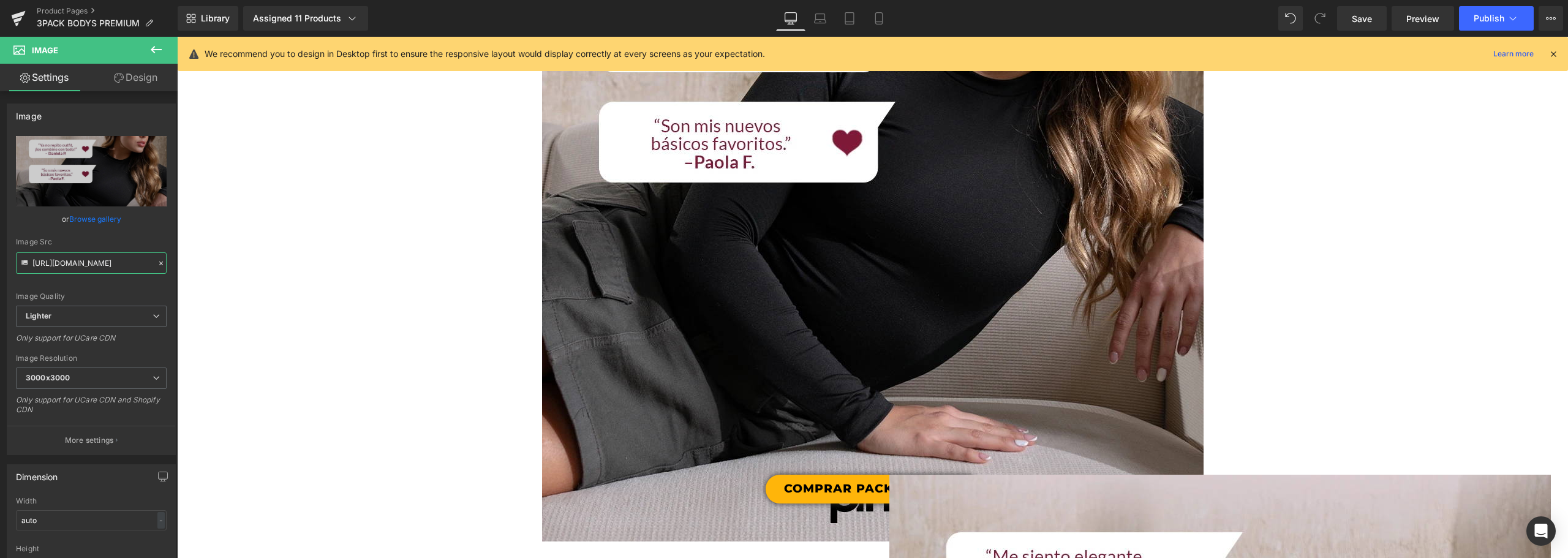
scroll to position [5019, 0]
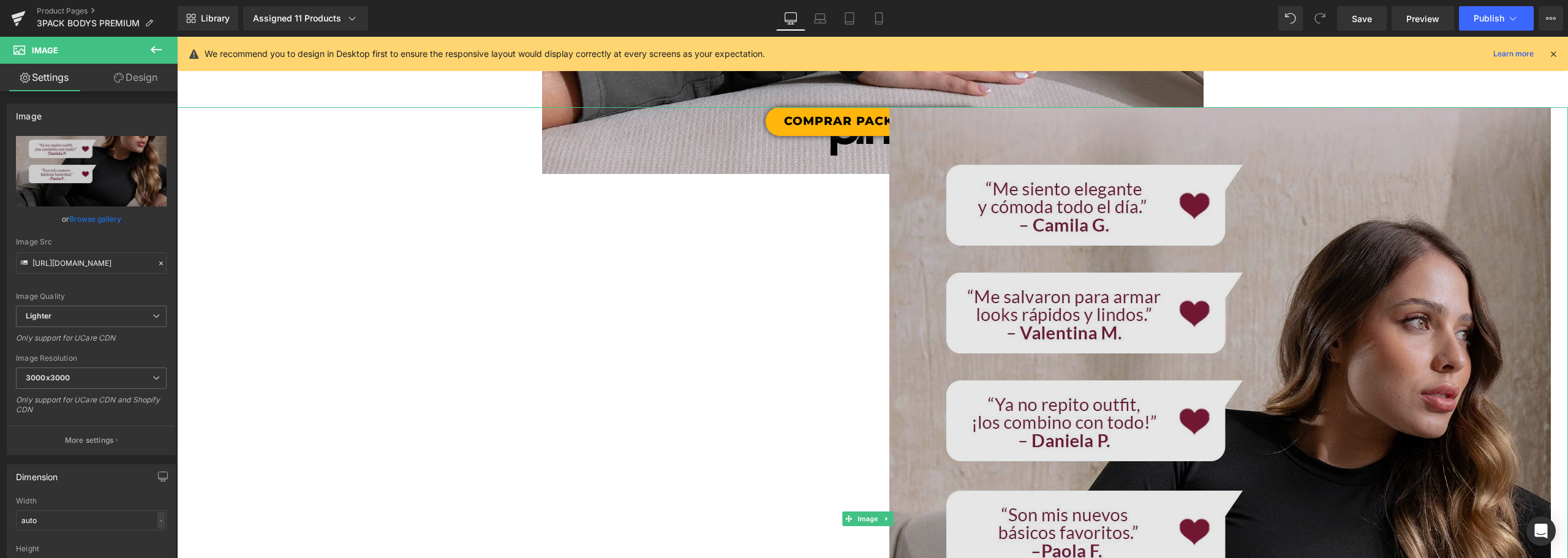
click at [938, 276] on img at bounding box center [1220, 519] width 662 height 824
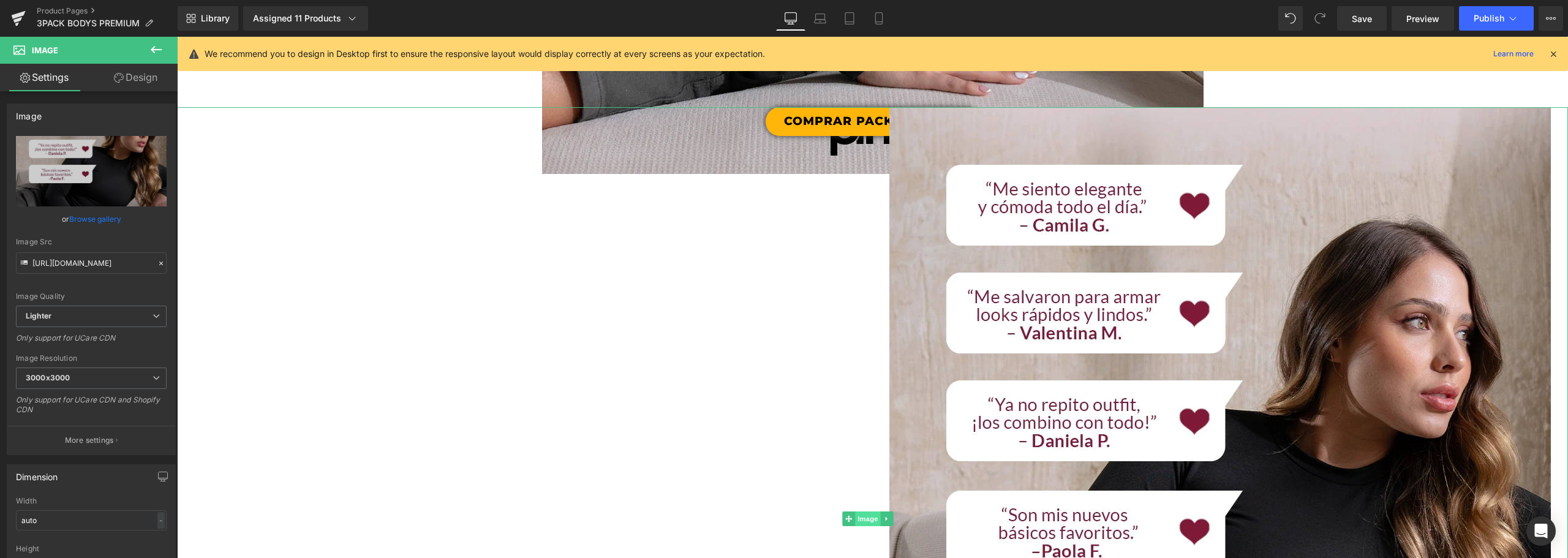
click at [879, 517] on span "Image" at bounding box center [867, 519] width 26 height 15
click at [885, 516] on icon at bounding box center [886, 519] width 7 height 7
click at [892, 513] on link at bounding box center [892, 519] width 13 height 15
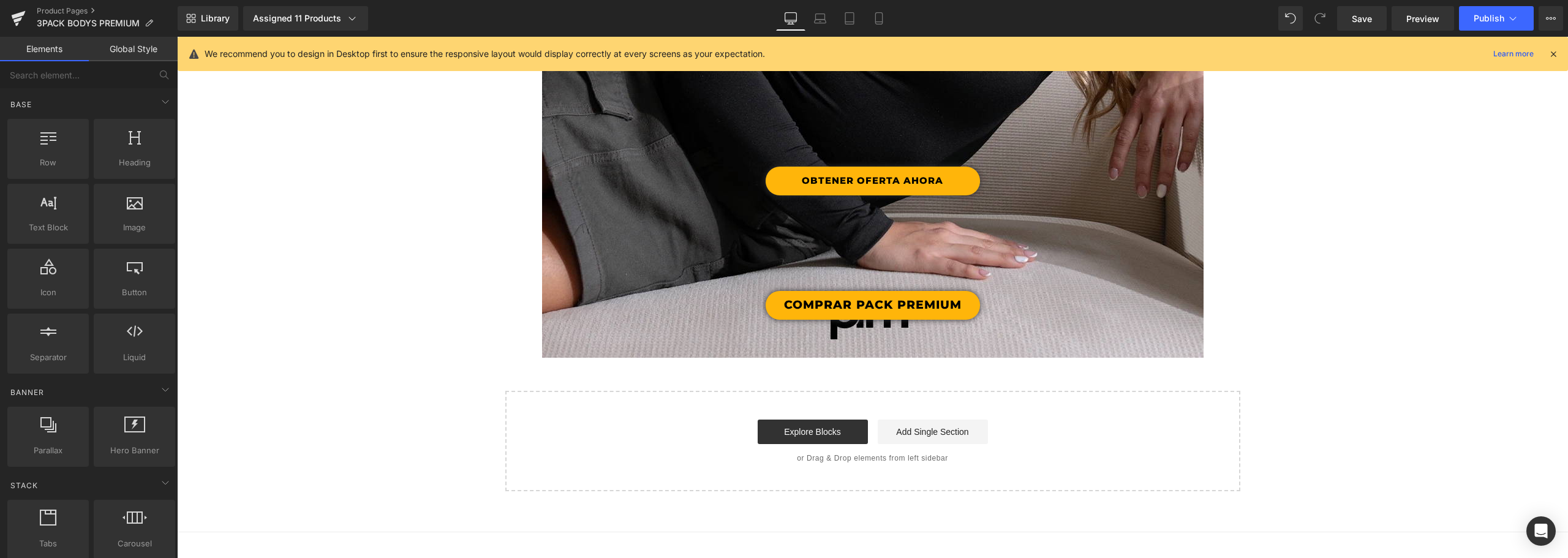
scroll to position [4590, 0]
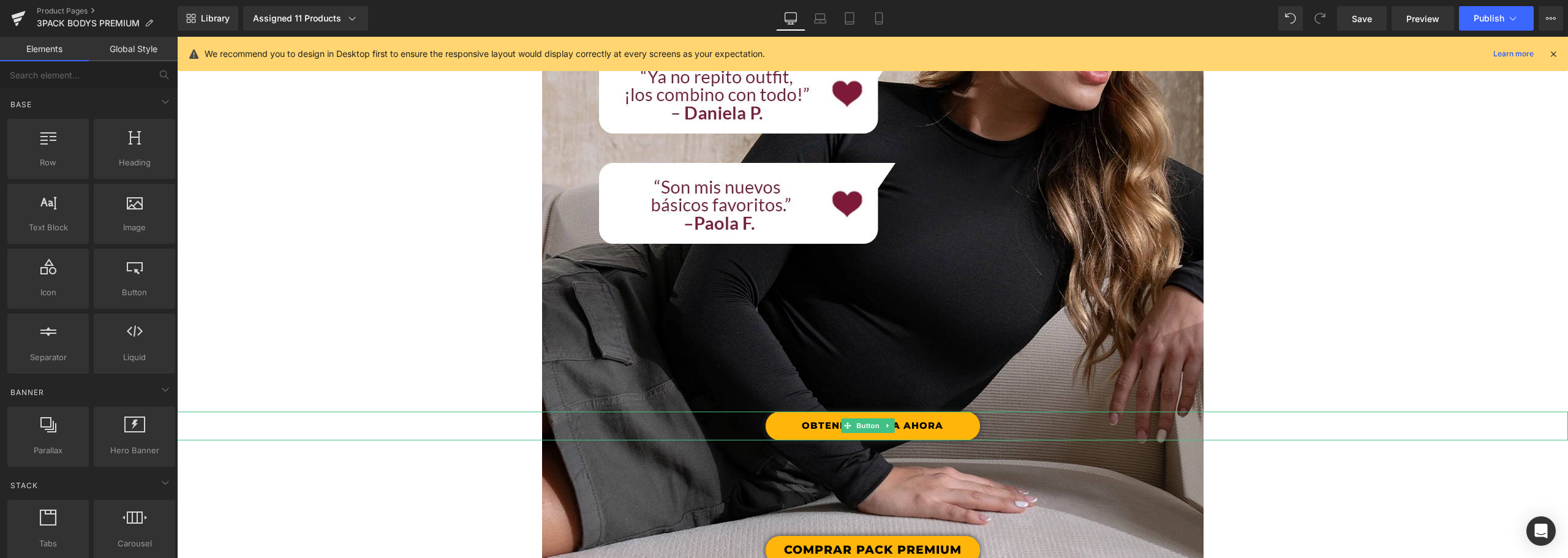
click at [906, 424] on link "OBTENER OFERTA AHORA" at bounding box center [872, 426] width 215 height 29
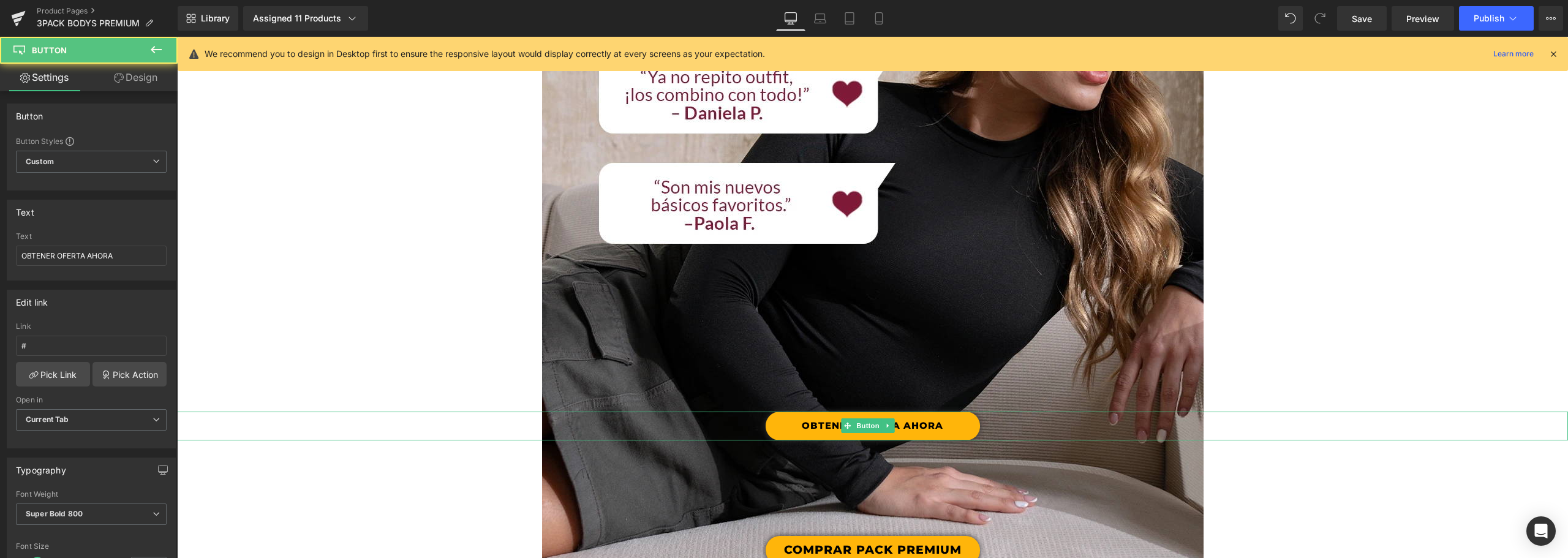
click at [889, 427] on icon at bounding box center [888, 426] width 7 height 7
click at [889, 429] on link at bounding box center [894, 426] width 13 height 15
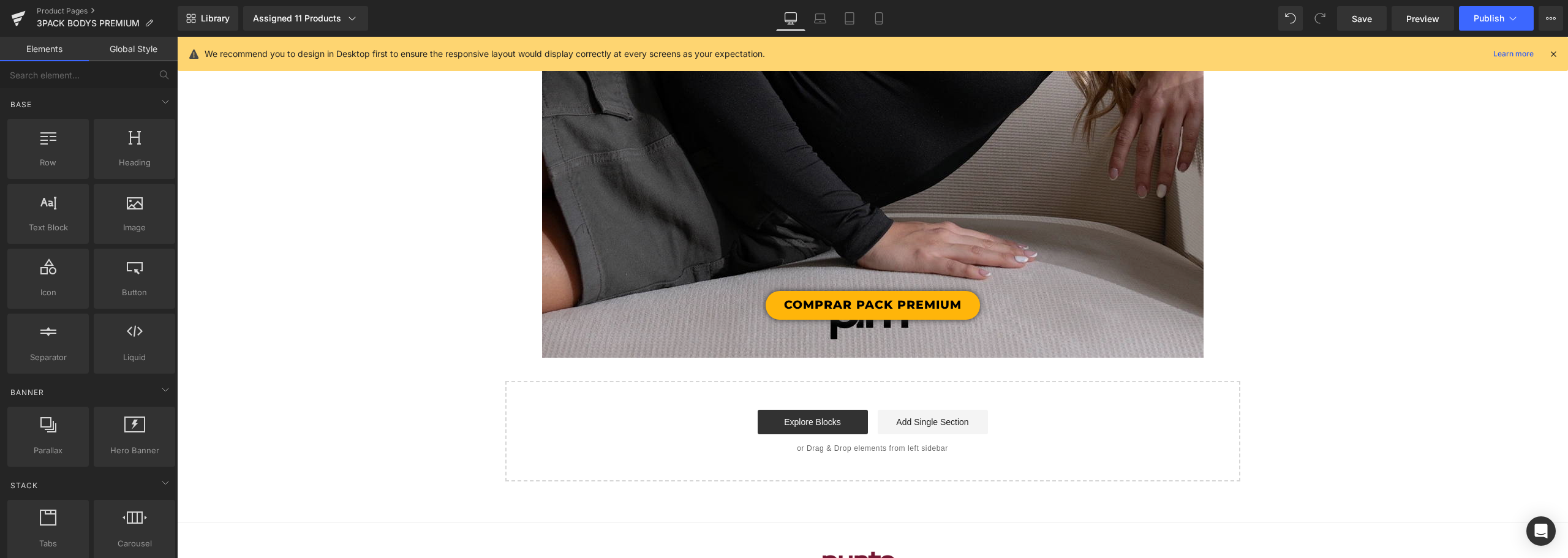
scroll to position [4774, 0]
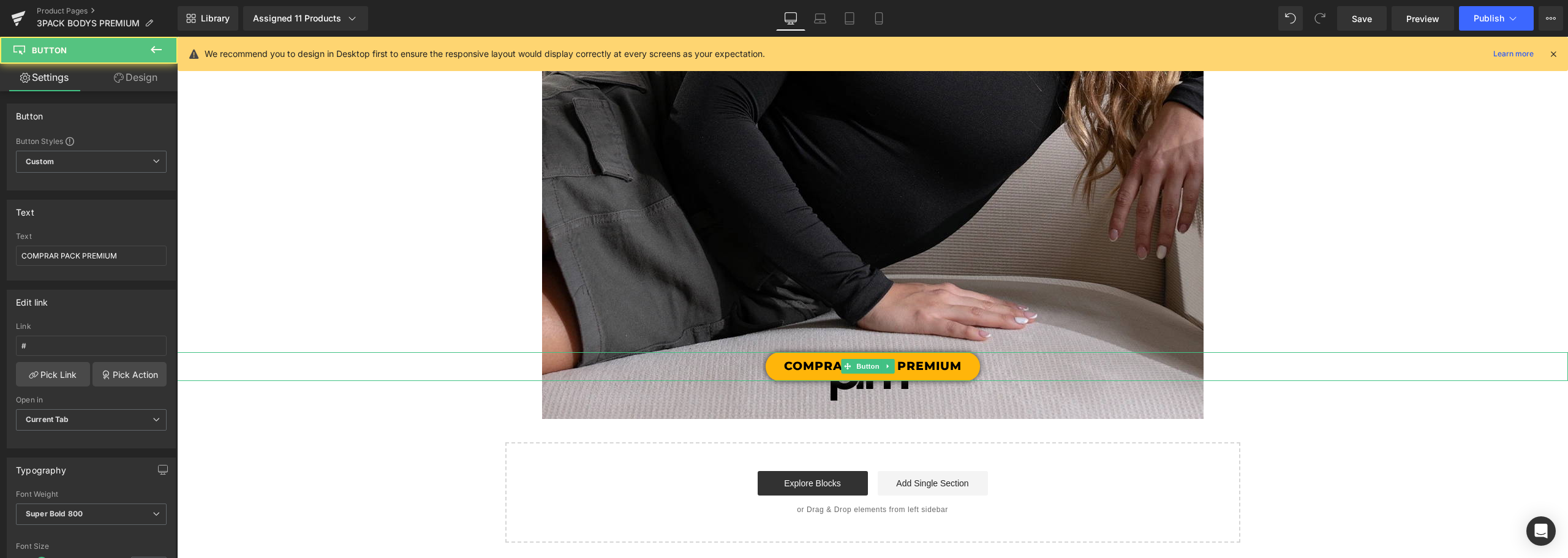
click at [953, 363] on link "COMPRAR PACK PREMIUM" at bounding box center [872, 366] width 215 height 29
click at [134, 75] on link "Design" at bounding box center [136, 77] width 89 height 27
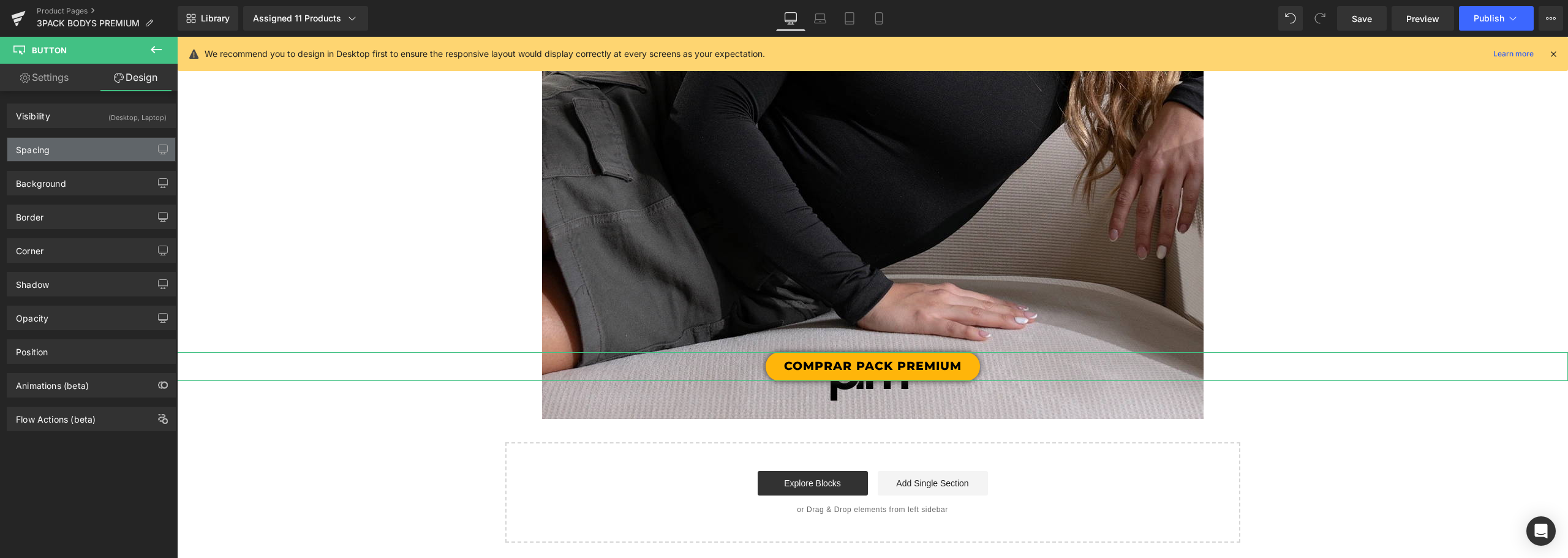
click at [52, 143] on div "Spacing" at bounding box center [91, 149] width 168 height 23
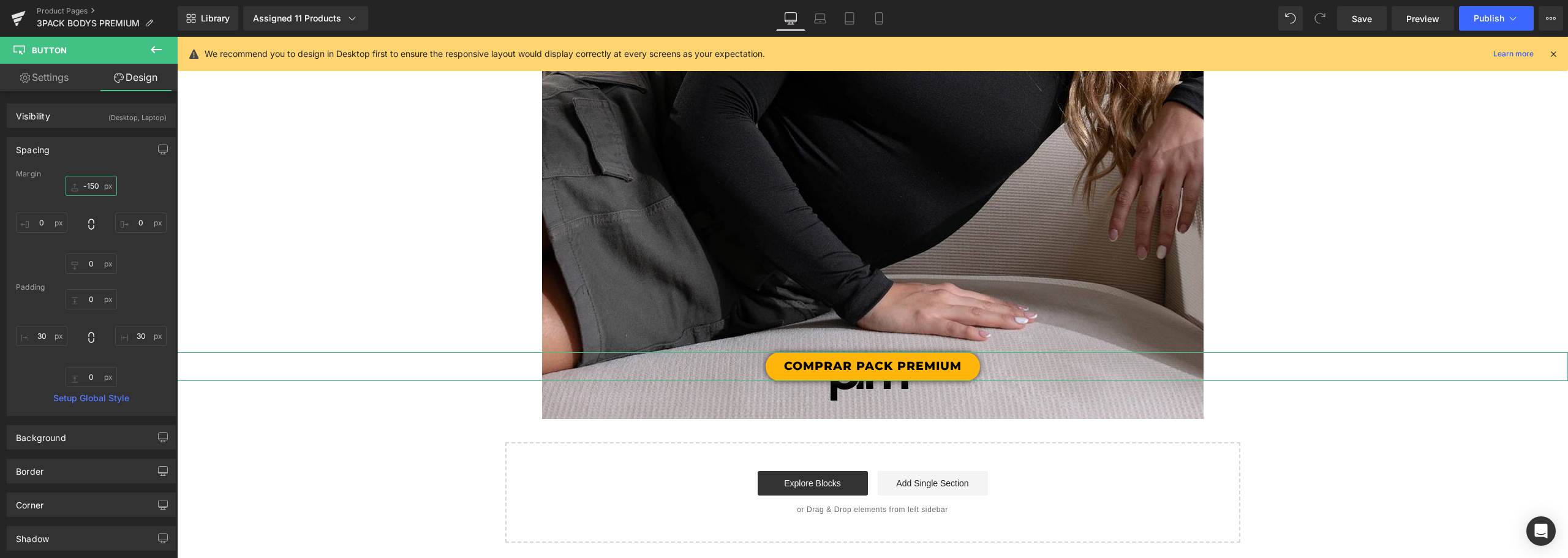
click at [87, 192] on input "-150" at bounding box center [91, 186] width 51 height 20
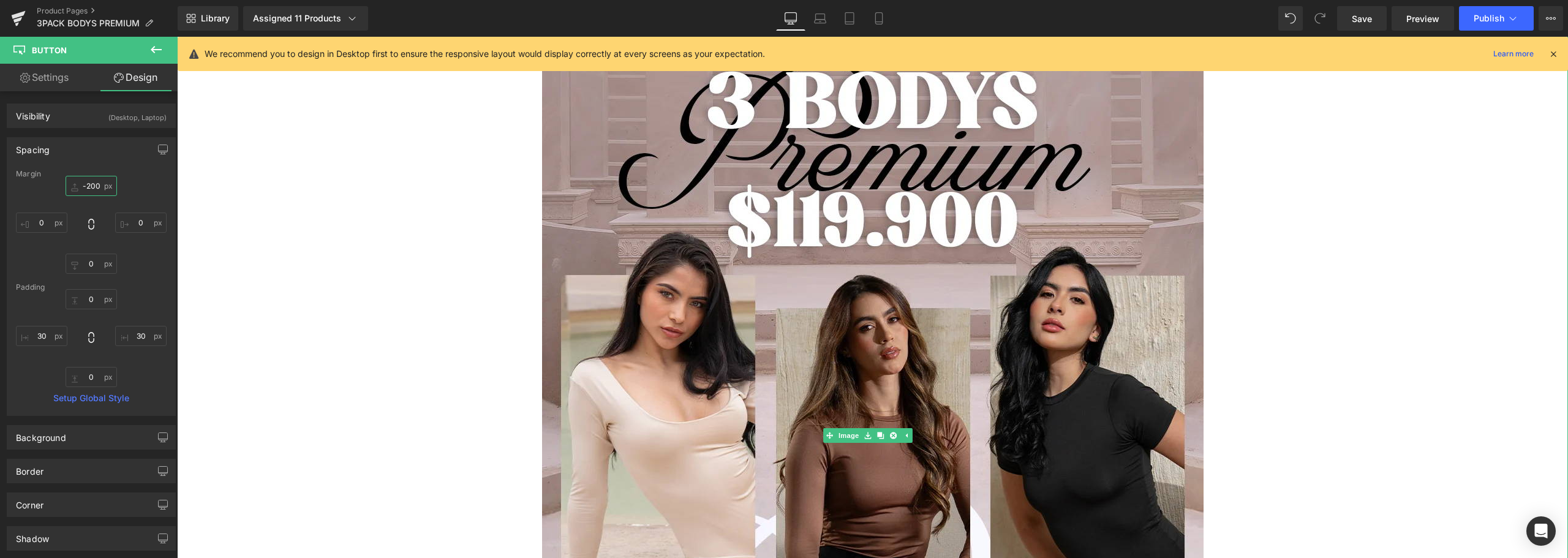
scroll to position [0, 0]
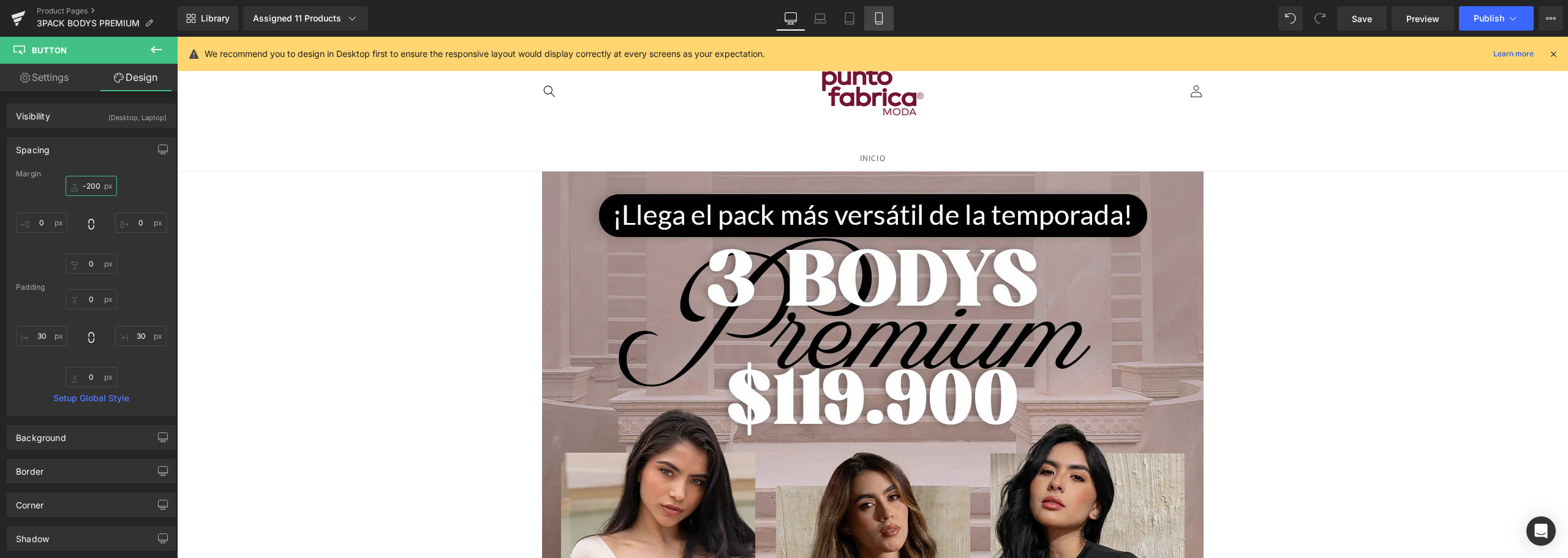
type input "-200"
click at [879, 16] on icon at bounding box center [878, 18] width 12 height 12
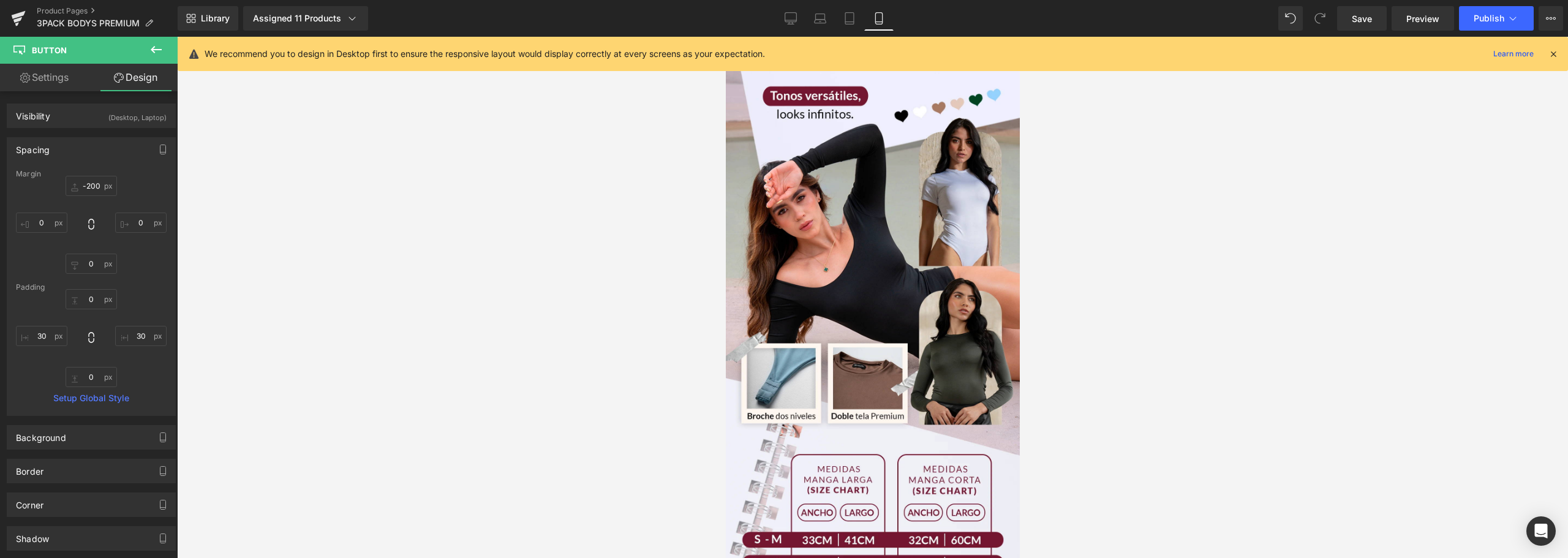
scroll to position [613, 0]
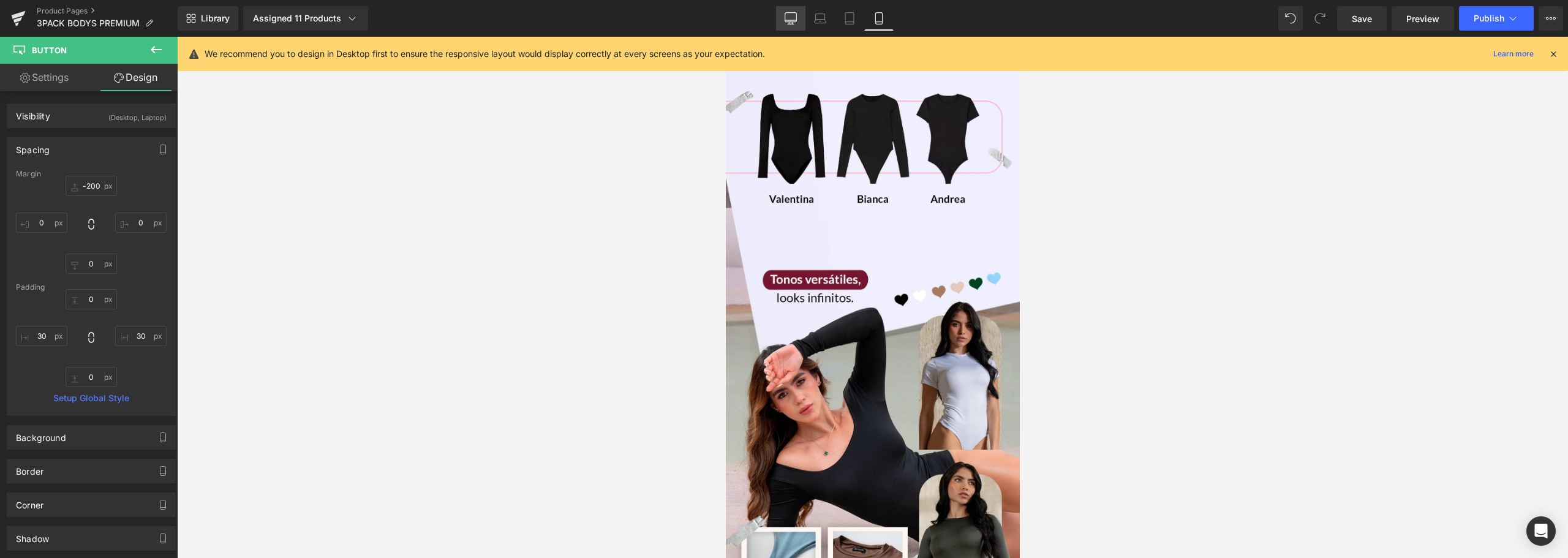
click at [799, 23] on link "Desktop" at bounding box center [791, 18] width 30 height 25
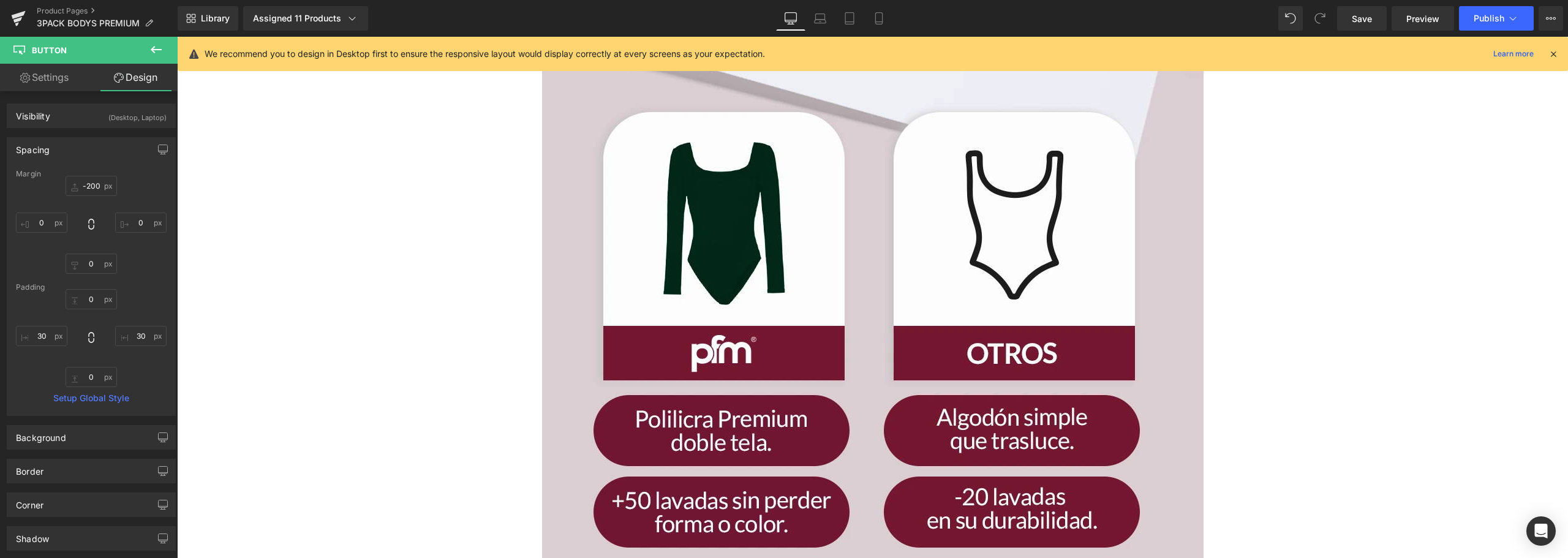
scroll to position [3290, 0]
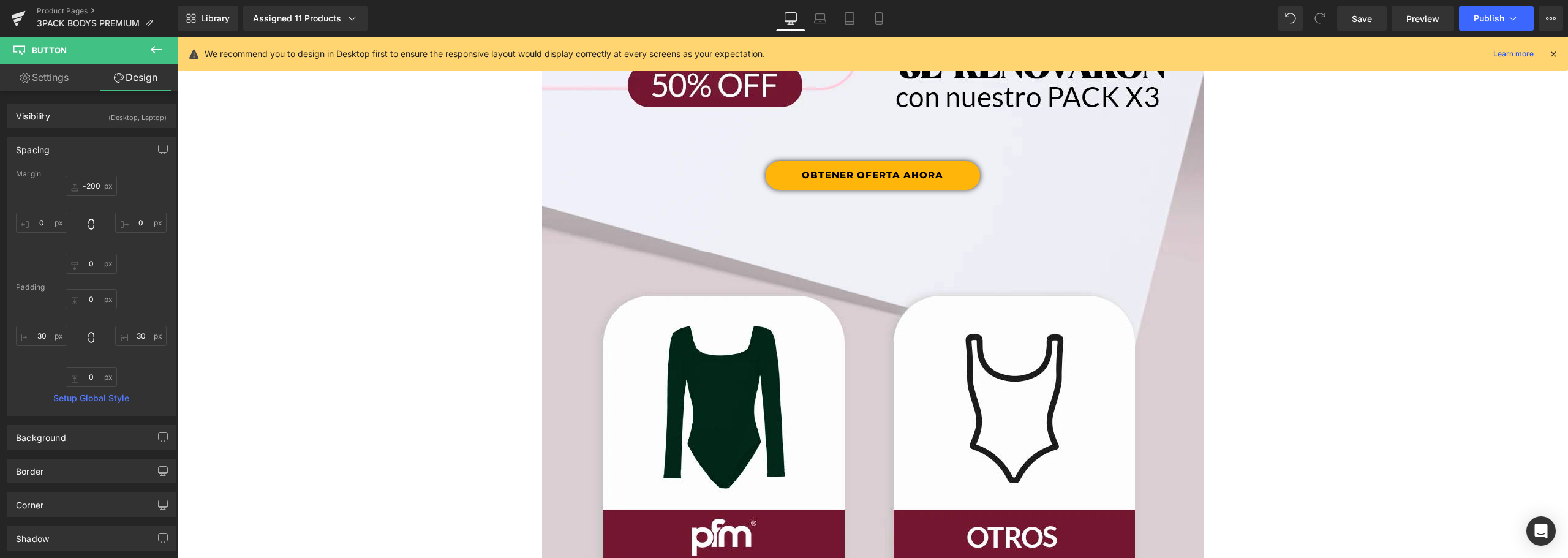
click at [1518, 1] on div "Library Assigned 11 Products Product Preview PACK 3 BODYS PREMIUM - [PERSON_NAM…" at bounding box center [872, 18] width 1390 height 36
click at [1509, 16] on icon at bounding box center [1512, 18] width 12 height 12
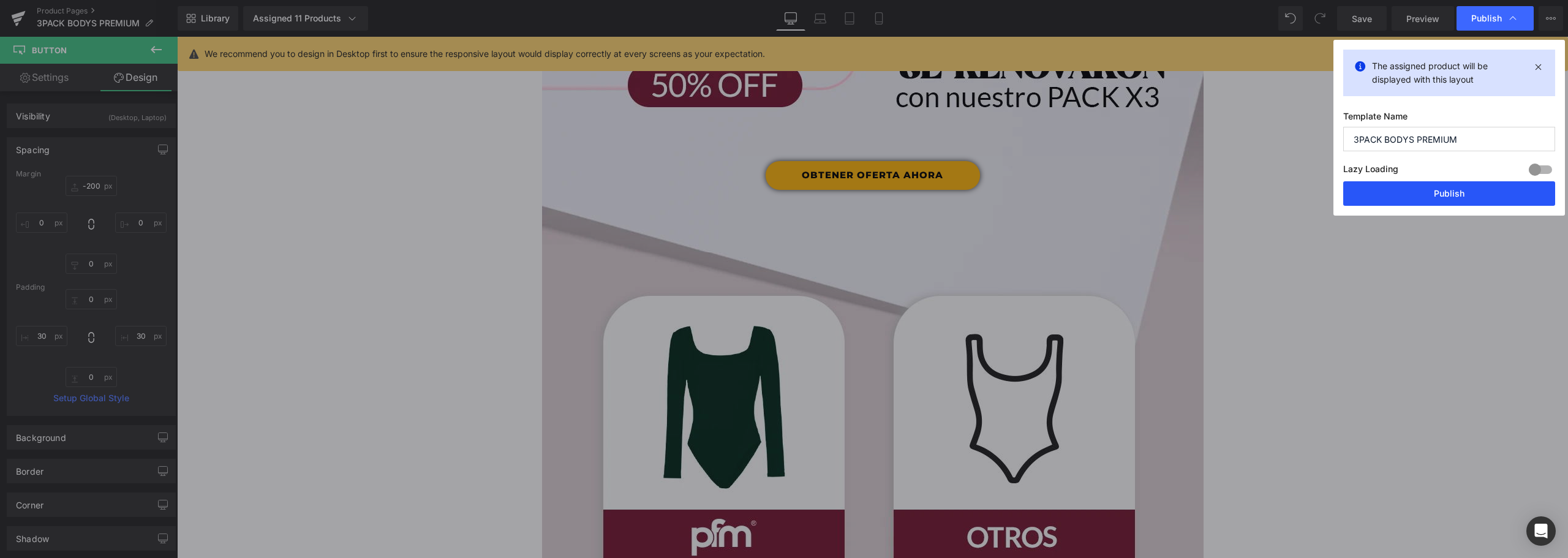
click at [1446, 184] on button "Publish" at bounding box center [1448, 193] width 212 height 25
